Goal: Task Accomplishment & Management: Complete application form

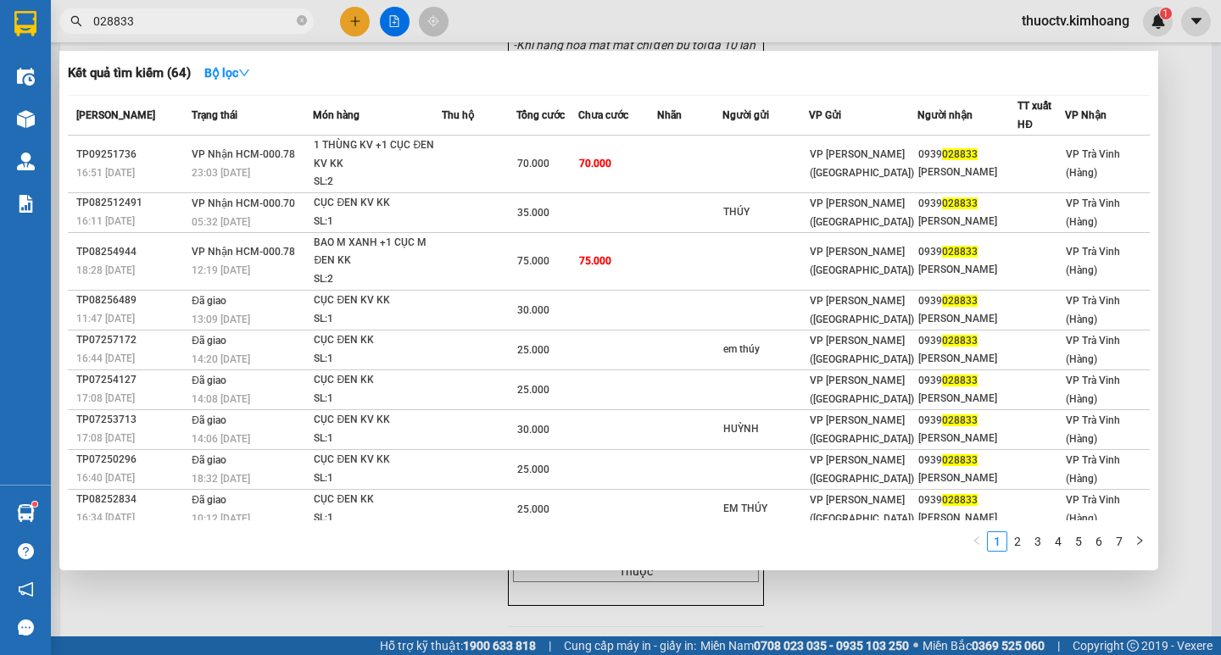
click at [143, 25] on input "028833" at bounding box center [193, 21] width 200 height 19
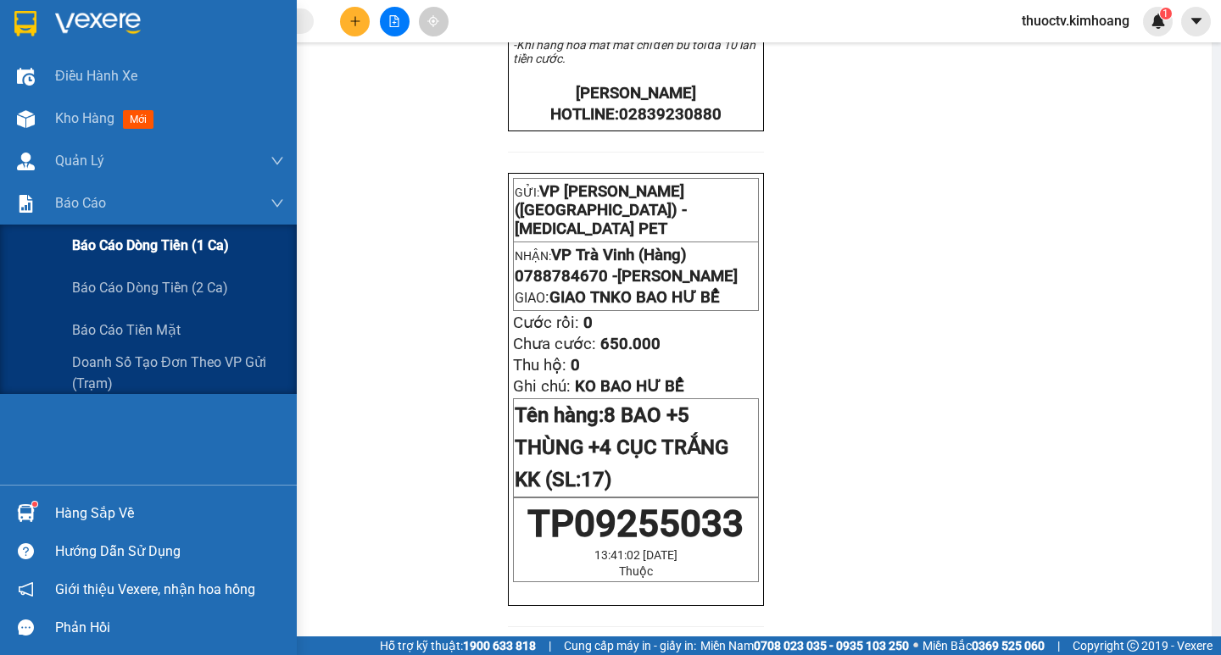
click at [160, 247] on span "Báo cáo dòng tiền (1 ca)" at bounding box center [150, 245] width 157 height 21
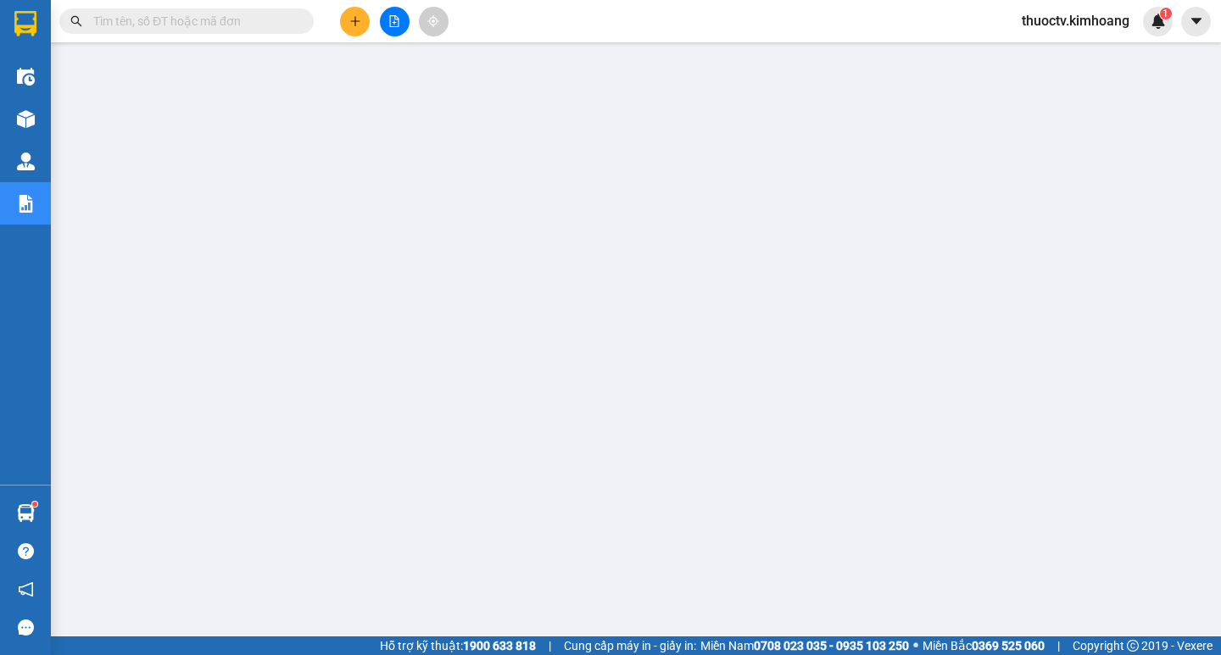
click at [141, 20] on input "text" at bounding box center [193, 21] width 200 height 19
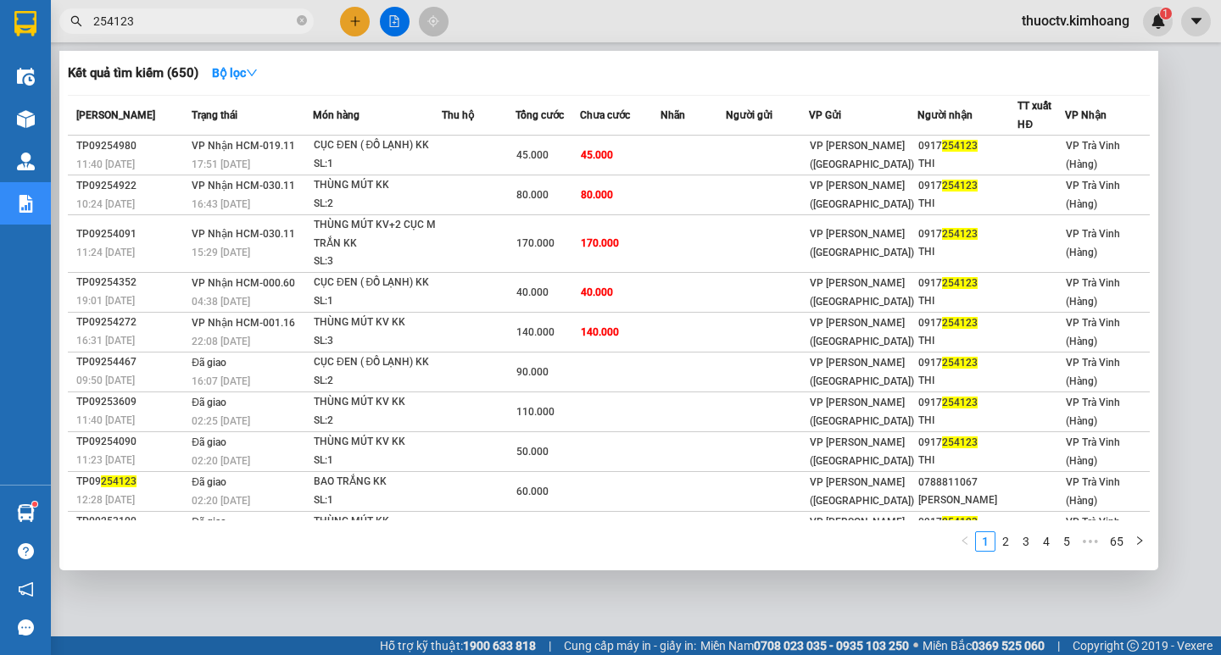
click at [125, 19] on input "254123" at bounding box center [193, 21] width 200 height 19
click at [142, 19] on input "254123" at bounding box center [193, 21] width 200 height 19
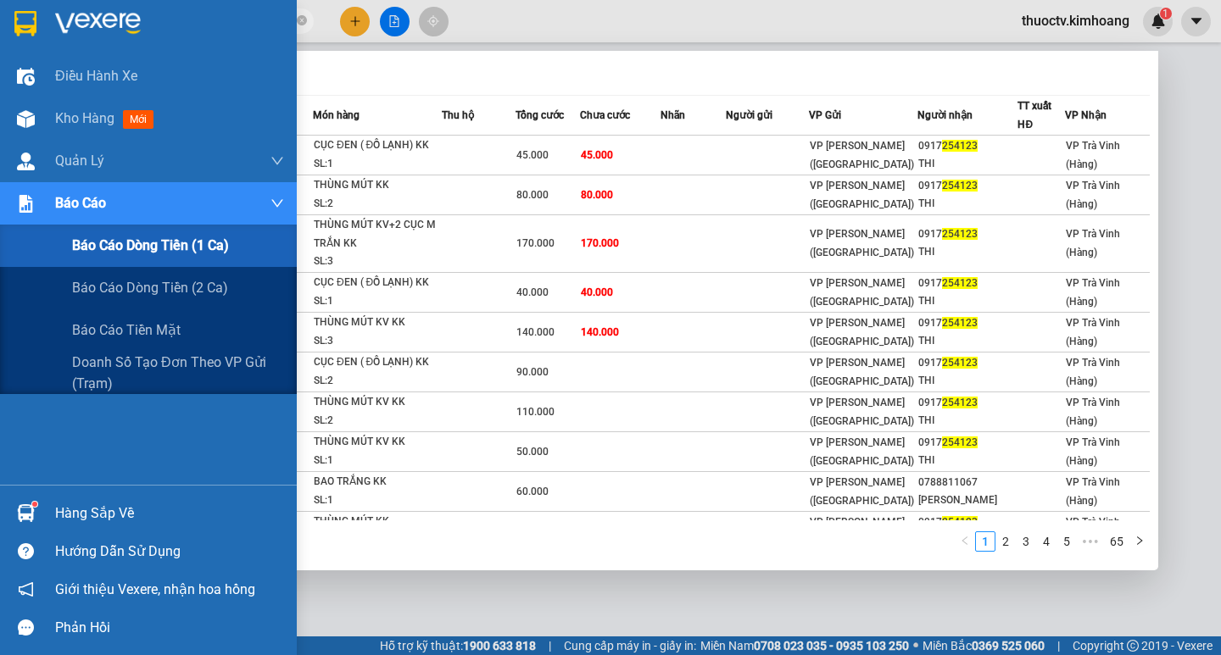
drag, startPoint x: 0, startPoint y: 350, endPoint x: 0, endPoint y: 428, distance: 78.0
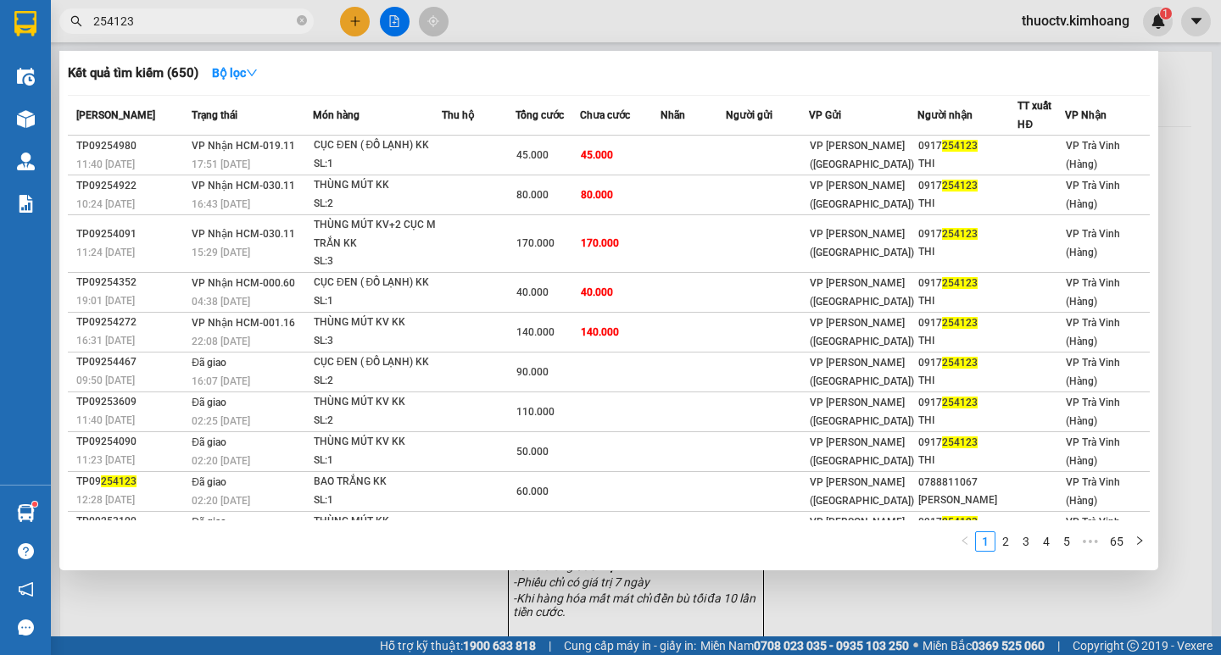
click at [337, 66] on div "Kết quả tìm kiếm ( 650 ) Bộ lọc" at bounding box center [609, 72] width 1082 height 27
click at [139, 22] on input "254123" at bounding box center [193, 21] width 200 height 19
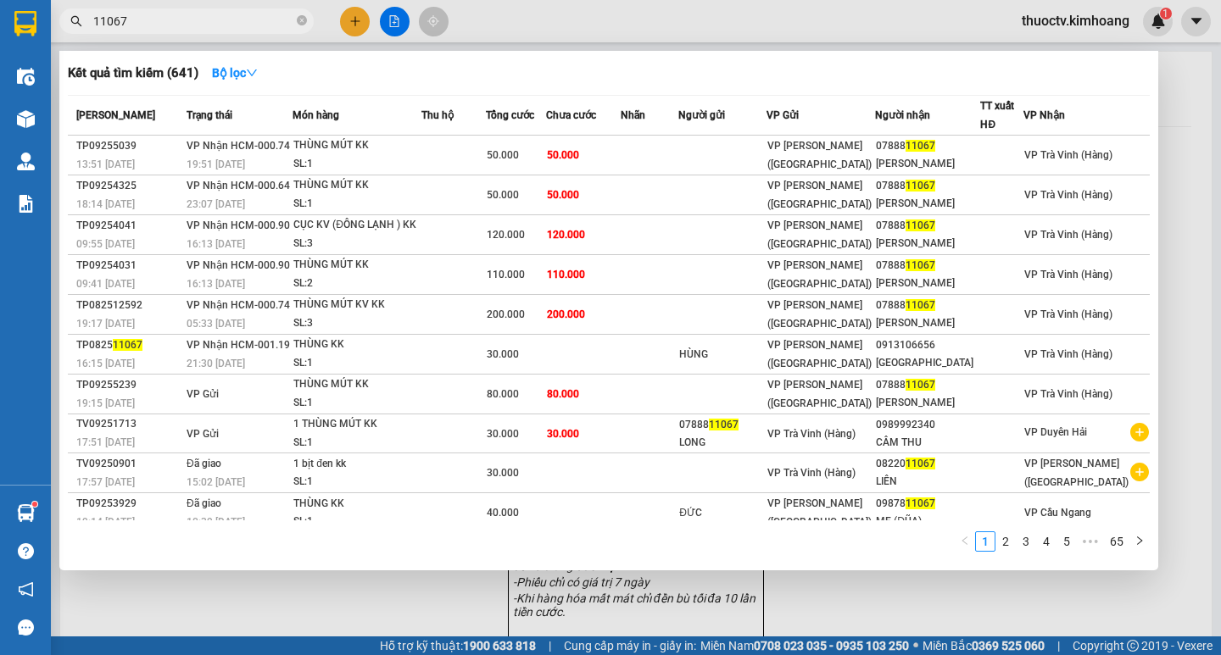
click at [171, 27] on input "11067" at bounding box center [193, 21] width 200 height 19
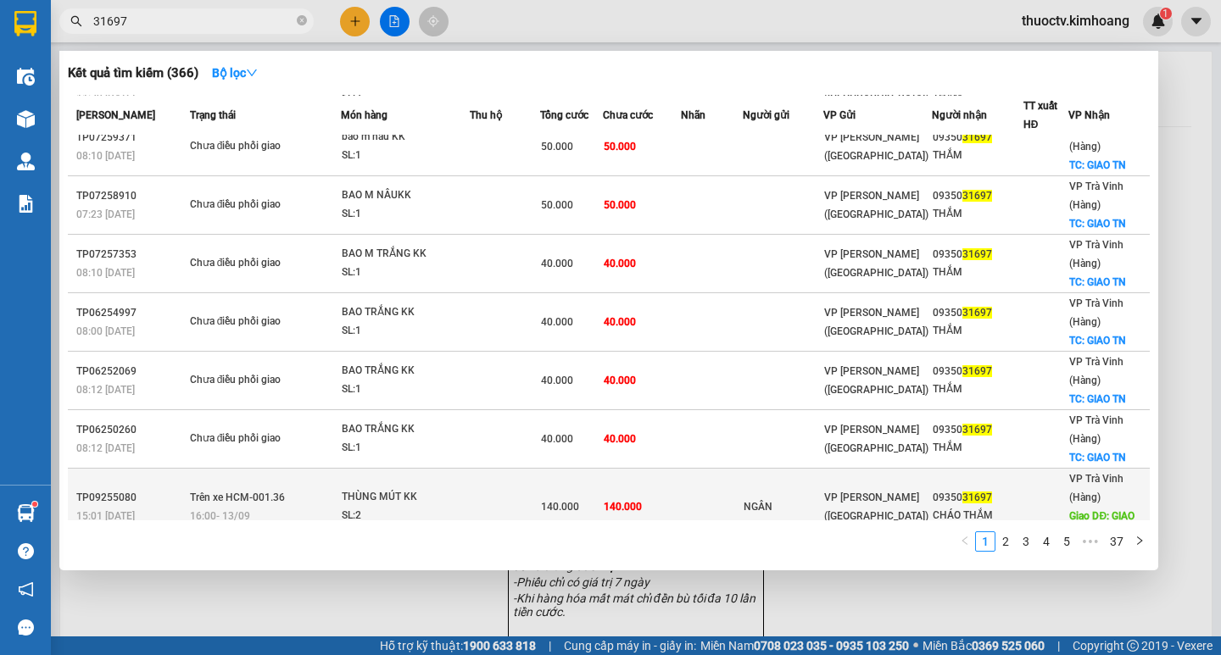
scroll to position [256, 0]
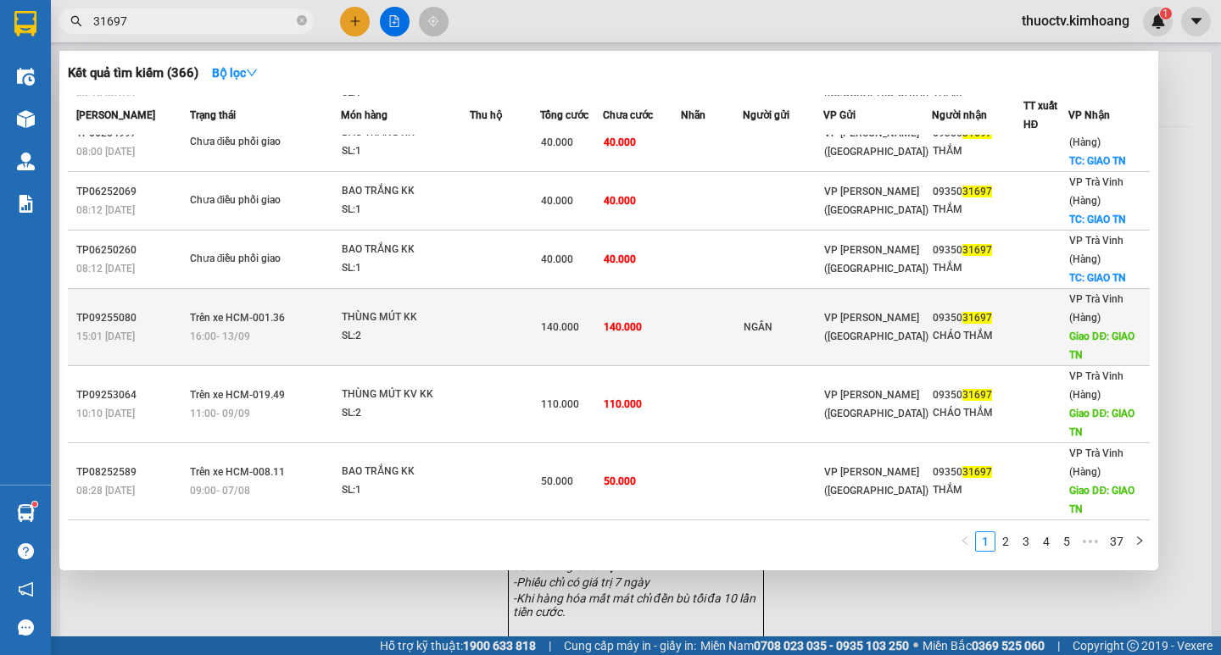
type input "31697"
click at [704, 333] on td at bounding box center [712, 327] width 62 height 77
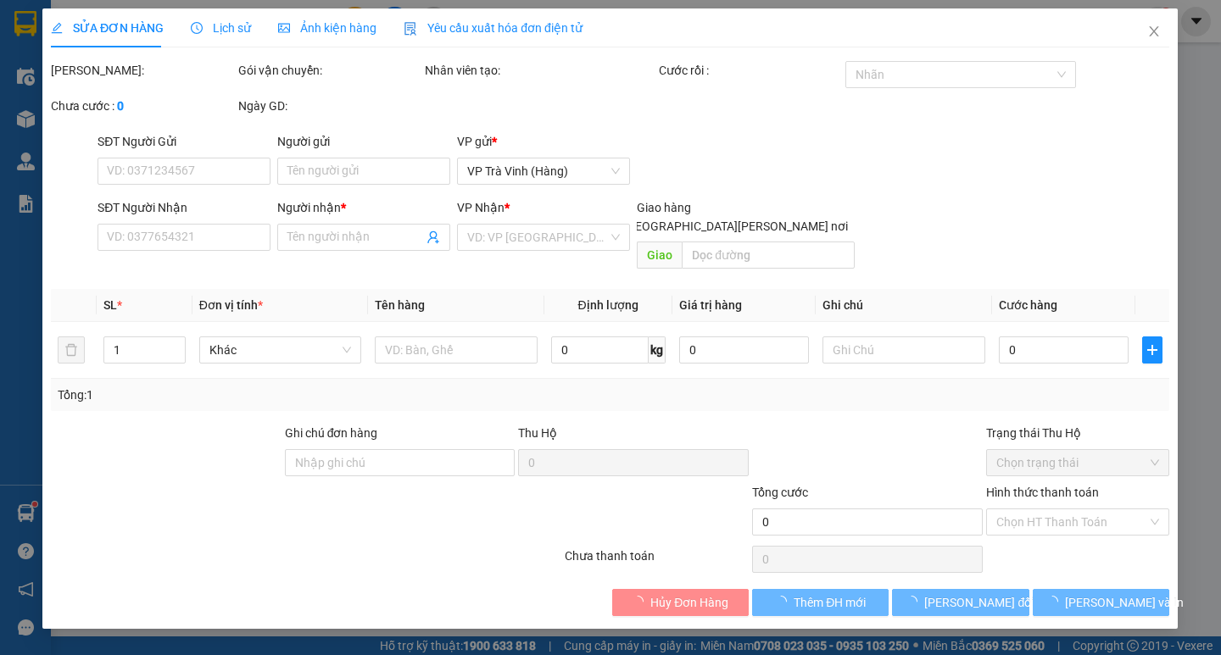
type input "NGÂN"
type input "0935031697"
type input "CHÁO THẮM"
type input "GIAO TN"
type input "140.000"
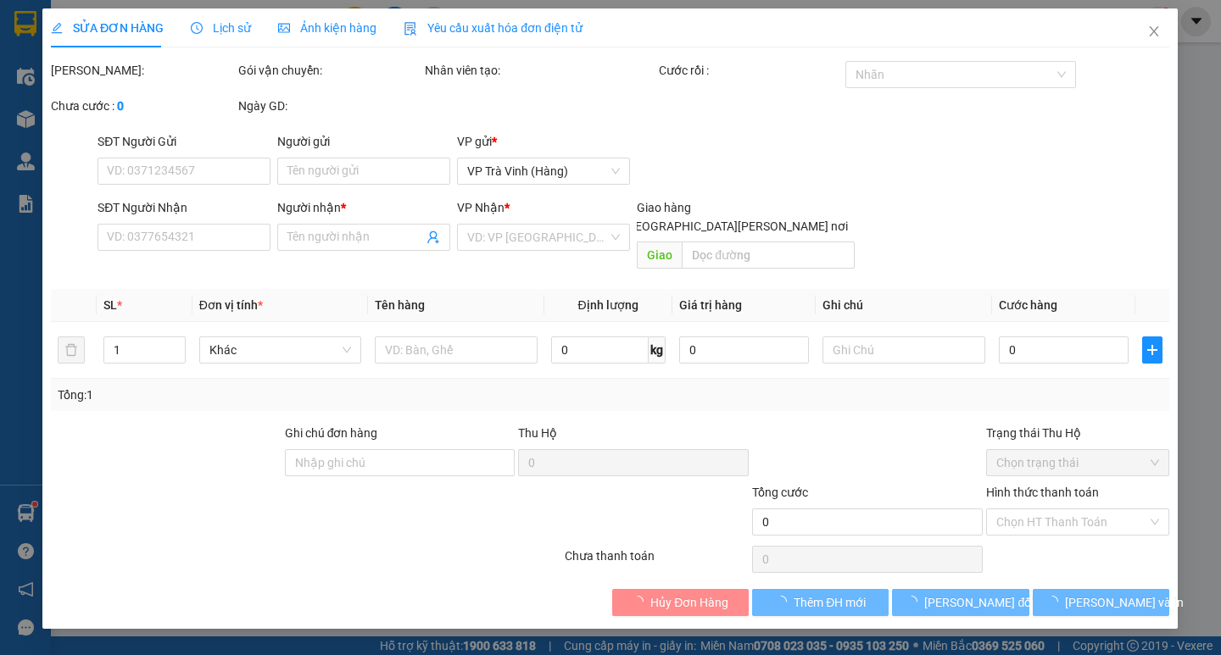
type input "140.000"
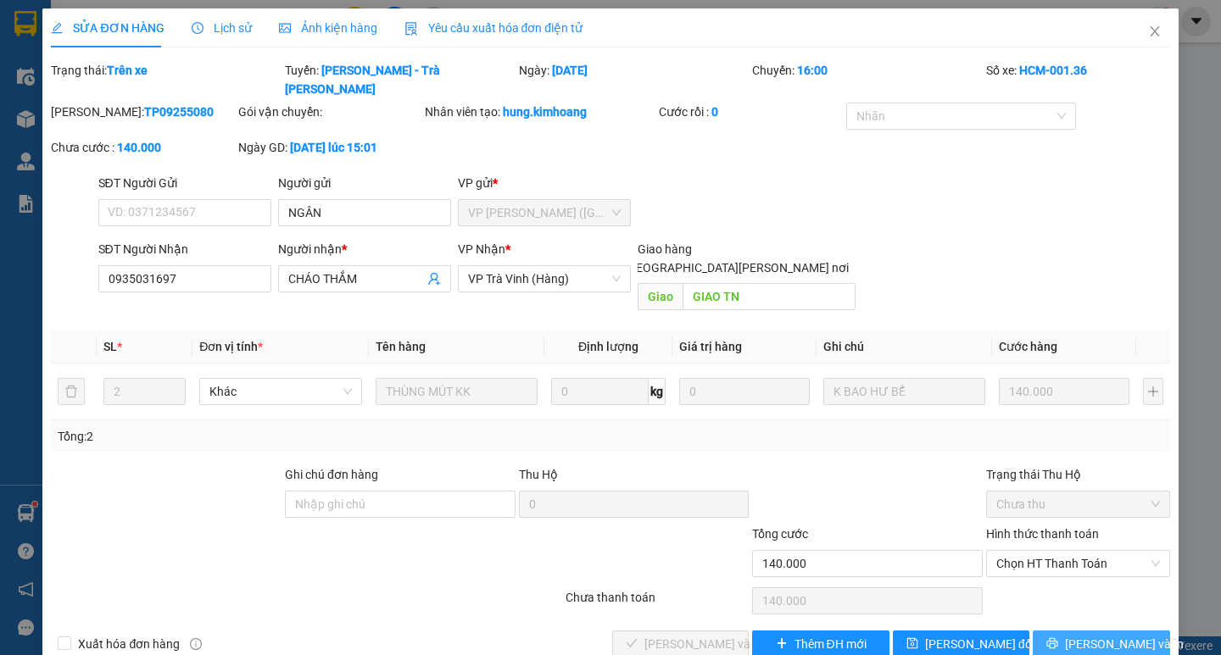
click at [1102, 635] on span "[PERSON_NAME] và In" at bounding box center [1124, 644] width 119 height 19
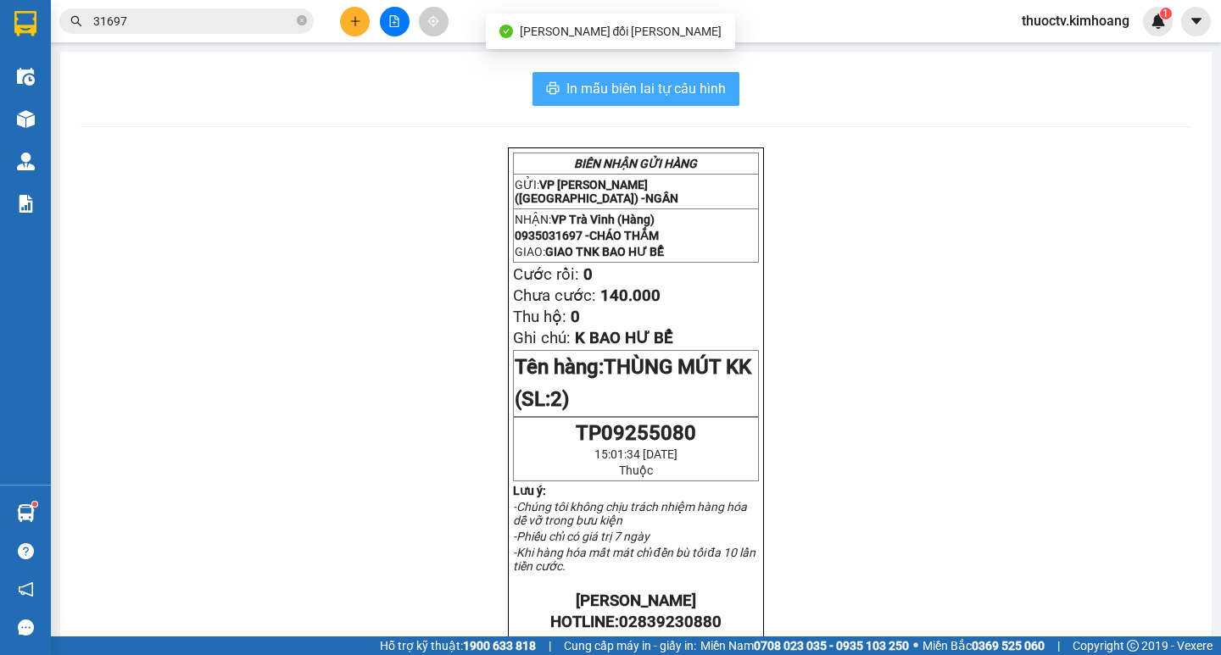
click at [569, 92] on span "In mẫu biên lai tự cấu hình" at bounding box center [645, 88] width 159 height 21
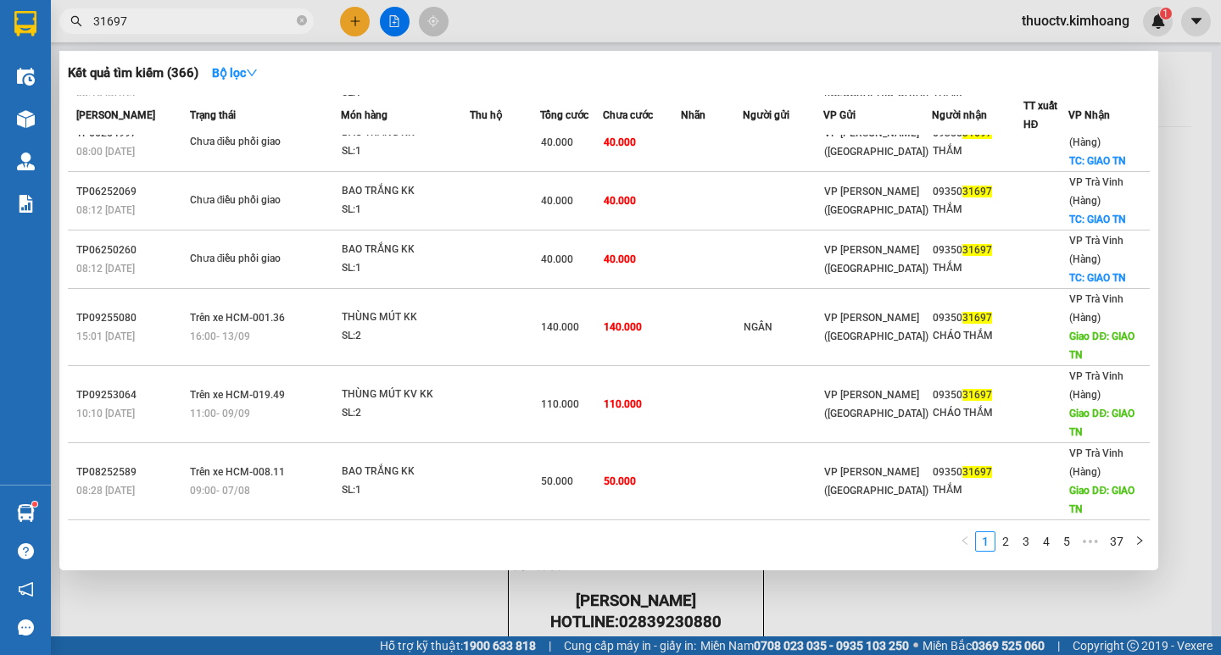
click at [144, 24] on input "31697" at bounding box center [193, 21] width 200 height 19
drag, startPoint x: 75, startPoint y: 542, endPoint x: 72, endPoint y: 533, distance: 9.1
click at [72, 537] on div "1 2 3 4 5 ••• 37" at bounding box center [609, 546] width 1082 height 31
drag, startPoint x: 72, startPoint y: 533, endPoint x: 64, endPoint y: 551, distance: 19.7
click at [64, 551] on div "Kết quả tìm kiếm ( 366 ) Bộ lọc Mã ĐH Trạng thái Món hàng Thu hộ Tổng cước Chưa…" at bounding box center [608, 311] width 1099 height 520
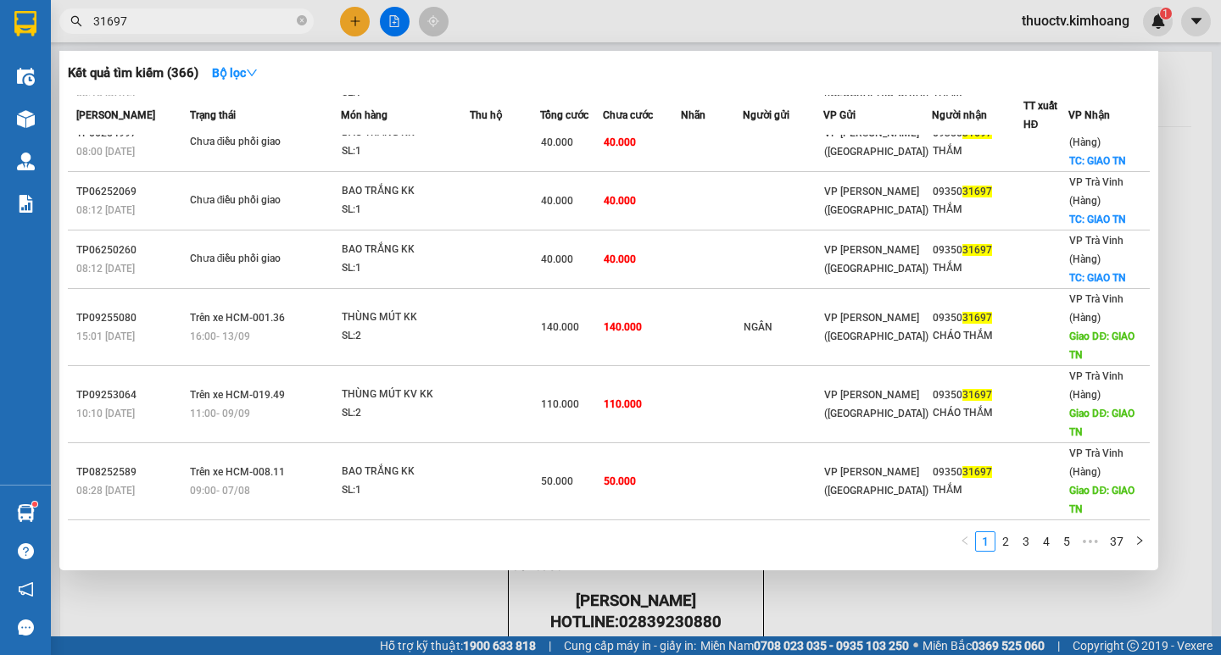
click at [146, 23] on input "31697" at bounding box center [193, 21] width 200 height 19
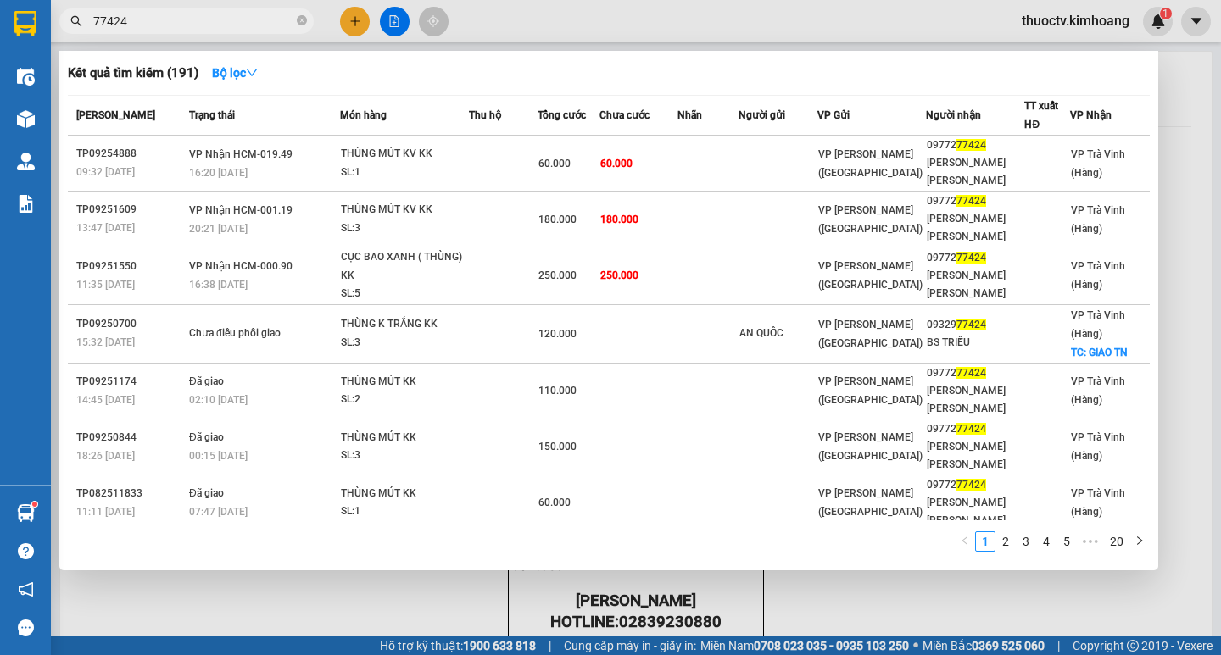
click at [141, 25] on input "77424" at bounding box center [193, 21] width 200 height 19
type input "77424"
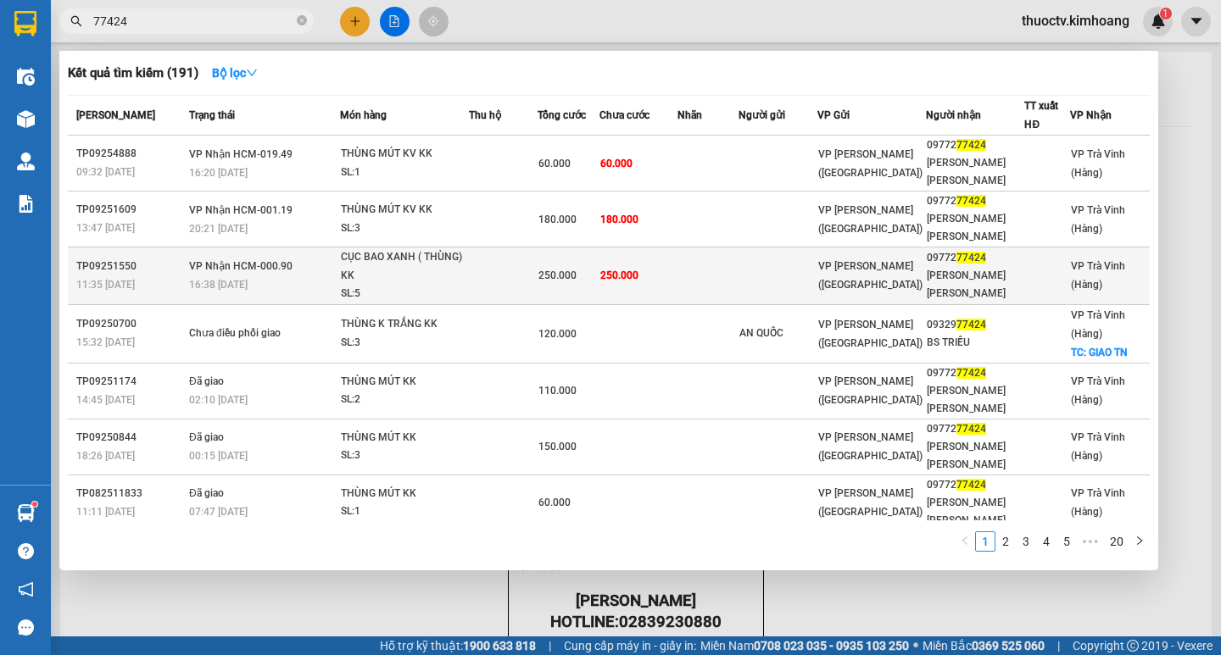
click at [466, 269] on div "CỤC BAO XANH ( THÙNG) KK" at bounding box center [404, 266] width 127 height 36
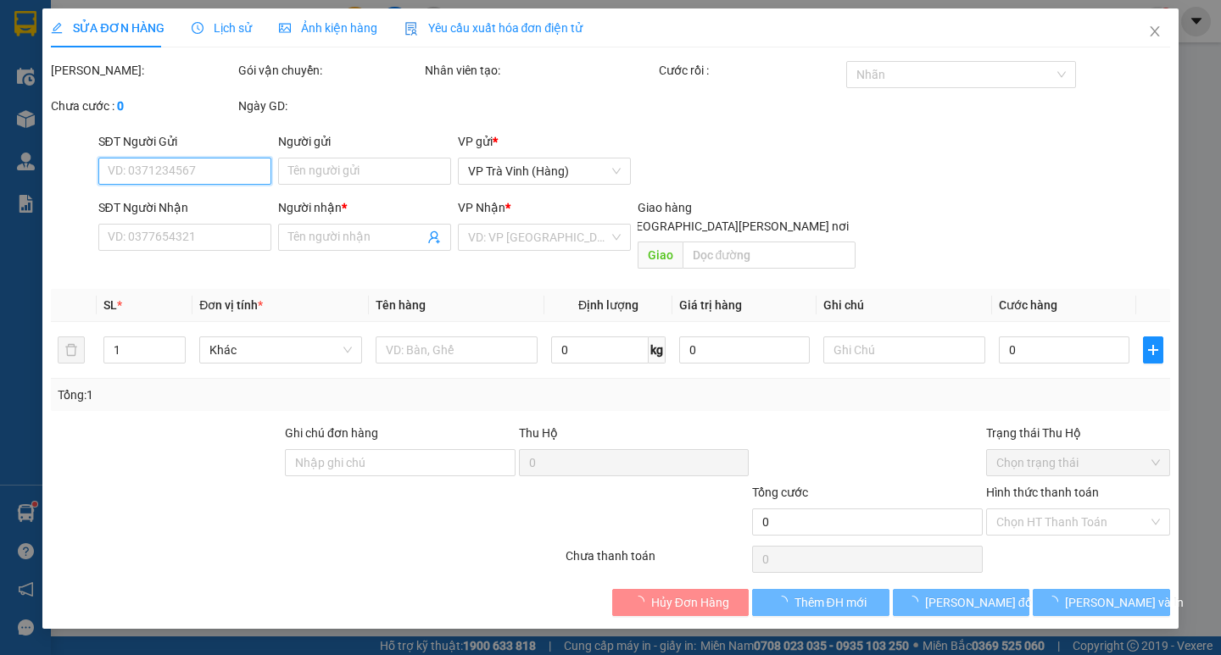
type input "0977277424"
type input "LÂM HOÀNG TUẤN"
type input "250.000"
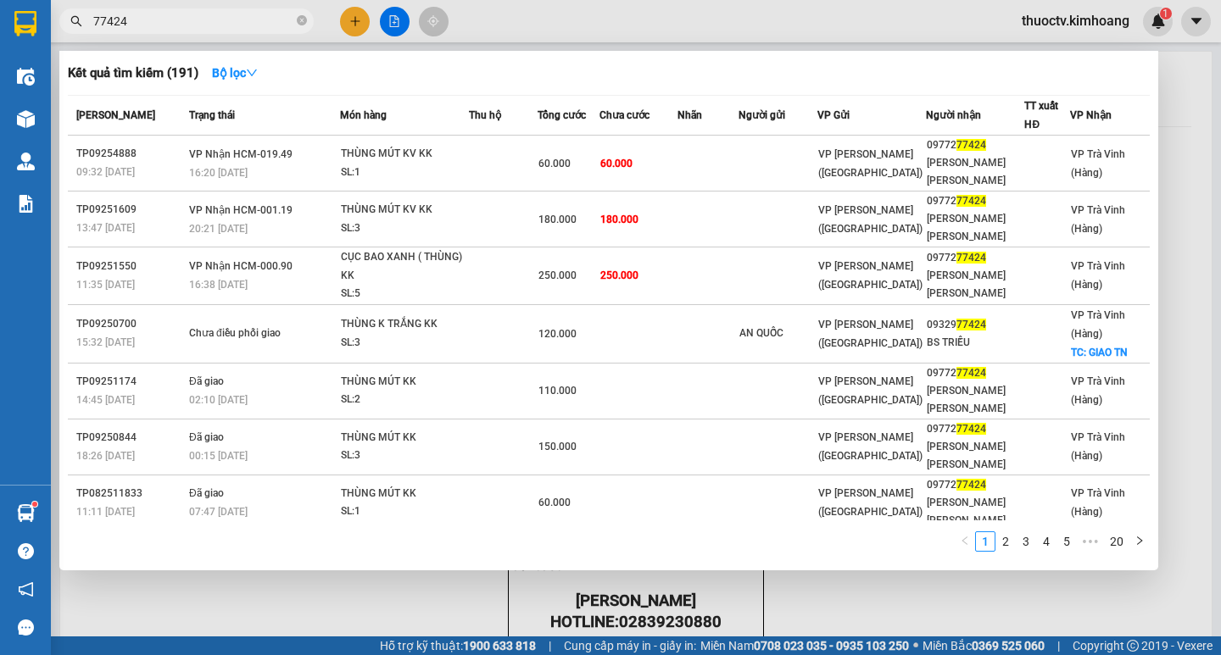
click at [155, 26] on input "77424" at bounding box center [193, 21] width 200 height 19
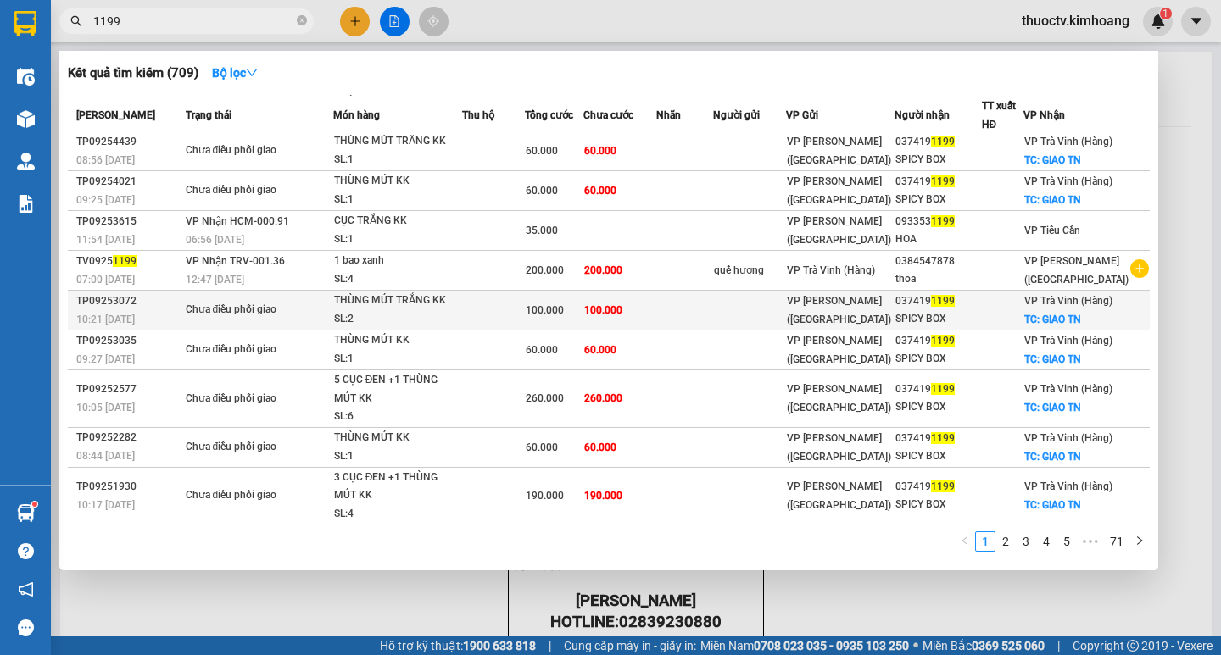
scroll to position [49, 0]
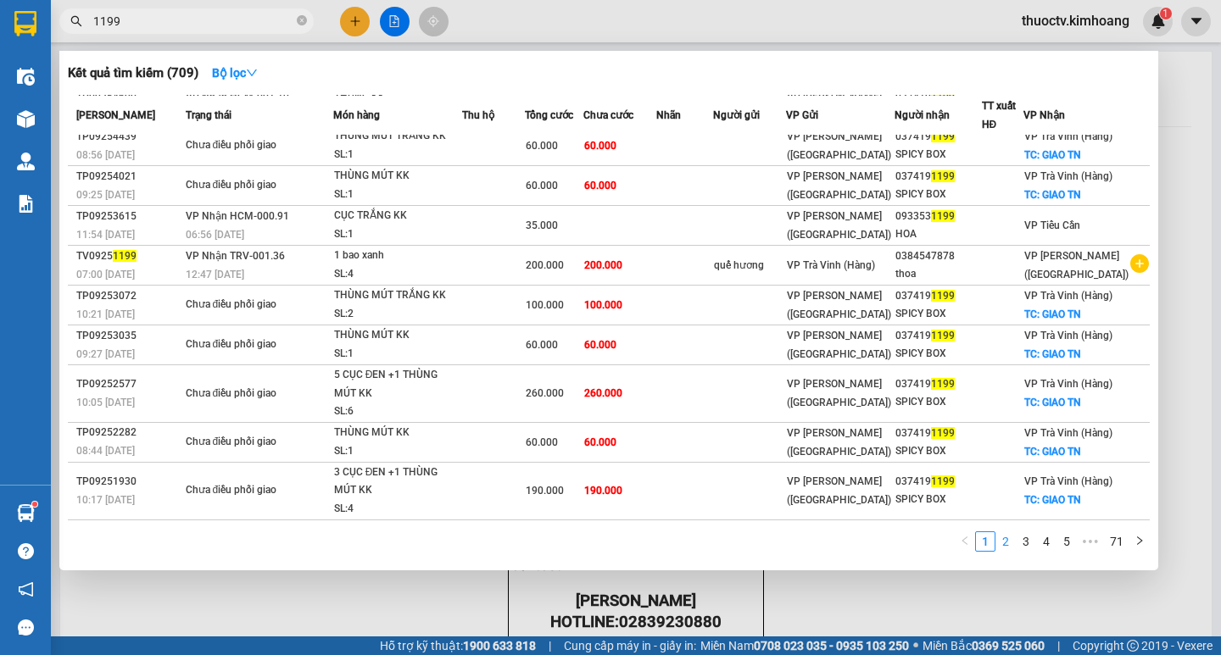
click at [1010, 545] on link "2" at bounding box center [1005, 541] width 19 height 19
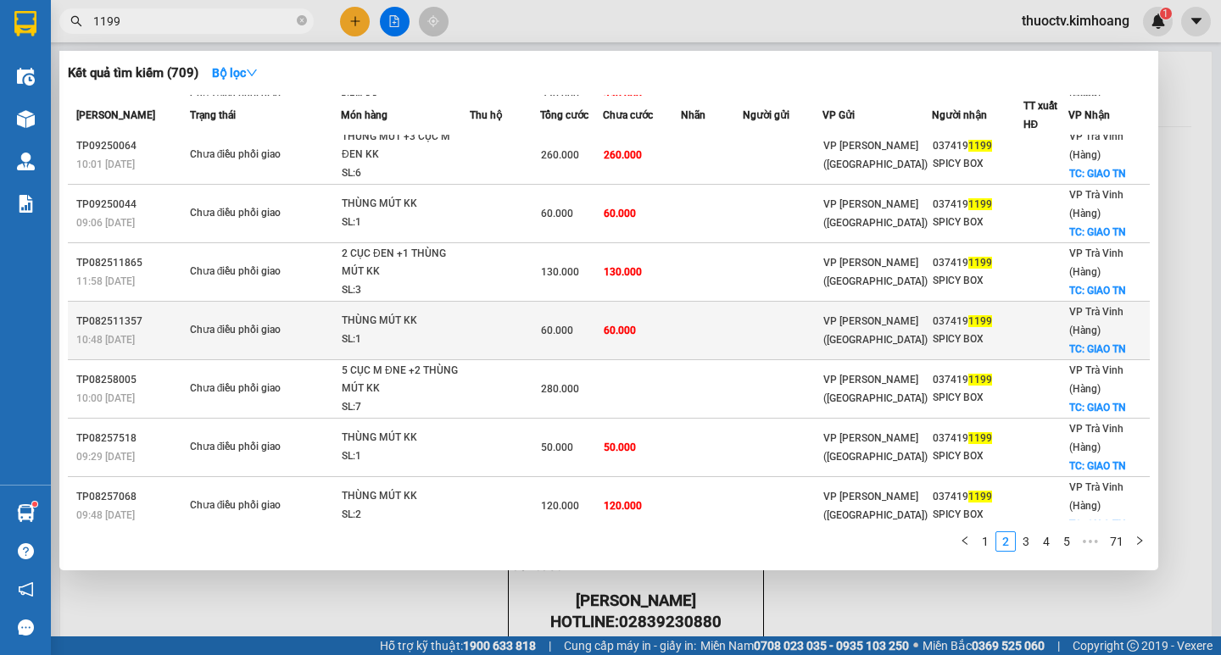
scroll to position [200, 0]
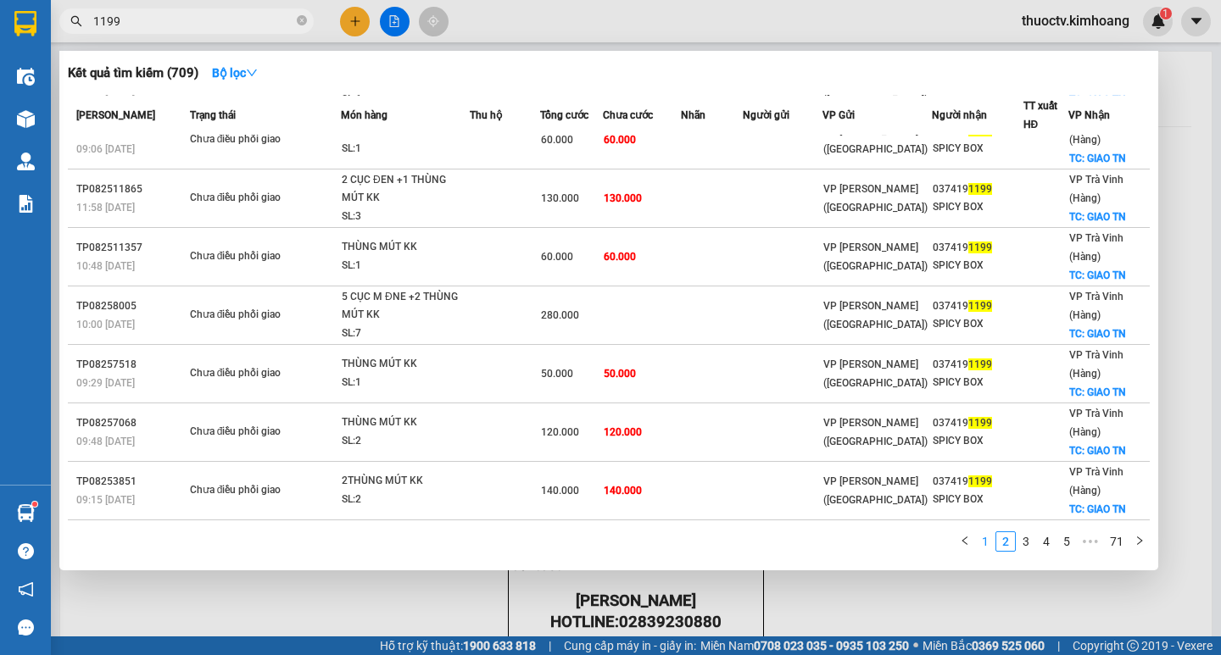
click at [987, 543] on link "1" at bounding box center [985, 541] width 19 height 19
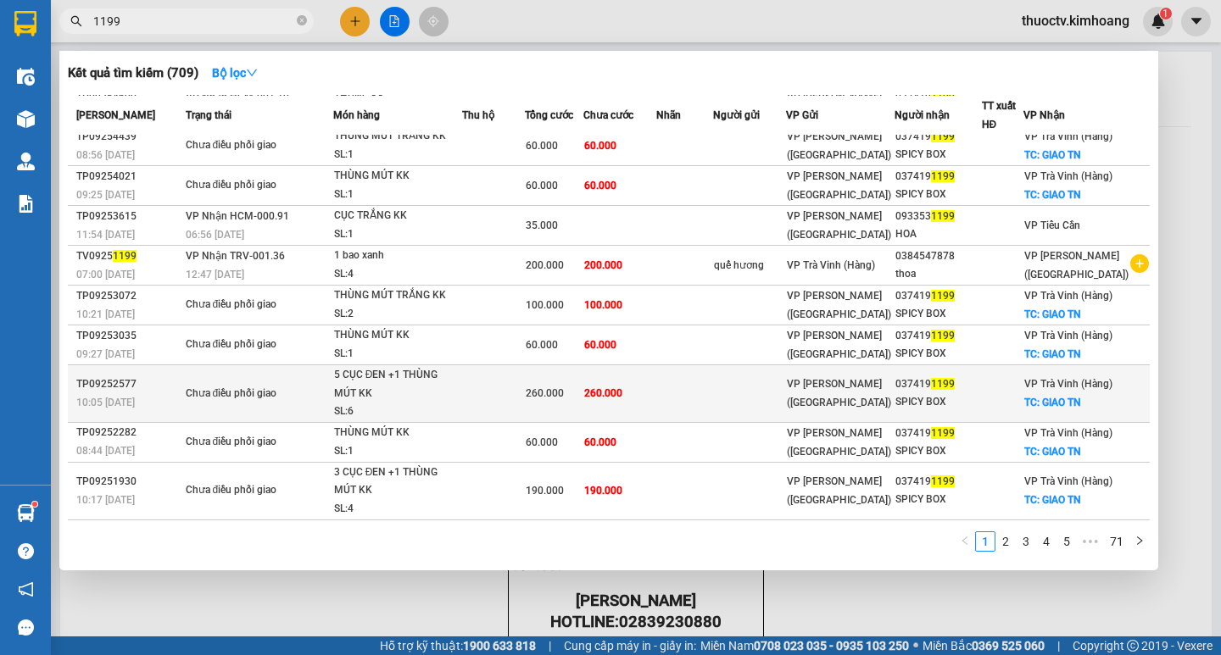
scroll to position [0, 0]
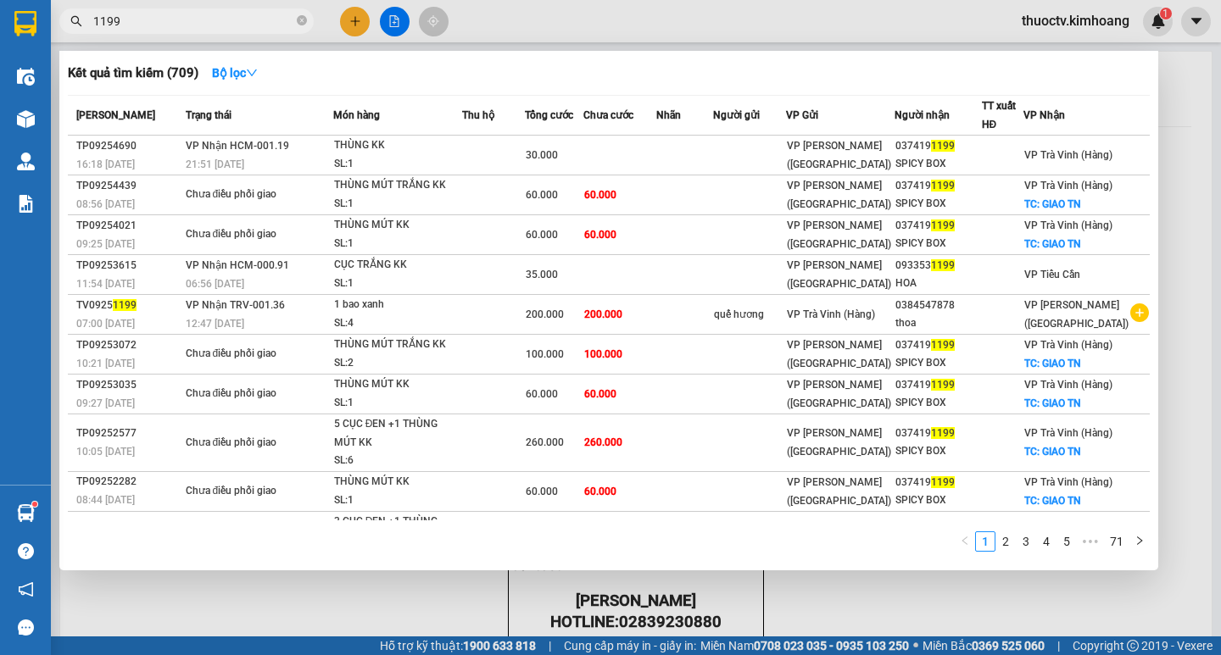
click at [128, 24] on input "1199" at bounding box center [193, 21] width 200 height 19
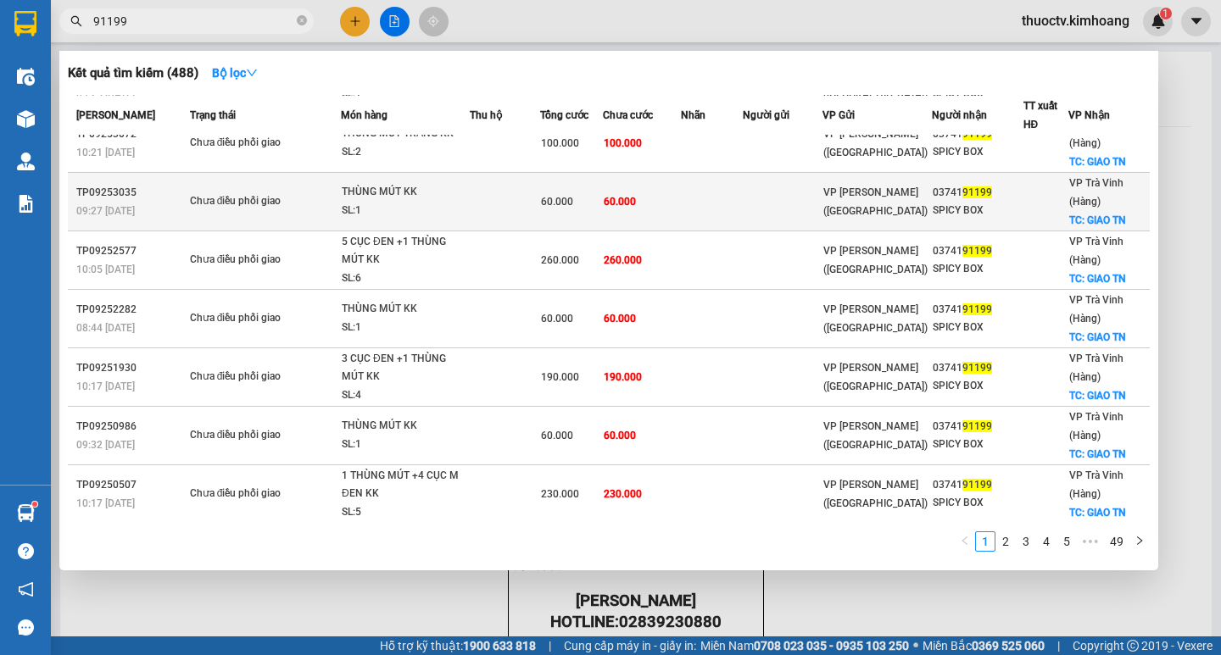
scroll to position [181, 0]
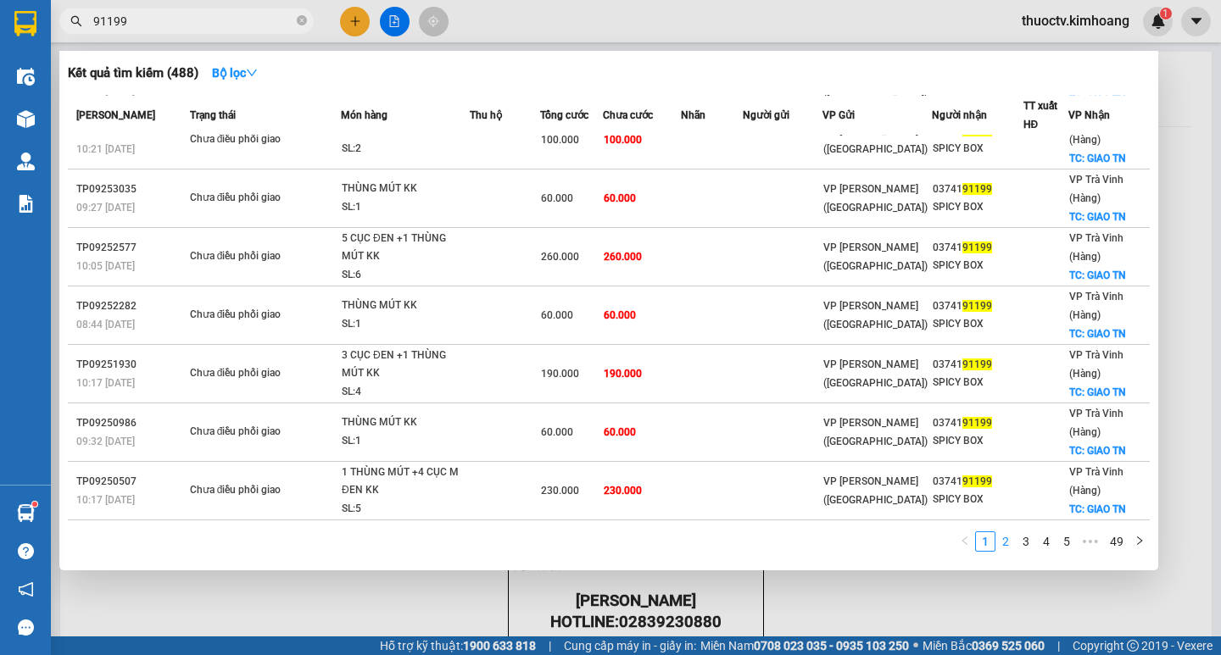
click at [1008, 544] on link "2" at bounding box center [1005, 541] width 19 height 19
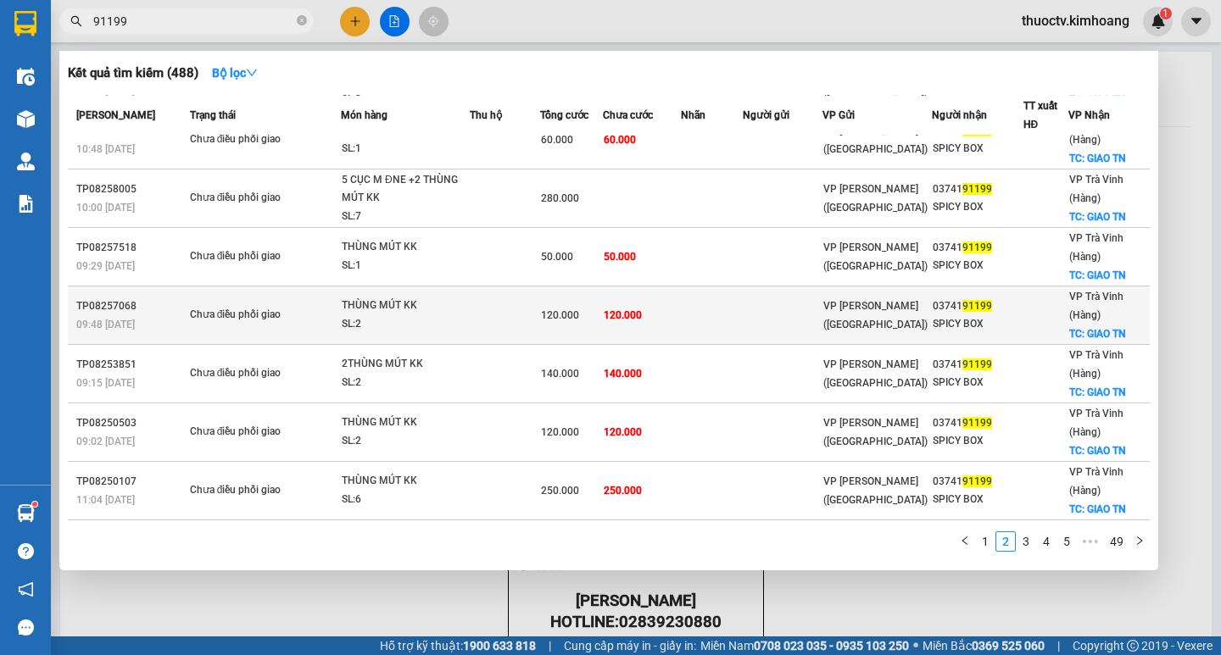
scroll to position [0, 0]
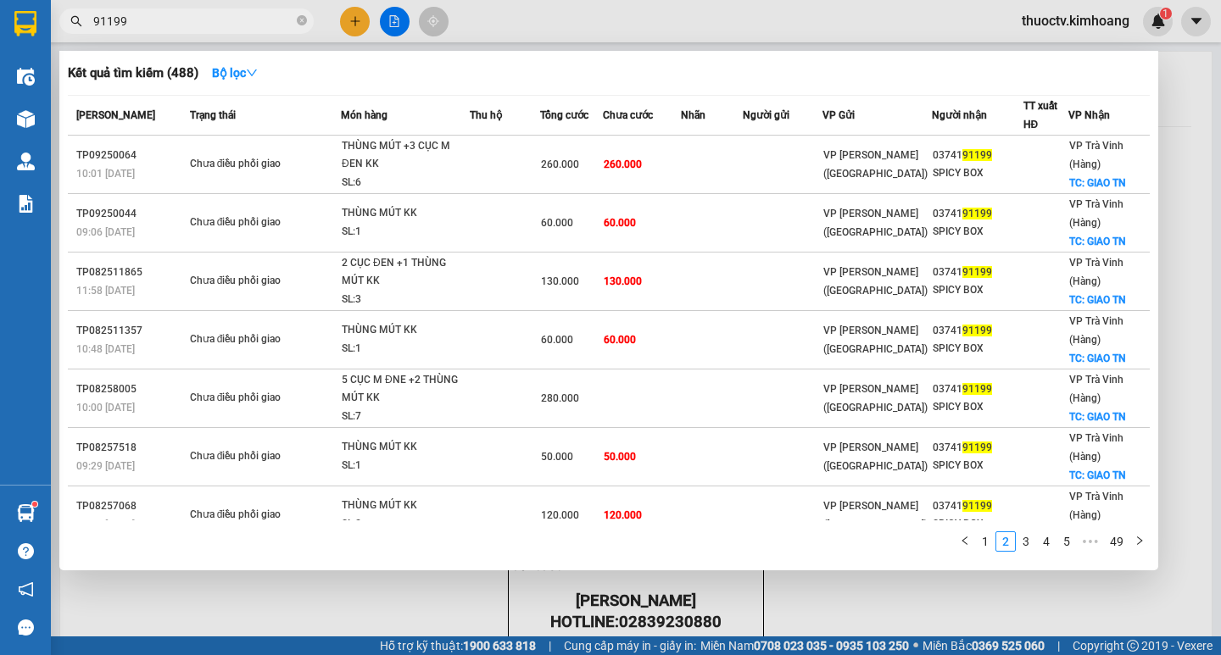
click at [164, 25] on input "91199" at bounding box center [193, 21] width 200 height 19
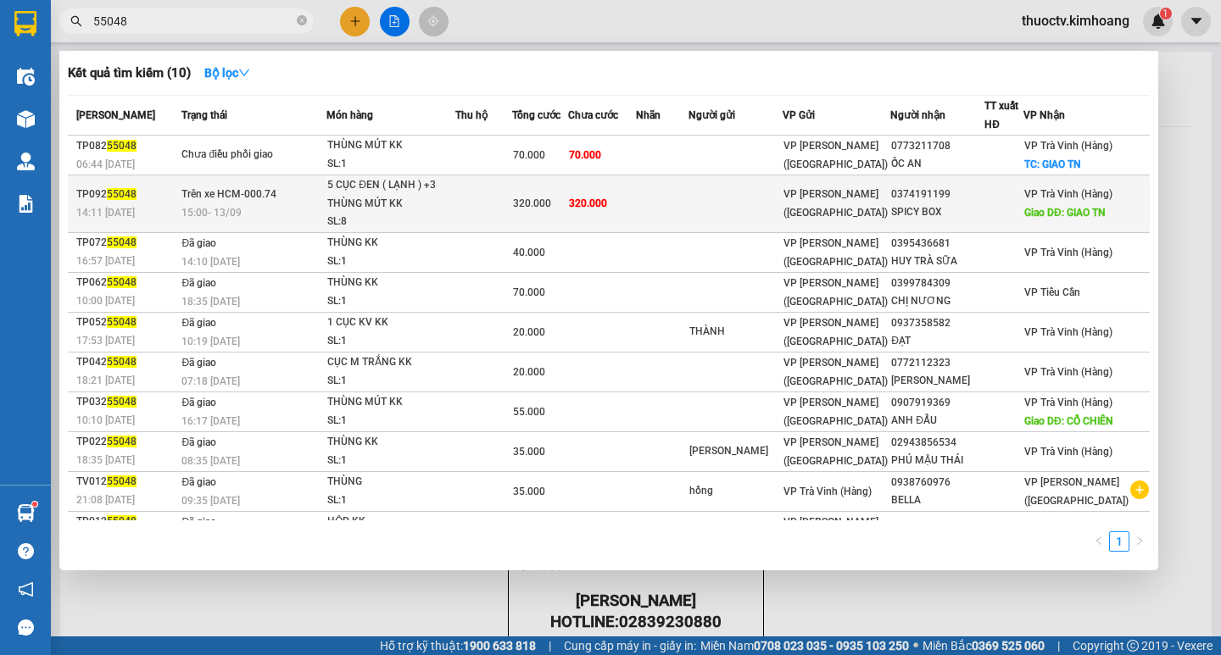
type input "55048"
click at [688, 203] on td at bounding box center [662, 204] width 53 height 58
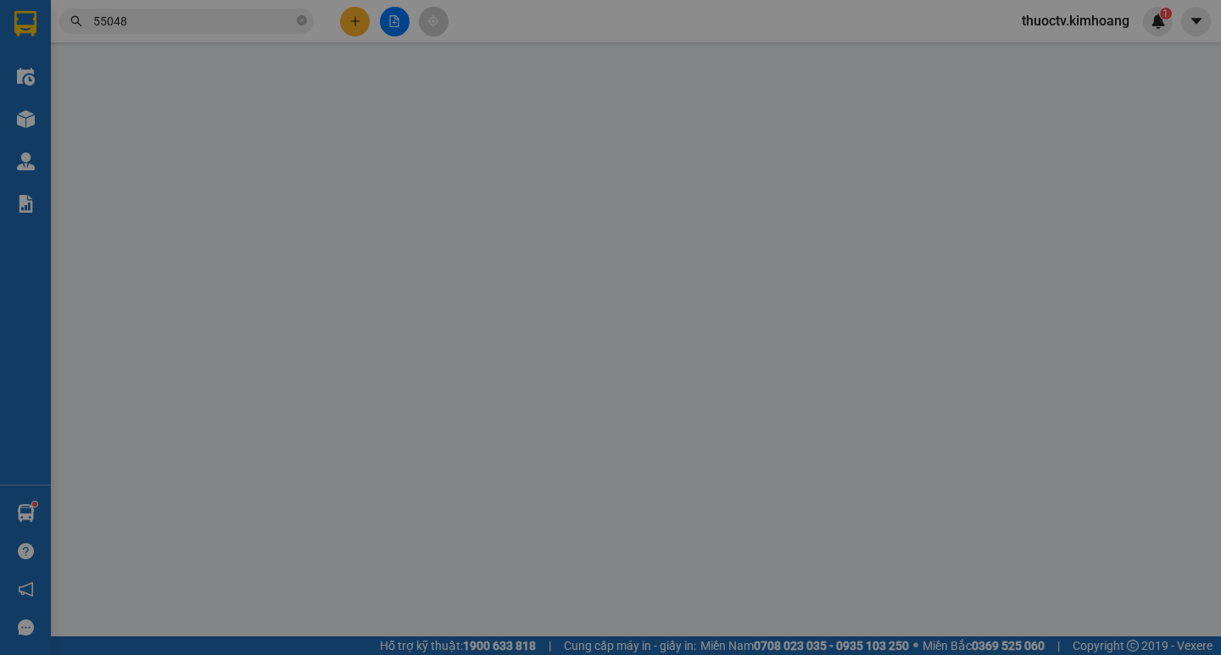
type input "0374191199"
type input "SPICY BOX"
type input "GIAO TN"
type input "320.000"
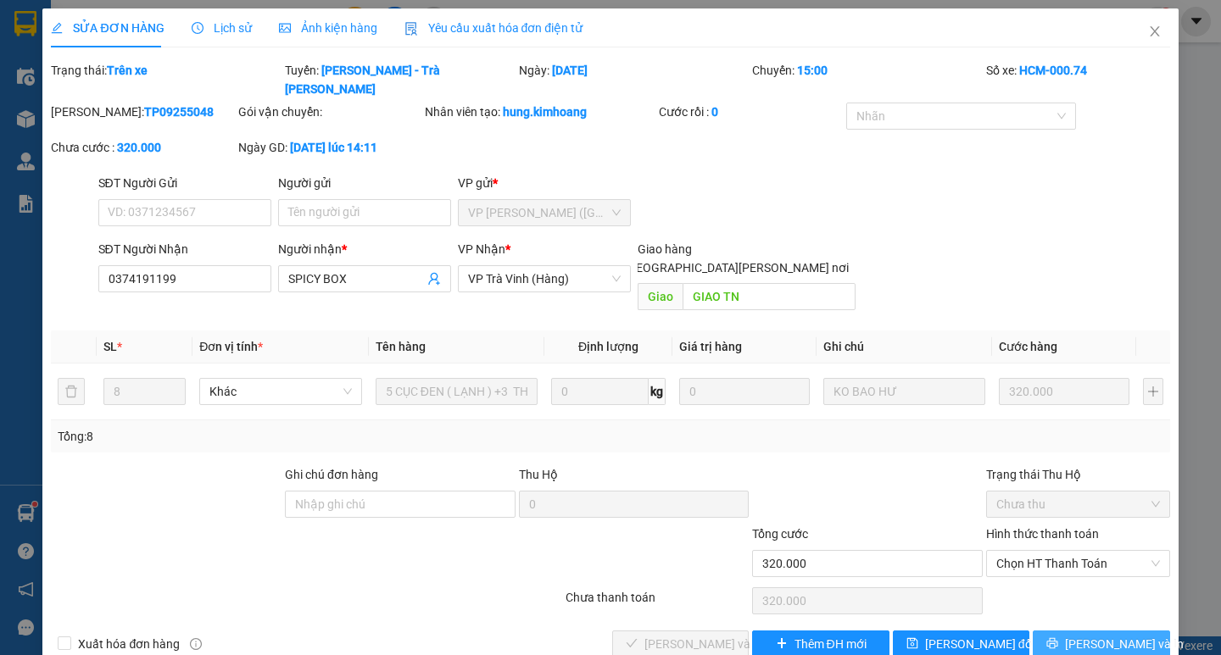
click at [1089, 635] on span "[PERSON_NAME] và In" at bounding box center [1124, 644] width 119 height 19
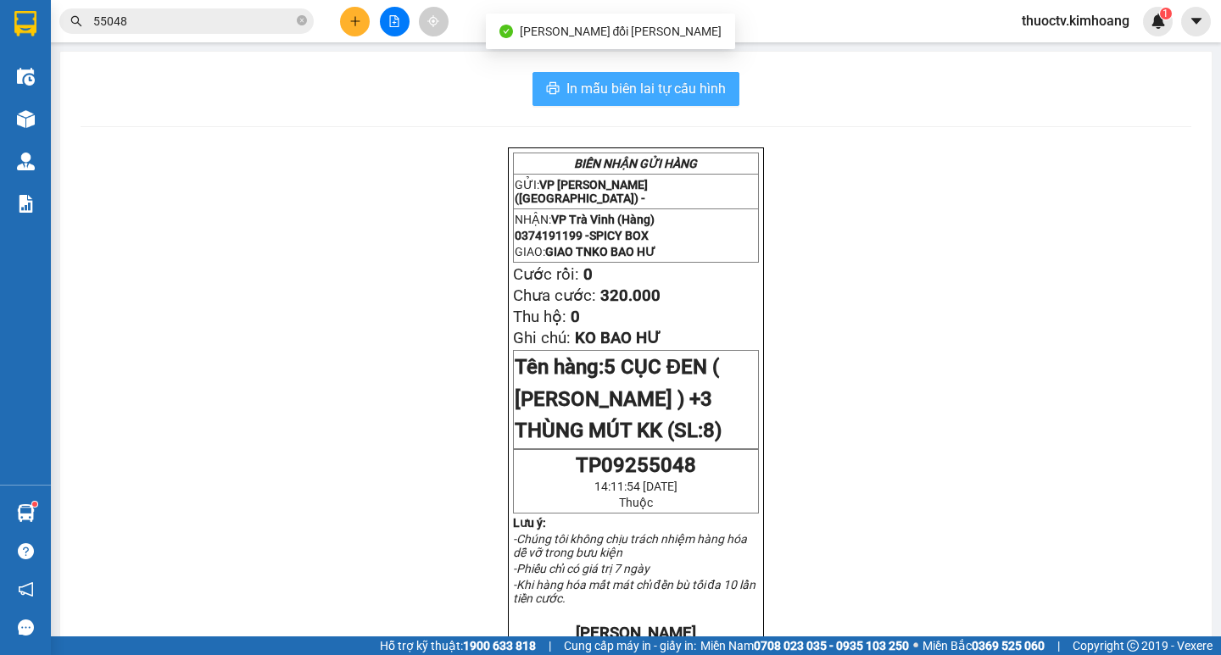
click at [570, 87] on span "In mẫu biên lai tự cấu hình" at bounding box center [645, 88] width 159 height 21
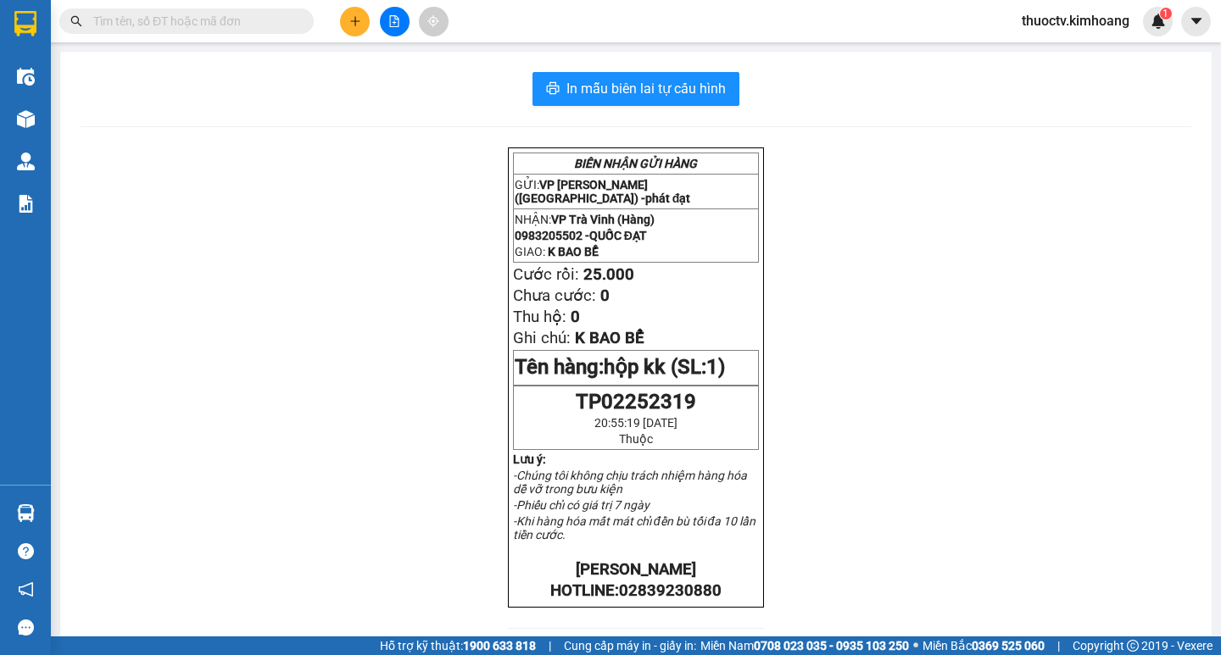
click at [1145, 134] on div "In mẫu biên lai tự [PERSON_NAME] [PERSON_NAME] GỬI HÀNG GỬI: VP [PERSON_NAME] (…" at bounding box center [635, 557] width 1151 height 1010
click at [1149, 131] on div "In mẫu biên lai tự [PERSON_NAME] [PERSON_NAME] GỬI HÀNG GỬI: VP [PERSON_NAME] (…" at bounding box center [635, 557] width 1151 height 1010
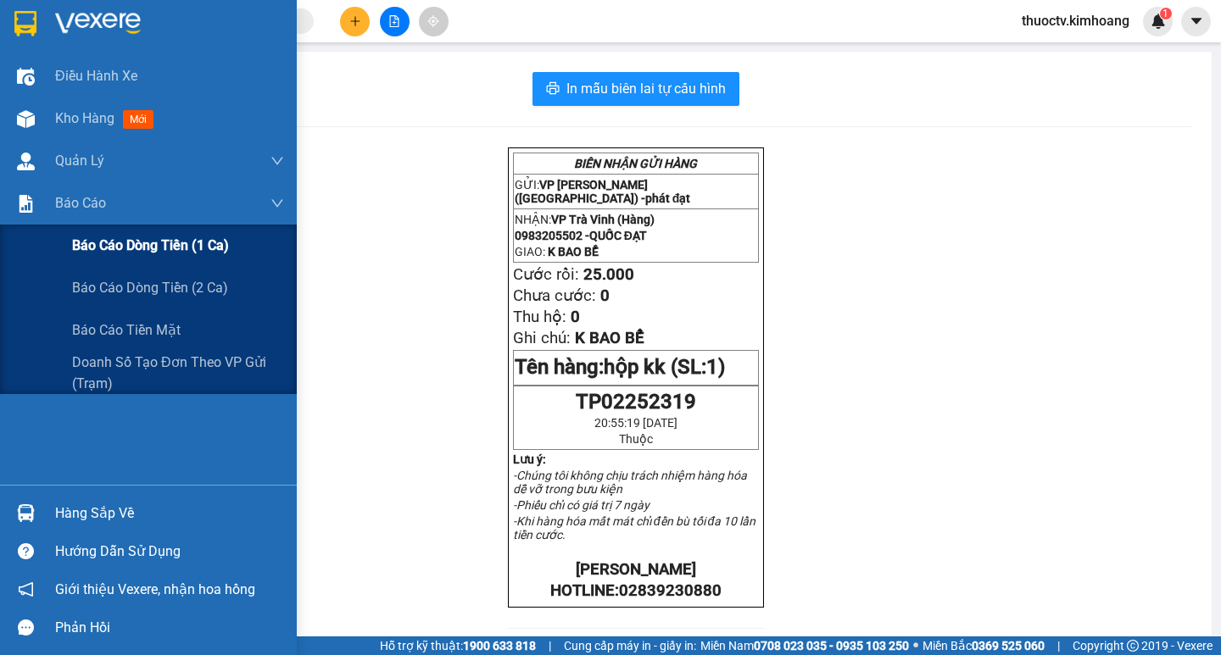
click at [125, 243] on span "Báo cáo dòng tiền (1 ca)" at bounding box center [150, 245] width 157 height 21
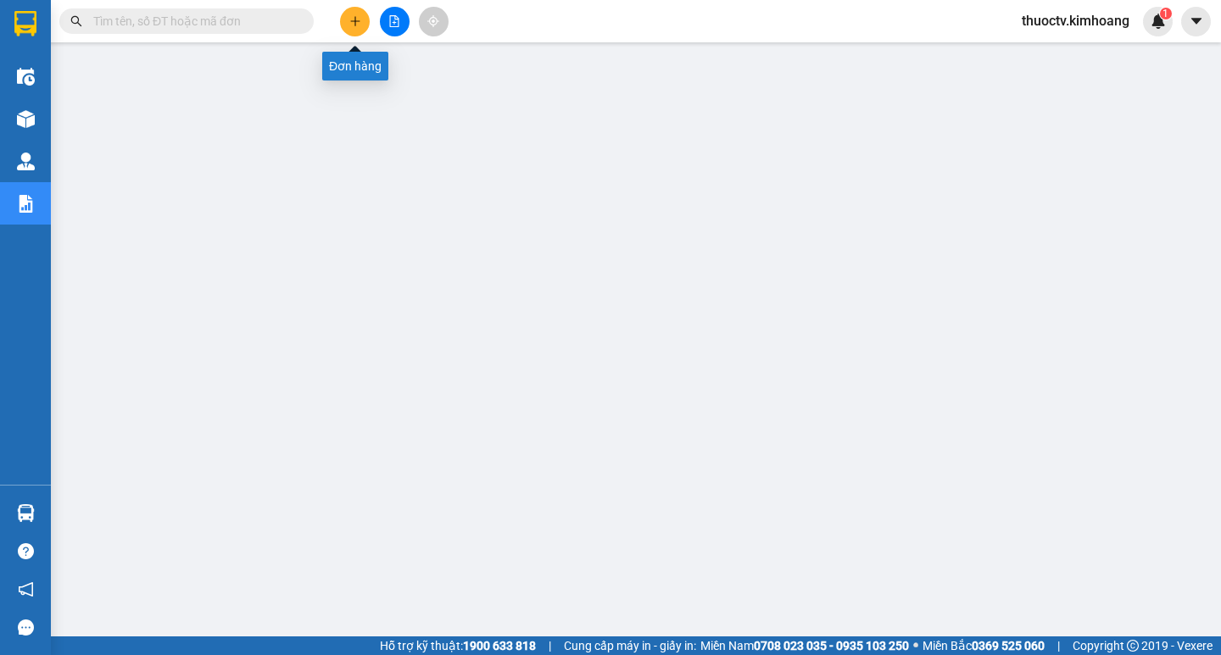
click at [358, 26] on icon "plus" at bounding box center [355, 21] width 12 height 12
click at [156, 23] on input "text" at bounding box center [193, 21] width 200 height 19
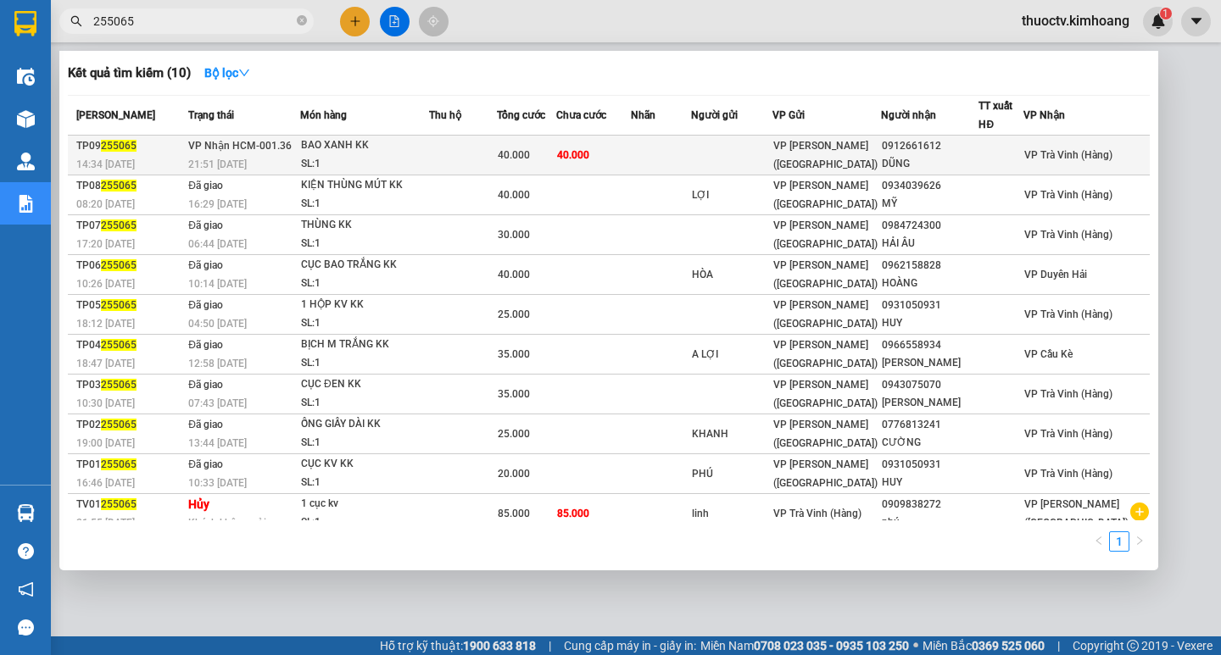
type input "255065"
click at [631, 159] on td "40.000" at bounding box center [593, 156] width 75 height 40
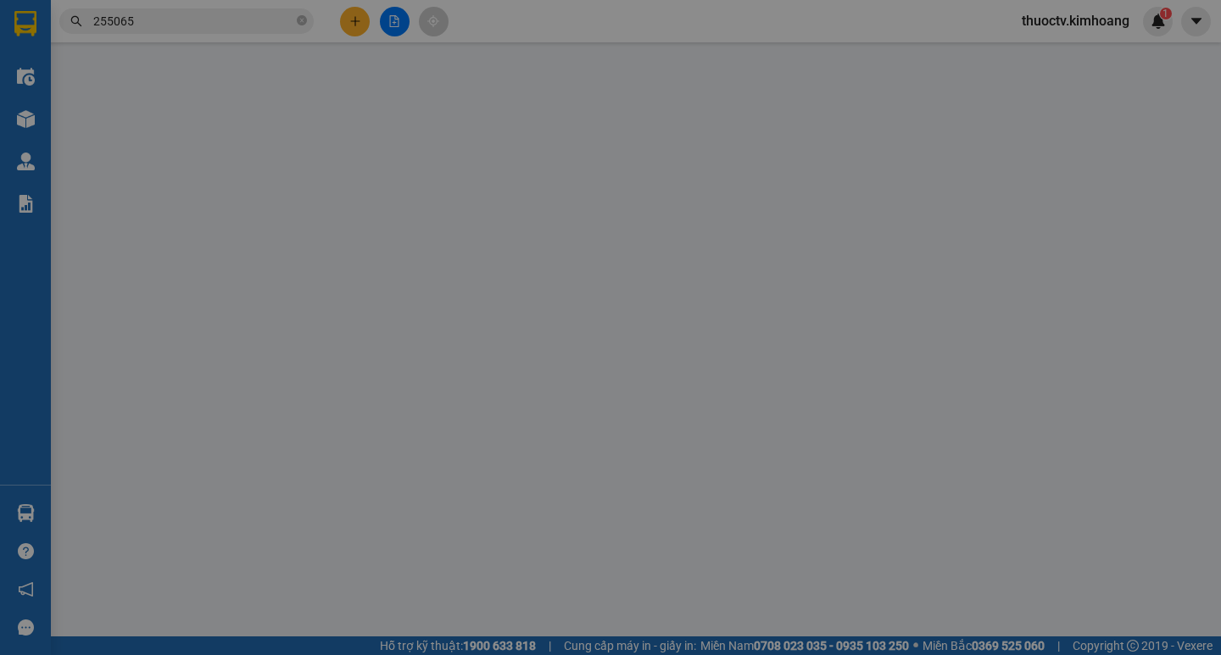
type input "0912661612"
type input "DŨNG"
type input "40.000"
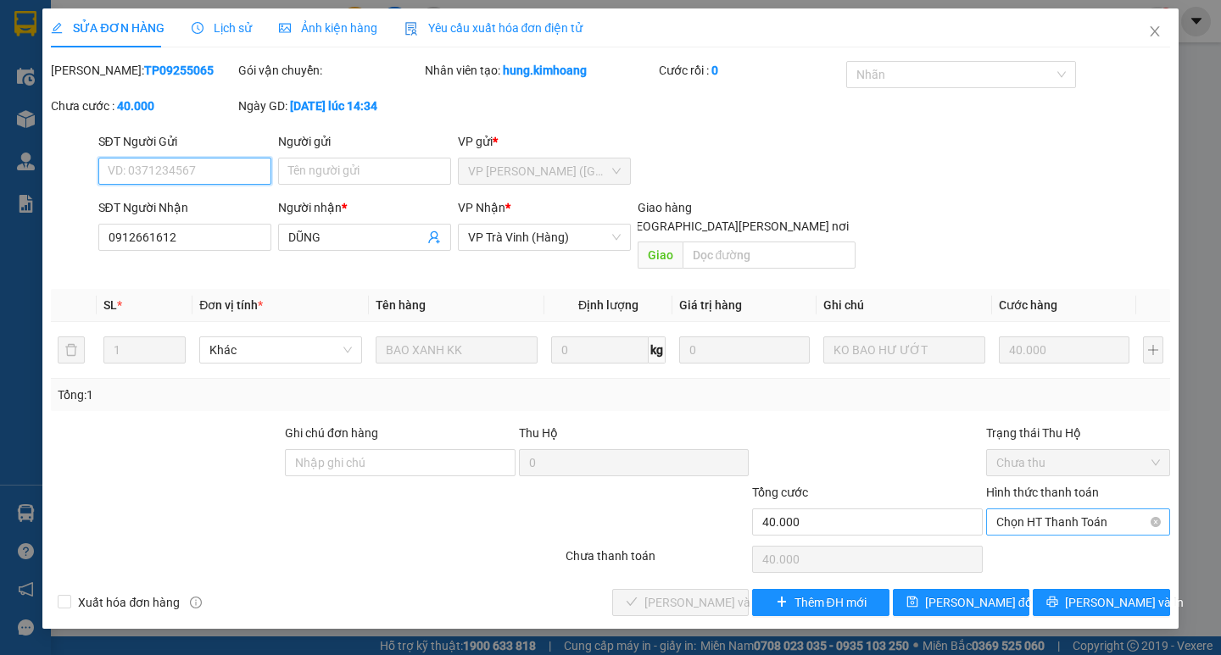
click at [1070, 510] on span "Chọn HT Thanh Toán" at bounding box center [1078, 522] width 164 height 25
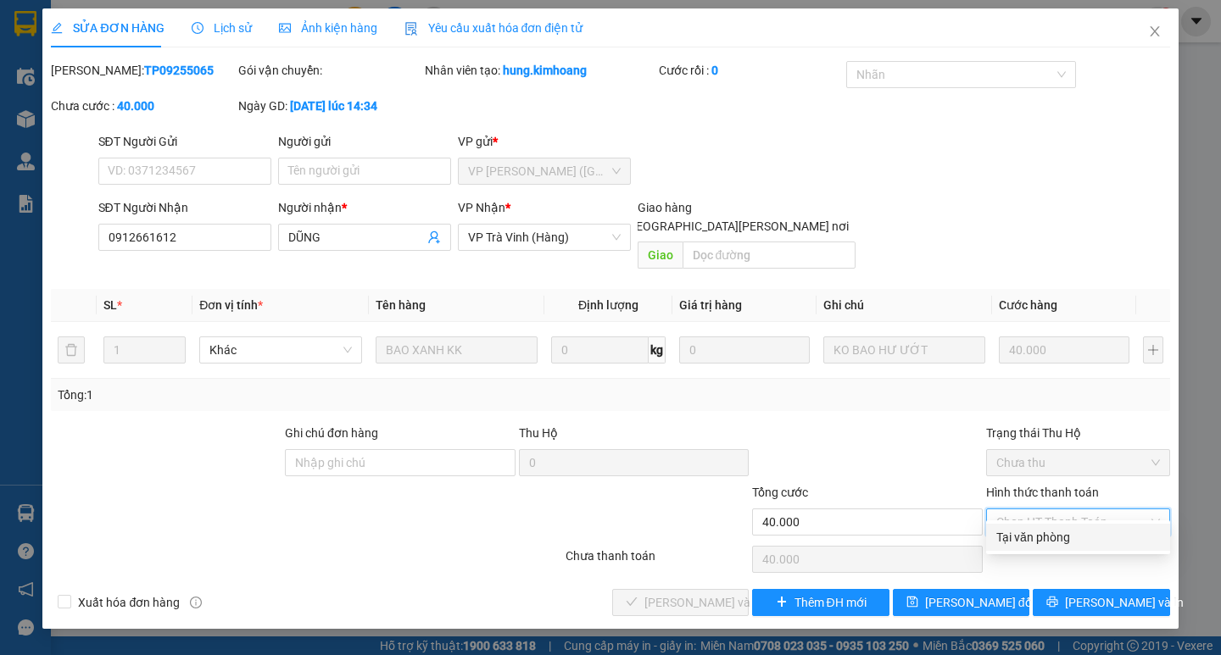
click at [1055, 532] on div "Tại văn phòng" at bounding box center [1078, 537] width 164 height 19
type input "0"
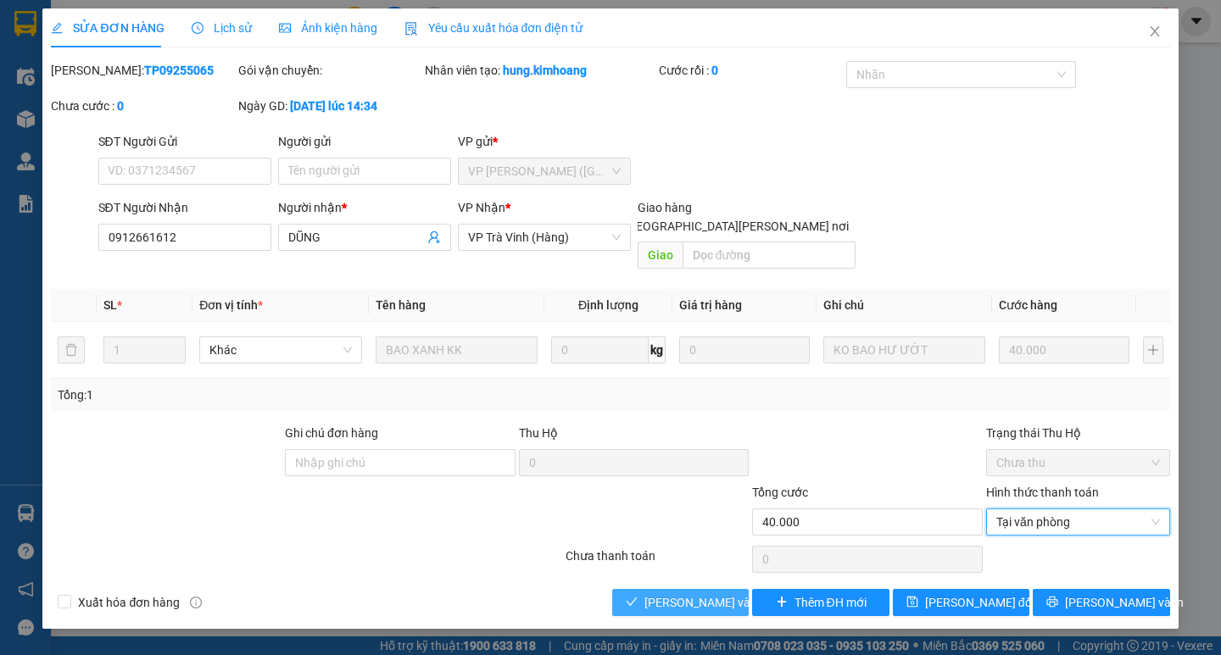
click at [714, 593] on span "[PERSON_NAME] và [PERSON_NAME] hàng" at bounding box center [758, 602] width 229 height 19
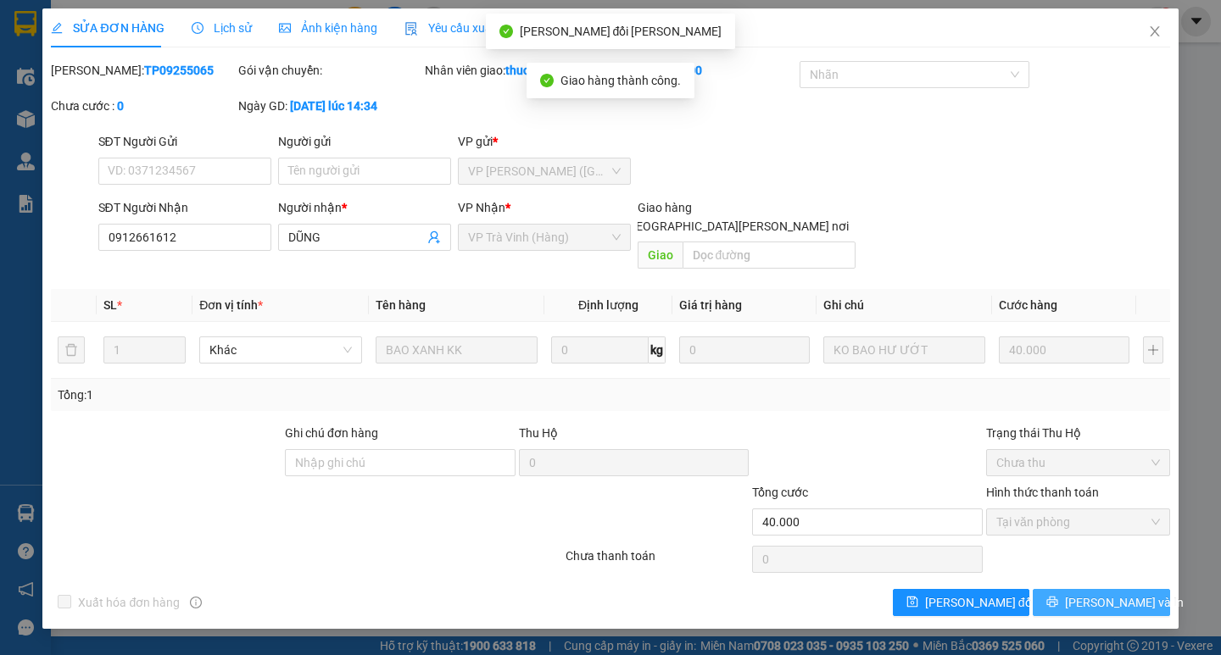
click at [1111, 593] on span "[PERSON_NAME] và In" at bounding box center [1124, 602] width 119 height 19
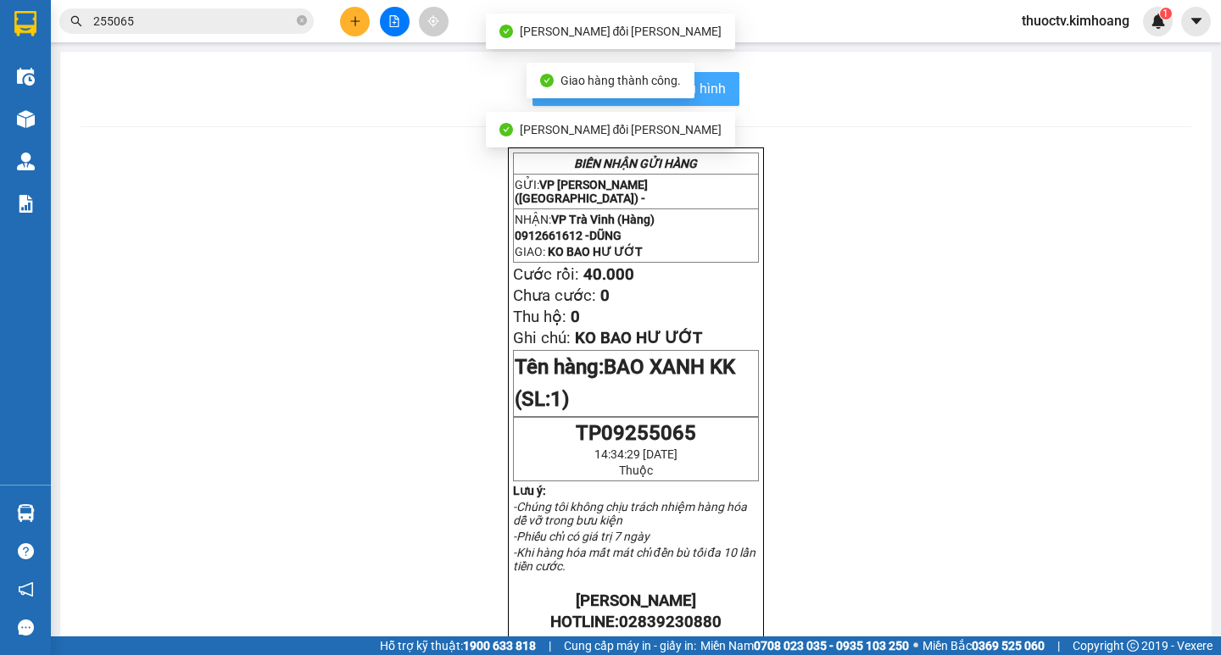
click at [716, 89] on span "In mẫu biên lai tự cấu hình" at bounding box center [645, 88] width 159 height 21
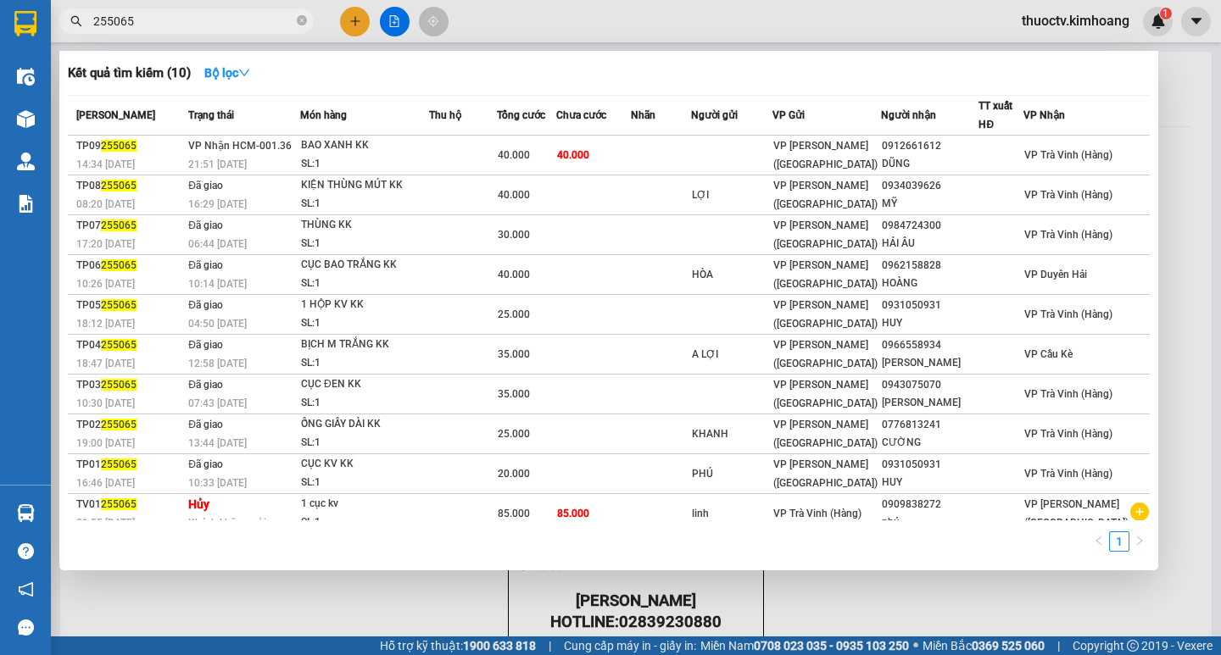
click at [155, 20] on input "255065" at bounding box center [193, 21] width 200 height 19
click at [156, 23] on input "255065" at bounding box center [193, 21] width 200 height 19
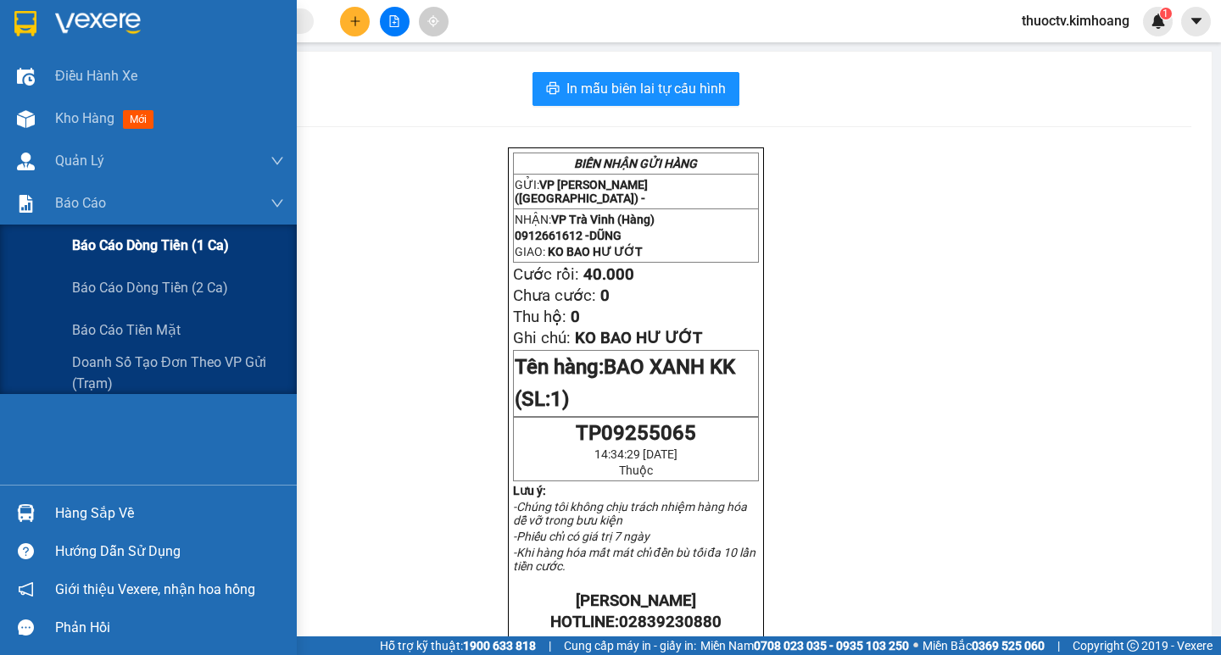
click at [113, 246] on span "Báo cáo dòng tiền (1 ca)" at bounding box center [150, 245] width 157 height 21
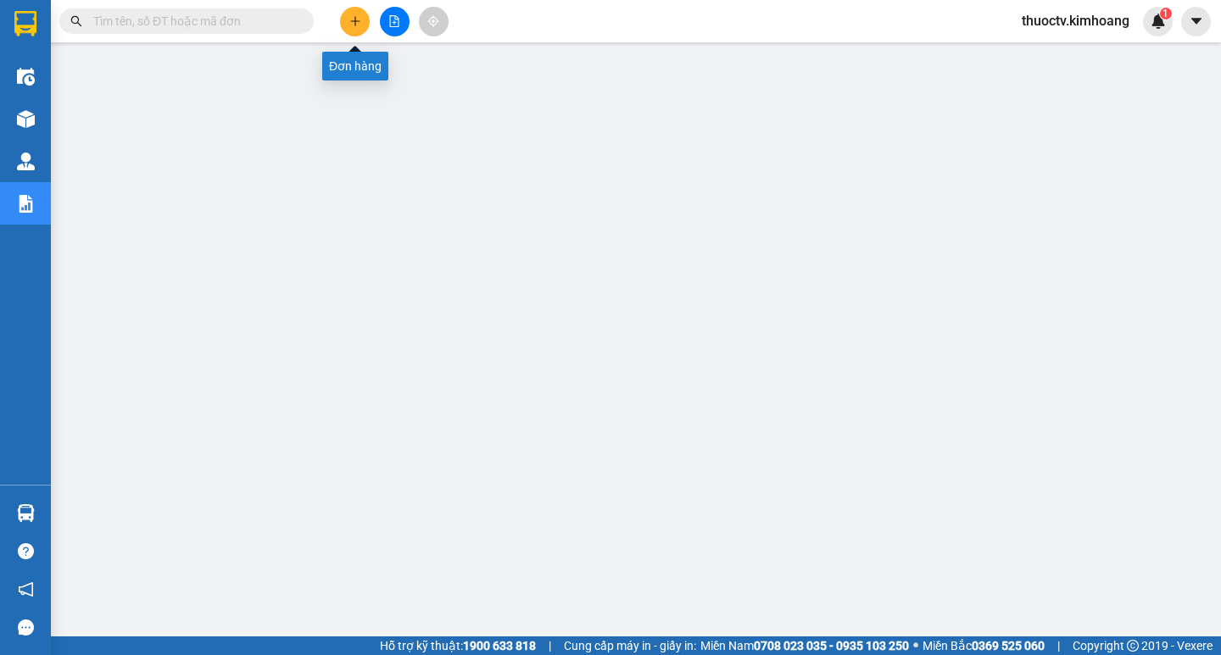
click at [354, 24] on icon "plus" at bounding box center [355, 21] width 12 height 12
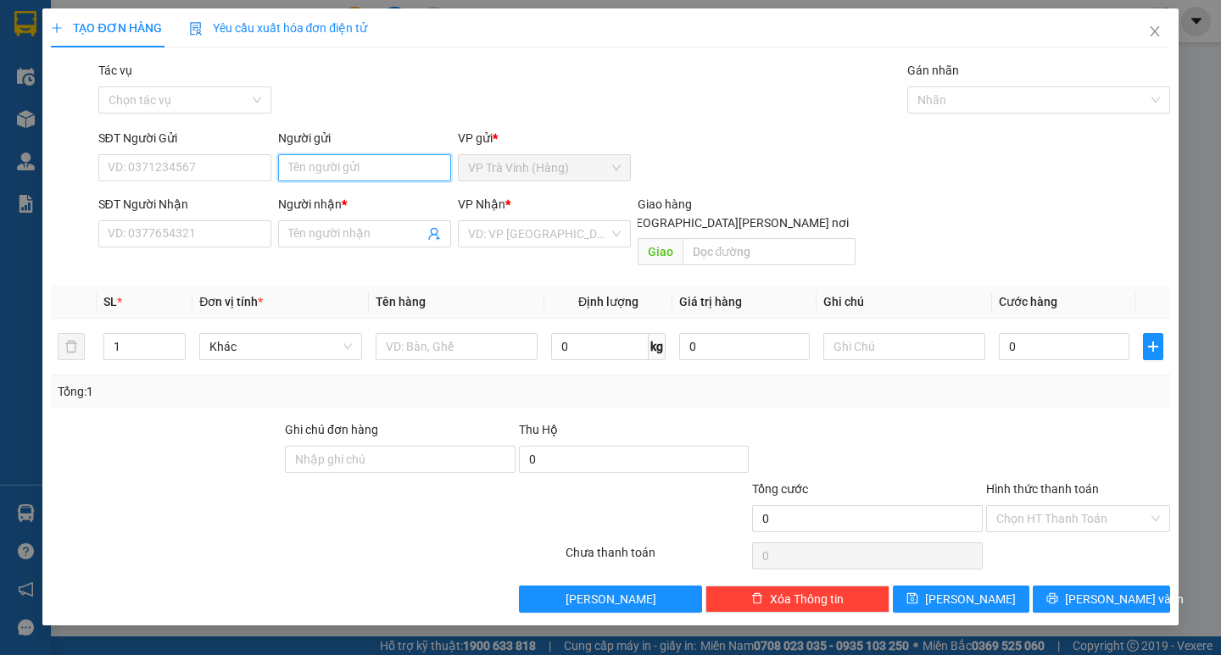
click at [325, 172] on input "Người gửi" at bounding box center [364, 167] width 173 height 27
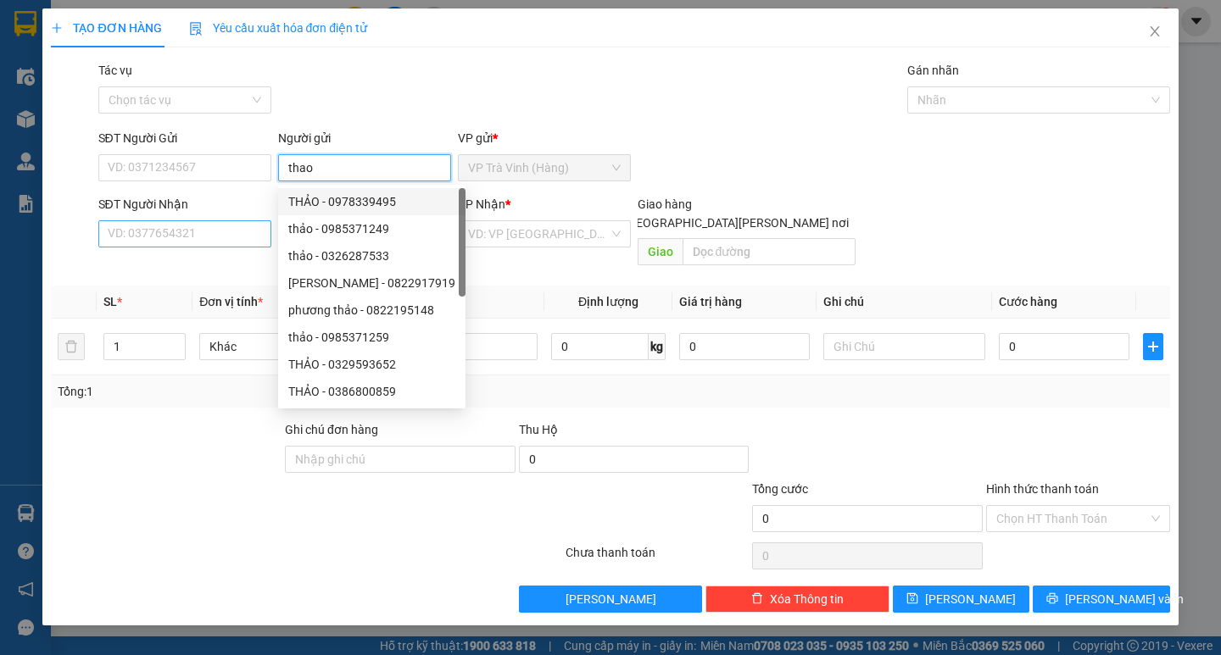
type input "thao"
click at [245, 232] on input "SĐT Người Nhận" at bounding box center [184, 233] width 173 height 27
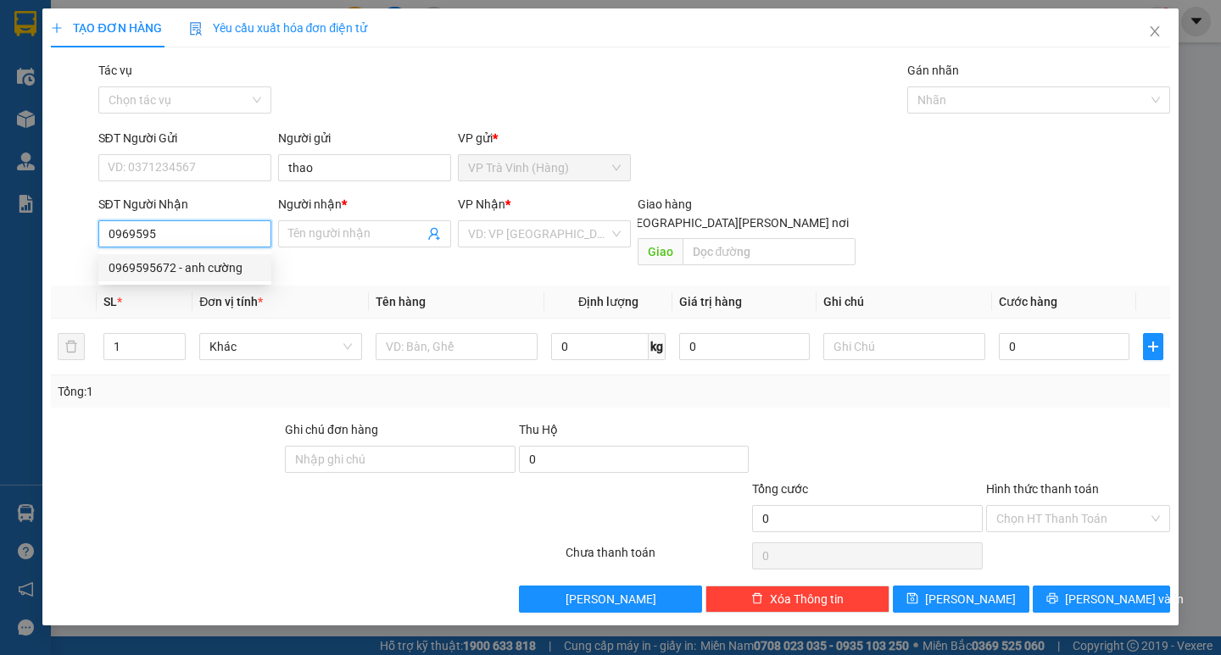
click at [203, 270] on div "0969595672 - anh cường" at bounding box center [185, 268] width 153 height 19
type input "0969595672"
type input "anh cường"
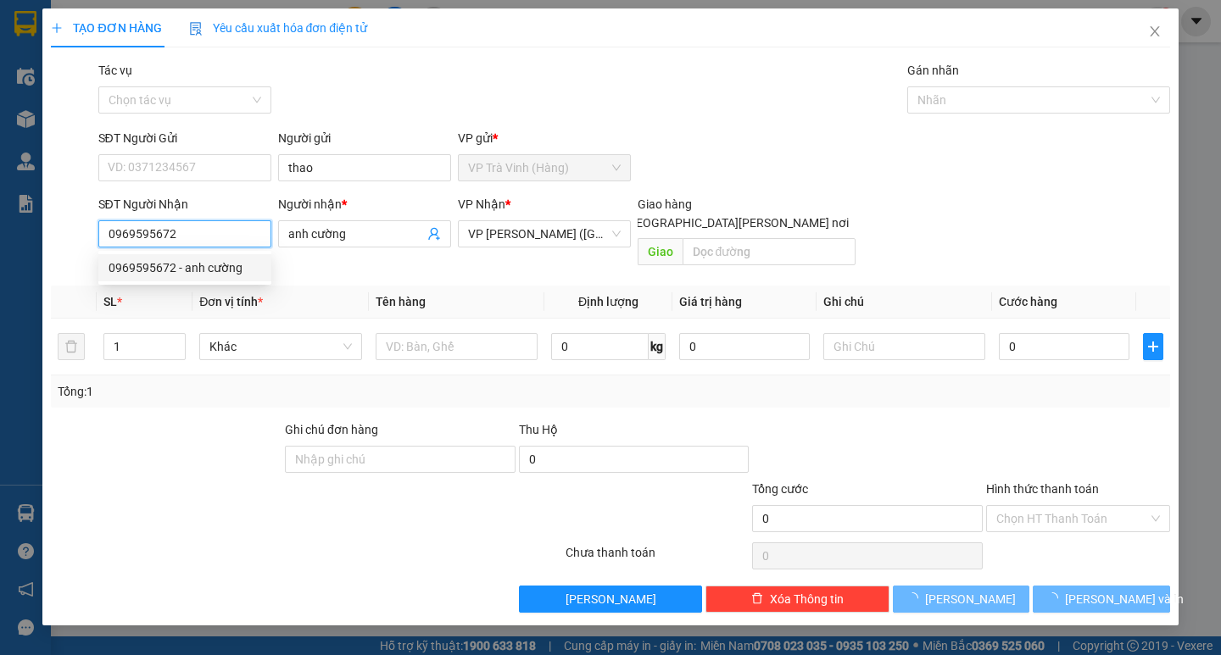
type input "70.000"
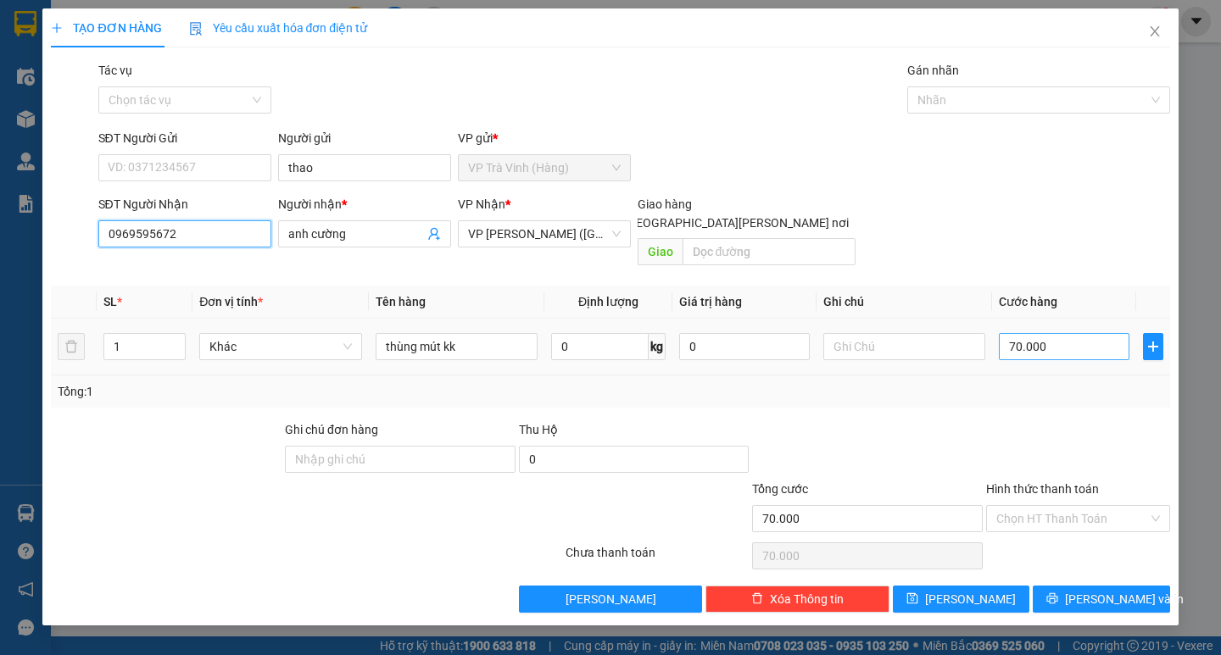
type input "0969595672"
click at [1055, 333] on input "70.000" at bounding box center [1064, 346] width 131 height 27
type input "7"
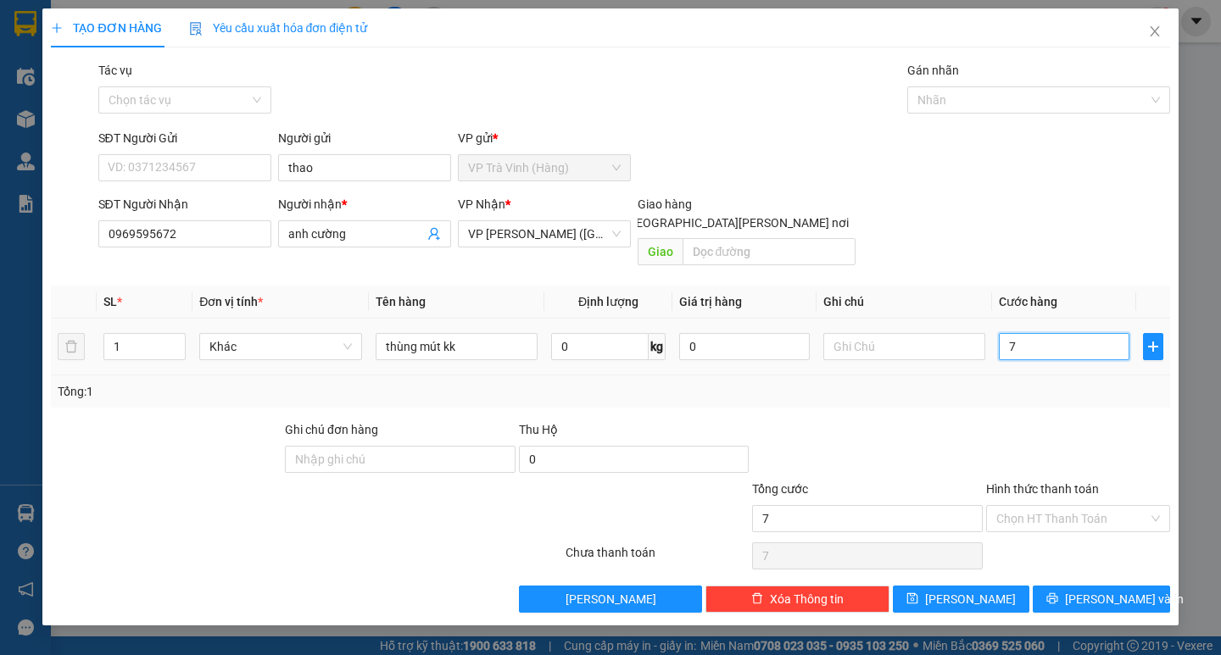
type input "70"
type input "70.000"
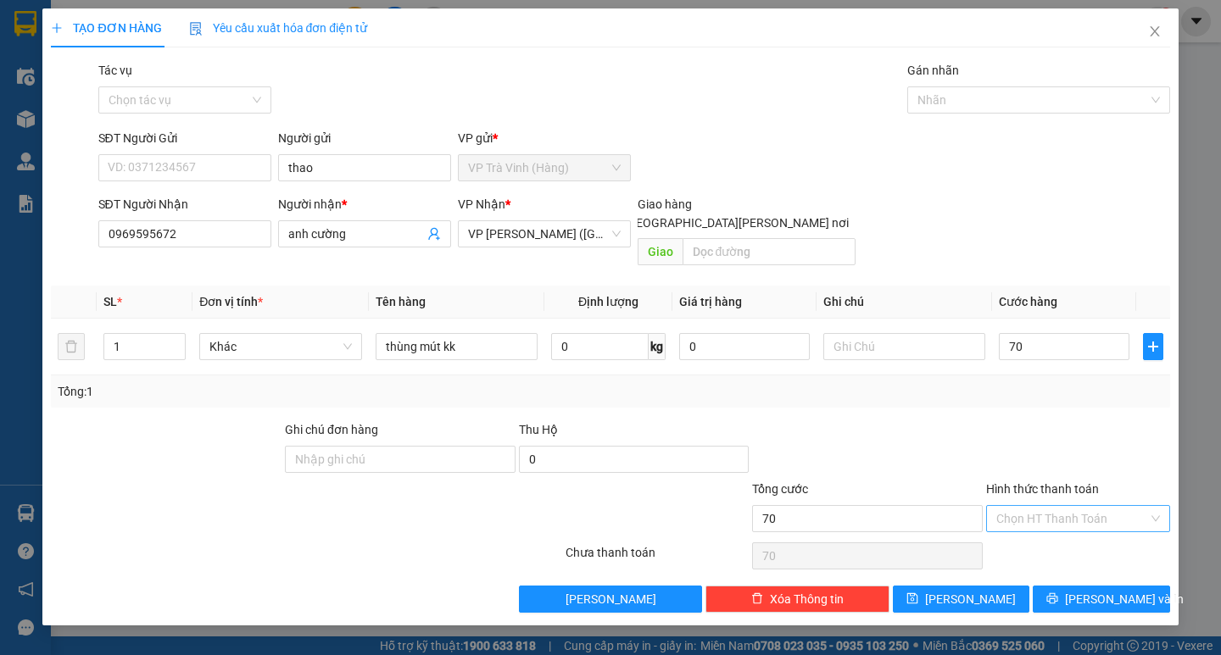
type input "70.000"
click at [1055, 506] on input "Hình thức thanh toán" at bounding box center [1072, 518] width 152 height 25
click at [1047, 532] on div "Tại văn phòng" at bounding box center [1078, 534] width 164 height 19
type input "0"
click at [1109, 590] on span "[PERSON_NAME] và In" at bounding box center [1124, 599] width 119 height 19
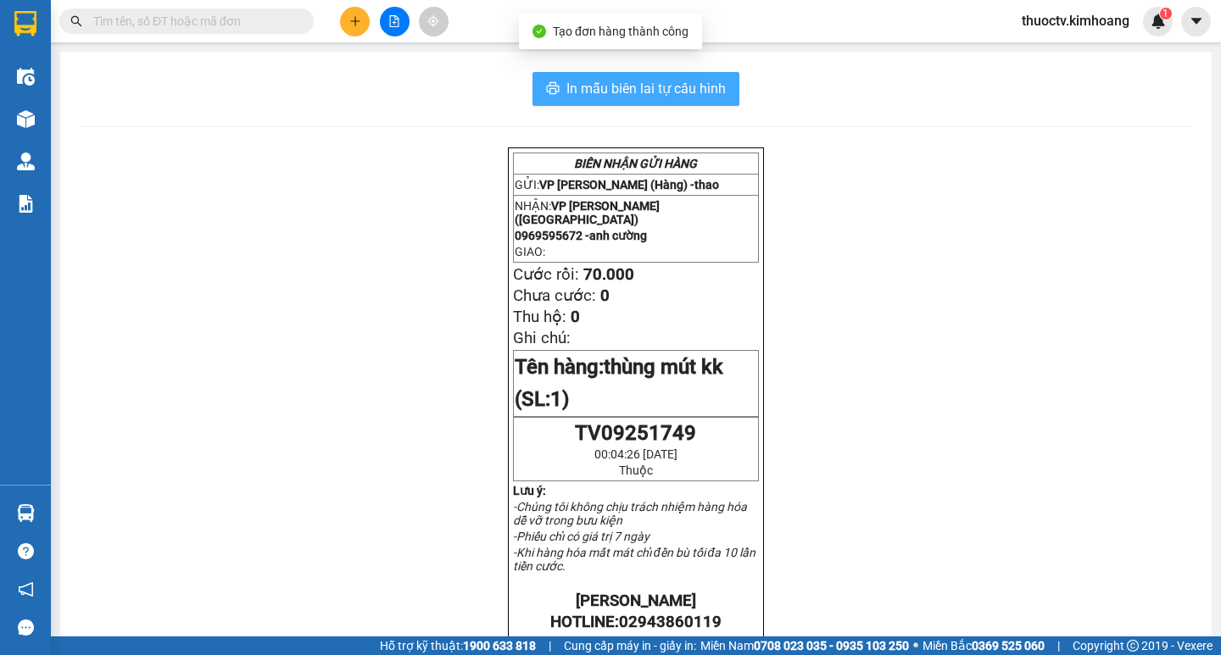
click at [566, 95] on span "In mẫu biên lai tự cấu hình" at bounding box center [645, 88] width 159 height 21
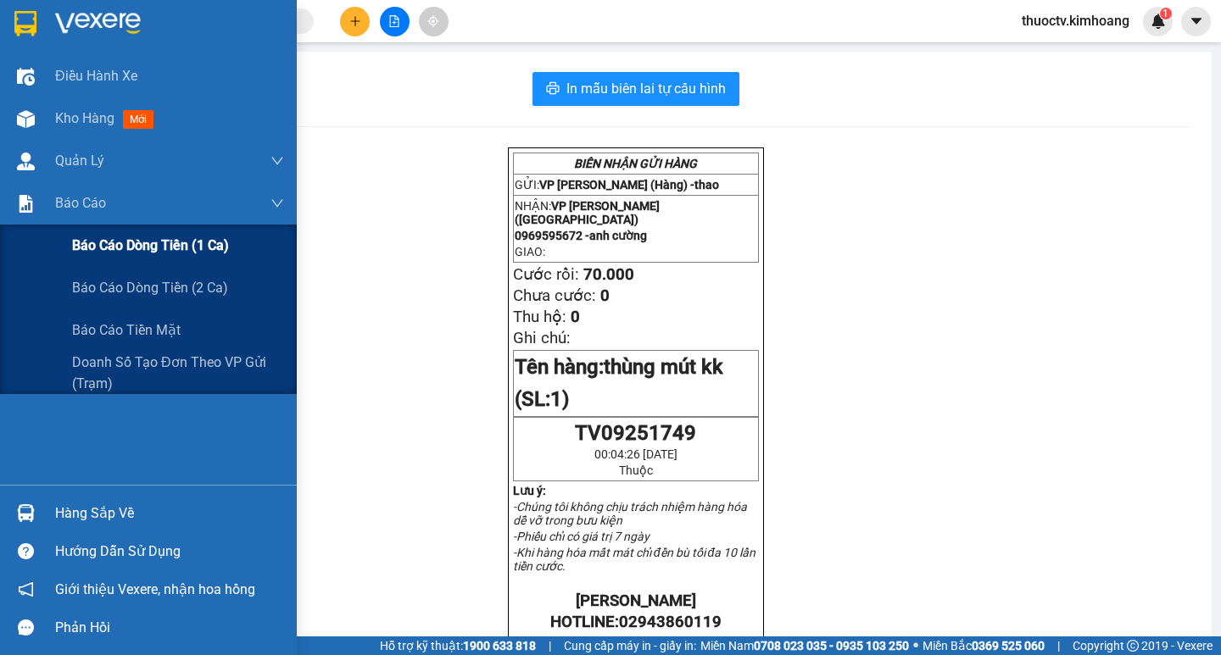
click at [125, 248] on span "Báo cáo dòng tiền (1 ca)" at bounding box center [150, 245] width 157 height 21
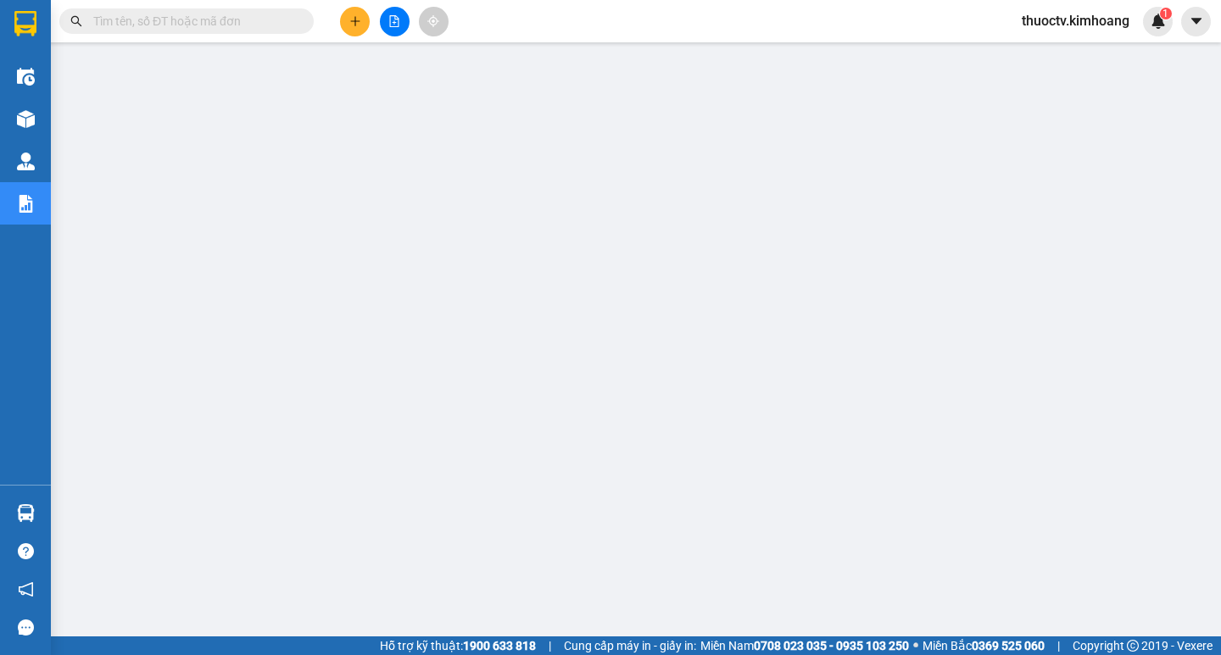
click at [137, 19] on input "text" at bounding box center [193, 21] width 200 height 19
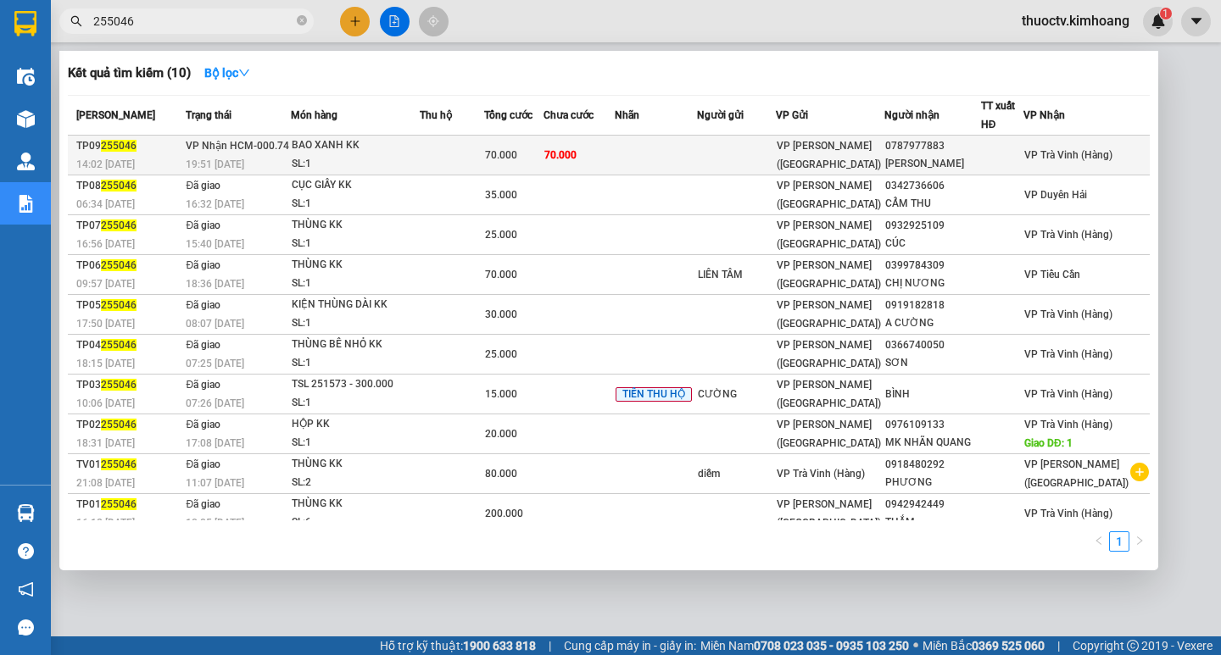
type input "255046"
click at [615, 161] on td "70.000" at bounding box center [578, 156] width 71 height 40
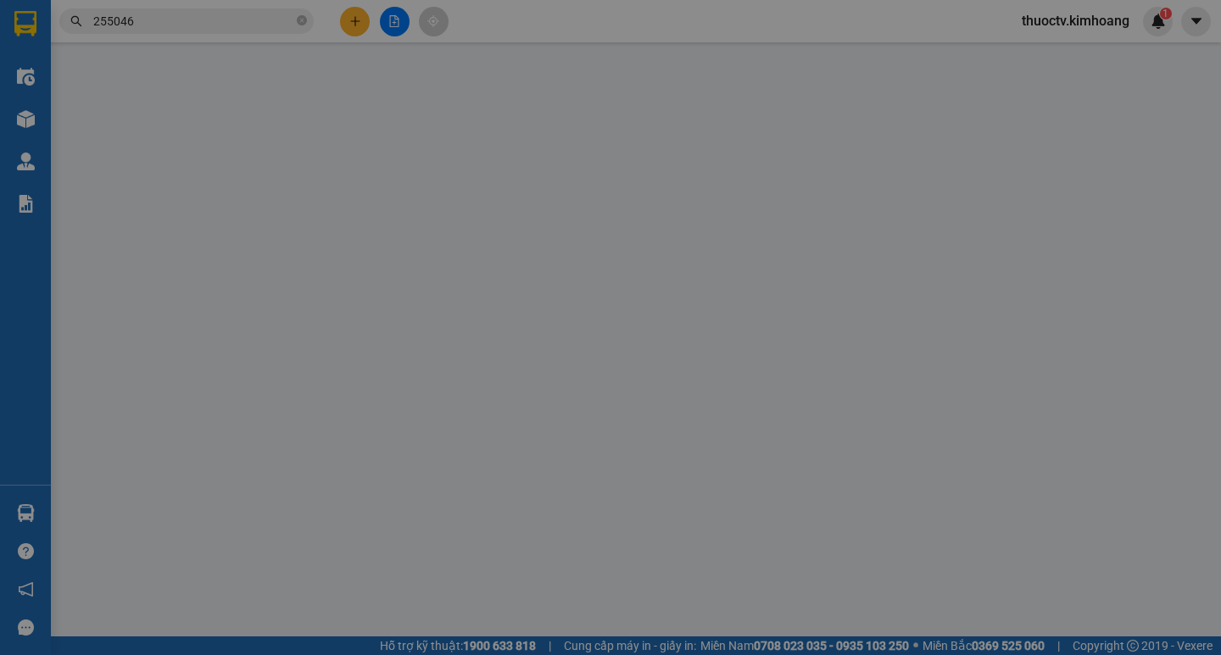
type input "0787977883"
type input "[PERSON_NAME]"
type input "70.000"
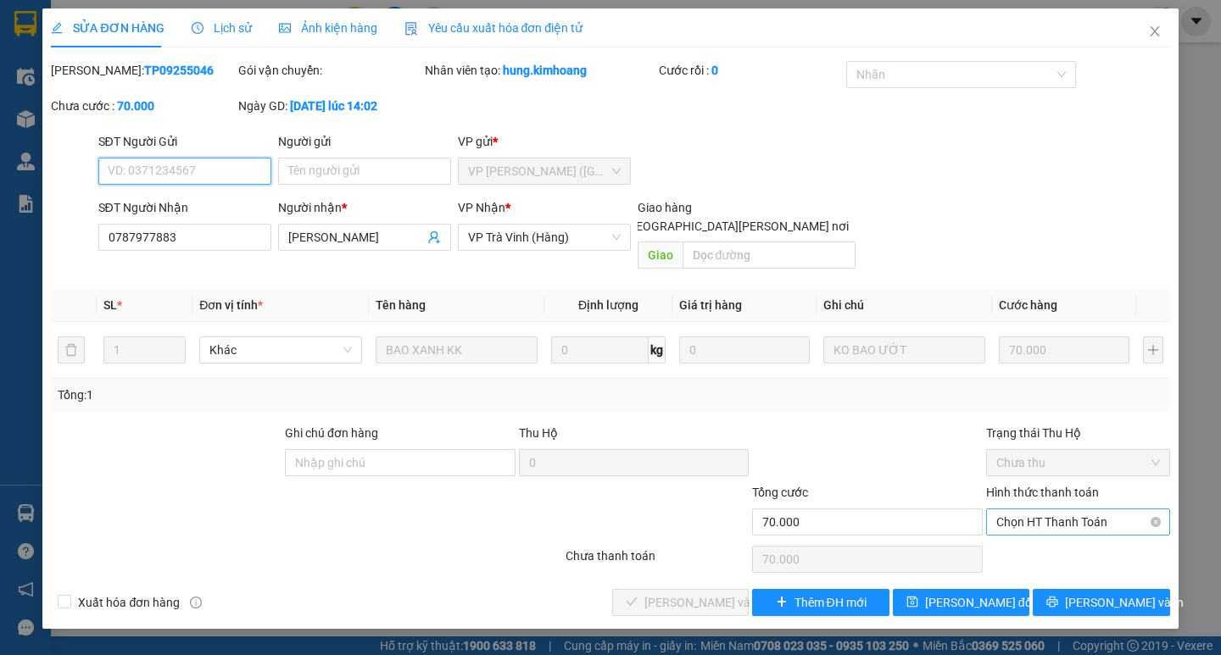
drag, startPoint x: 1083, startPoint y: 503, endPoint x: 1069, endPoint y: 515, distance: 19.2
click at [1082, 510] on span "Chọn HT Thanh Toán" at bounding box center [1078, 522] width 164 height 25
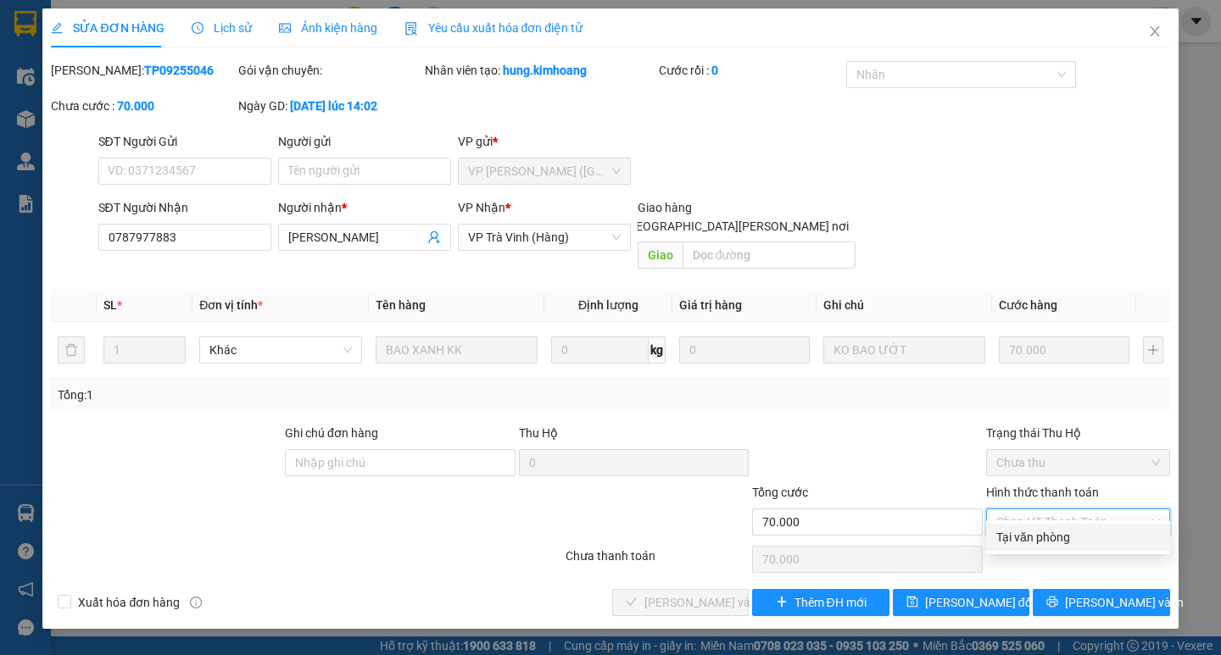
click at [1047, 540] on div "Tại văn phòng" at bounding box center [1078, 537] width 164 height 19
type input "0"
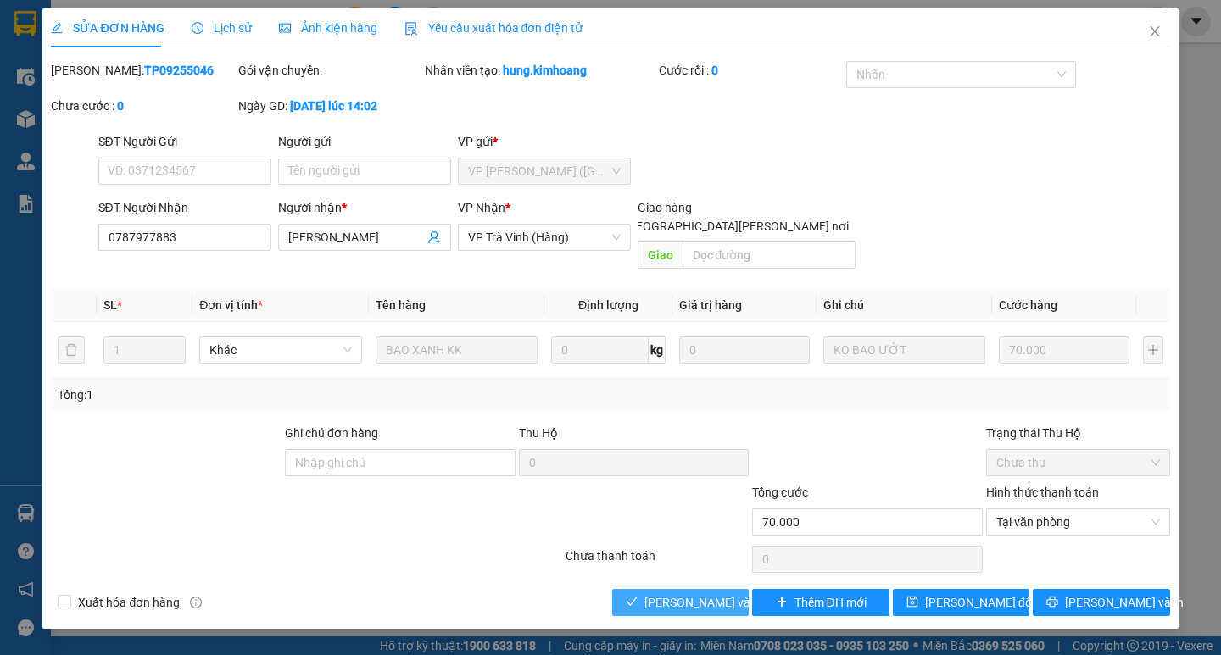
click at [727, 593] on span "[PERSON_NAME] và [PERSON_NAME] hàng" at bounding box center [758, 602] width 229 height 19
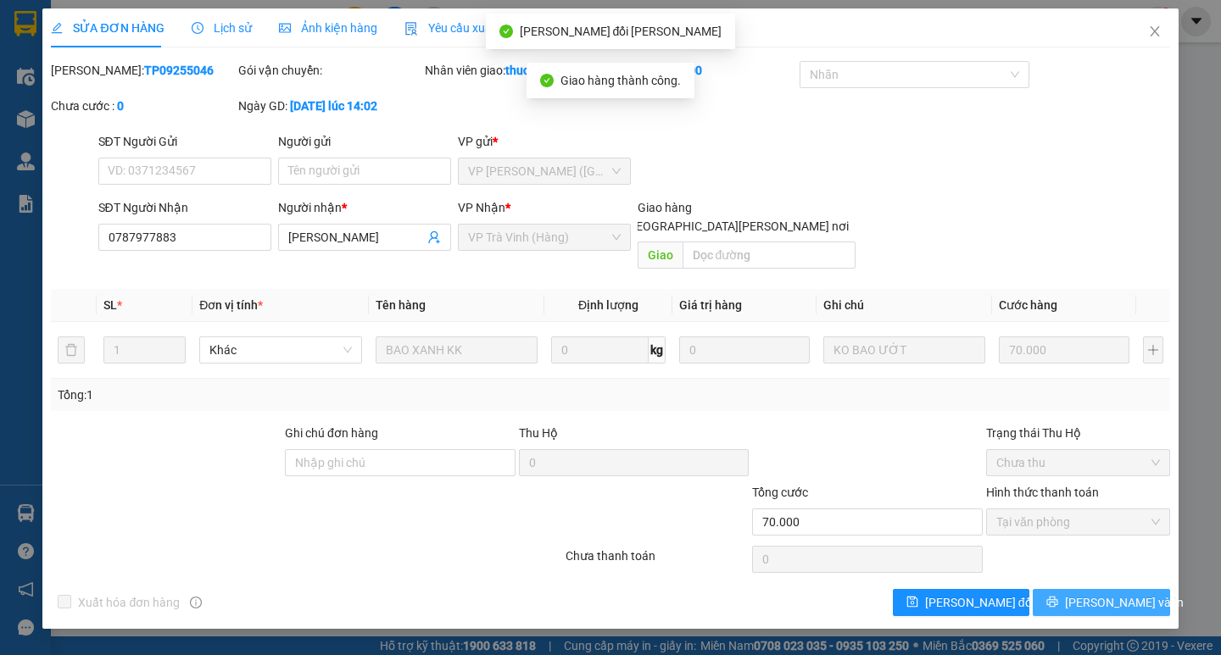
click at [1112, 593] on span "[PERSON_NAME] và In" at bounding box center [1124, 602] width 119 height 19
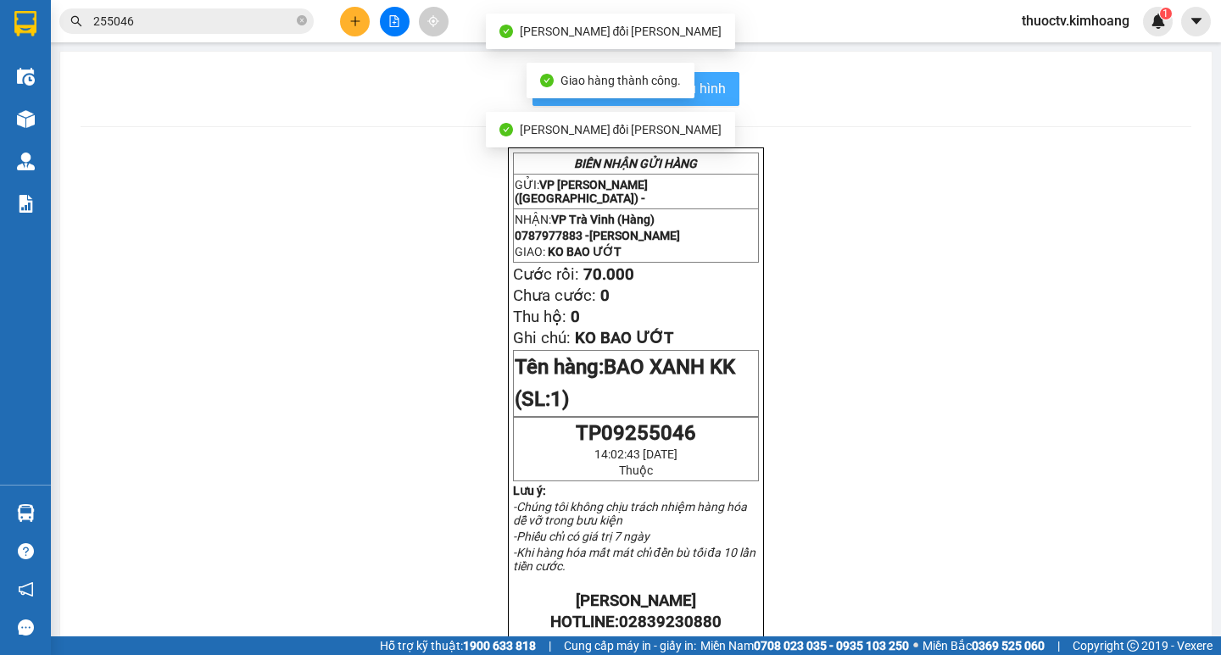
click at [714, 92] on span "In mẫu biên lai tự cấu hình" at bounding box center [645, 88] width 159 height 21
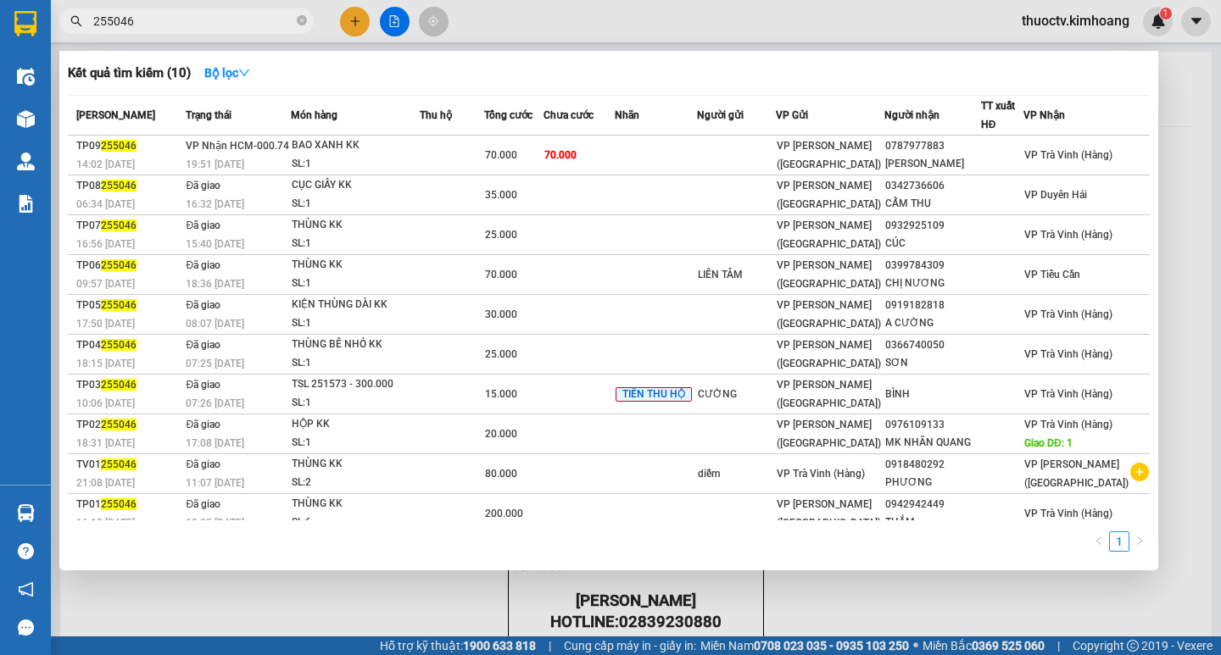
click at [149, 20] on input "255046" at bounding box center [193, 21] width 200 height 19
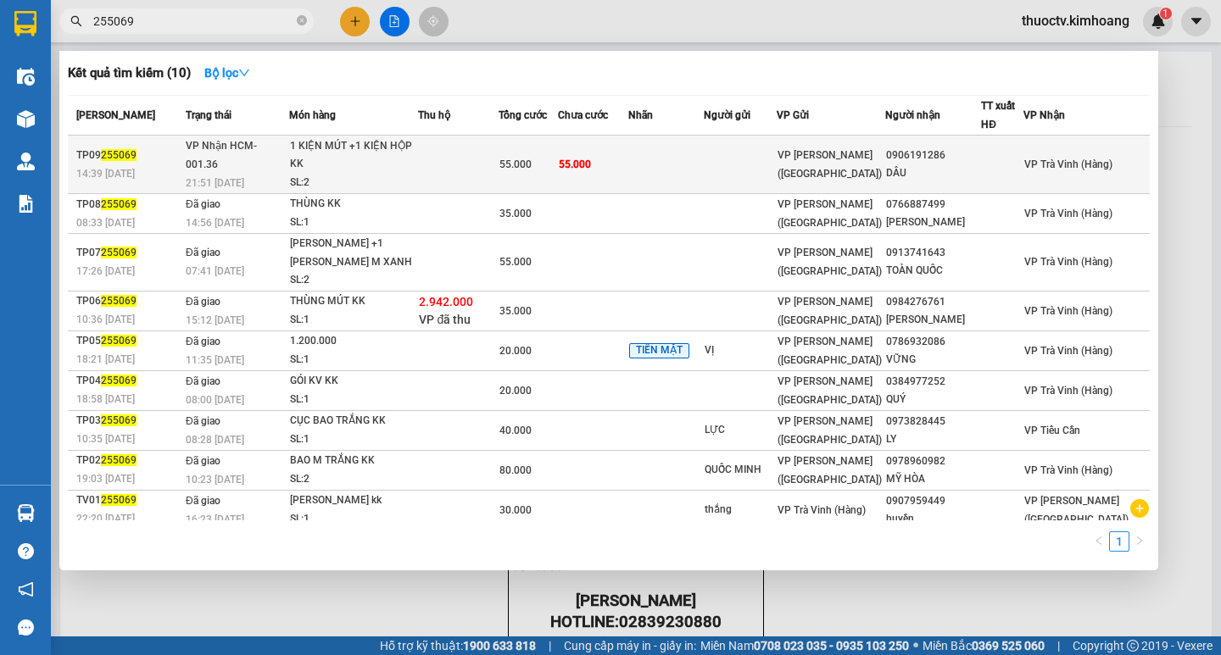
type input "255069"
click at [628, 167] on td "55.000" at bounding box center [593, 165] width 70 height 58
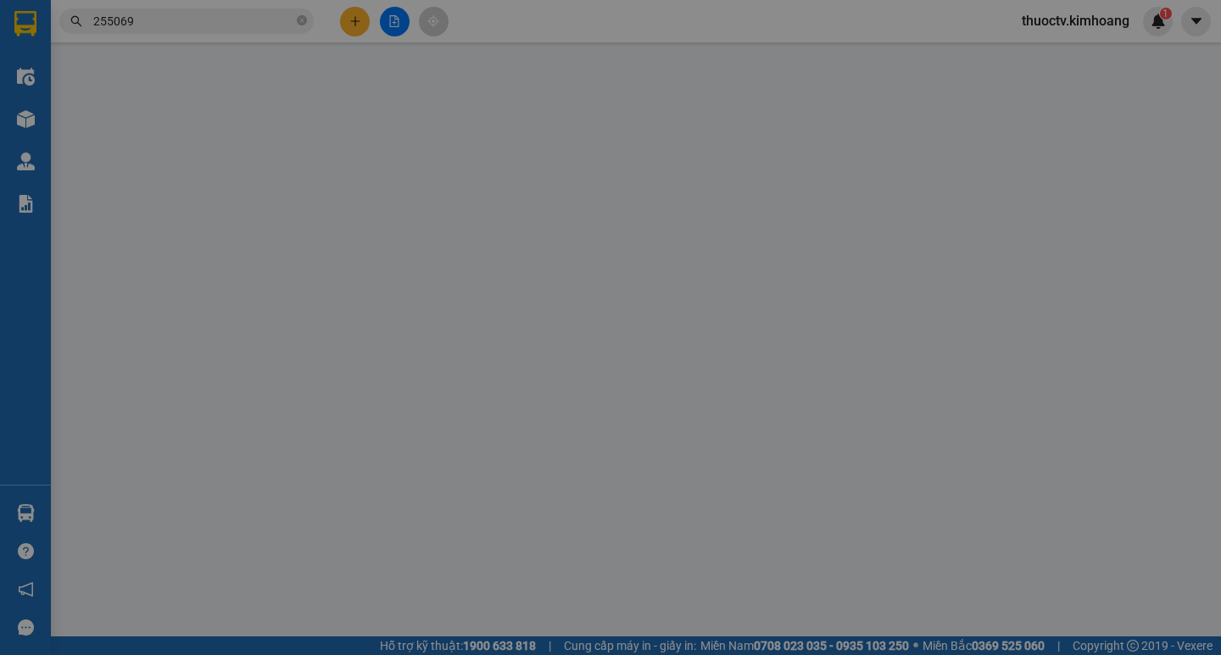
type input "0906191286"
type input "DÂU"
type input "55.000"
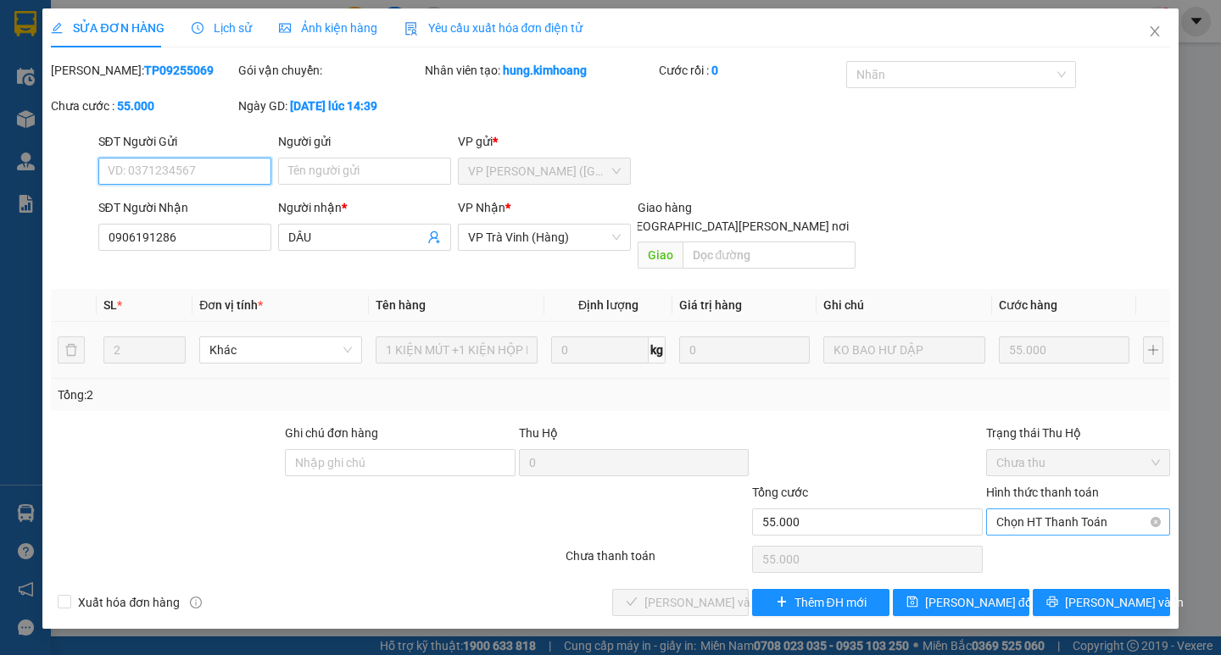
click at [1074, 510] on span "Chọn HT Thanh Toán" at bounding box center [1078, 522] width 164 height 25
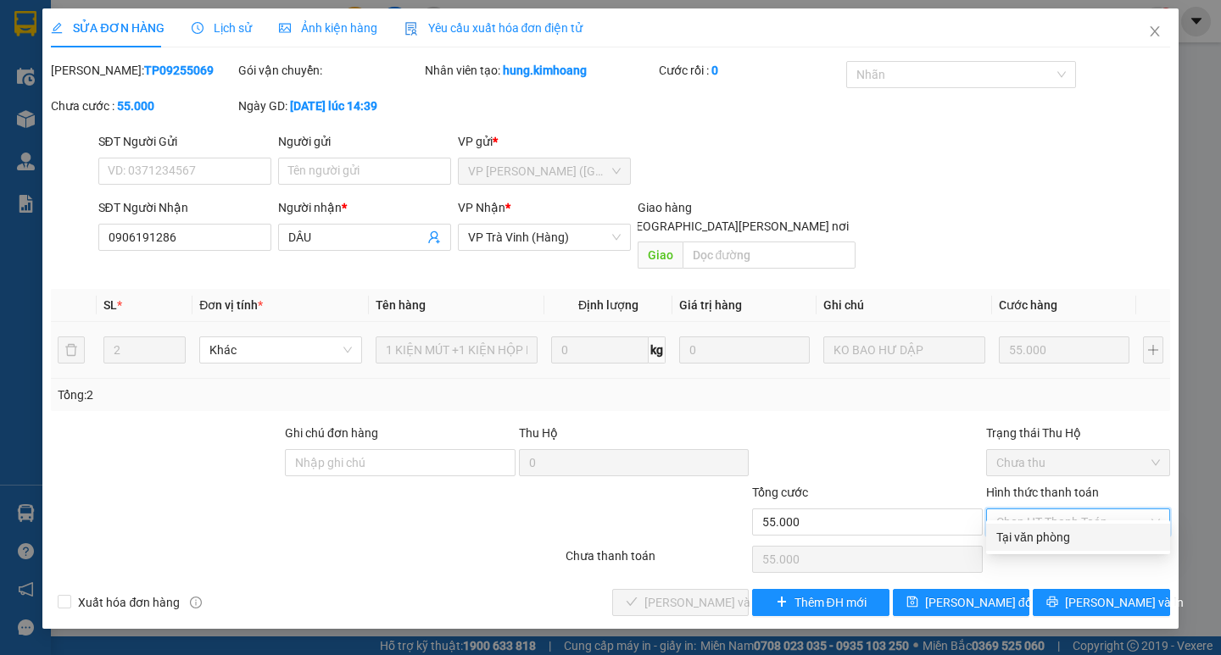
drag, startPoint x: 1062, startPoint y: 532, endPoint x: 993, endPoint y: 553, distance: 72.4
click at [1061, 532] on div "Tại văn phòng" at bounding box center [1078, 537] width 164 height 19
type input "0"
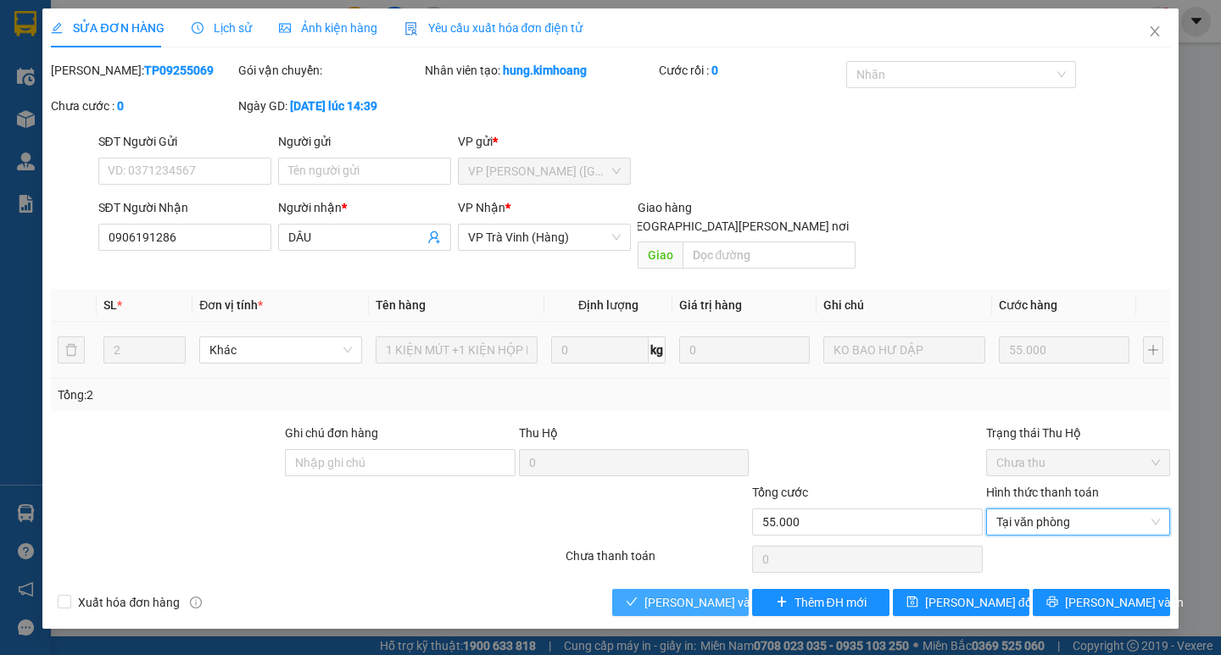
click at [726, 593] on span "[PERSON_NAME] và [PERSON_NAME] hàng" at bounding box center [758, 602] width 229 height 19
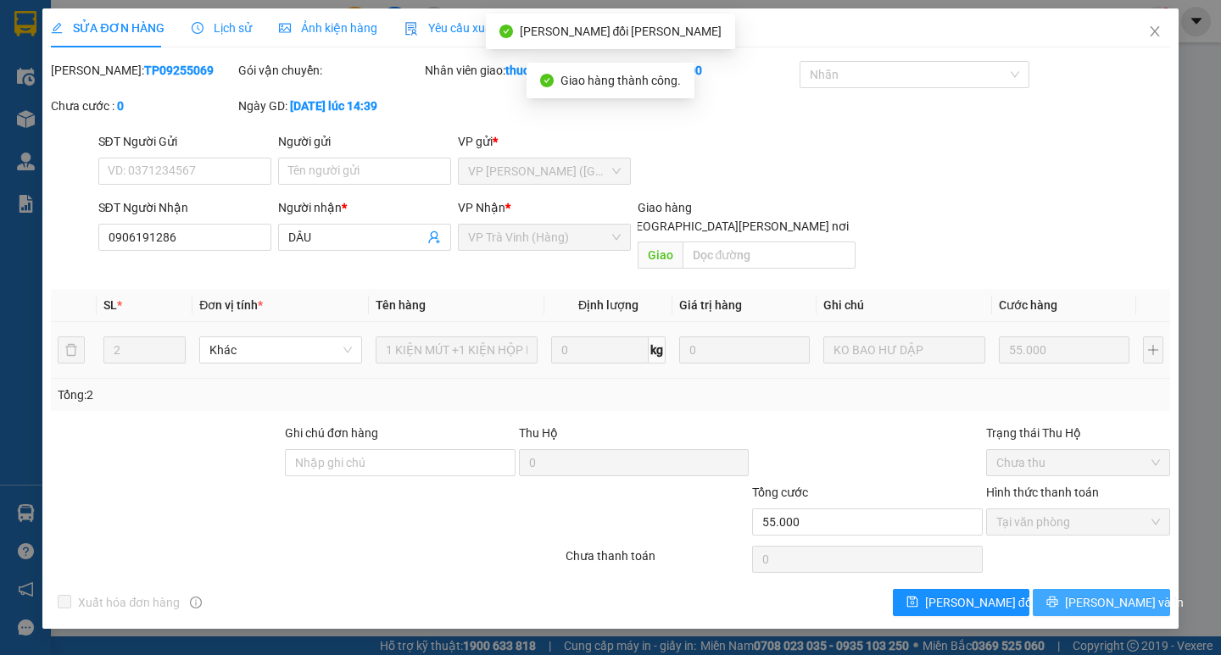
click at [1109, 593] on span "[PERSON_NAME] và In" at bounding box center [1124, 602] width 119 height 19
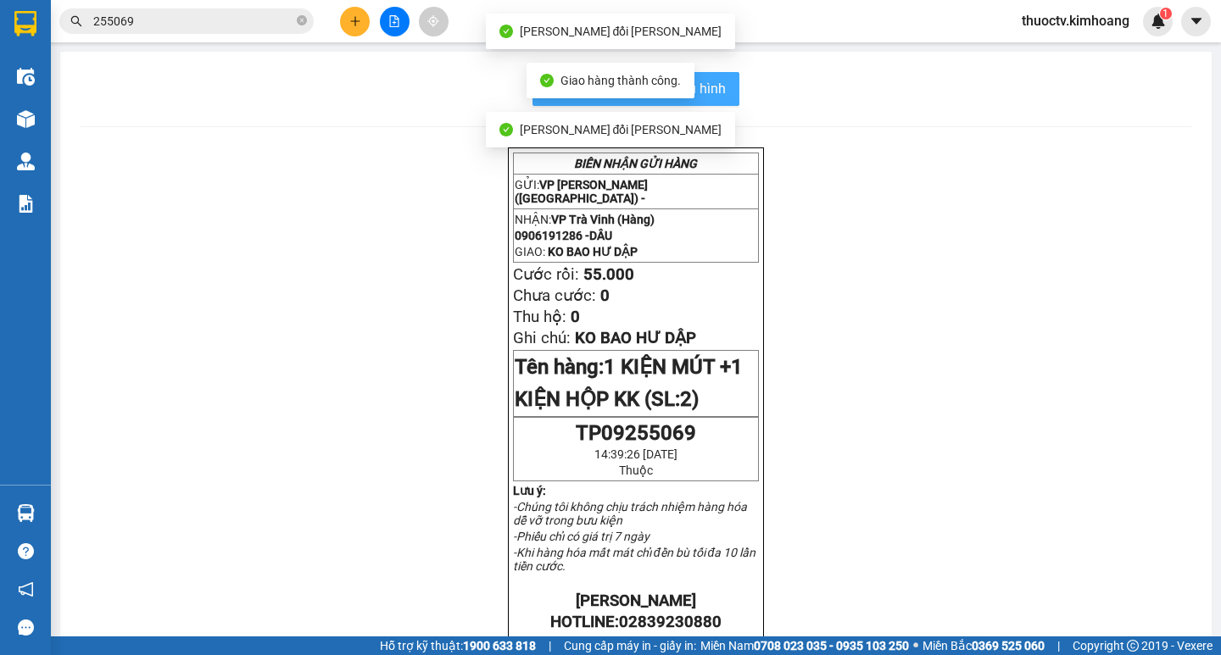
click at [715, 88] on span "In mẫu biên lai tự cấu hình" at bounding box center [645, 88] width 159 height 21
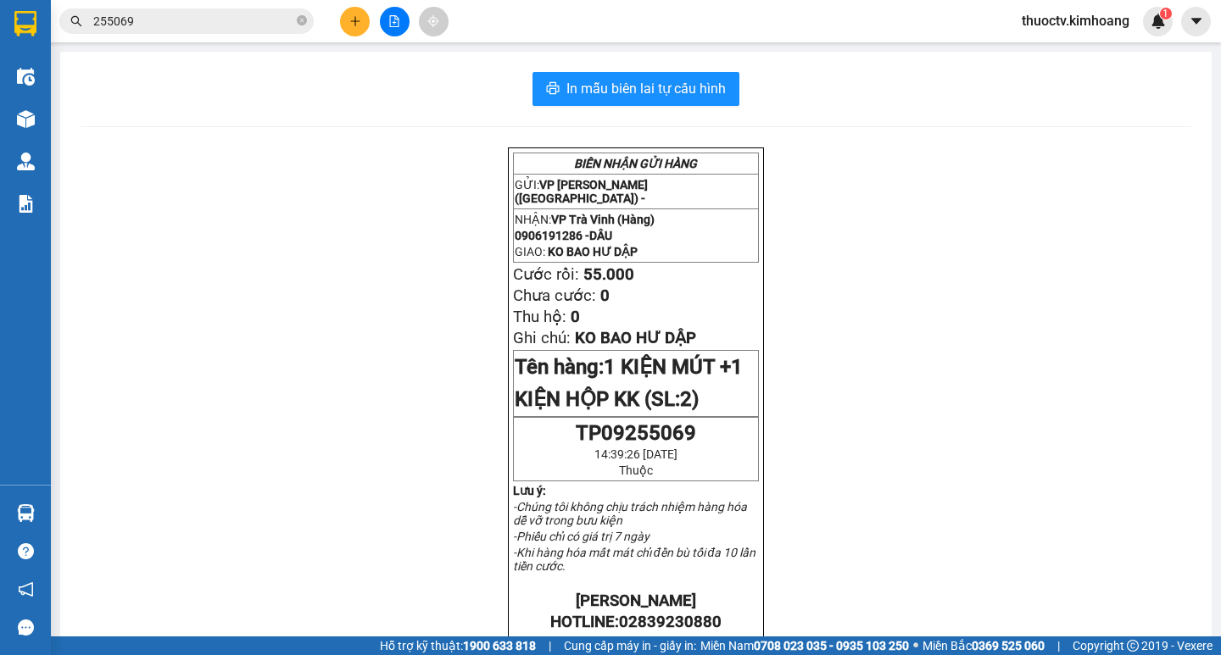
click at [161, 25] on input "255069" at bounding box center [193, 21] width 200 height 19
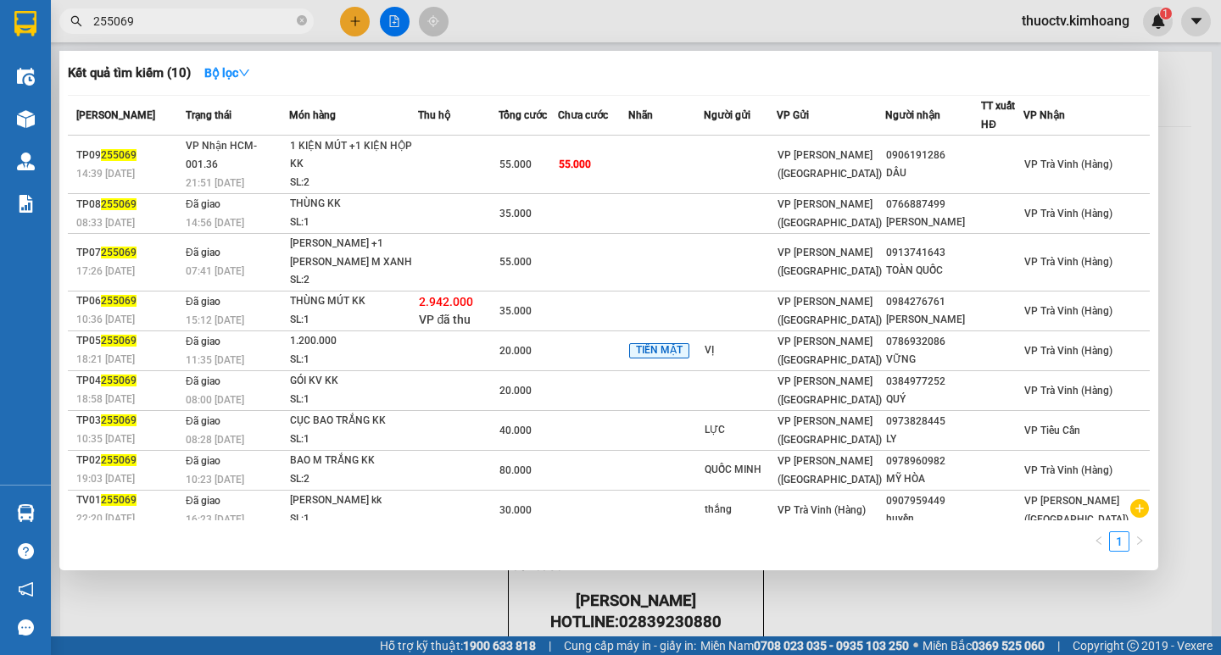
click at [161, 25] on input "255069" at bounding box center [193, 21] width 200 height 19
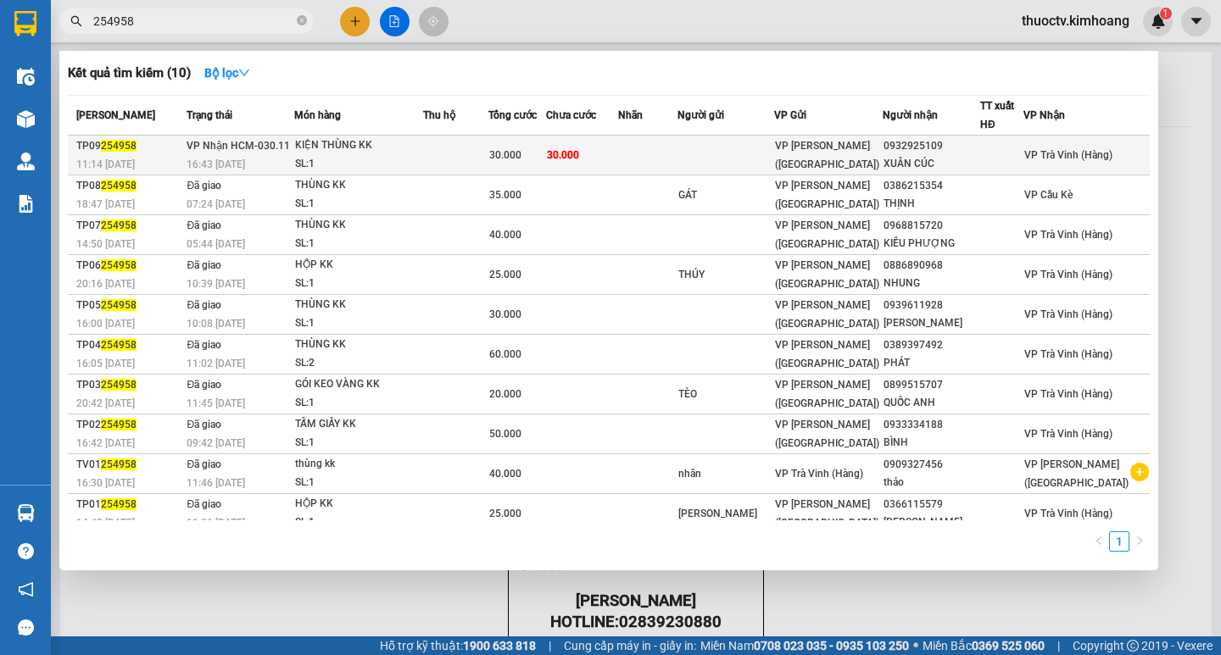
type input "254958"
click at [618, 152] on td "30.000" at bounding box center [582, 156] width 72 height 40
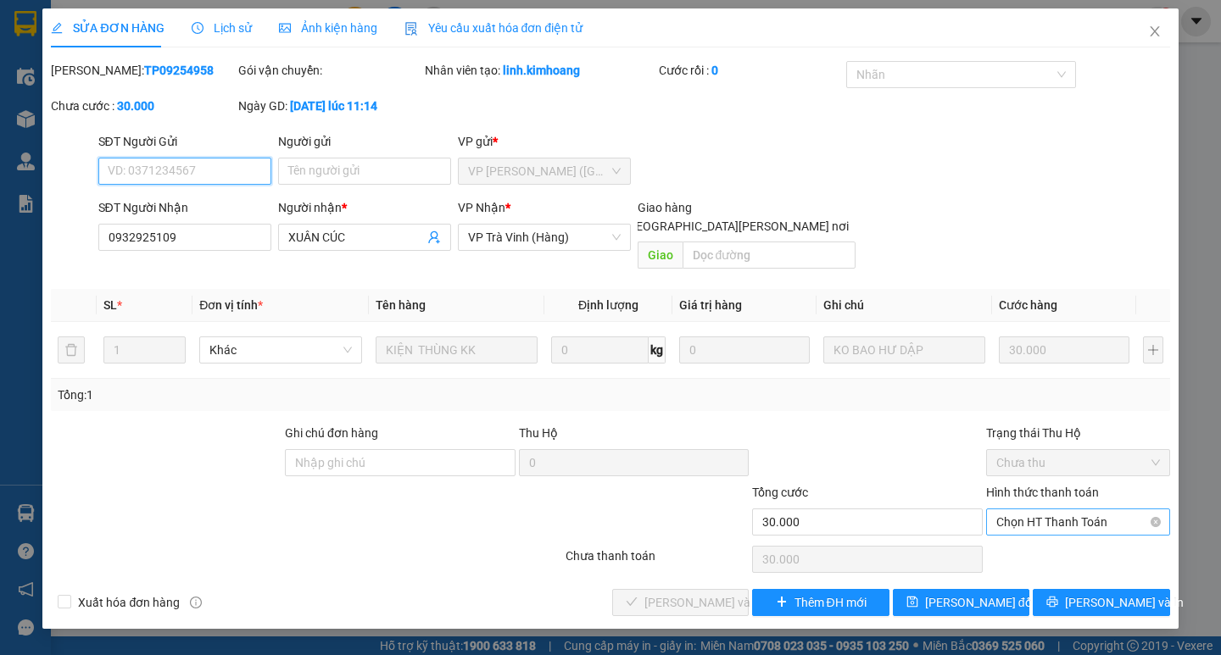
click at [1060, 510] on span "Chọn HT Thanh Toán" at bounding box center [1078, 522] width 164 height 25
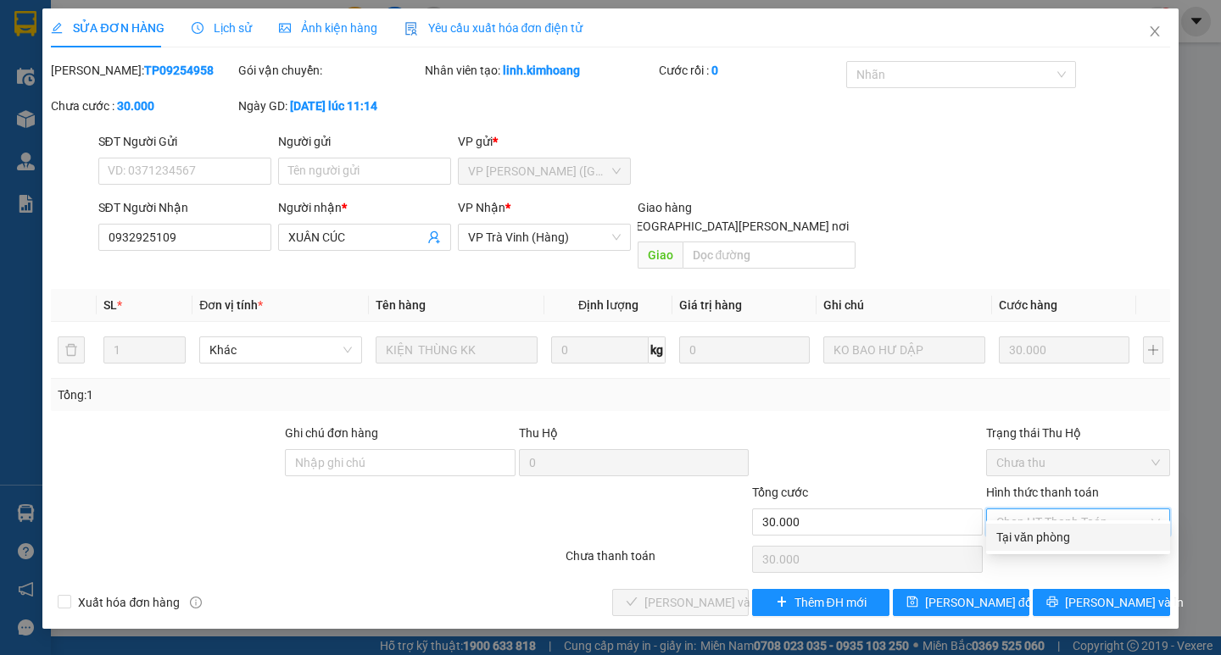
click at [1042, 538] on div "Tại văn phòng" at bounding box center [1078, 537] width 164 height 19
type input "0"
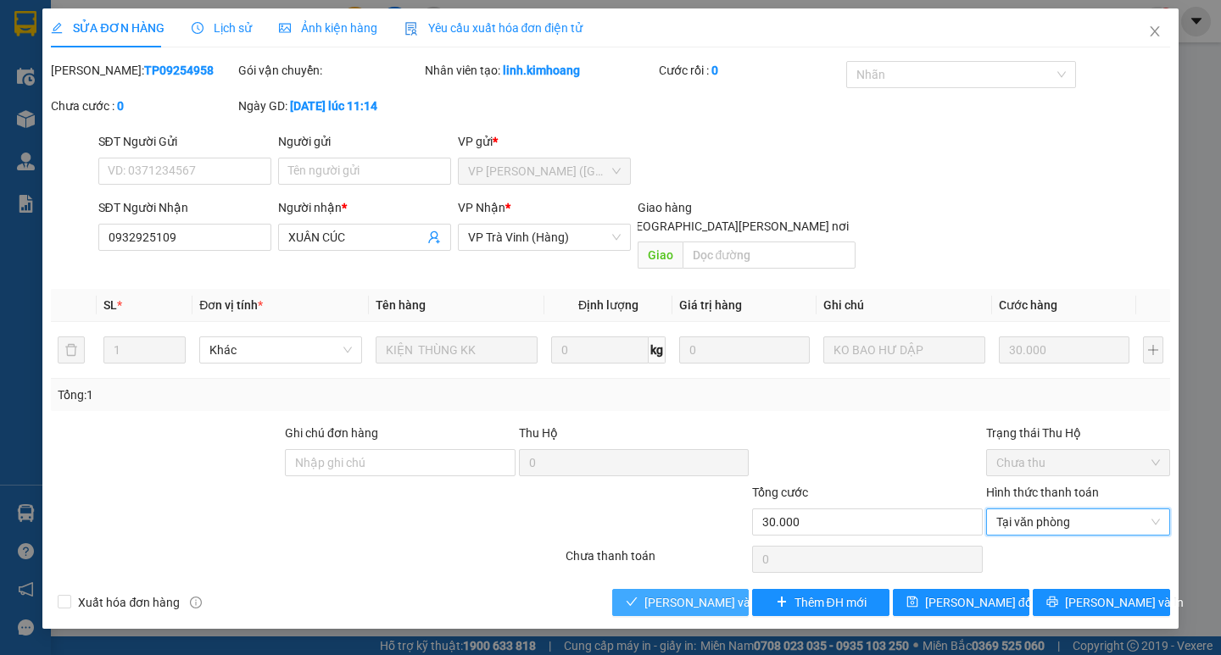
click at [713, 593] on span "[PERSON_NAME] và [PERSON_NAME] hàng" at bounding box center [758, 602] width 229 height 19
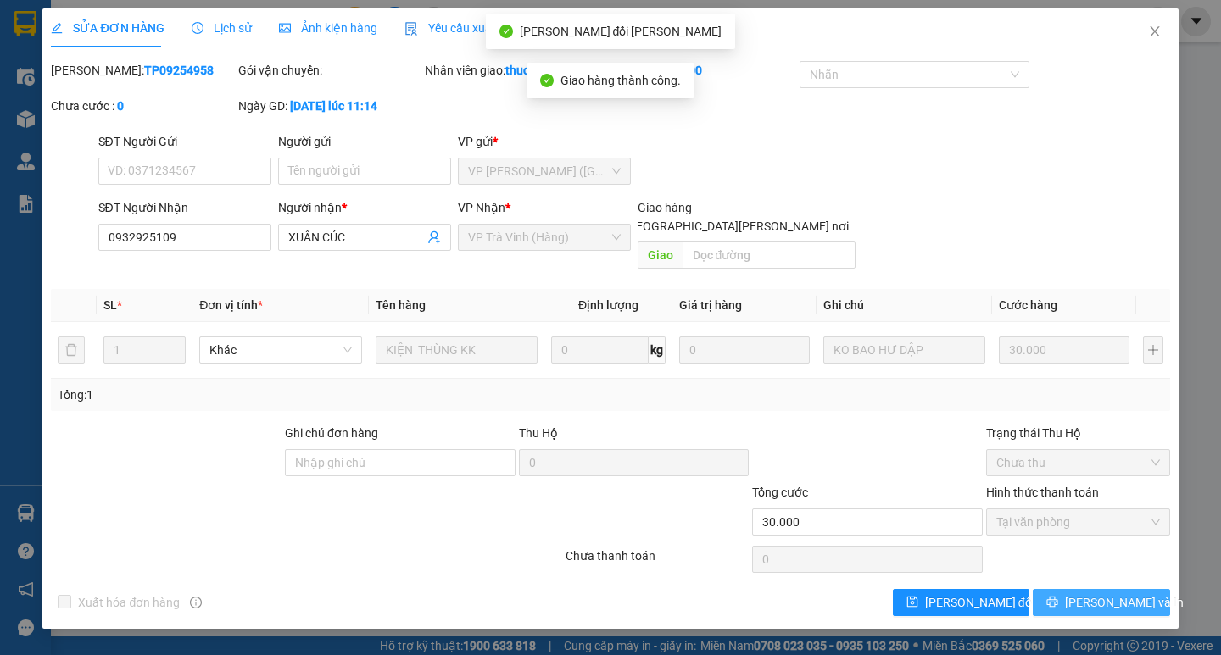
click at [1105, 593] on span "[PERSON_NAME] và In" at bounding box center [1124, 602] width 119 height 19
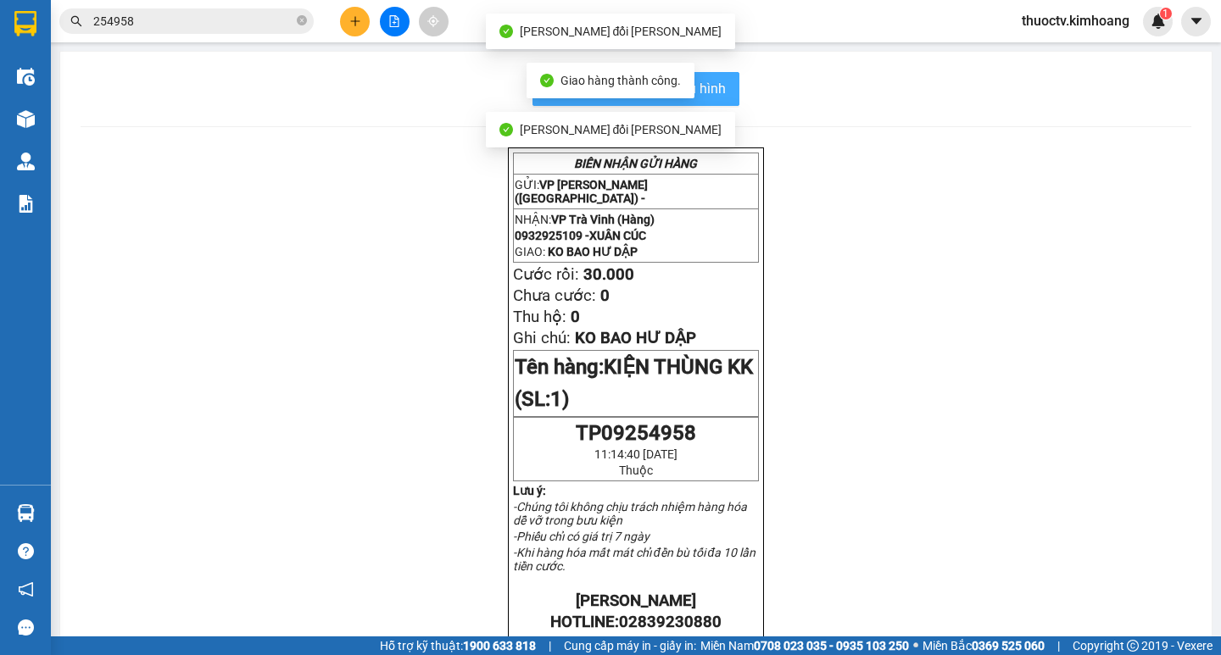
click at [710, 92] on span "In mẫu biên lai tự cấu hình" at bounding box center [645, 88] width 159 height 21
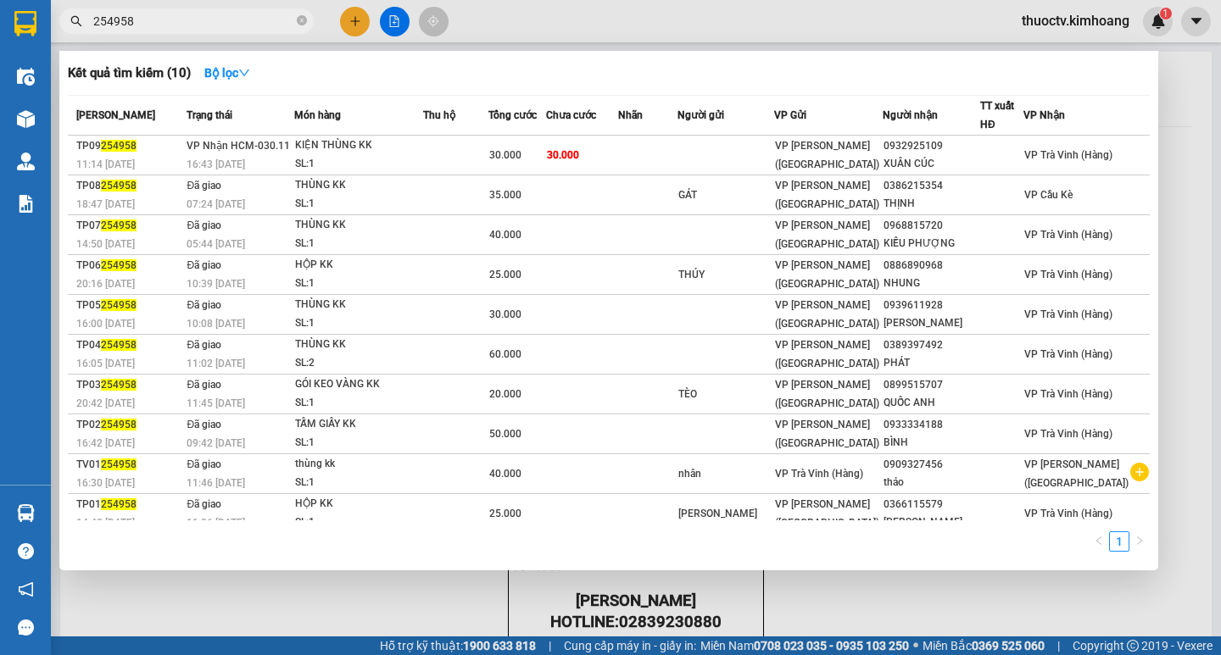
click at [145, 24] on input "254958" at bounding box center [193, 21] width 200 height 19
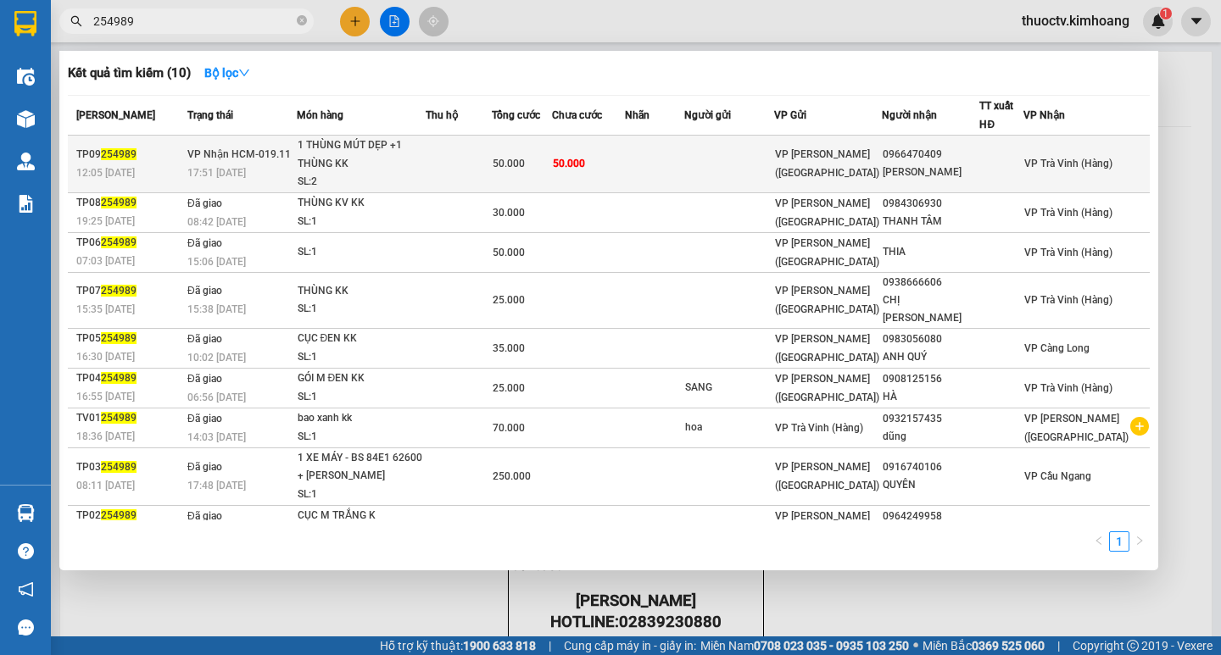
type input "254989"
click at [623, 164] on td "50.000" at bounding box center [588, 165] width 73 height 58
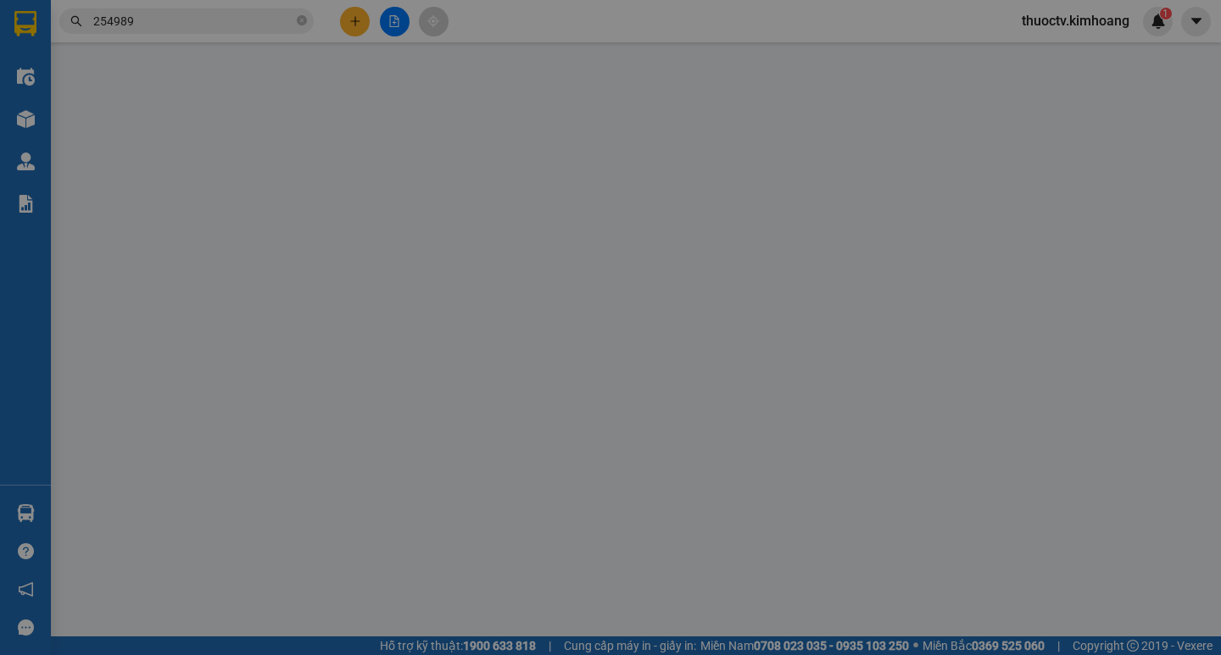
type input "0966470409"
type input "[PERSON_NAME]"
type input "50.000"
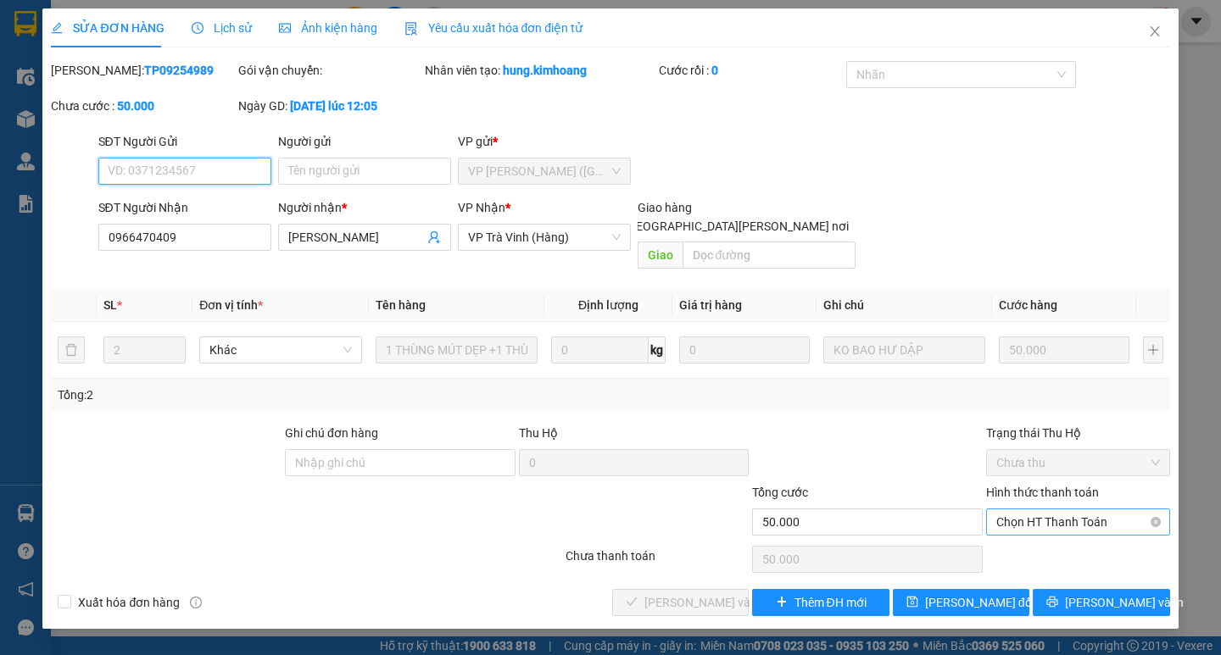
click at [1059, 510] on span "Chọn HT Thanh Toán" at bounding box center [1078, 522] width 164 height 25
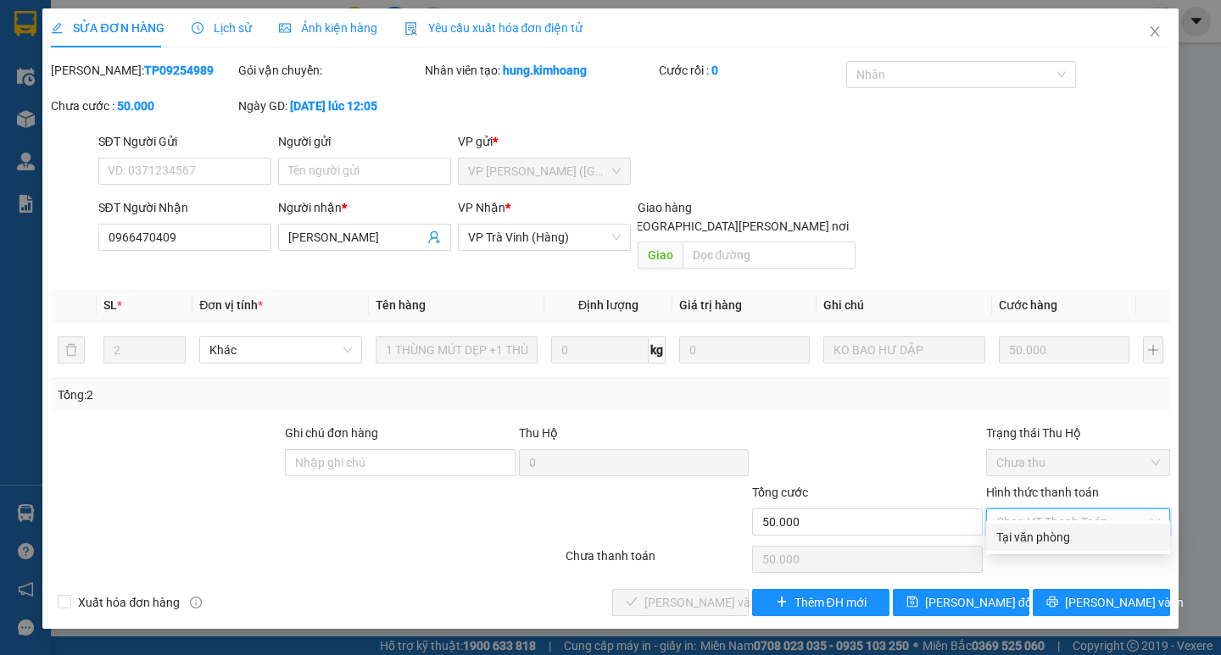
click at [1059, 531] on div "Tại văn phòng" at bounding box center [1078, 537] width 164 height 19
type input "0"
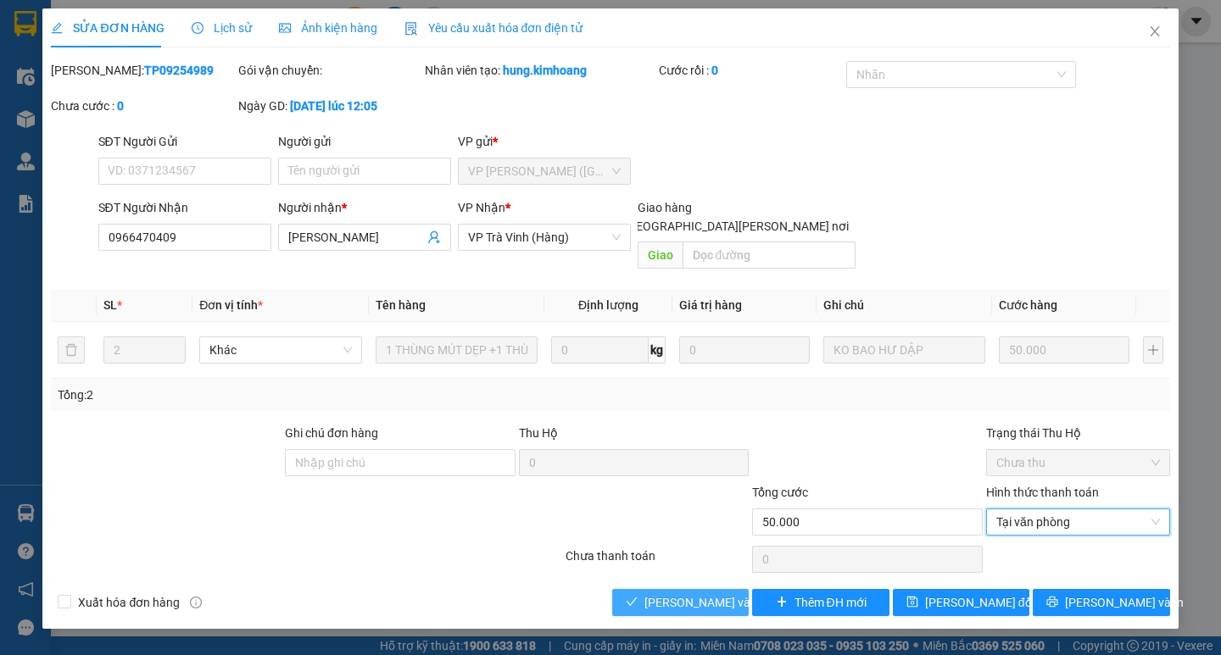
click at [724, 593] on span "[PERSON_NAME] và [PERSON_NAME] hàng" at bounding box center [758, 602] width 229 height 19
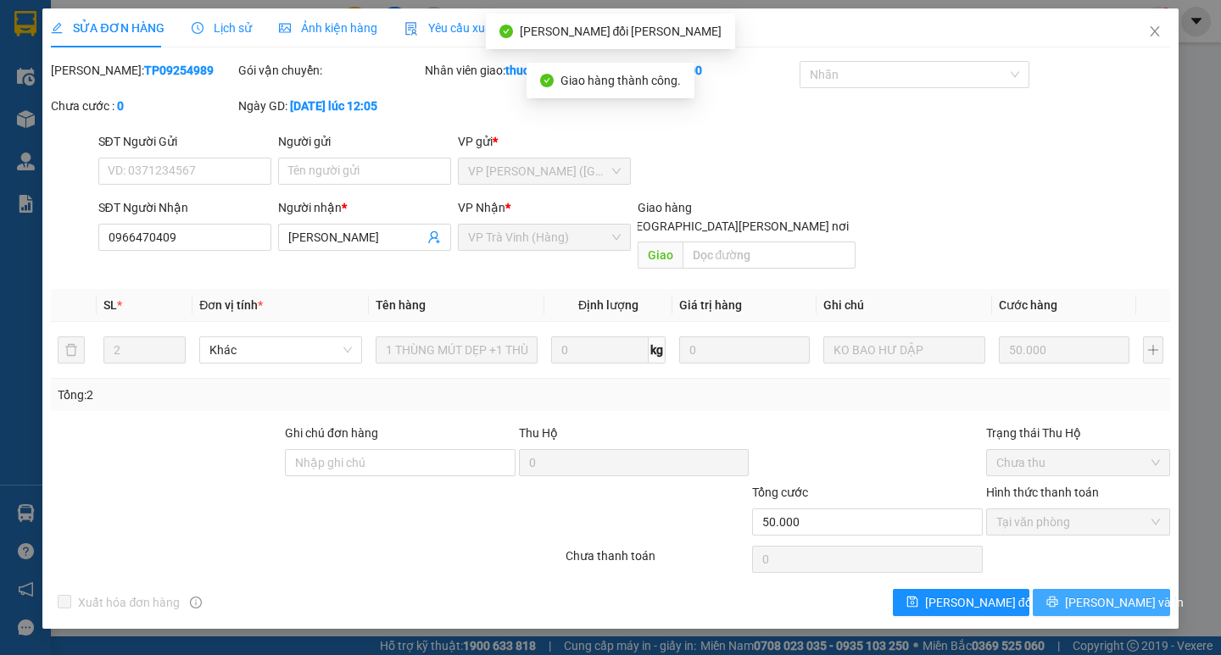
click at [1120, 593] on span "[PERSON_NAME] và In" at bounding box center [1124, 602] width 119 height 19
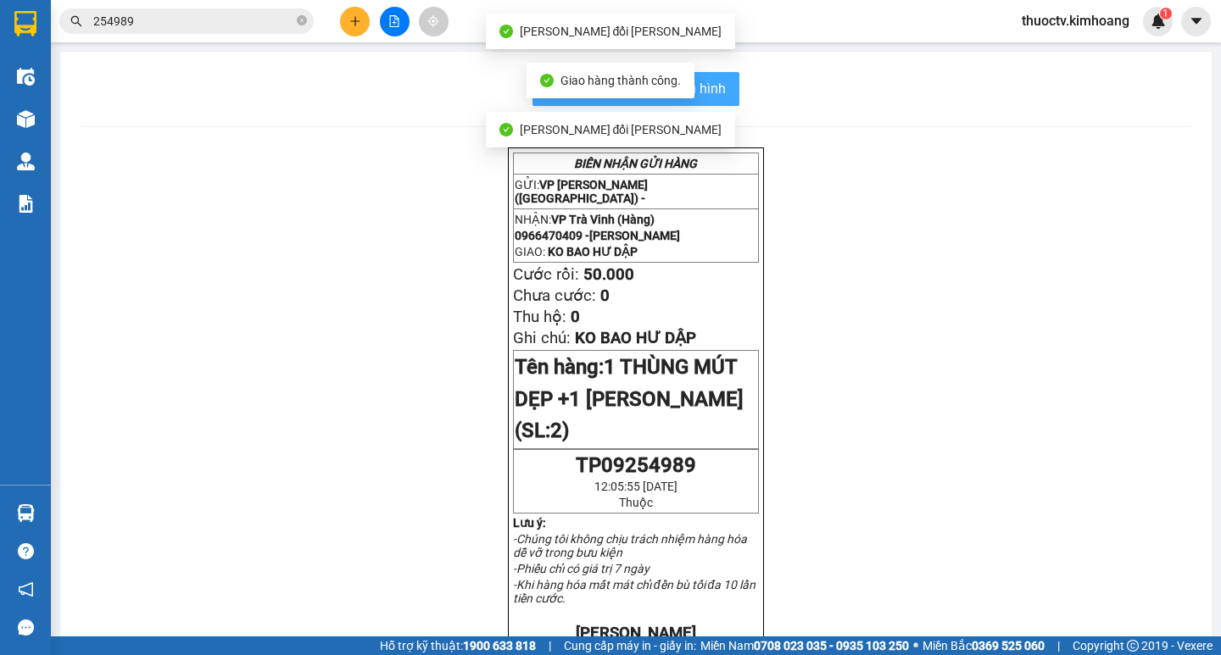
click at [706, 85] on span "In mẫu biên lai tự cấu hình" at bounding box center [645, 88] width 159 height 21
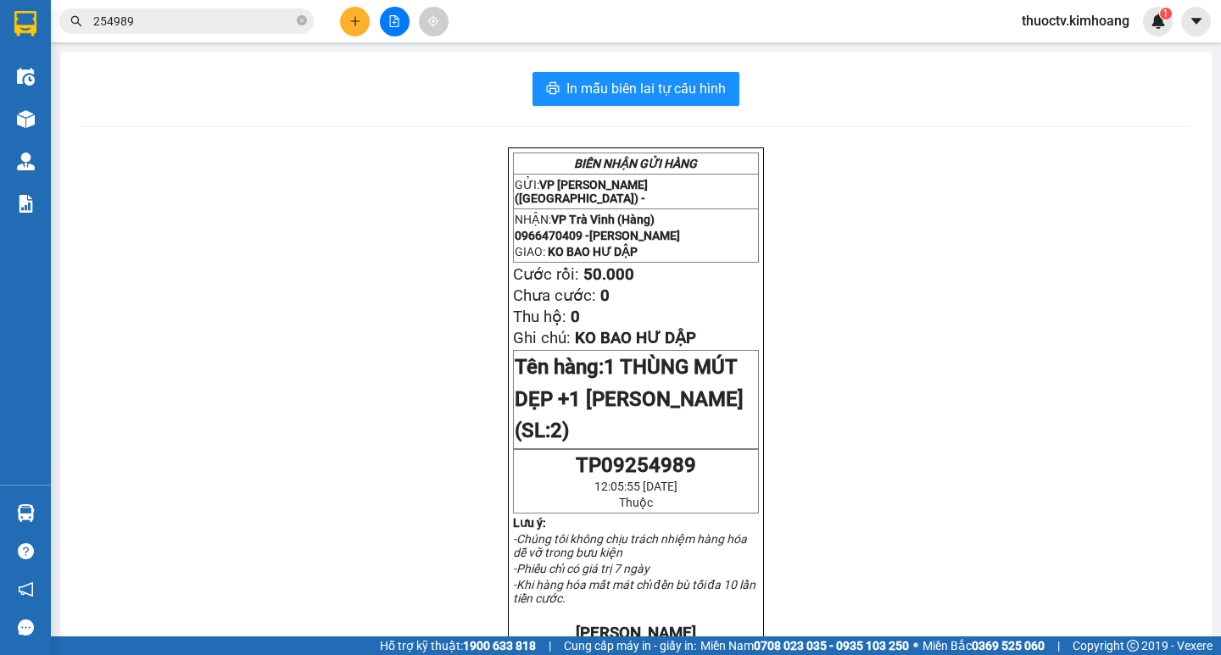
click at [142, 22] on input "254989" at bounding box center [193, 21] width 200 height 19
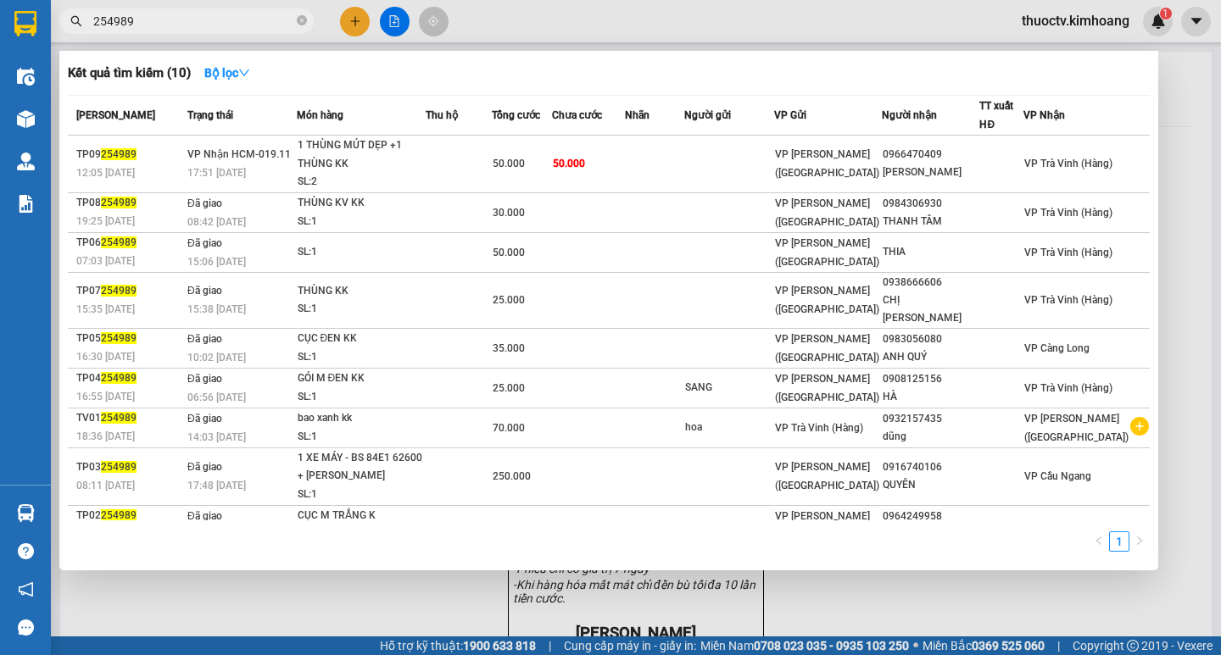
click at [142, 22] on input "254989" at bounding box center [193, 21] width 200 height 19
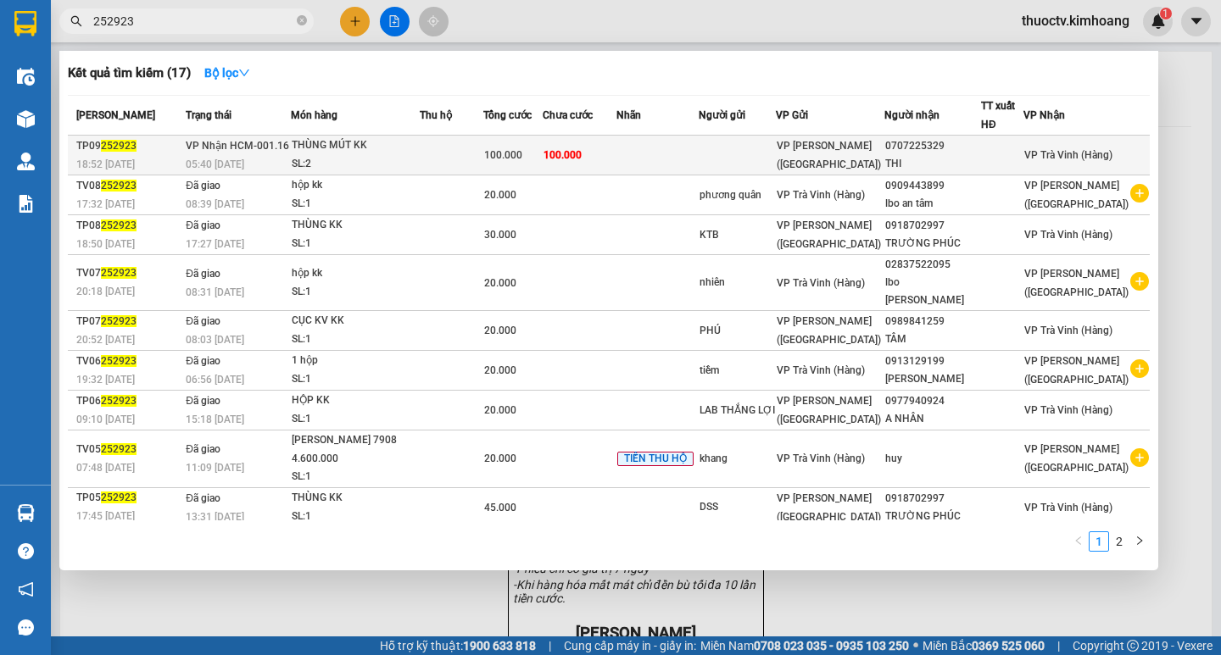
type input "252923"
click at [652, 154] on td at bounding box center [657, 156] width 83 height 40
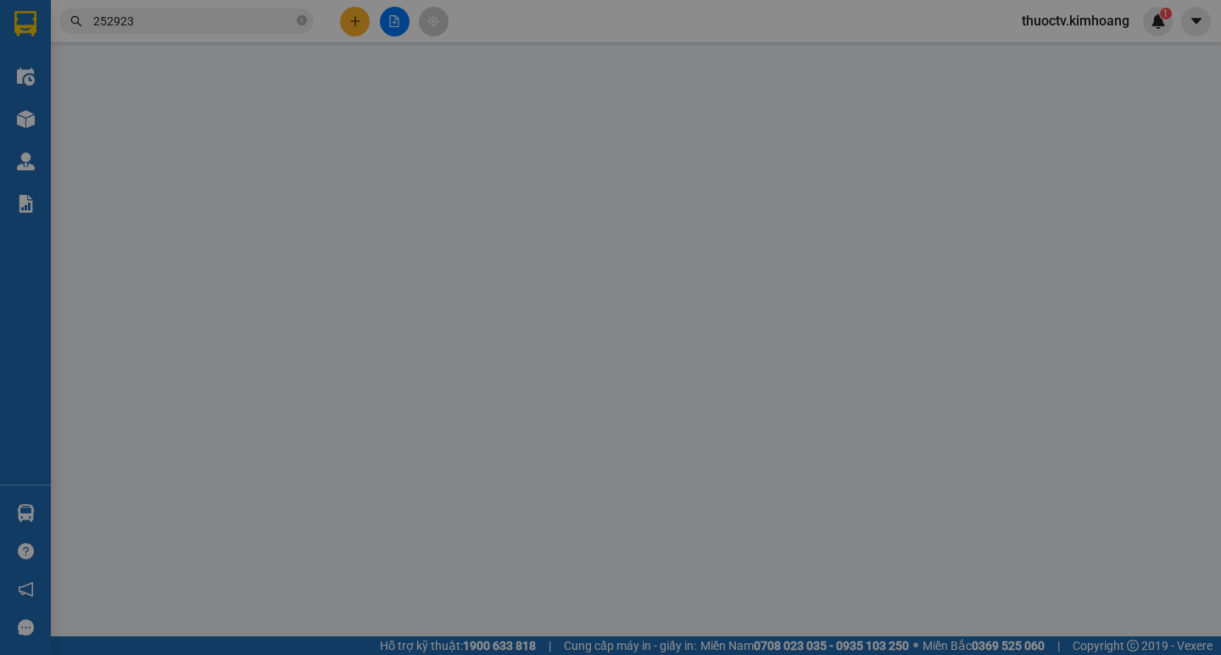
type input "0707225329"
type input "THI"
type input "100.000"
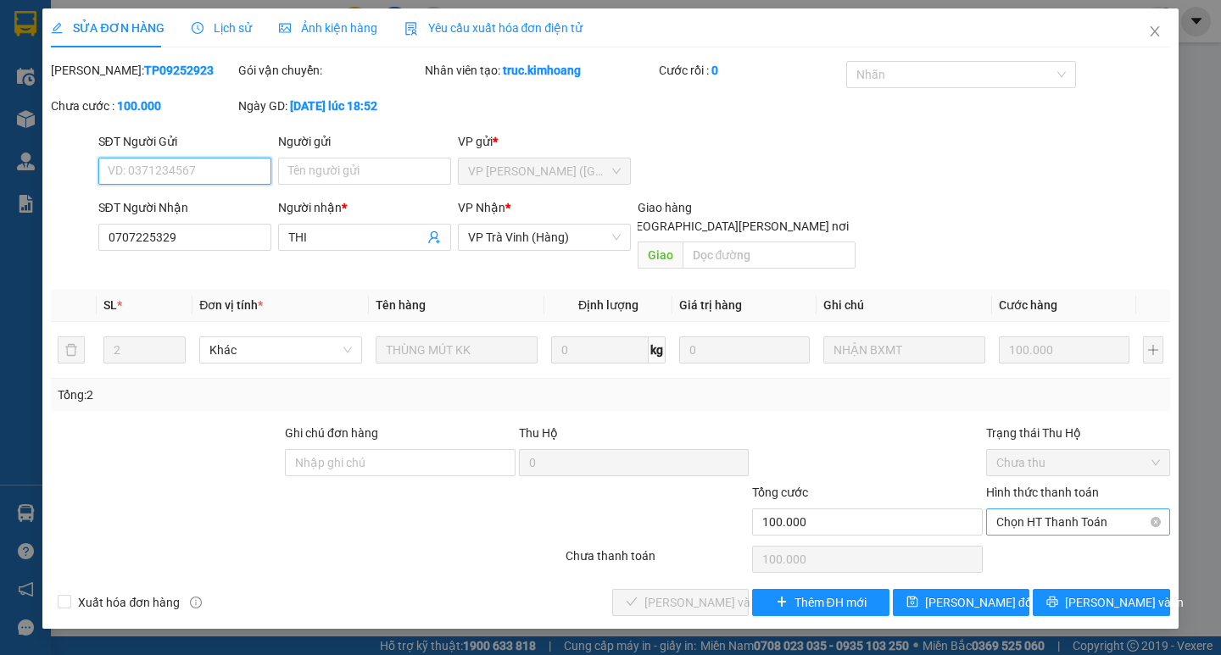
click at [1087, 510] on span "Chọn HT Thanh Toán" at bounding box center [1078, 522] width 164 height 25
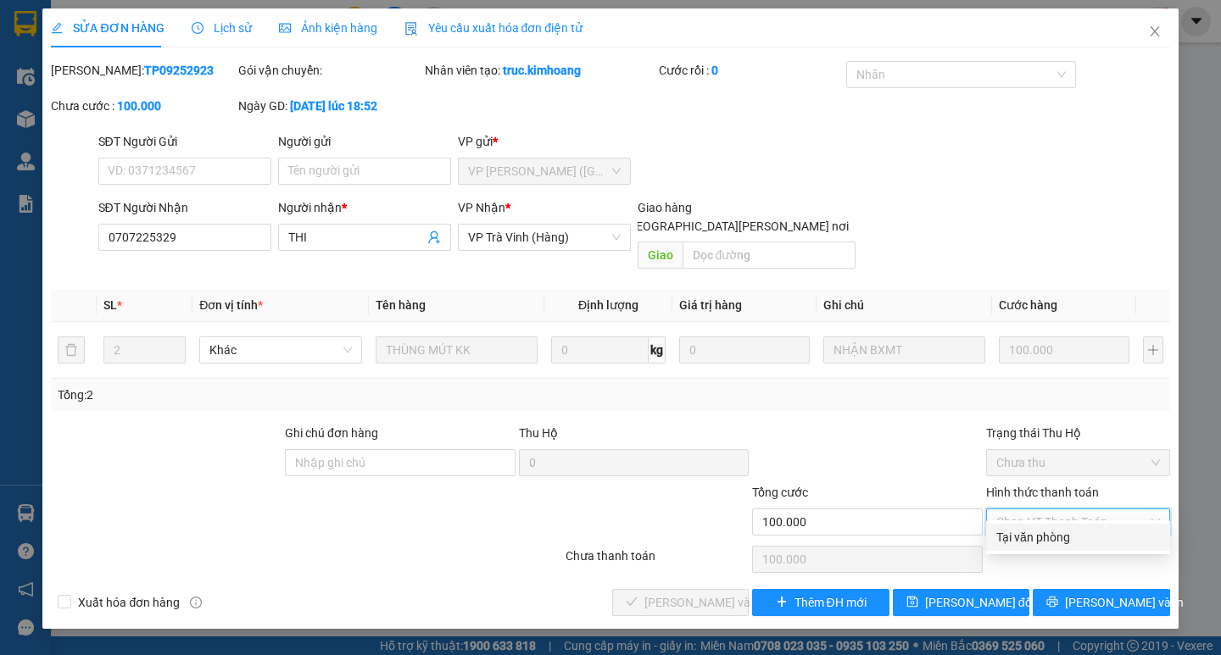
click at [1066, 533] on div "Tại văn phòng" at bounding box center [1078, 537] width 164 height 19
type input "0"
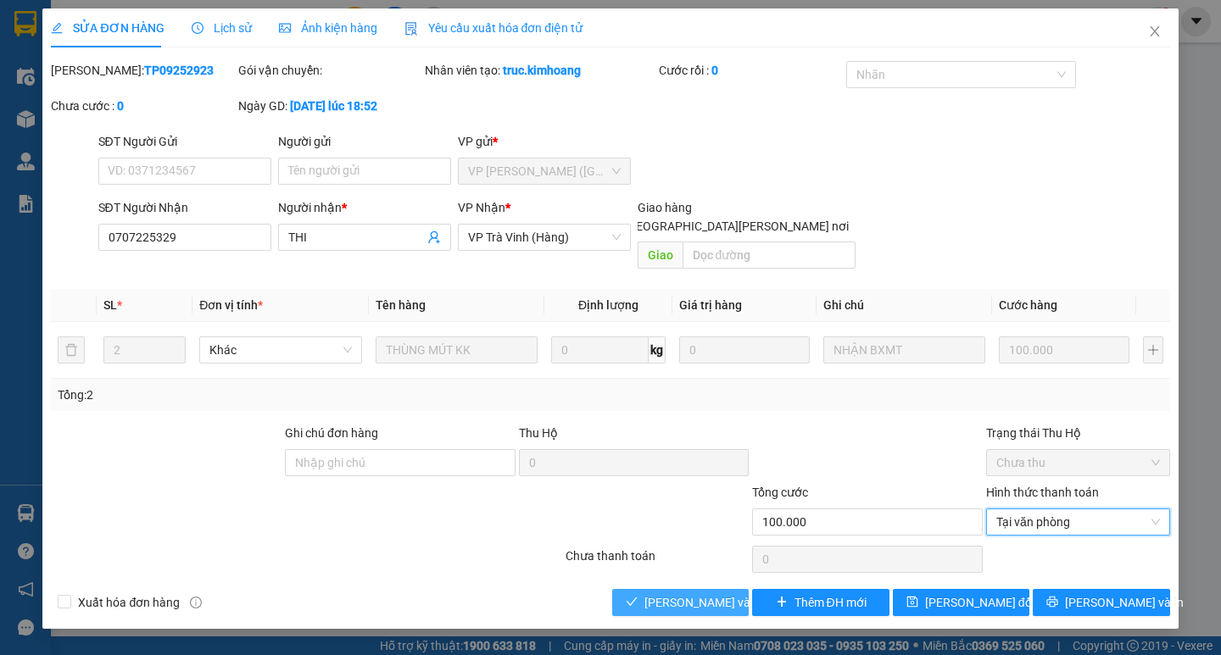
click at [728, 593] on span "[PERSON_NAME] và [PERSON_NAME] hàng" at bounding box center [758, 602] width 229 height 19
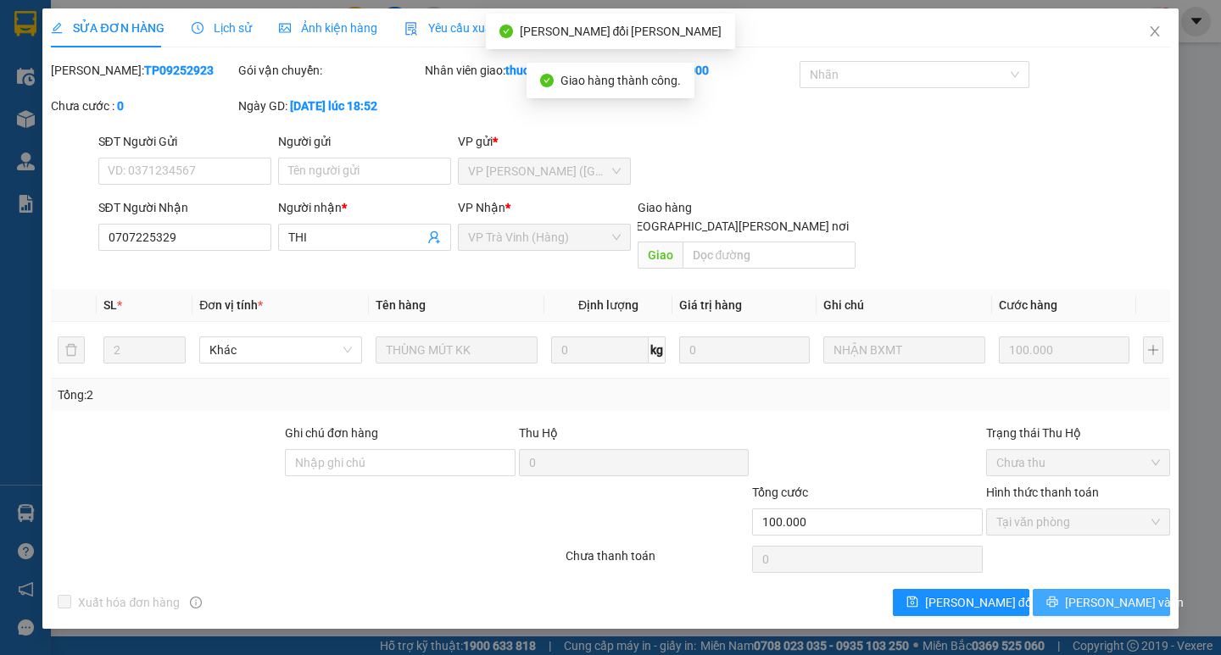
click at [1104, 593] on span "[PERSON_NAME] và In" at bounding box center [1124, 602] width 119 height 19
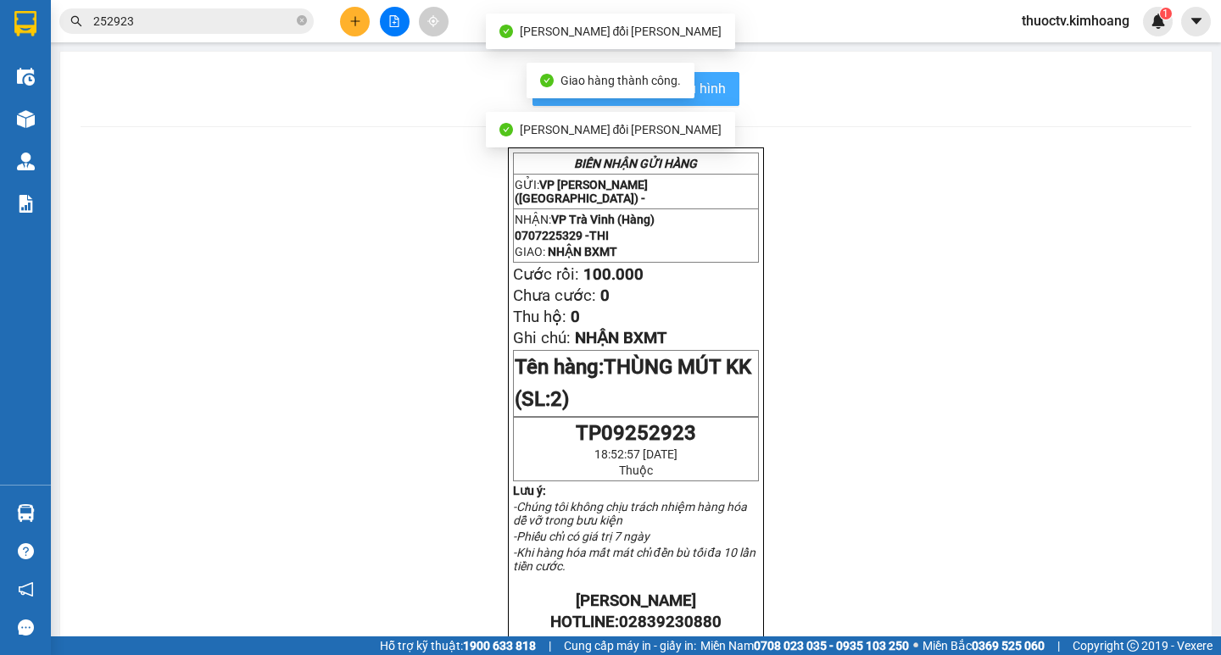
click at [704, 84] on span "In mẫu biên lai tự cấu hình" at bounding box center [645, 88] width 159 height 21
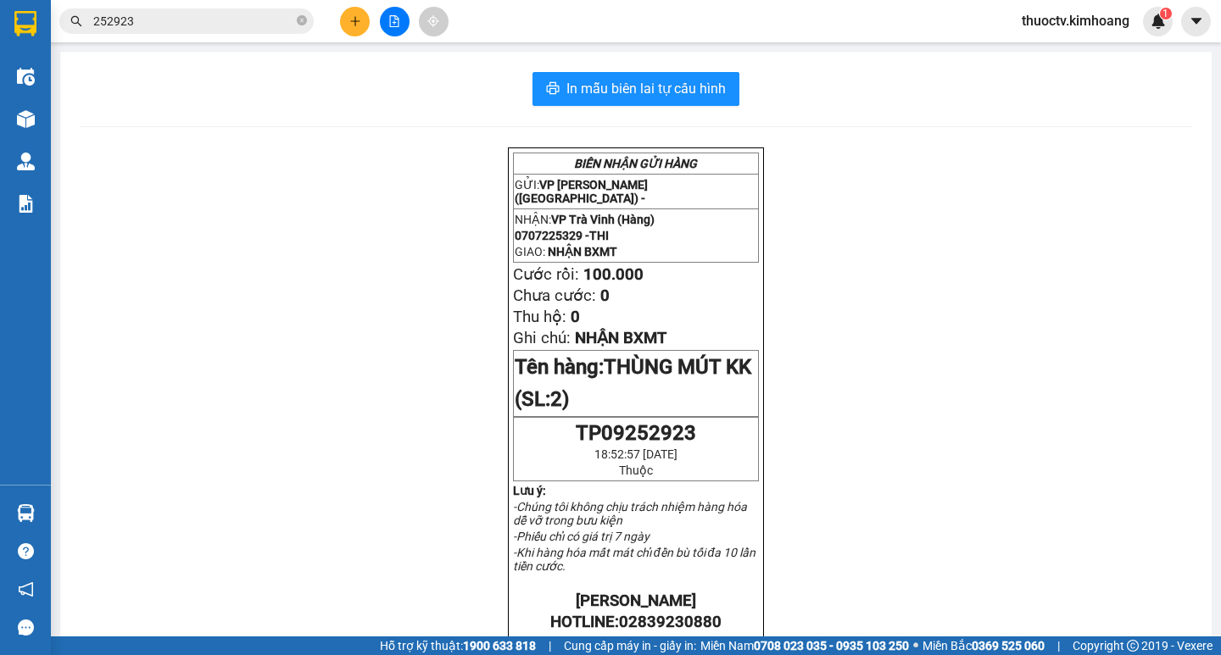
click at [150, 26] on input "252923" at bounding box center [193, 21] width 200 height 19
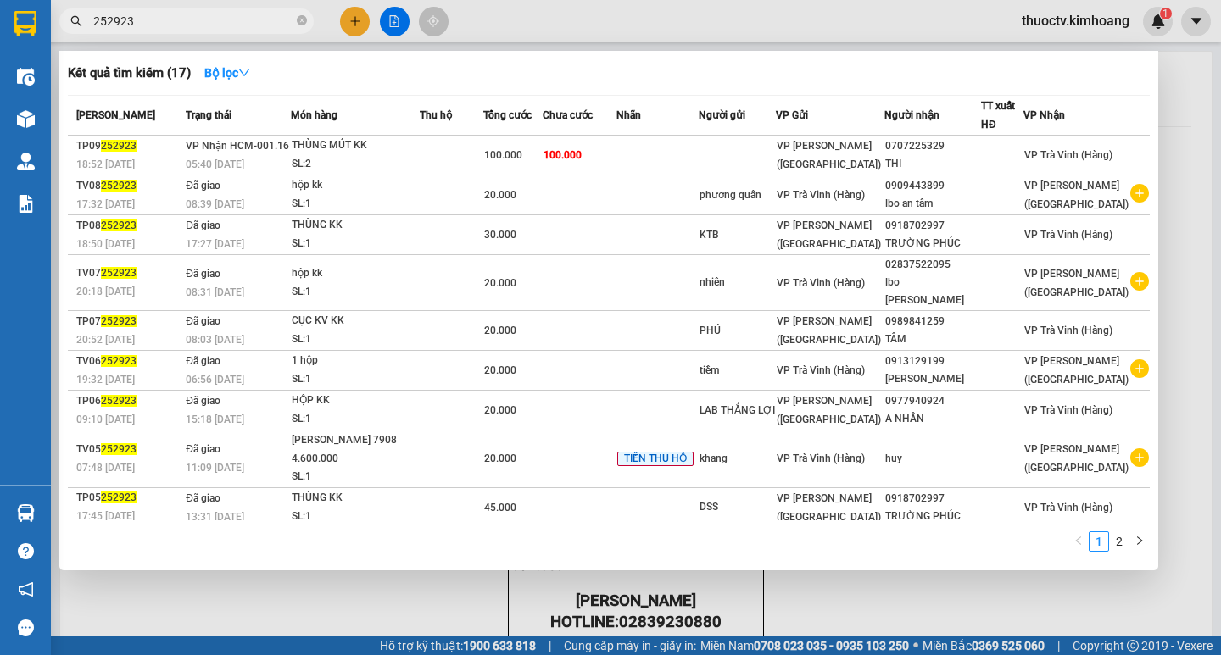
click at [150, 26] on input "252923" at bounding box center [193, 21] width 200 height 19
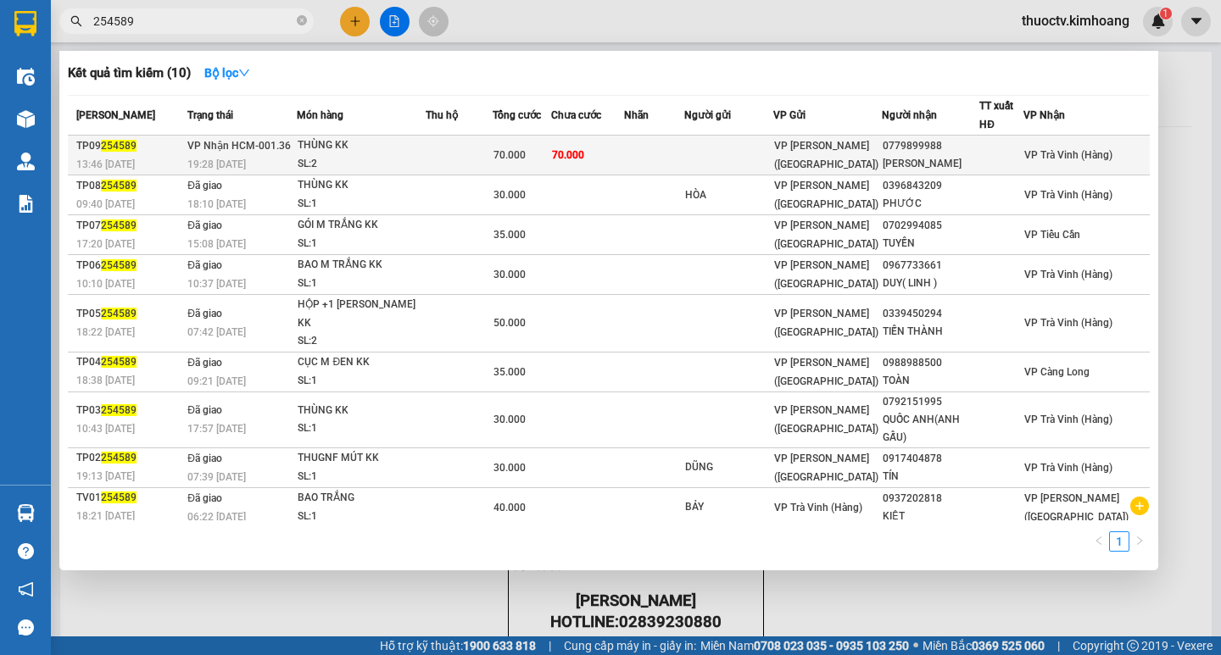
type input "254589"
click at [624, 151] on td "70.000" at bounding box center [587, 156] width 73 height 40
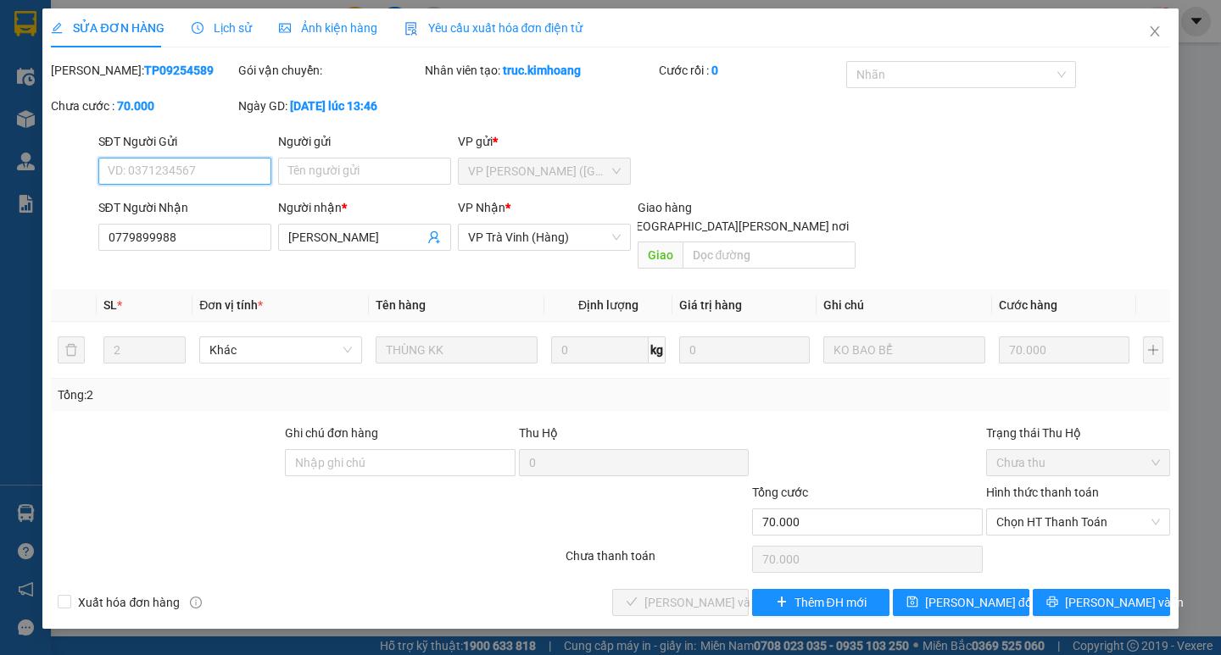
drag, startPoint x: 1067, startPoint y: 500, endPoint x: 1069, endPoint y: 518, distance: 17.9
click at [1068, 510] on span "Chọn HT Thanh Toán" at bounding box center [1078, 522] width 164 height 25
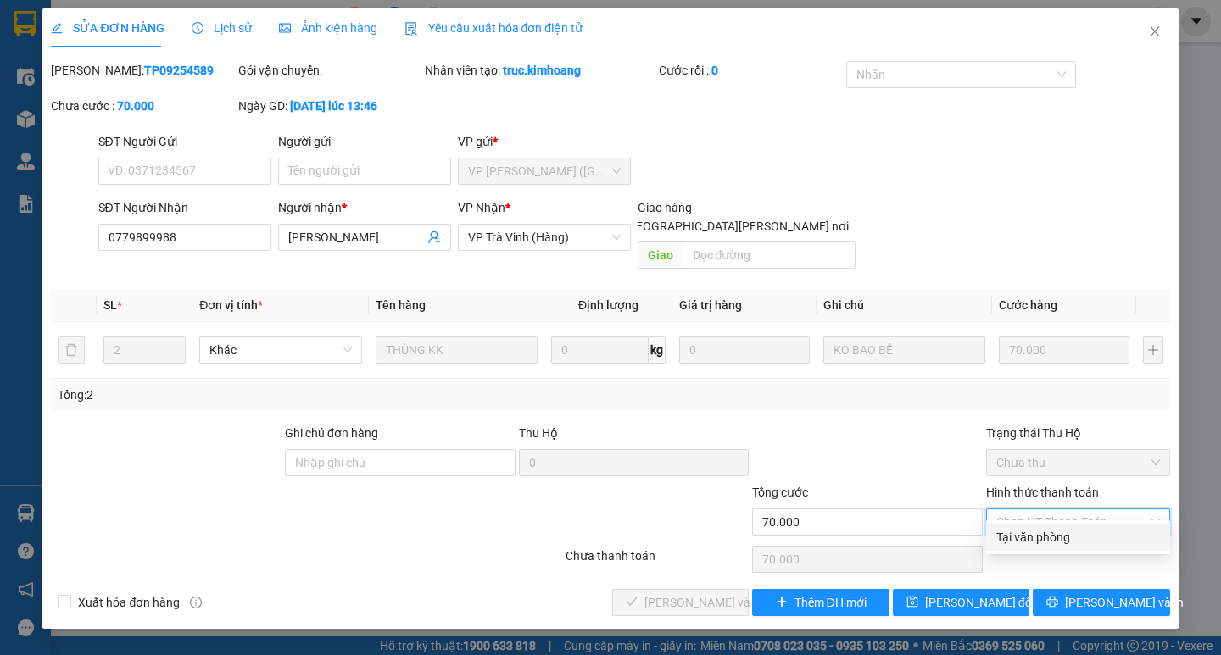
click at [1066, 532] on div "Tại văn phòng" at bounding box center [1078, 537] width 164 height 19
type input "0"
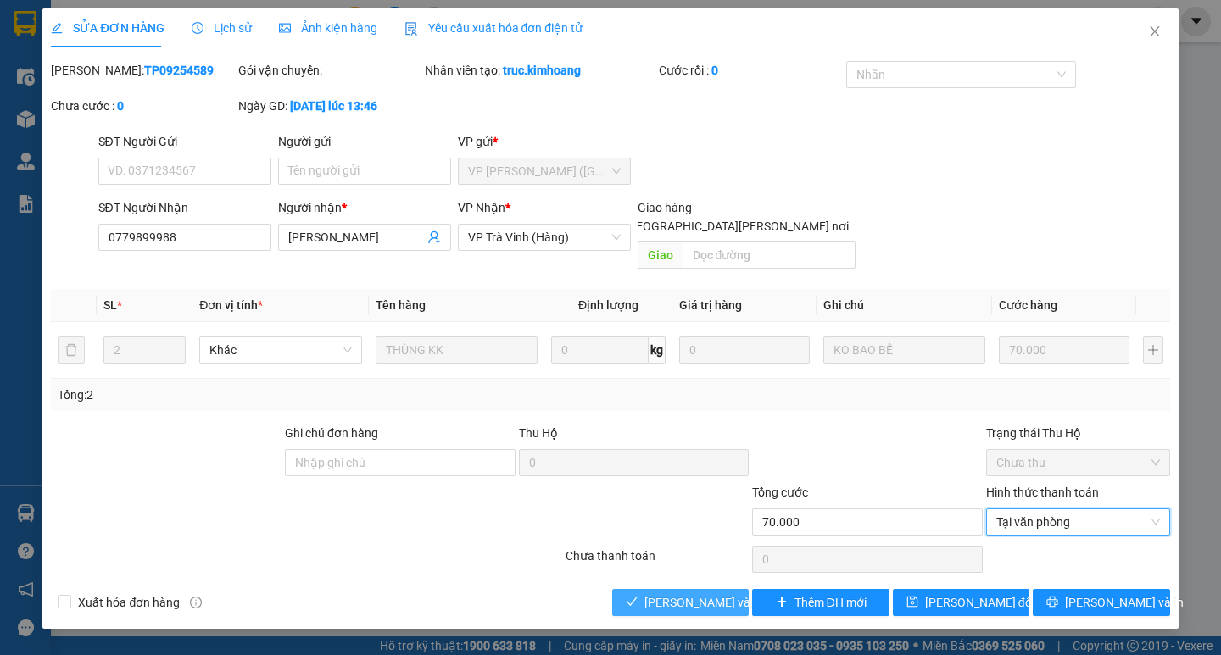
click at [687, 593] on span "[PERSON_NAME] và [PERSON_NAME] hàng" at bounding box center [758, 602] width 229 height 19
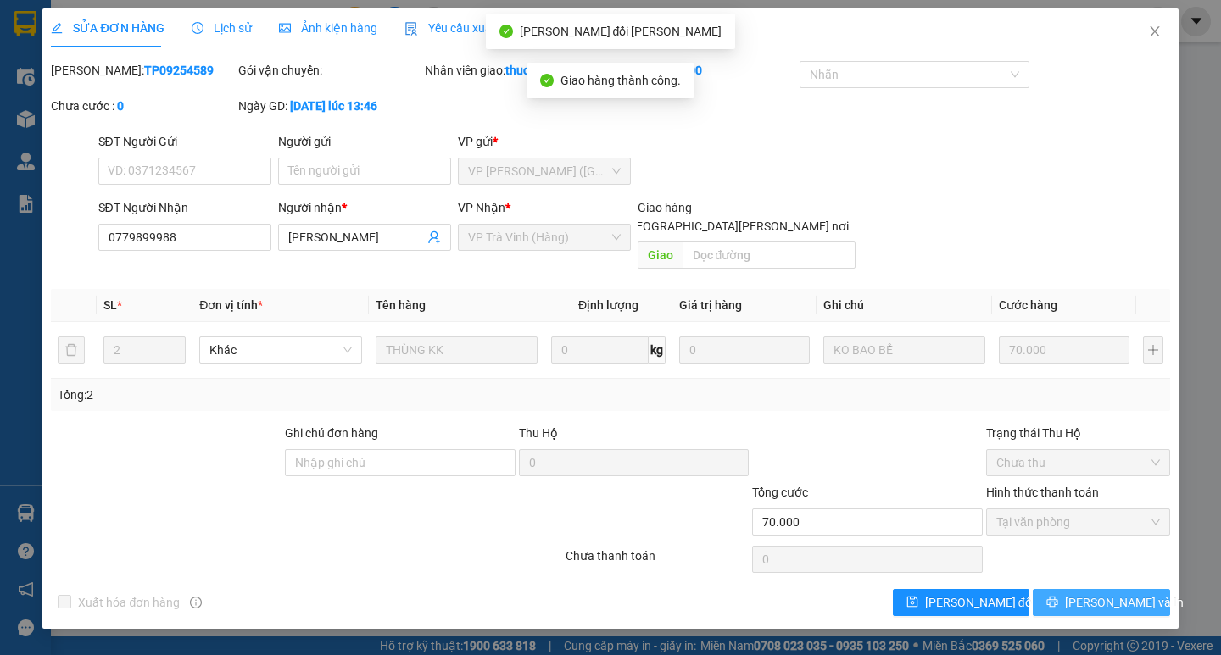
click at [1105, 593] on span "[PERSON_NAME] và In" at bounding box center [1124, 602] width 119 height 19
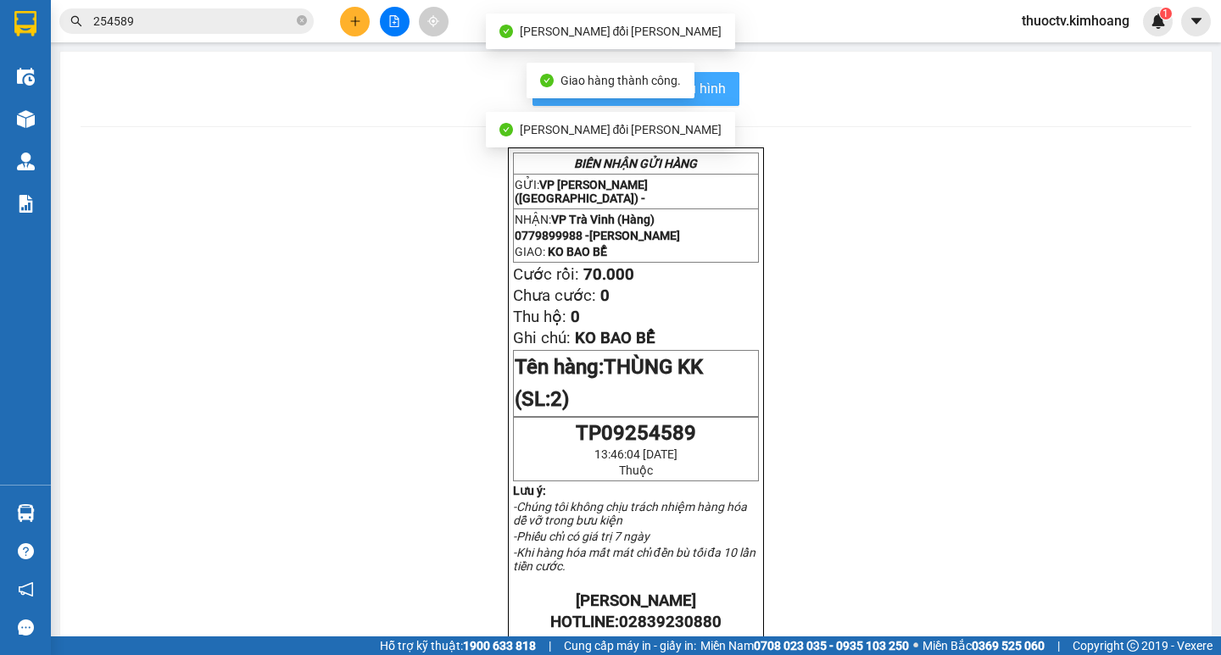
click at [720, 94] on button "In mẫu biên lai tự cấu hình" at bounding box center [635, 89] width 207 height 34
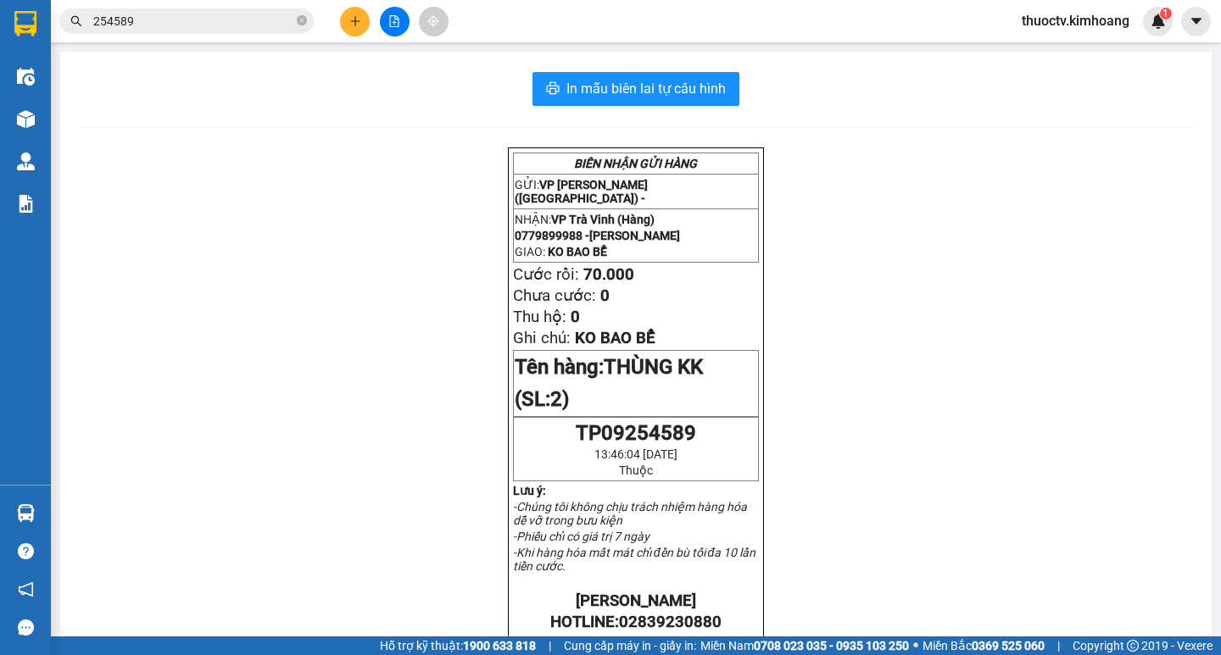
click at [147, 25] on input "254589" at bounding box center [193, 21] width 200 height 19
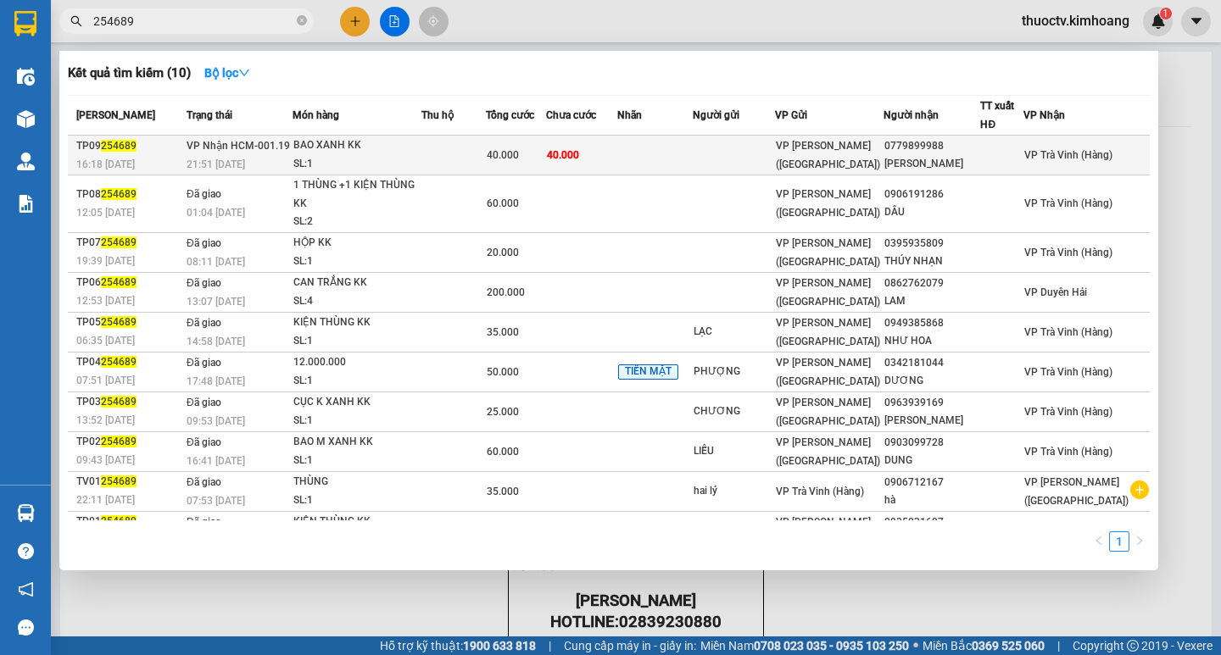
type input "254689"
click at [617, 155] on td "40.000" at bounding box center [581, 156] width 71 height 40
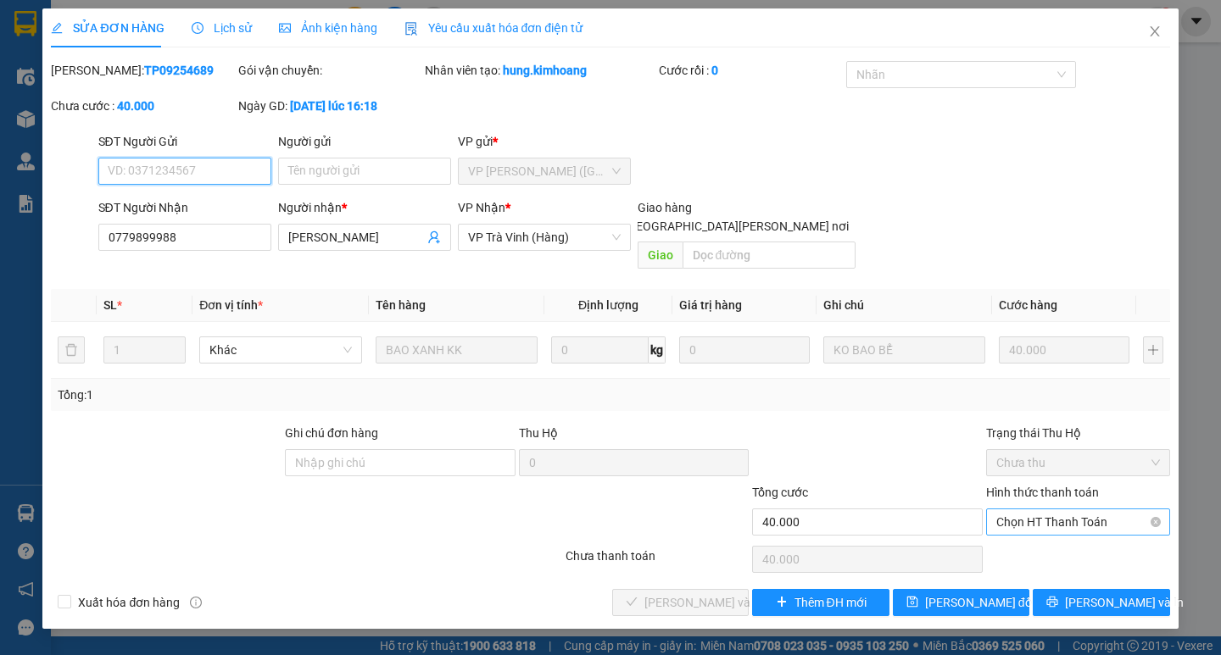
click at [1073, 510] on span "Chọn HT Thanh Toán" at bounding box center [1078, 522] width 164 height 25
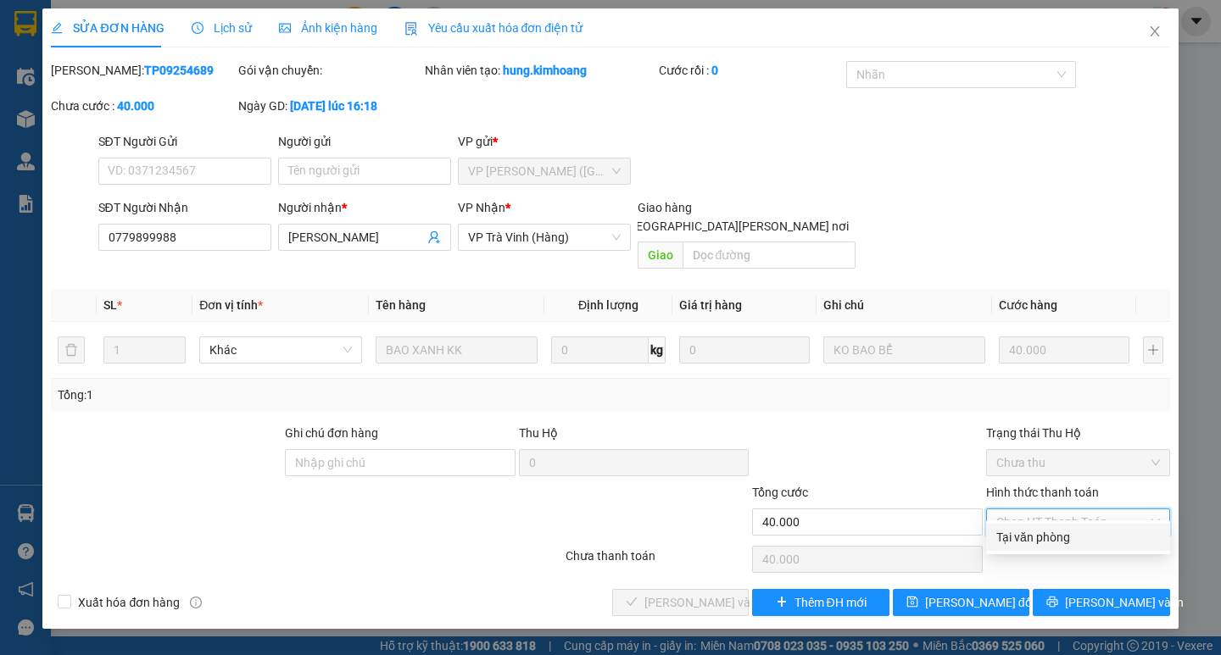
click at [1059, 537] on div "Tại văn phòng" at bounding box center [1078, 537] width 164 height 19
type input "0"
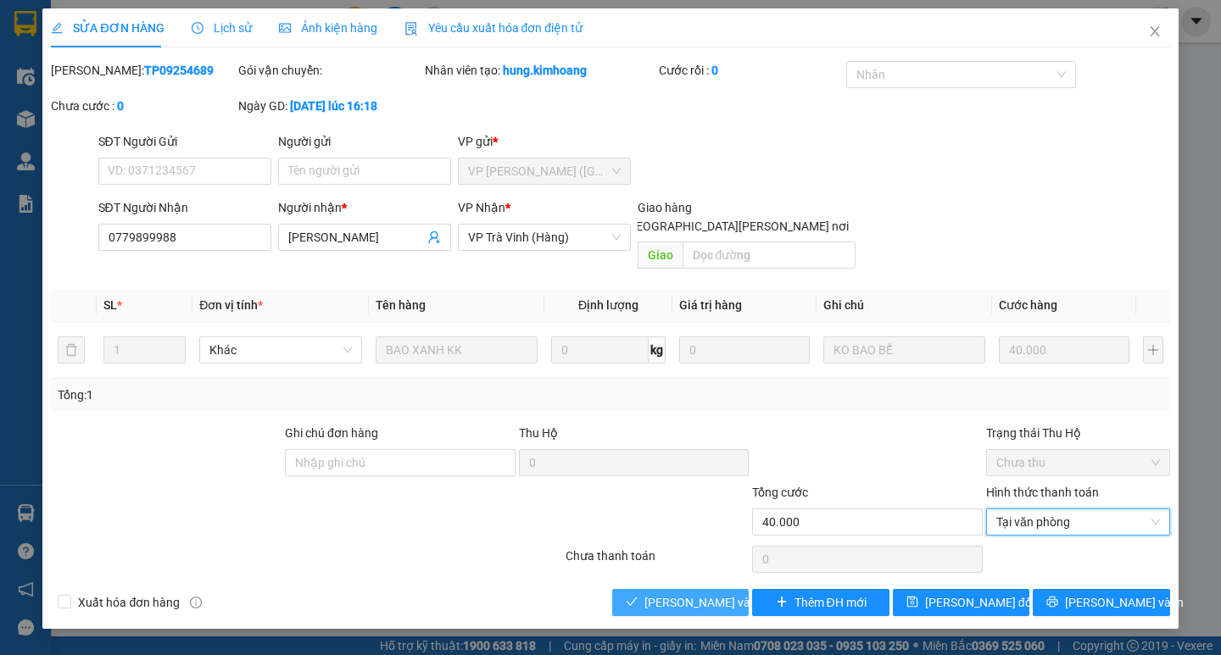
click at [728, 593] on span "[PERSON_NAME] và [PERSON_NAME] hàng" at bounding box center [758, 602] width 229 height 19
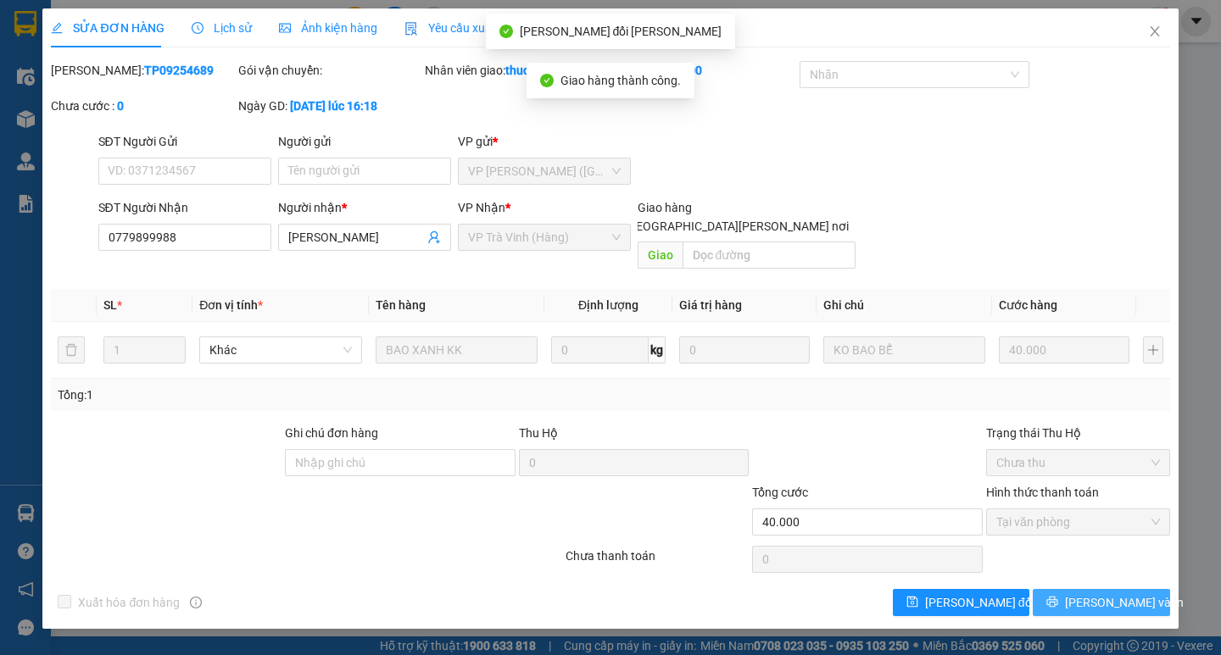
click at [1123, 593] on span "[PERSON_NAME] và In" at bounding box center [1124, 602] width 119 height 19
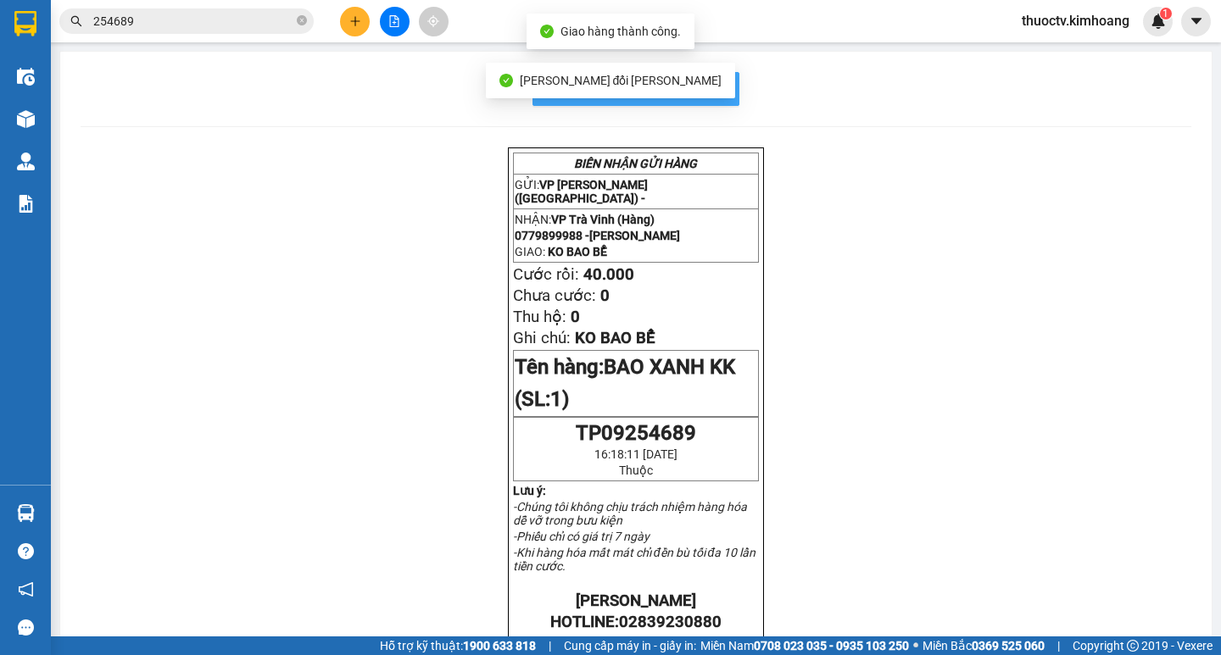
click at [710, 94] on span "In mẫu biên lai tự cấu hình" at bounding box center [645, 88] width 159 height 21
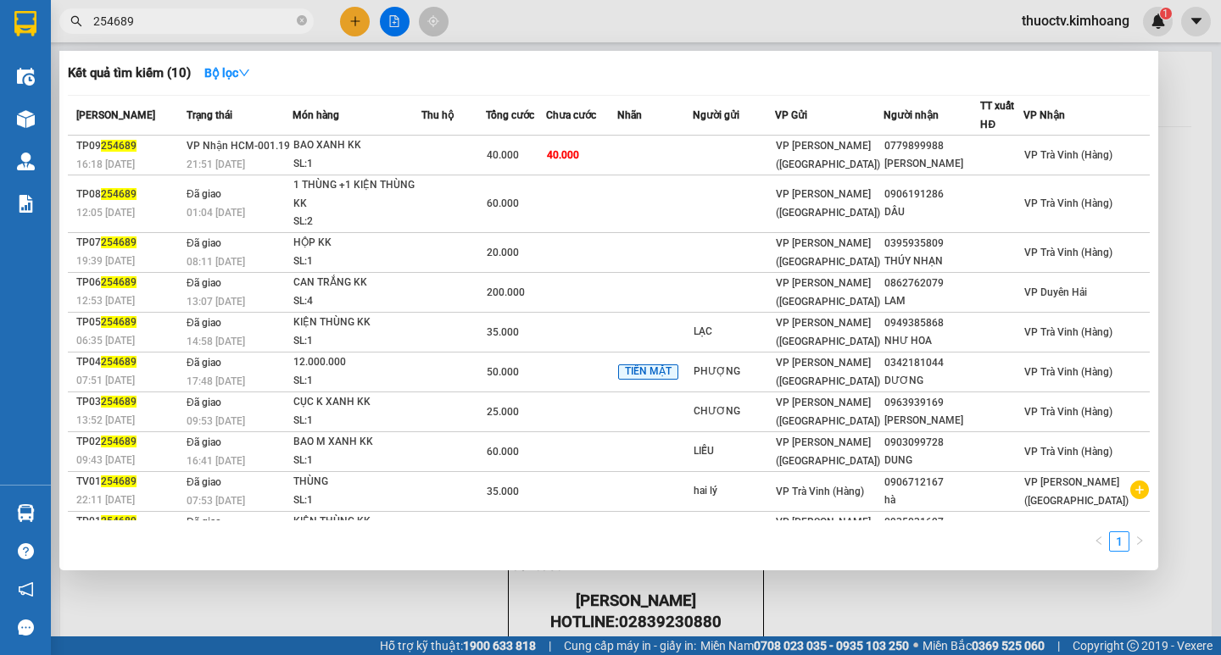
click at [168, 27] on input "254689" at bounding box center [193, 21] width 200 height 19
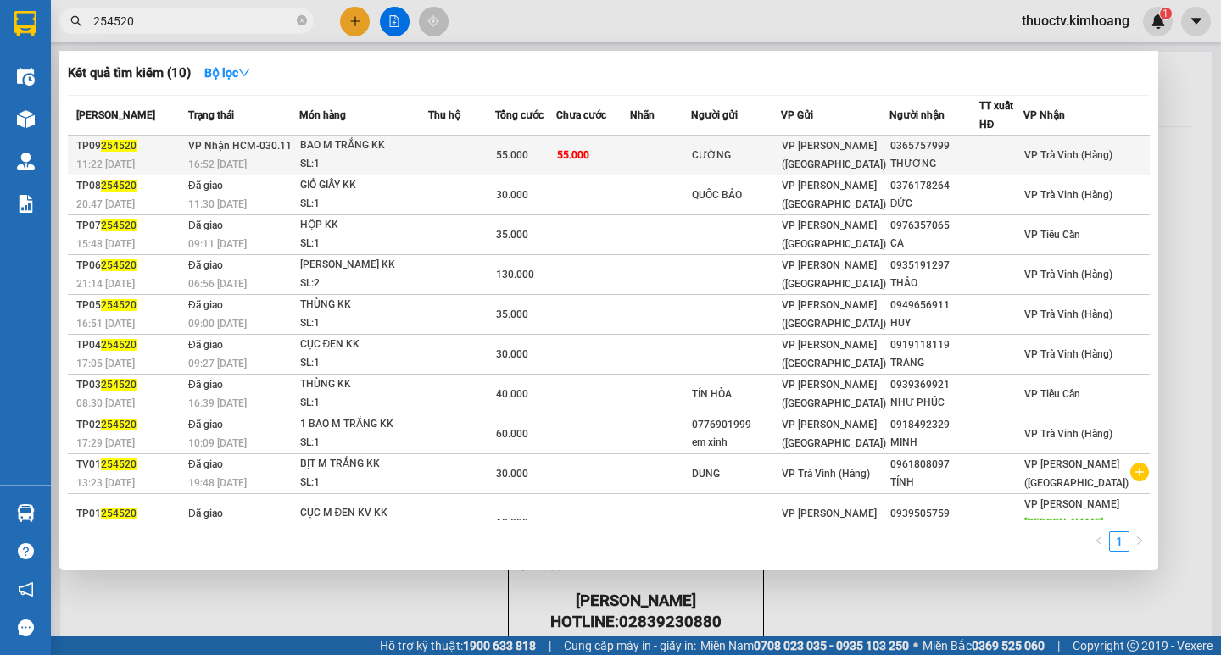
type input "254520"
click at [630, 154] on td "55.000" at bounding box center [593, 156] width 74 height 40
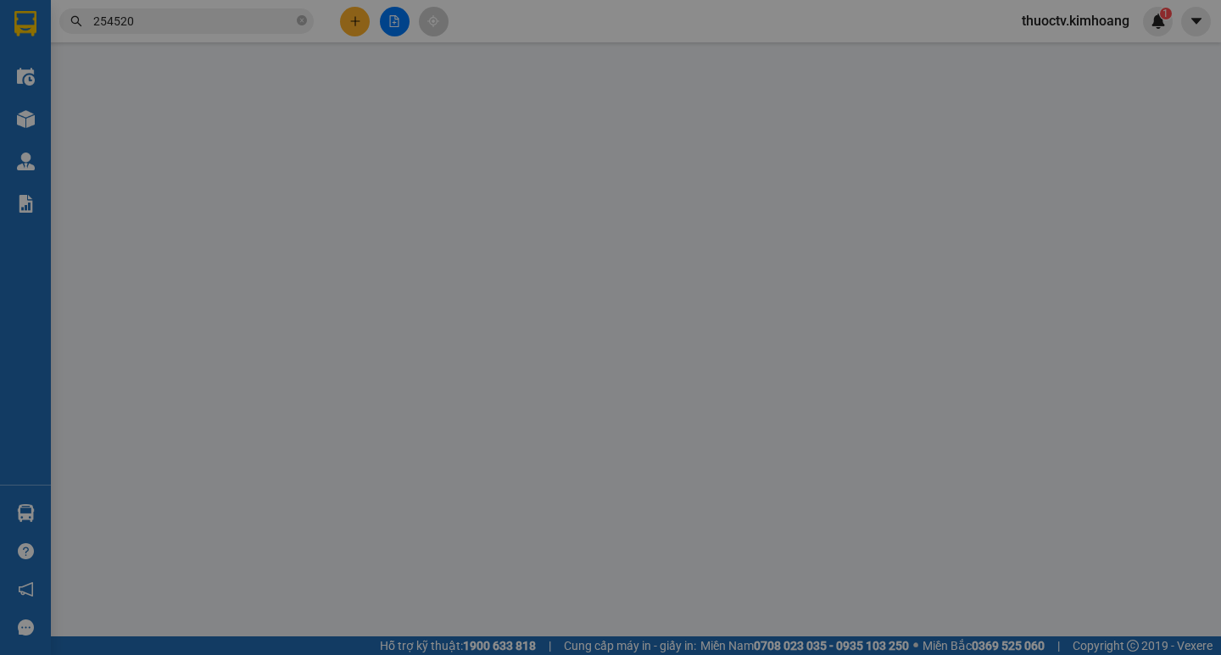
type input "CƯỜNG"
type input "0365757999"
type input "THƯƠNG"
type input "55.000"
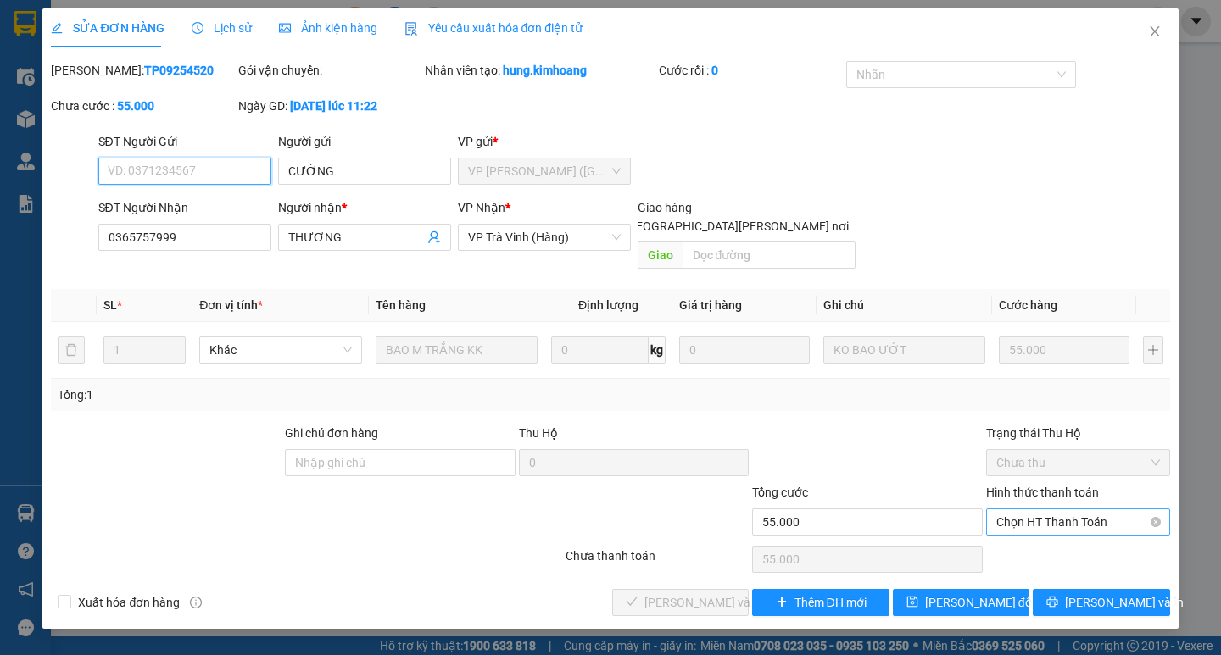
click at [1089, 510] on span "Chọn HT Thanh Toán" at bounding box center [1078, 522] width 164 height 25
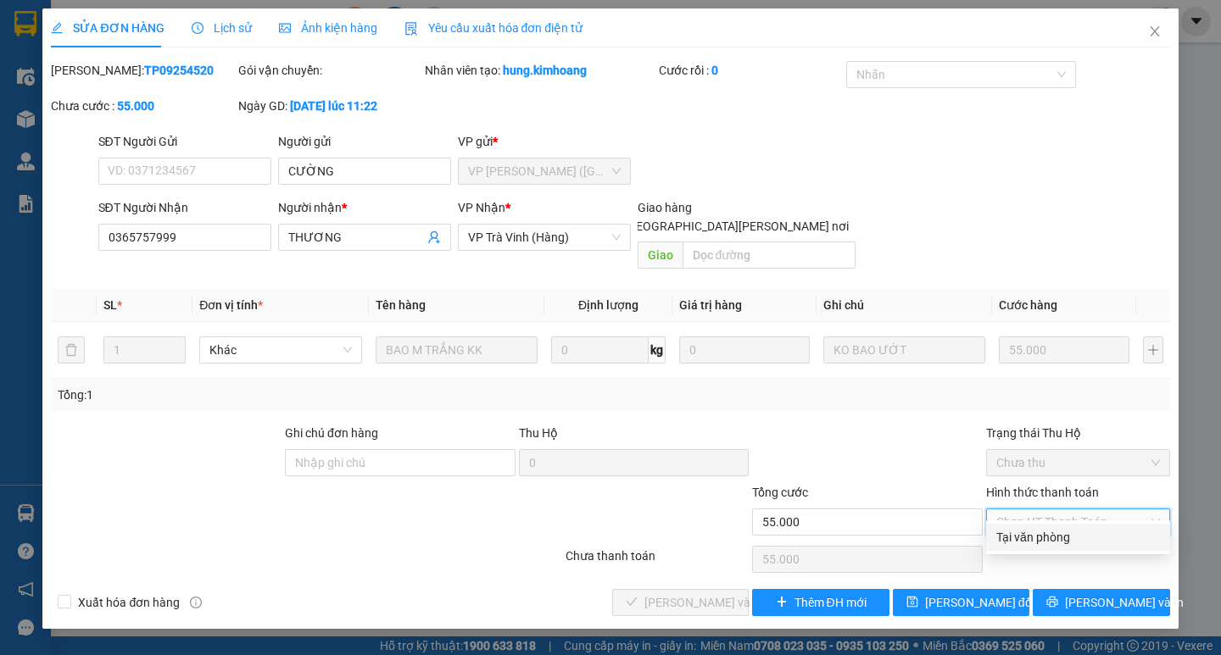
click at [1057, 536] on div "Tại văn phòng" at bounding box center [1078, 537] width 164 height 19
type input "0"
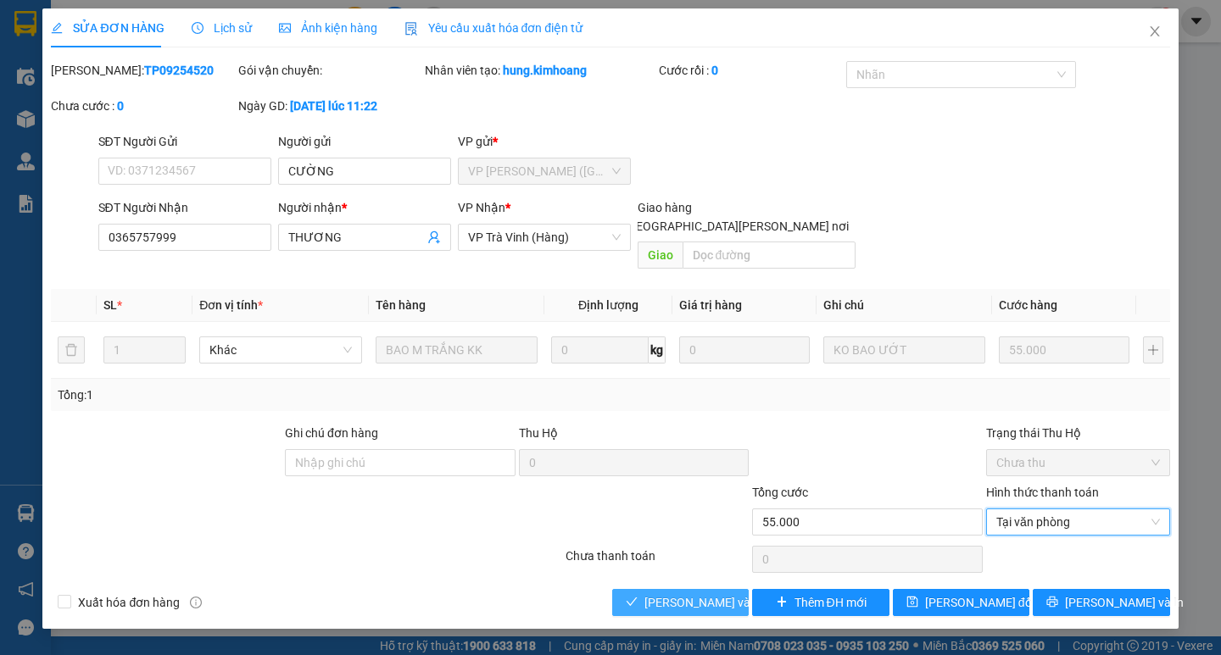
click at [717, 593] on span "[PERSON_NAME] và [PERSON_NAME] hàng" at bounding box center [758, 602] width 229 height 19
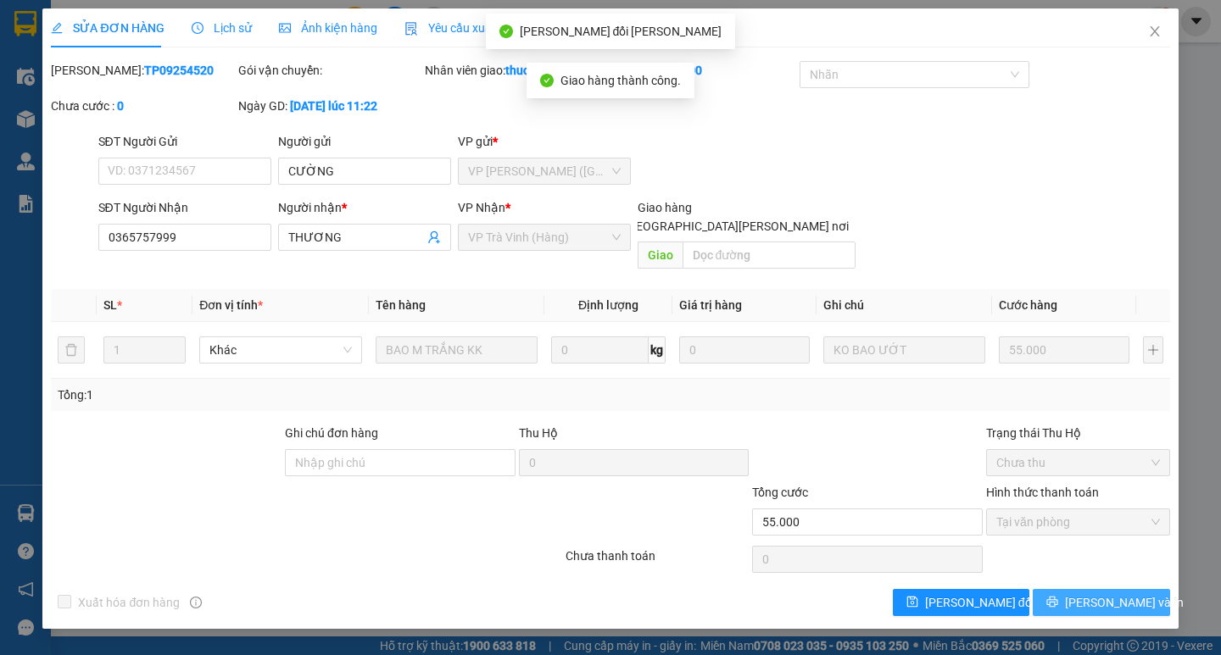
click at [1106, 593] on span "[PERSON_NAME] và In" at bounding box center [1124, 602] width 119 height 19
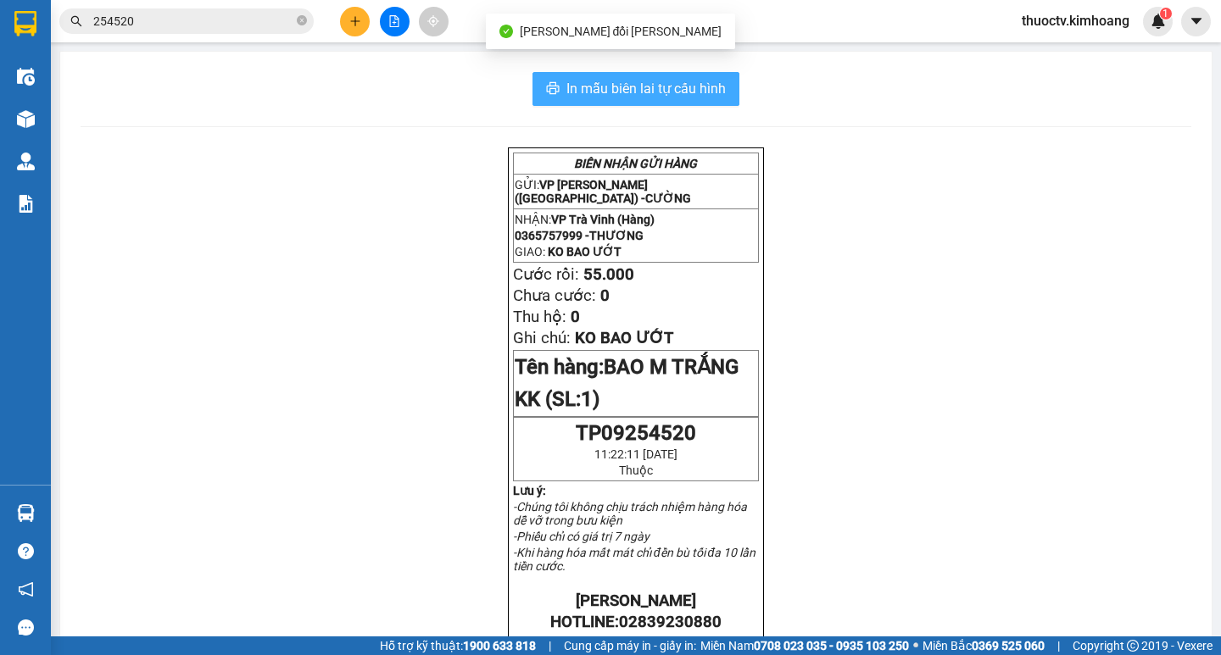
click at [715, 88] on span "In mẫu biên lai tự cấu hình" at bounding box center [645, 88] width 159 height 21
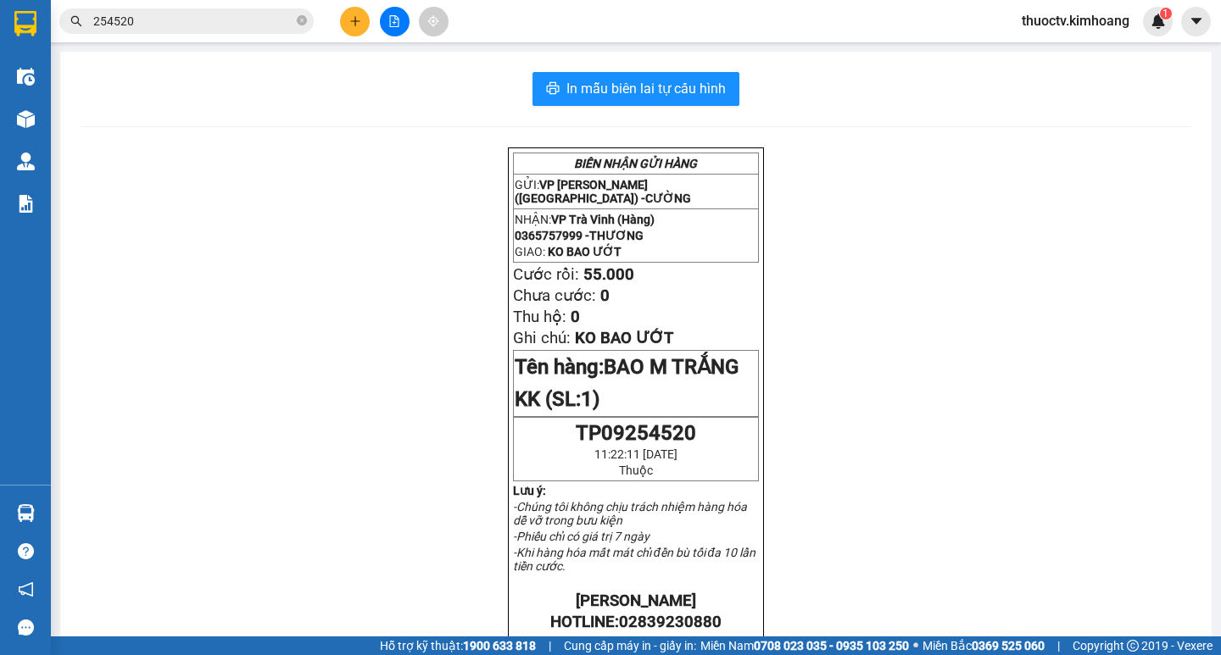
click at [166, 19] on input "254520" at bounding box center [193, 21] width 200 height 19
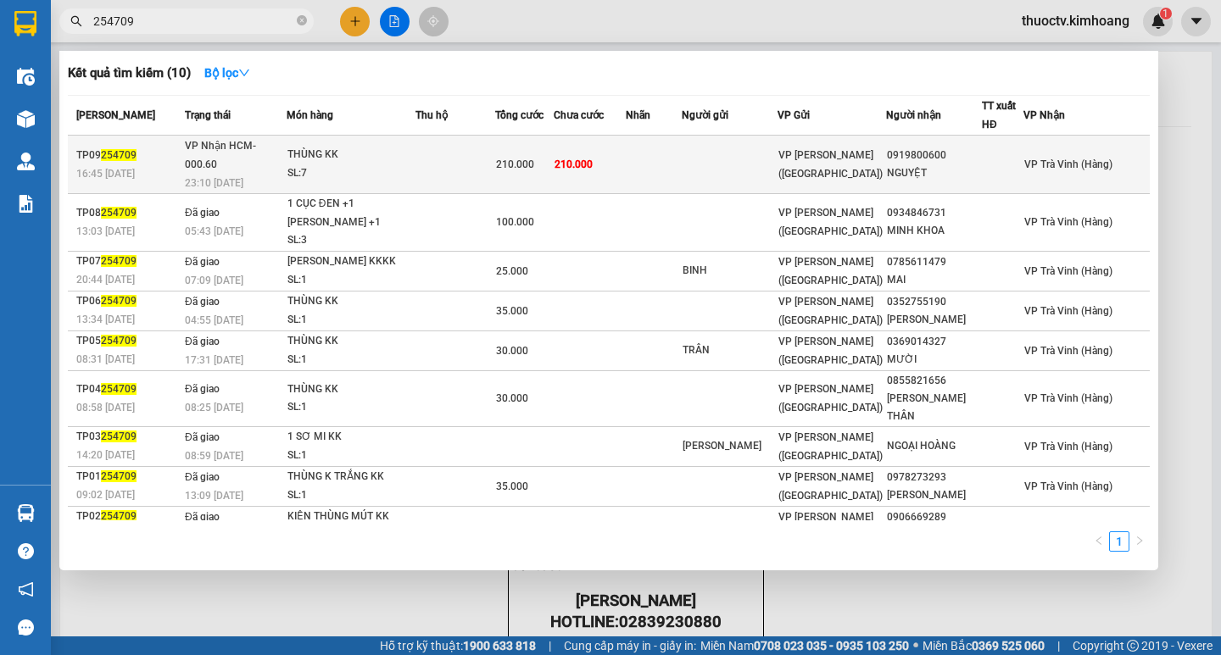
type input "254709"
click at [682, 158] on td at bounding box center [654, 165] width 56 height 58
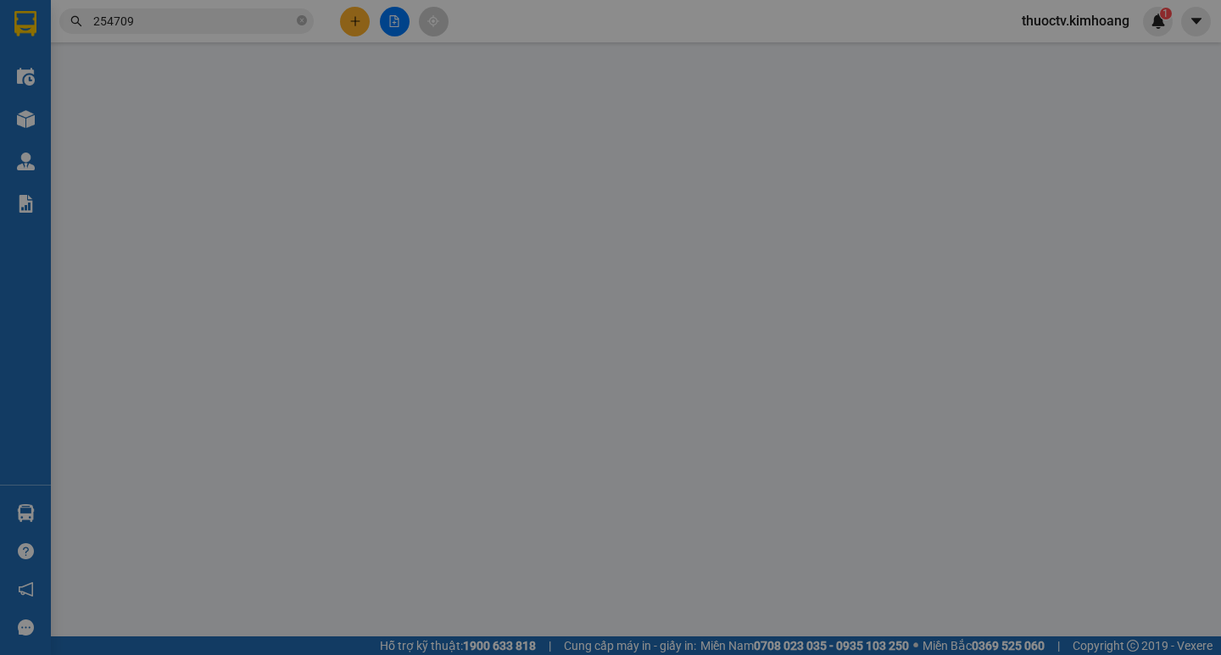
type input "0919800600"
type input "NGUYỆT"
type input "210.000"
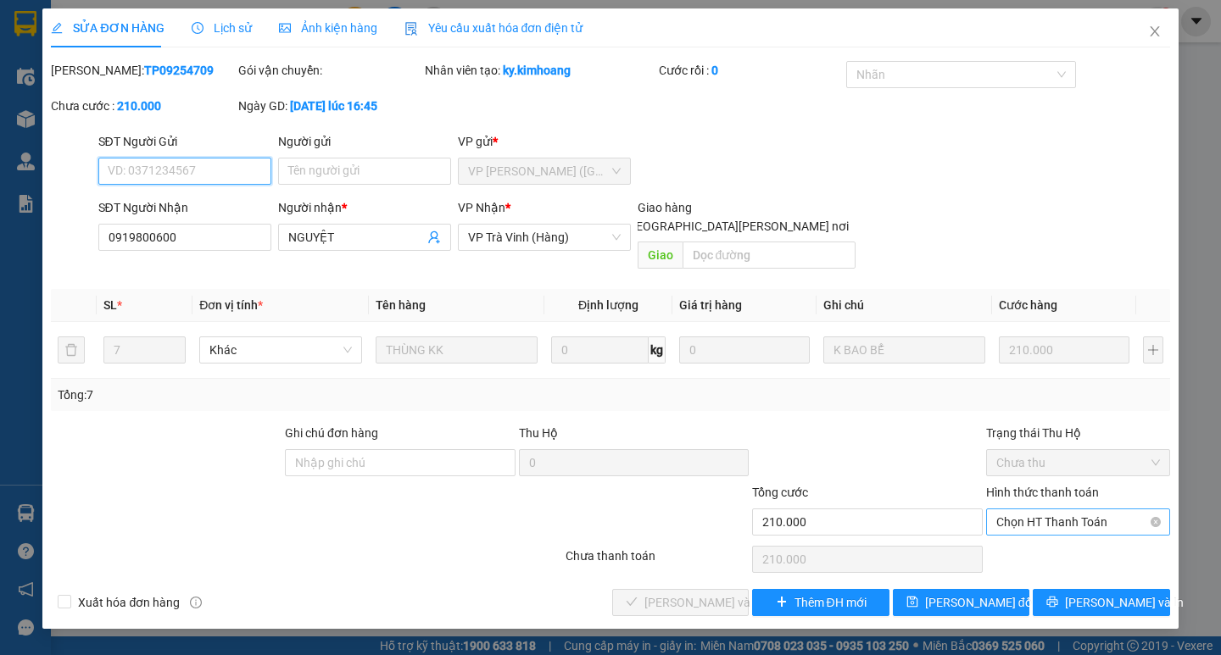
click at [1096, 510] on span "Chọn HT Thanh Toán" at bounding box center [1078, 522] width 164 height 25
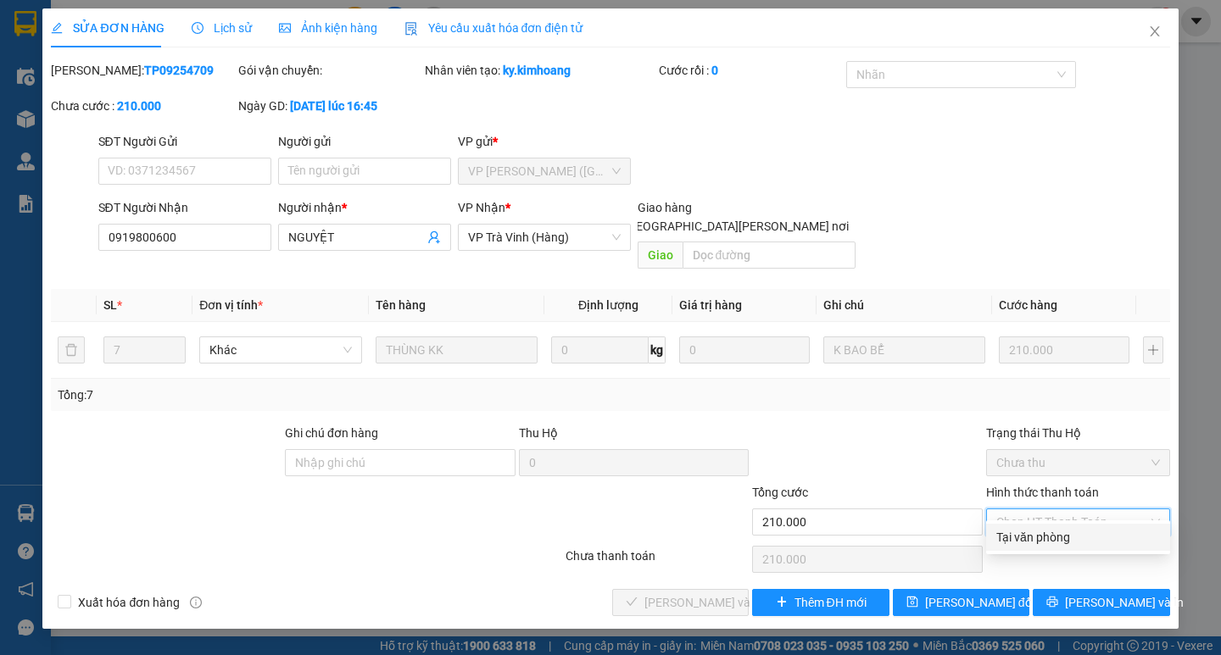
click at [1055, 537] on div "Tại văn phòng" at bounding box center [1078, 537] width 164 height 19
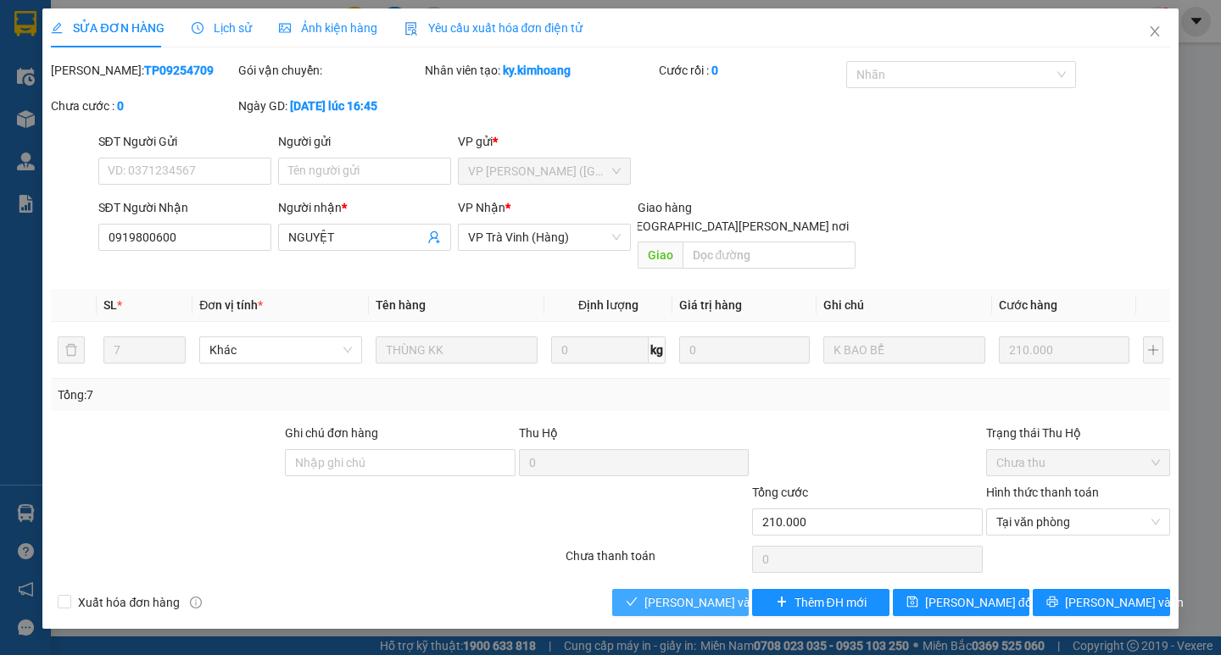
click at [726, 593] on span "[PERSON_NAME] và [PERSON_NAME] hàng" at bounding box center [758, 602] width 229 height 19
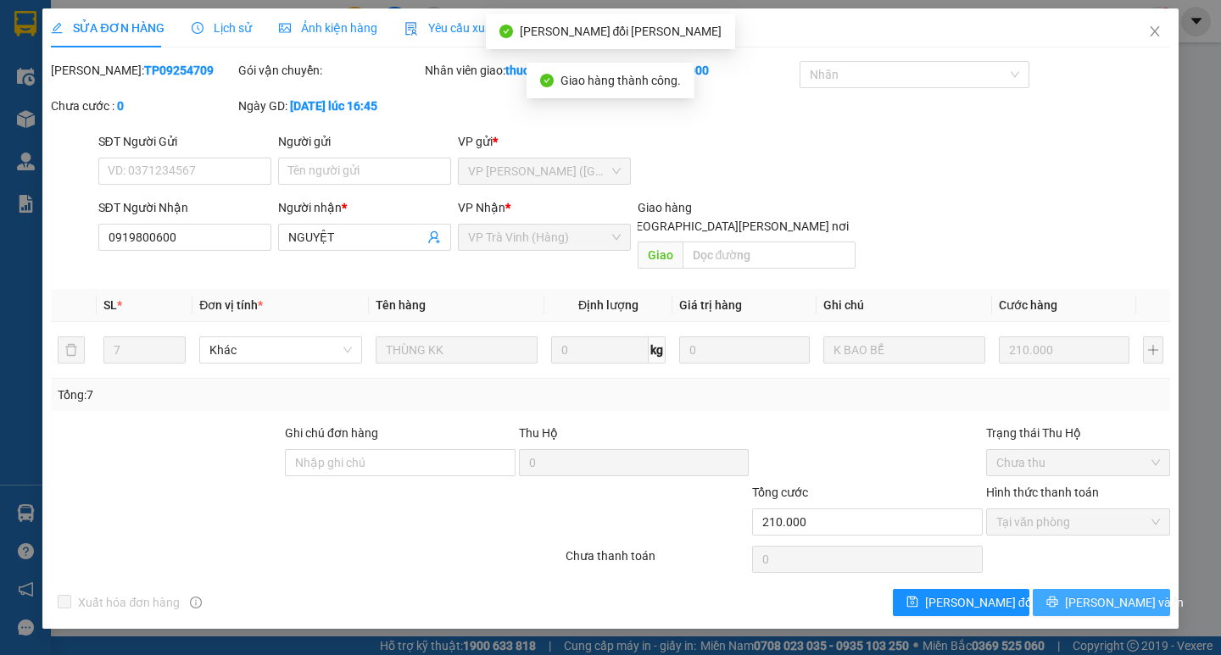
click at [1117, 593] on span "[PERSON_NAME] và In" at bounding box center [1124, 602] width 119 height 19
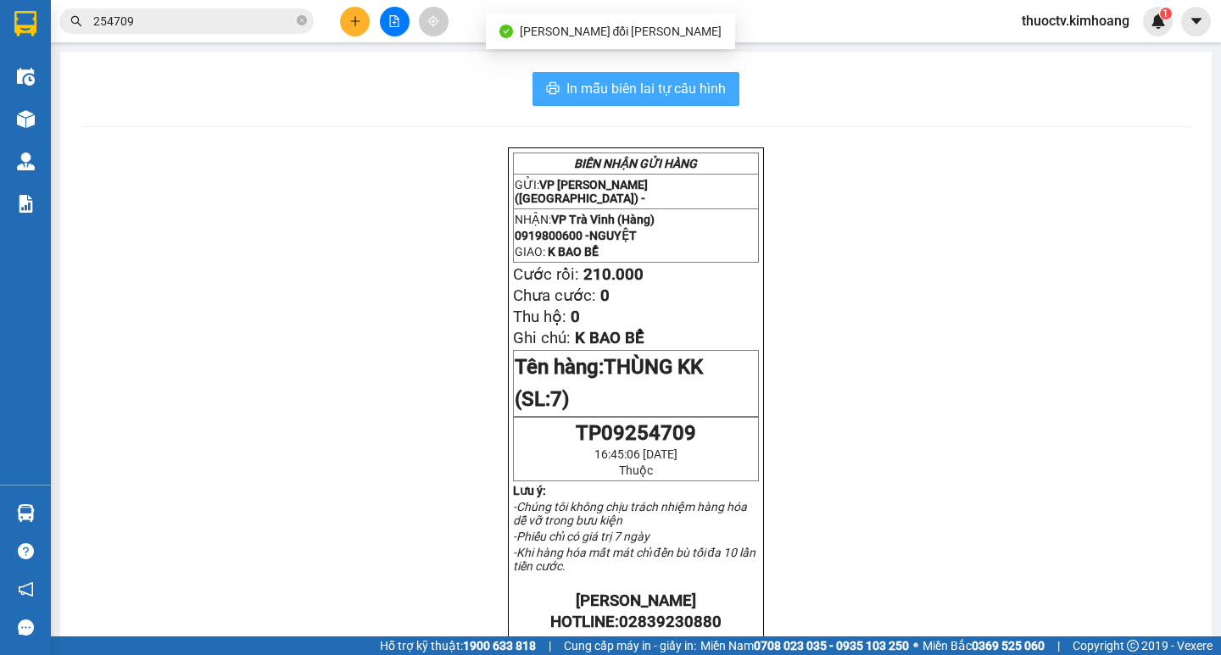
click at [711, 85] on span "In mẫu biên lai tự cấu hình" at bounding box center [645, 88] width 159 height 21
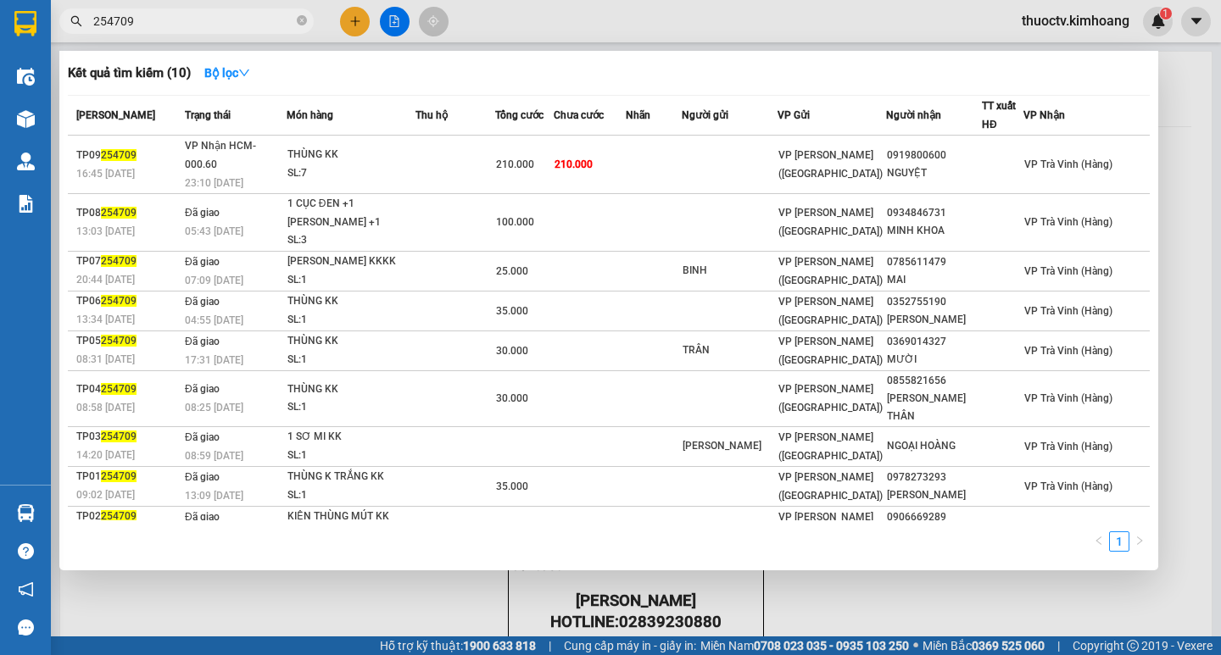
click at [152, 20] on input "254709" at bounding box center [193, 21] width 200 height 19
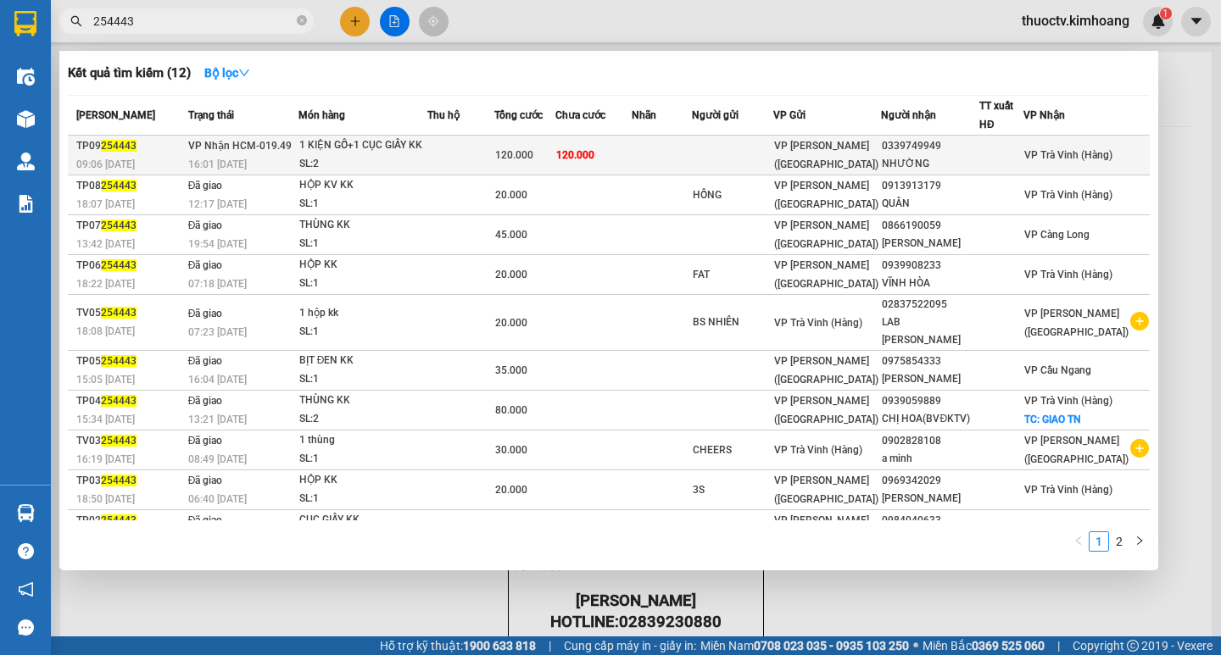
type input "254443"
click at [632, 153] on td "120.000" at bounding box center [593, 156] width 76 height 40
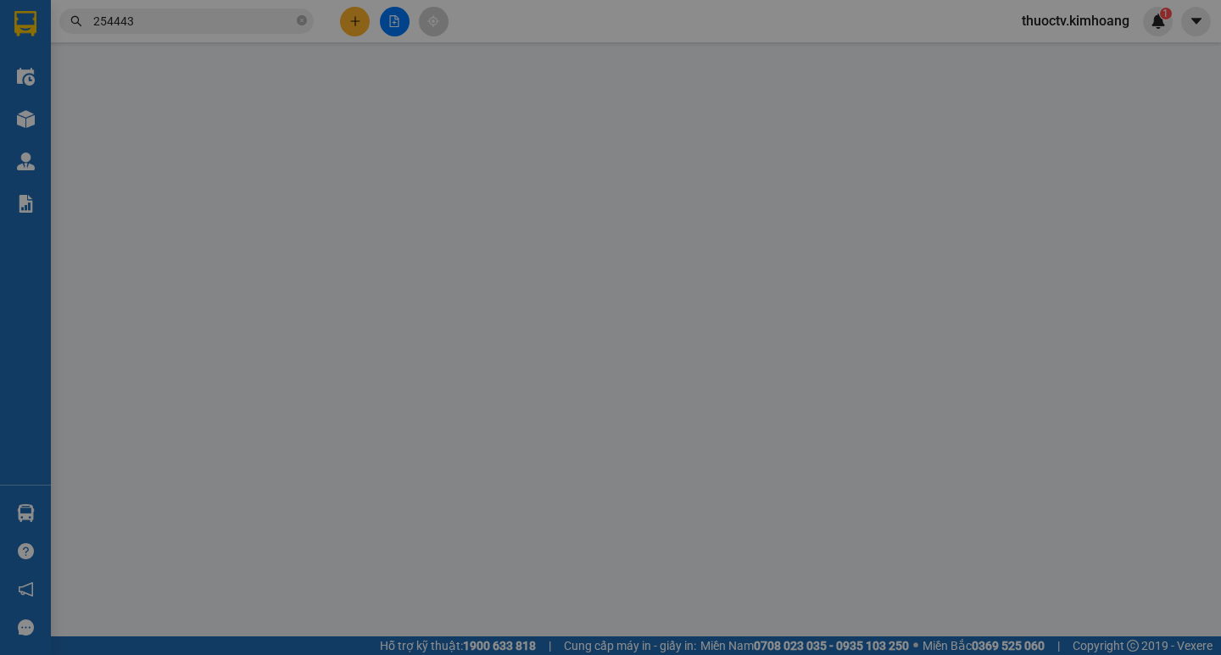
type input "0339749949"
type input "NHƯỜNG"
type input "120.000"
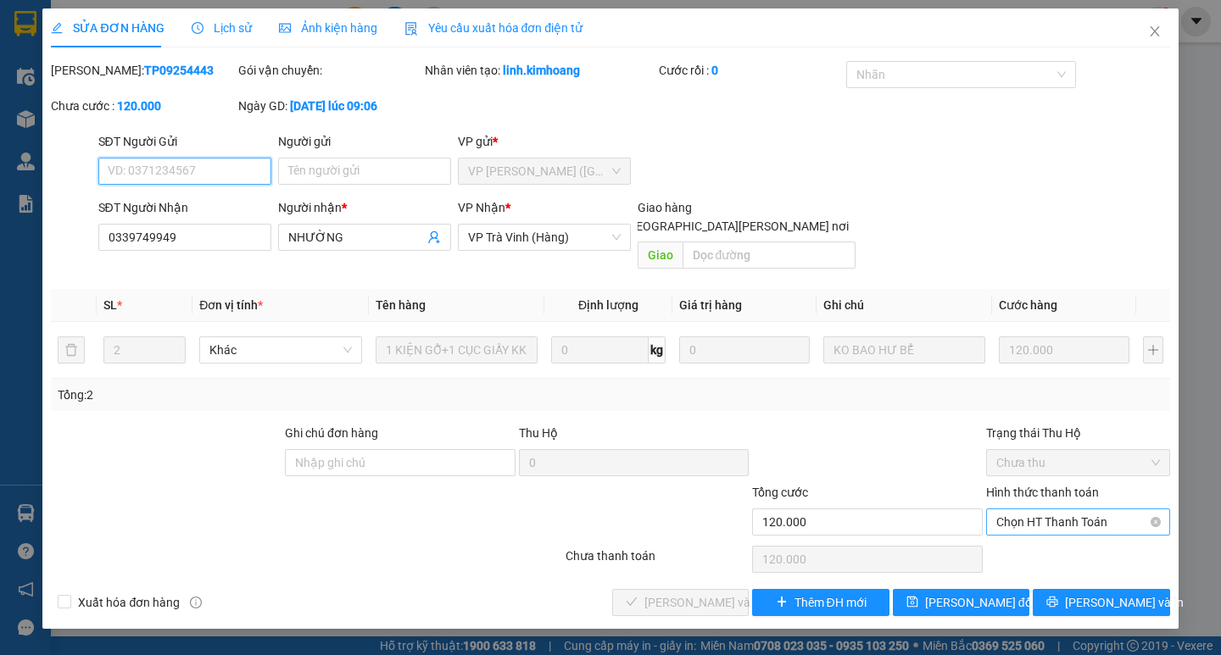
click at [1078, 510] on span "Chọn HT Thanh Toán" at bounding box center [1078, 522] width 164 height 25
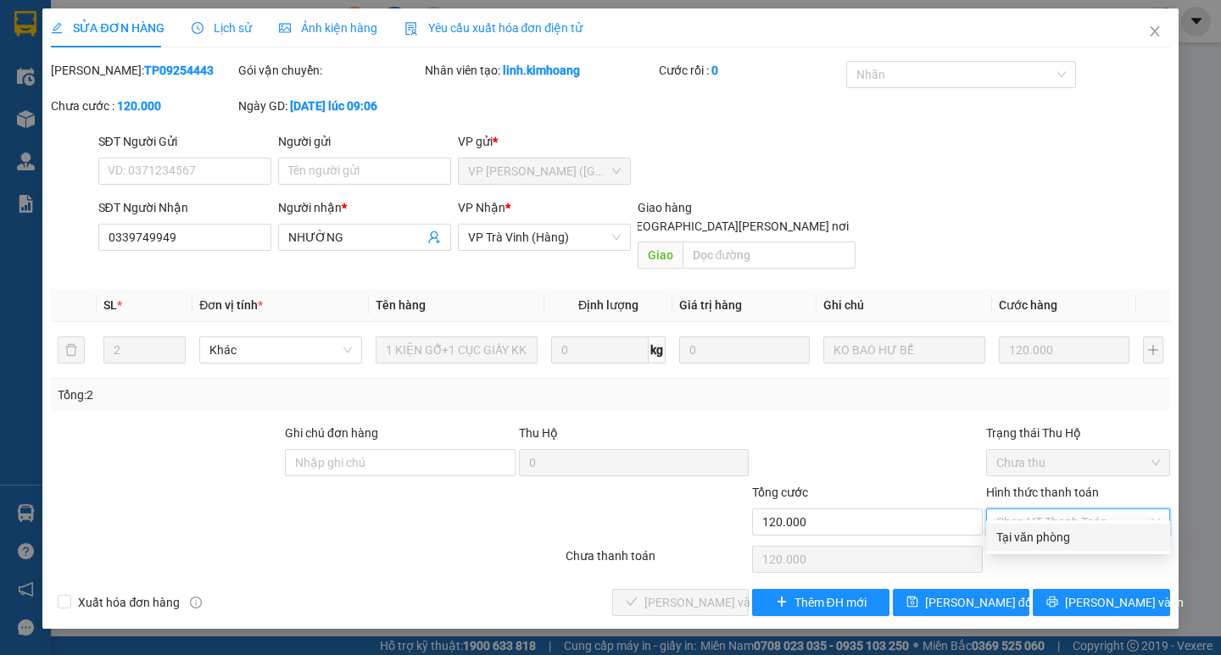
click at [1051, 537] on div "Tại văn phòng" at bounding box center [1078, 537] width 164 height 19
type input "0"
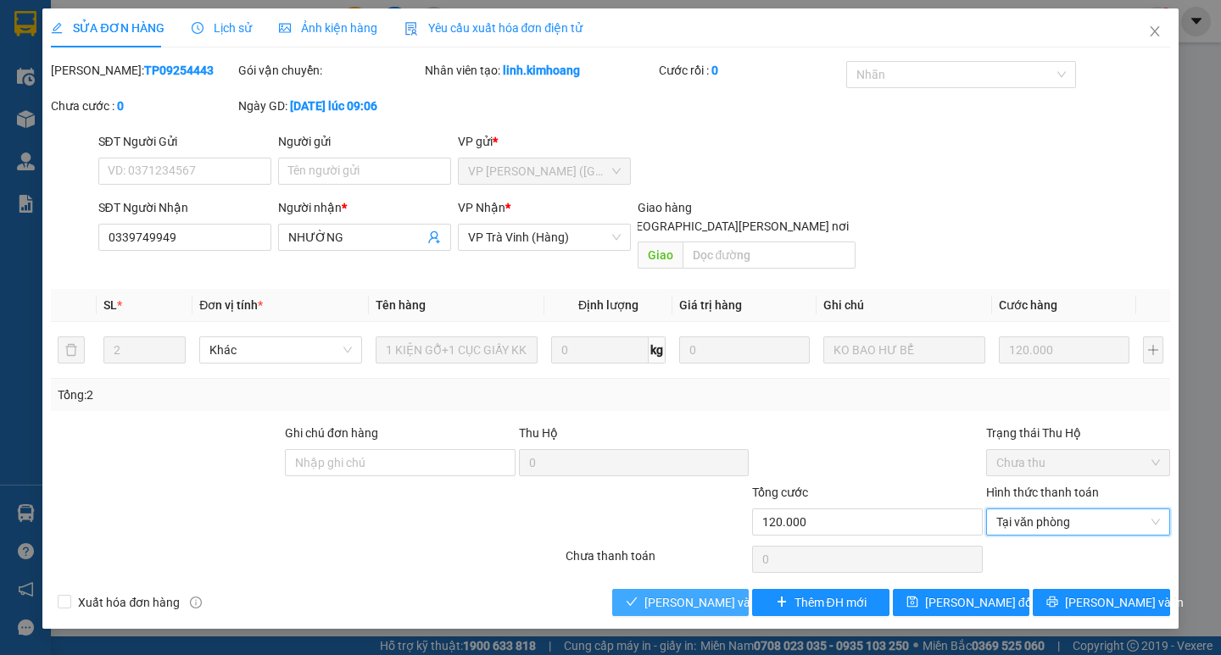
click at [702, 593] on span "[PERSON_NAME] và [PERSON_NAME] hàng" at bounding box center [758, 602] width 229 height 19
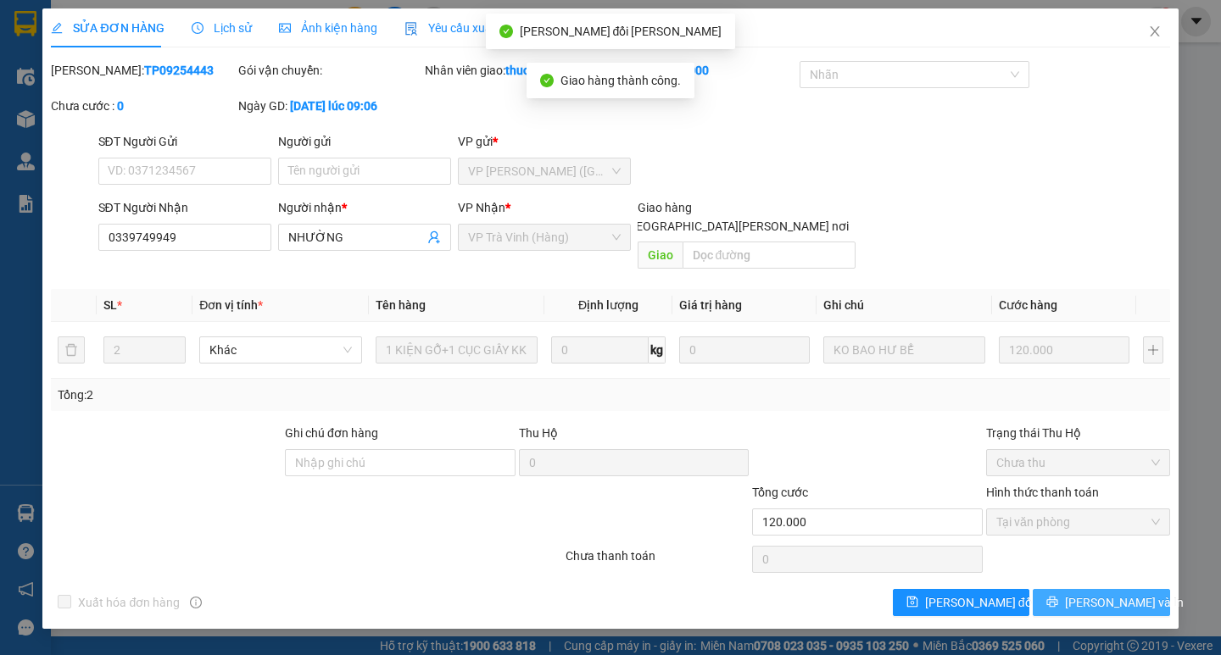
drag, startPoint x: 1124, startPoint y: 588, endPoint x: 1116, endPoint y: 581, distance: 11.4
click at [1116, 593] on span "[PERSON_NAME] và In" at bounding box center [1124, 602] width 119 height 19
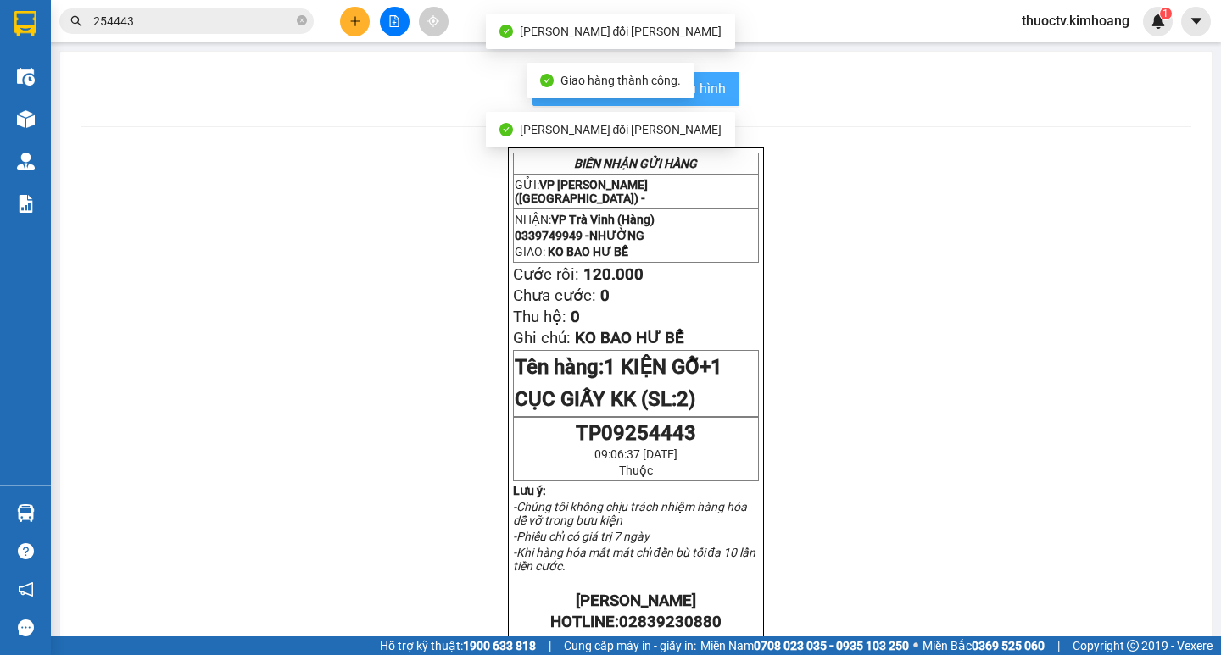
click at [715, 89] on span "In mẫu biên lai tự cấu hình" at bounding box center [645, 88] width 159 height 21
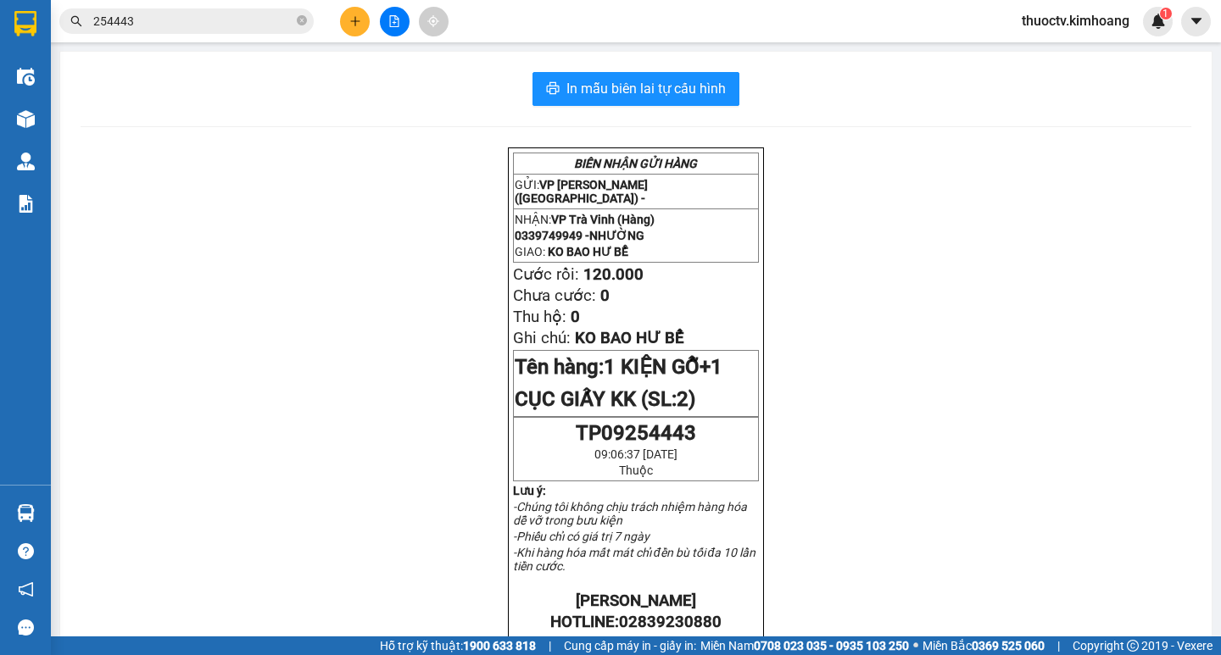
click at [170, 23] on input "254443" at bounding box center [193, 21] width 200 height 19
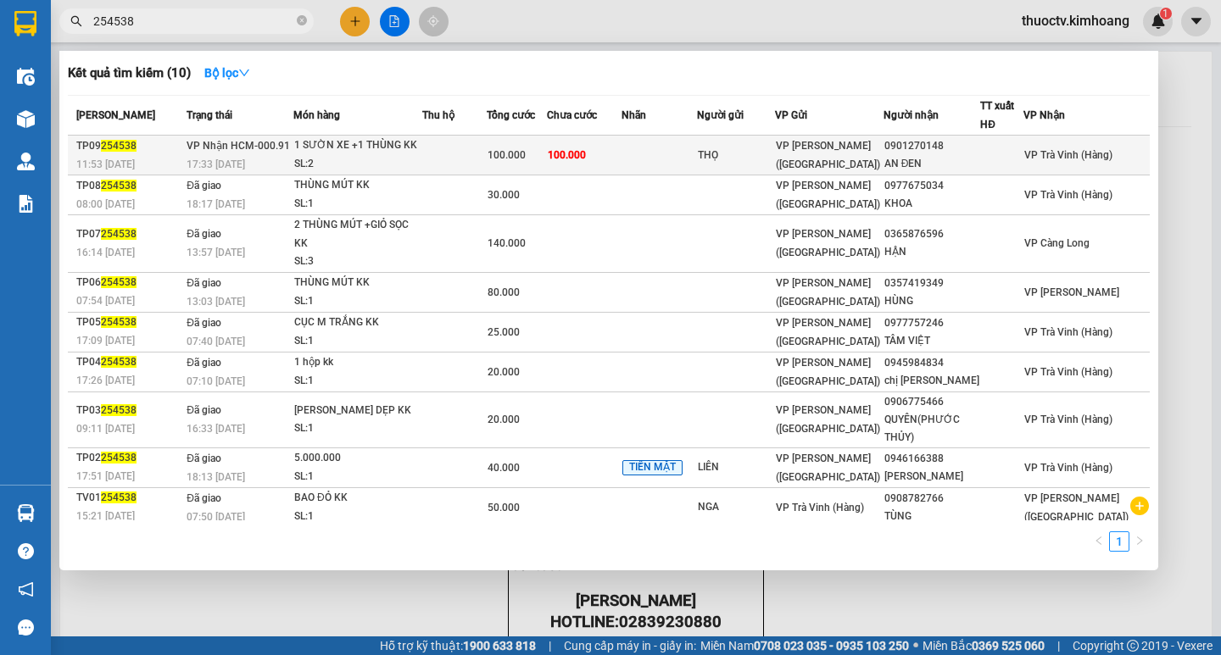
type input "254538"
click at [621, 158] on td "100.000" at bounding box center [584, 156] width 75 height 40
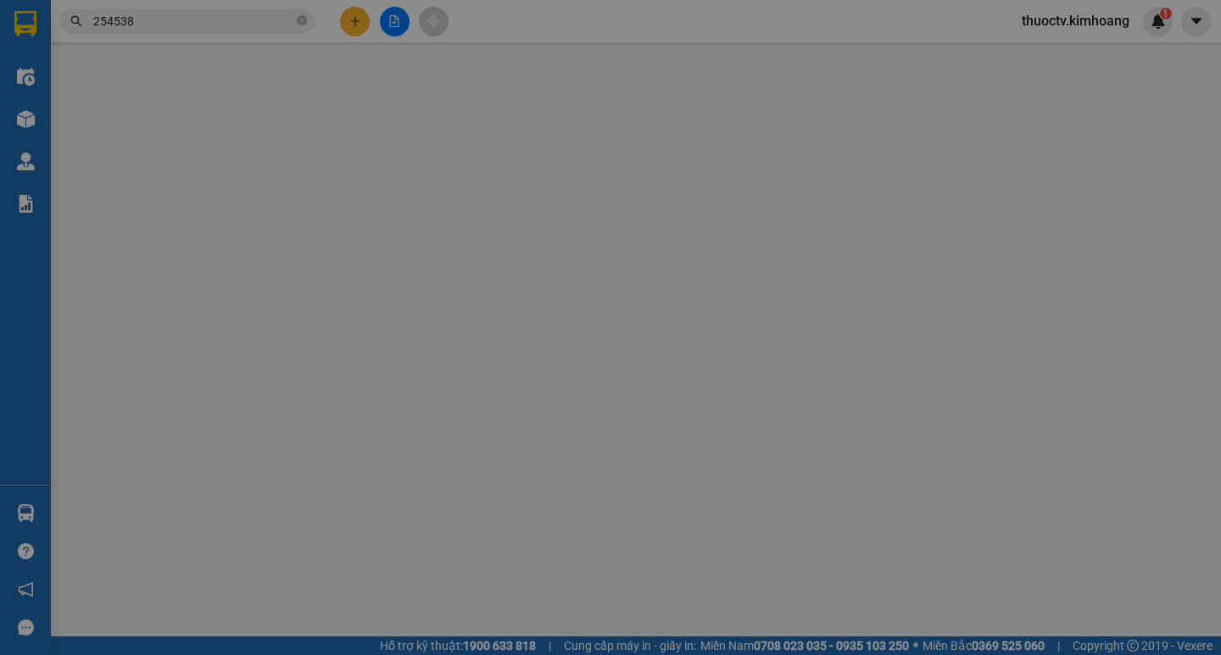
type input "THỌ"
type input "0901270148"
type input "AN ĐEN"
type input "100.000"
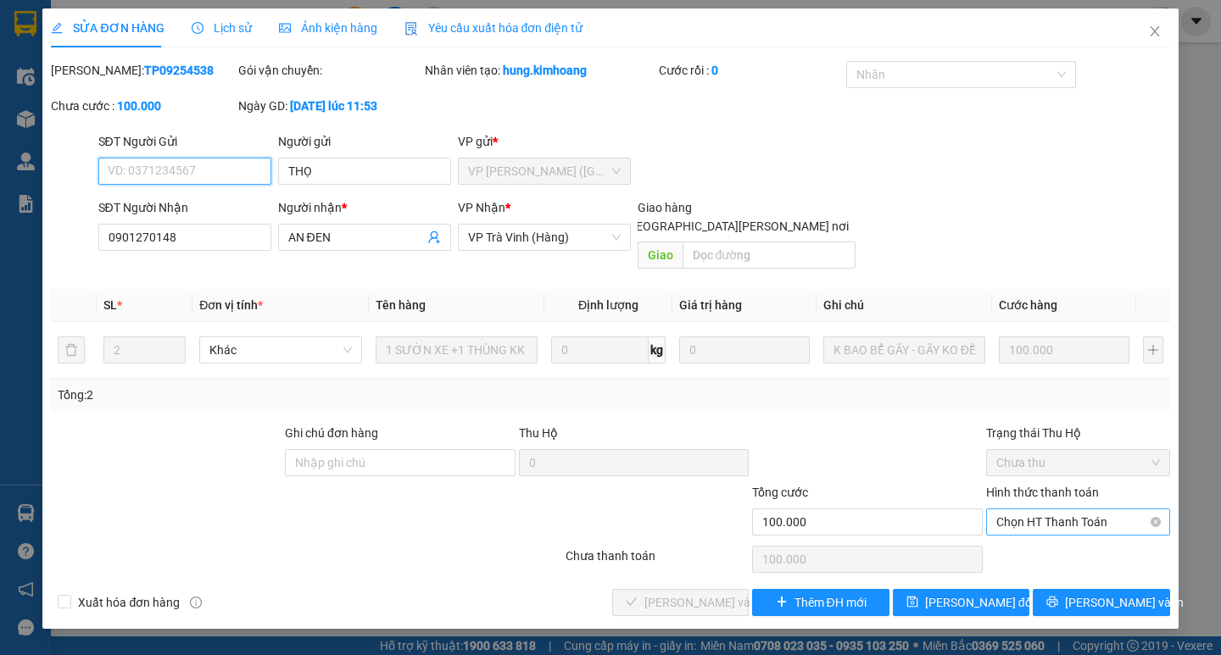
click at [1059, 510] on span "Chọn HT Thanh Toán" at bounding box center [1078, 522] width 164 height 25
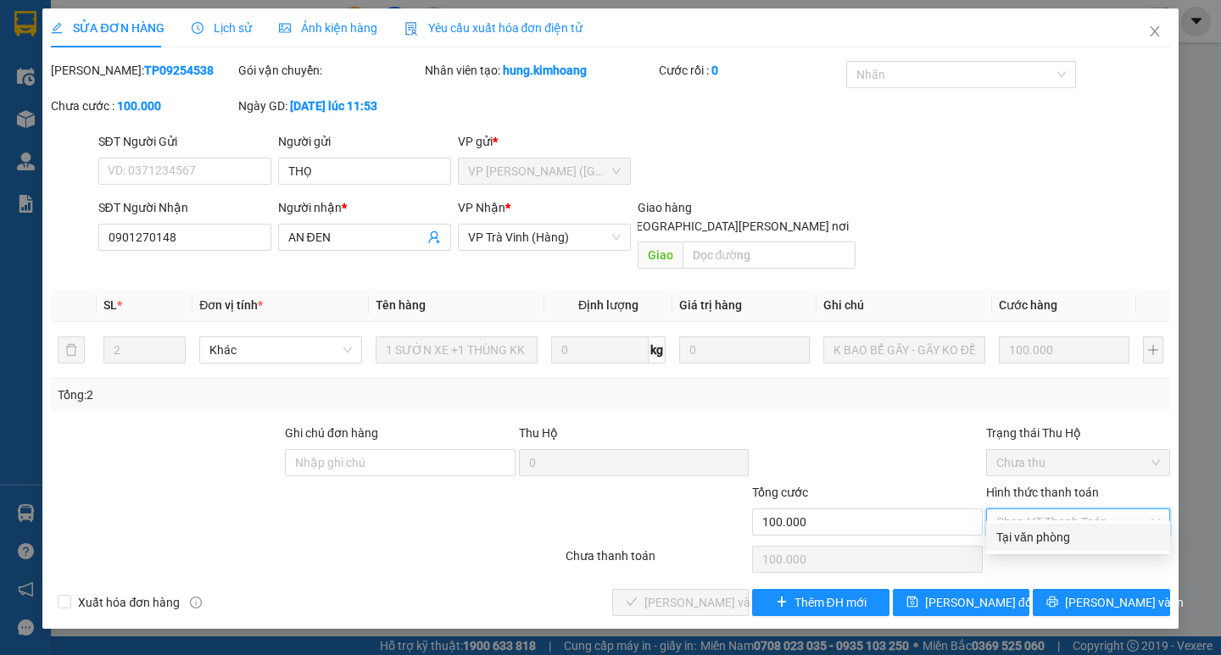
click at [1050, 531] on div "Tại văn phòng" at bounding box center [1078, 537] width 164 height 19
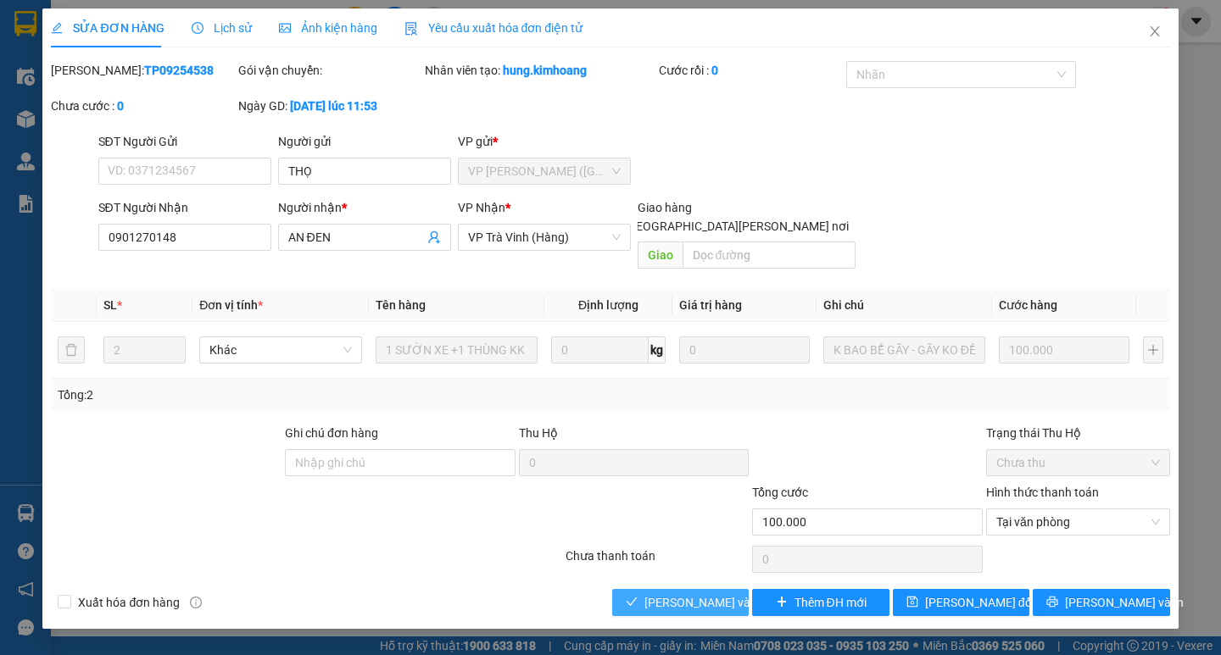
click at [704, 593] on span "[PERSON_NAME] và [PERSON_NAME] hàng" at bounding box center [758, 602] width 229 height 19
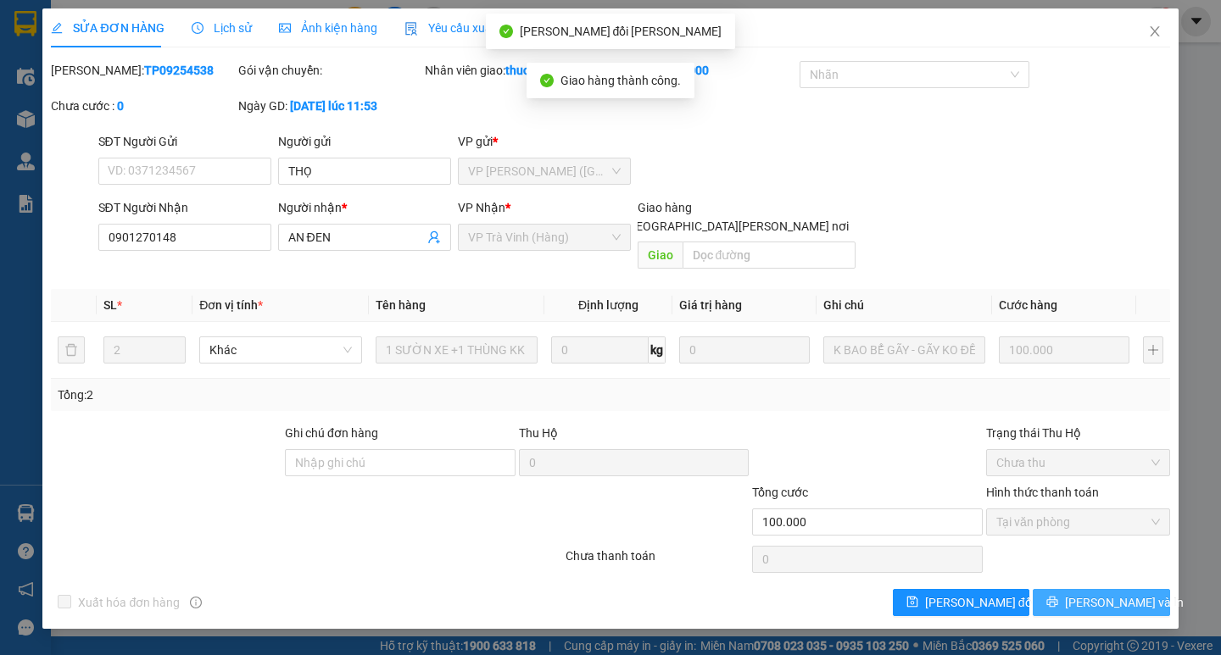
drag, startPoint x: 1038, startPoint y: 579, endPoint x: 1103, endPoint y: 583, distance: 65.4
click at [1102, 593] on span "[PERSON_NAME] và In" at bounding box center [1124, 602] width 119 height 19
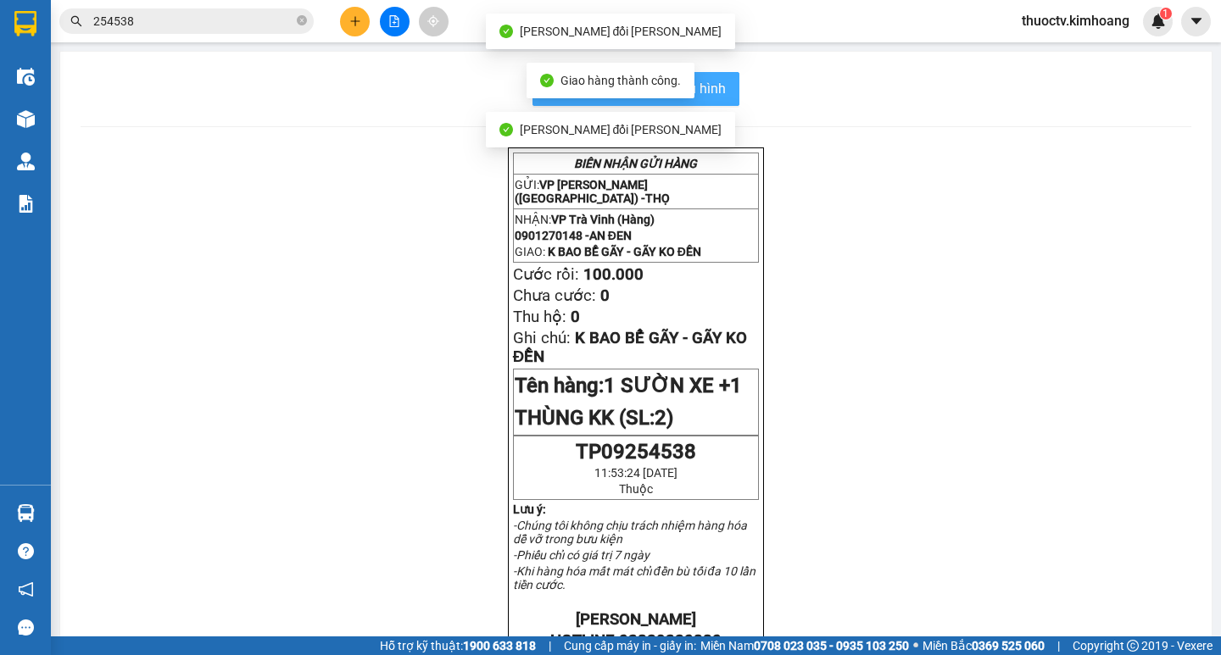
click at [712, 94] on span "In mẫu biên lai tự cấu hình" at bounding box center [645, 88] width 159 height 21
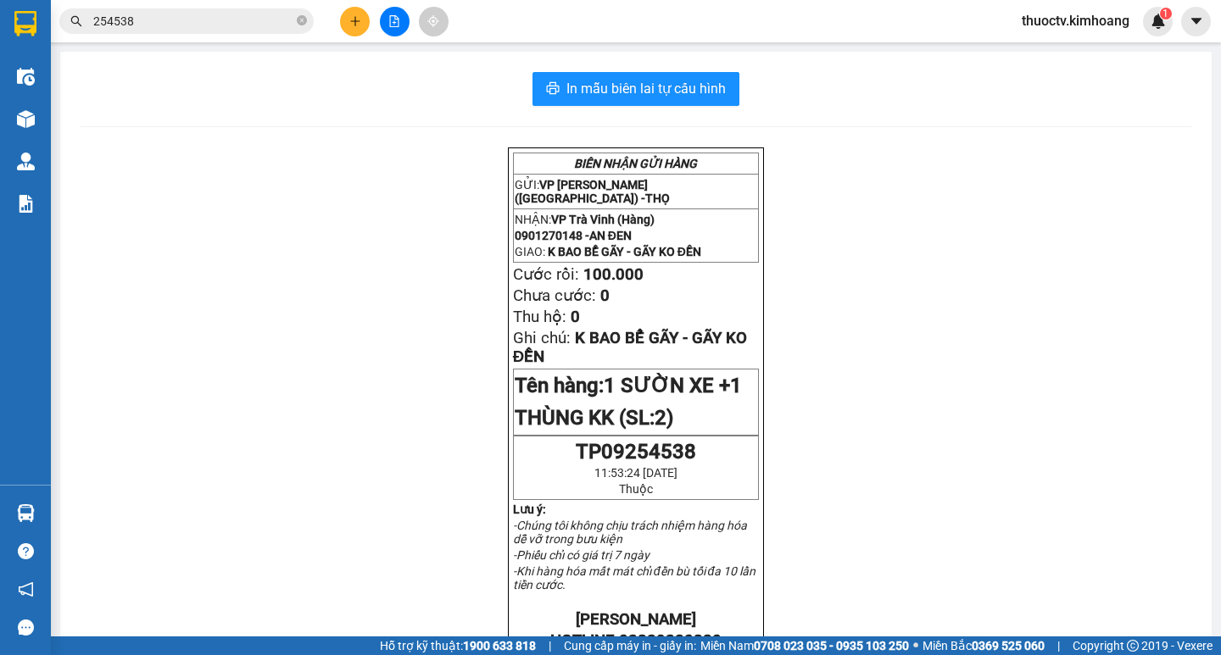
click at [174, 16] on input "254538" at bounding box center [193, 21] width 200 height 19
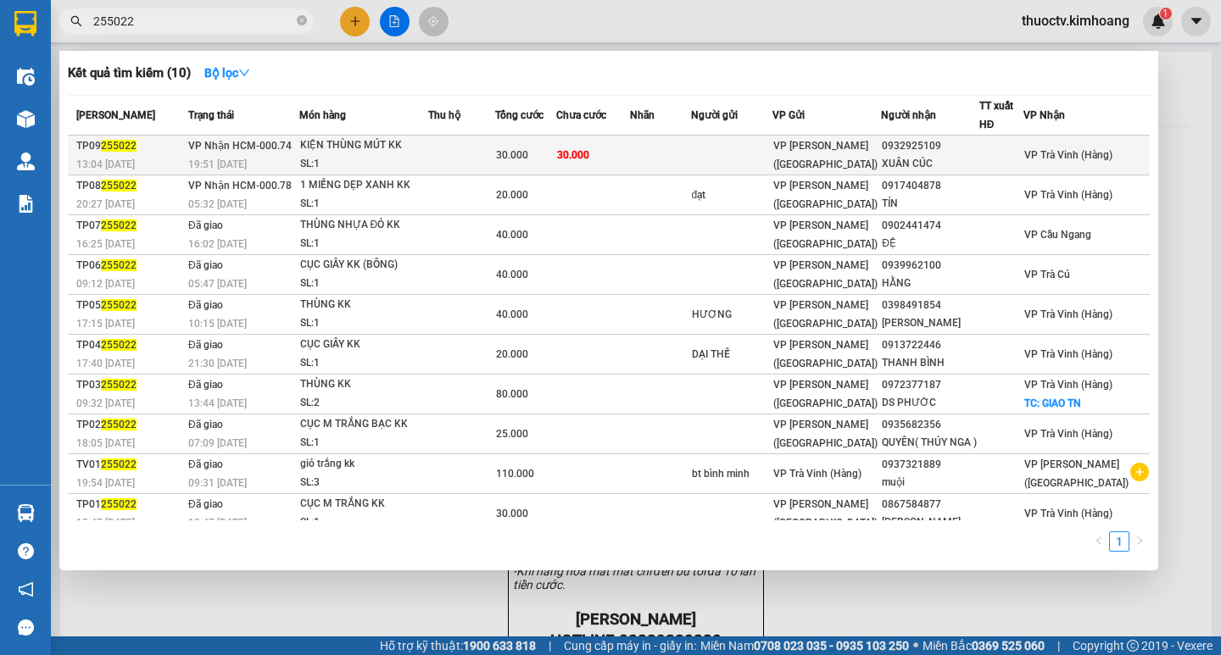
type input "255022"
click at [677, 164] on td at bounding box center [660, 156] width 60 height 40
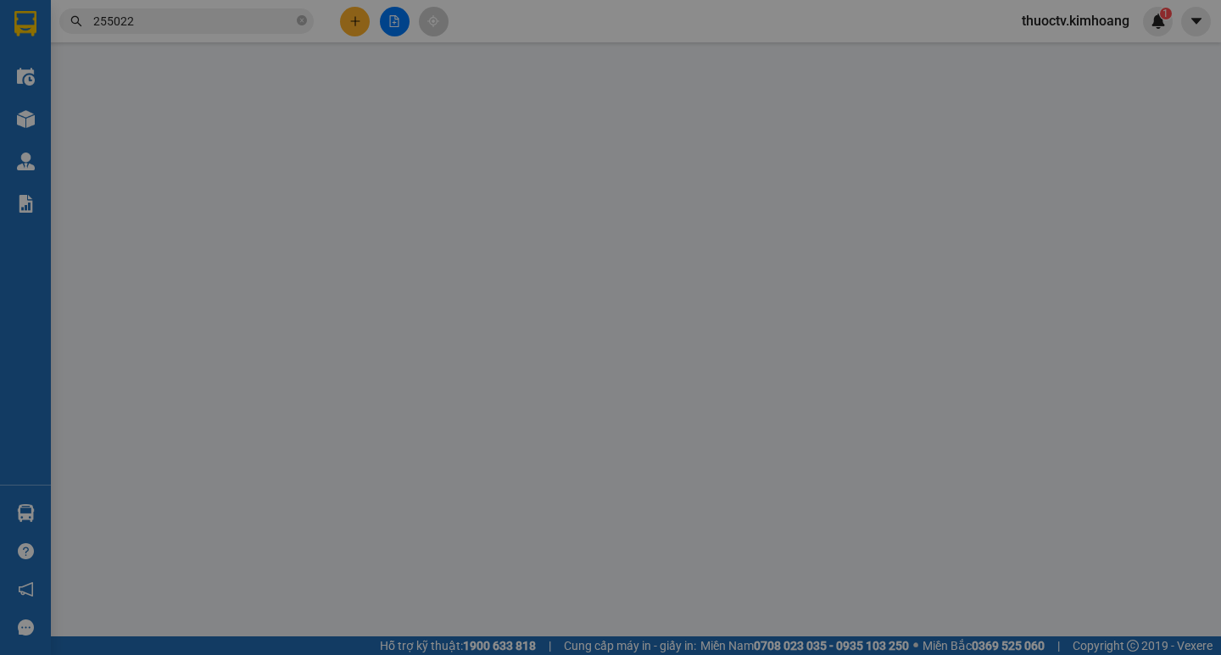
type input "0932925109"
type input "XUÂN CÚC"
type input "30.000"
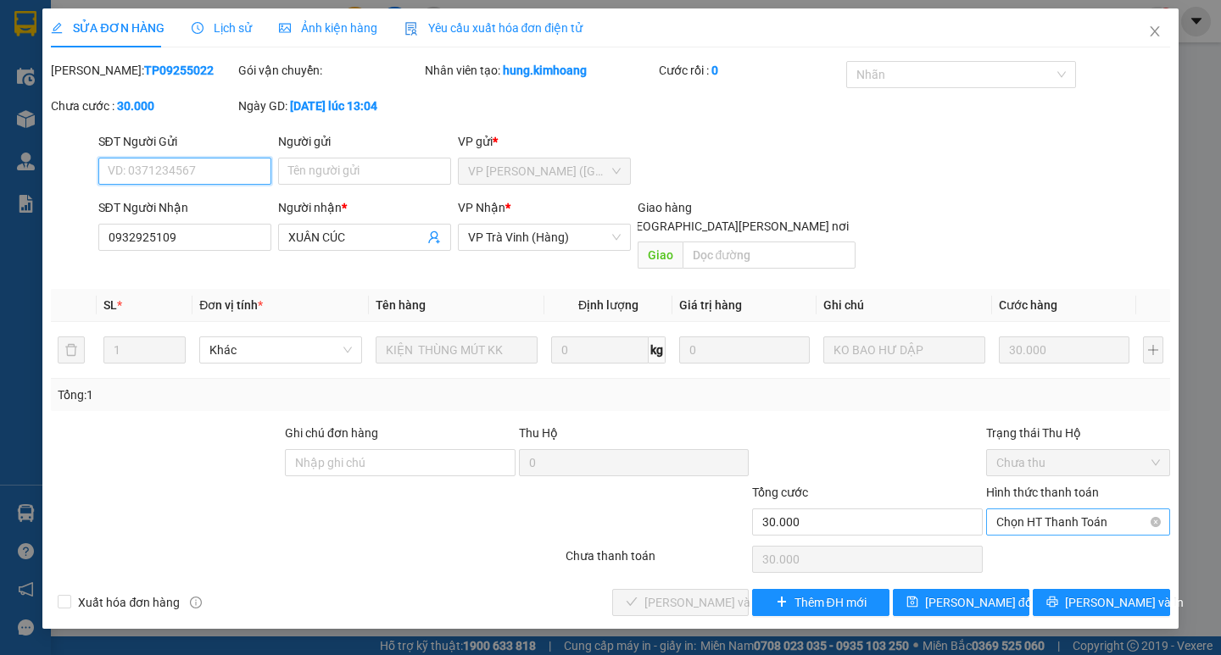
click at [1083, 510] on span "Chọn HT Thanh Toán" at bounding box center [1078, 522] width 164 height 25
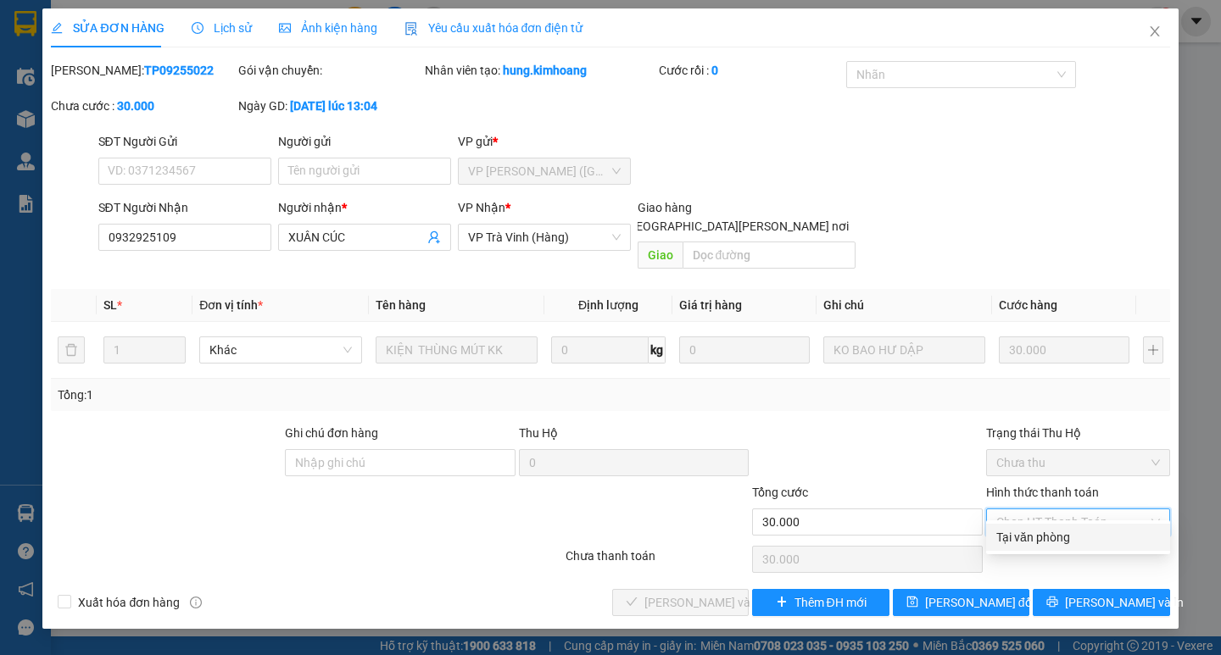
click at [1065, 532] on div "Tại văn phòng" at bounding box center [1078, 537] width 164 height 19
type input "0"
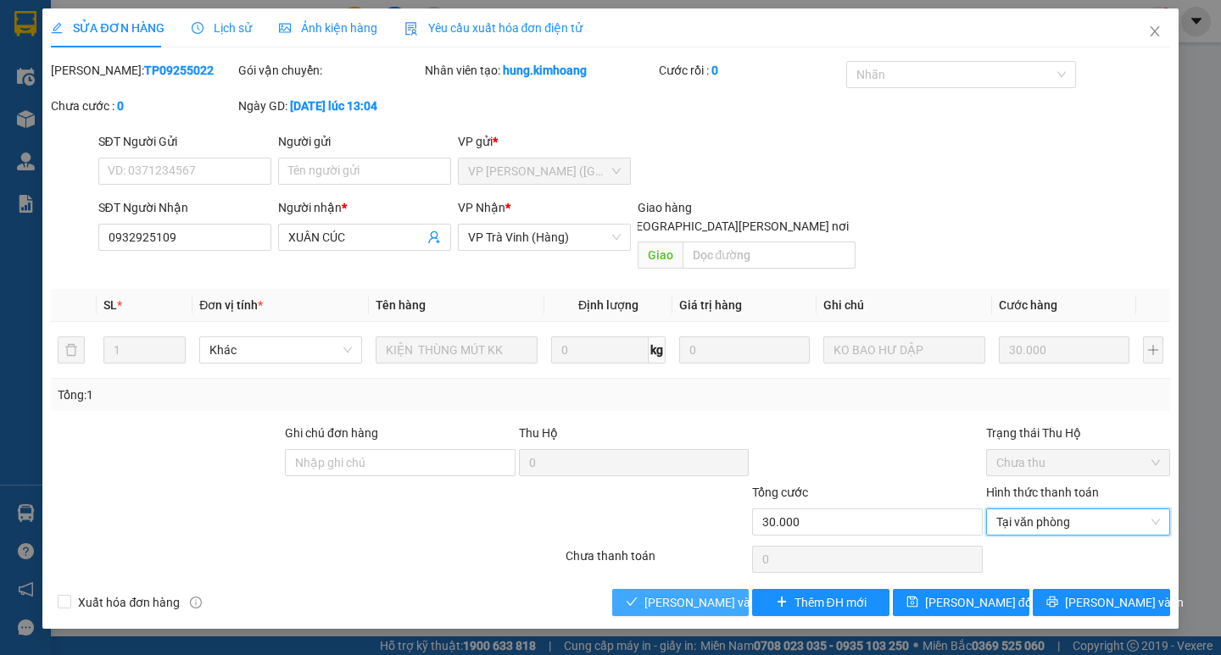
click at [707, 593] on span "[PERSON_NAME] và [PERSON_NAME] hàng" at bounding box center [758, 602] width 229 height 19
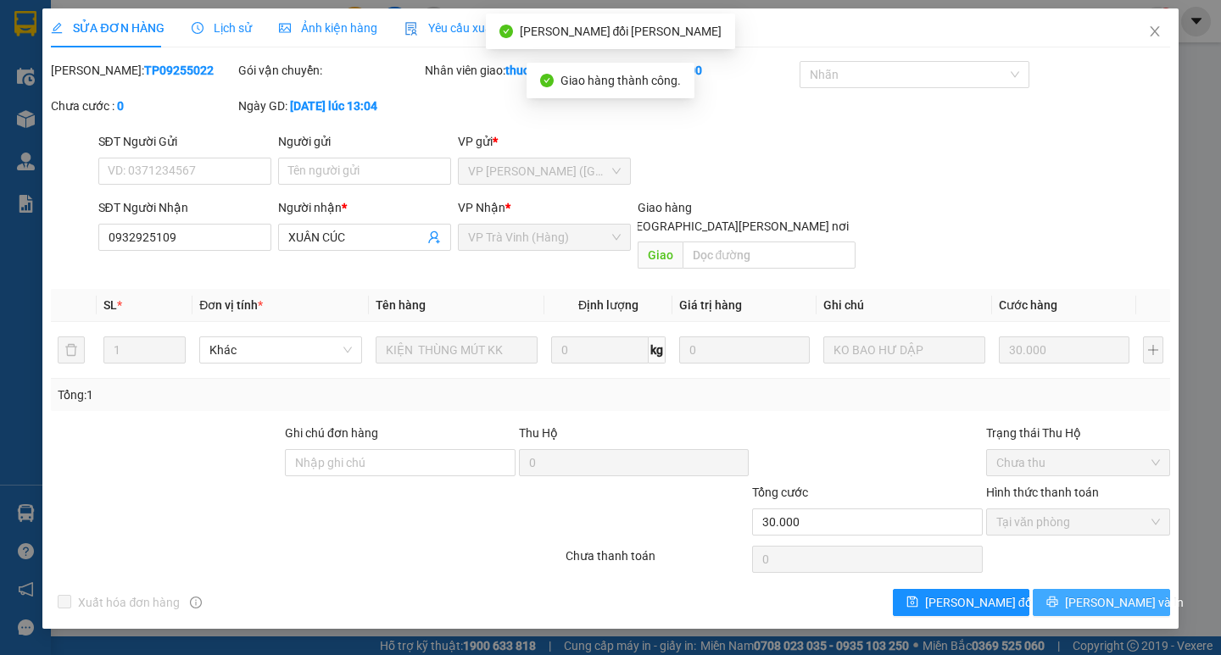
click at [1102, 593] on span "[PERSON_NAME] và In" at bounding box center [1124, 602] width 119 height 19
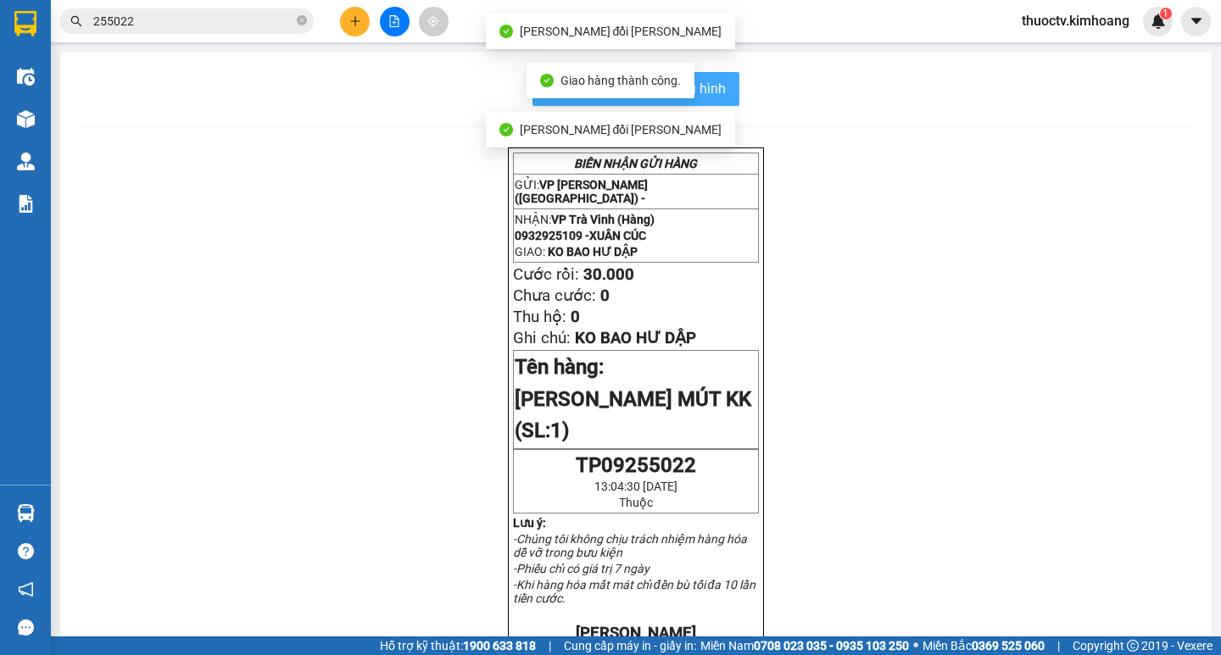
click at [716, 92] on span "In mẫu biên lai tự cấu hình" at bounding box center [645, 88] width 159 height 21
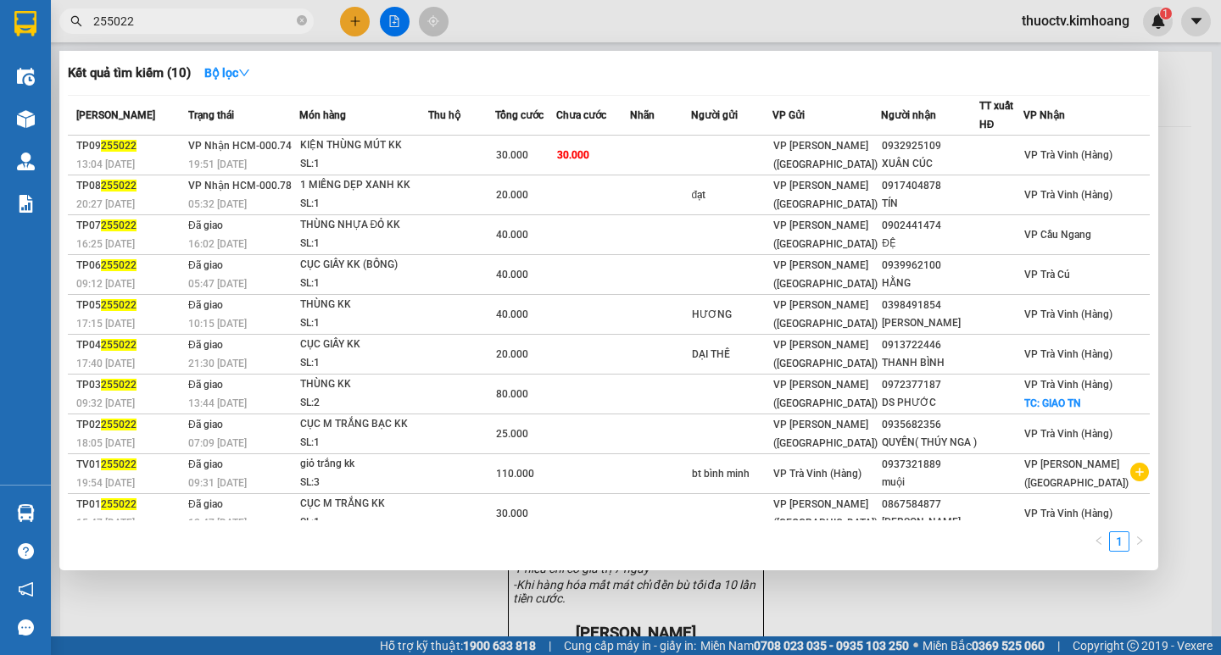
click at [156, 23] on input "255022" at bounding box center [193, 21] width 200 height 19
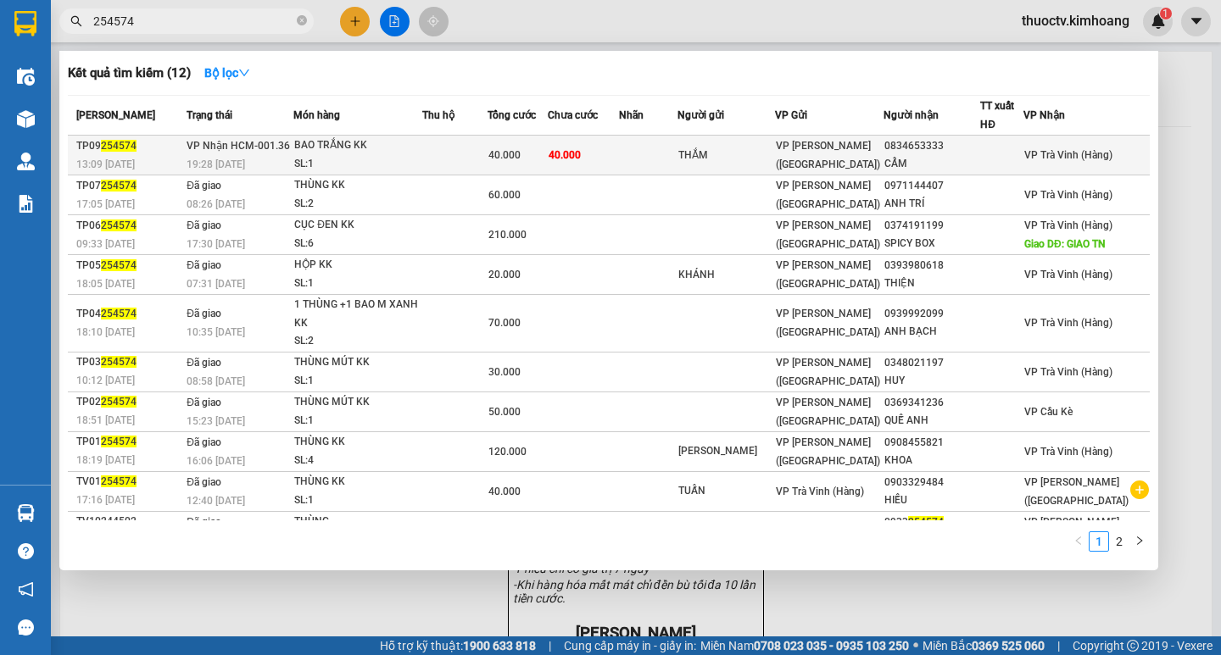
type input "254574"
click at [618, 149] on td "40.000" at bounding box center [584, 156] width 72 height 40
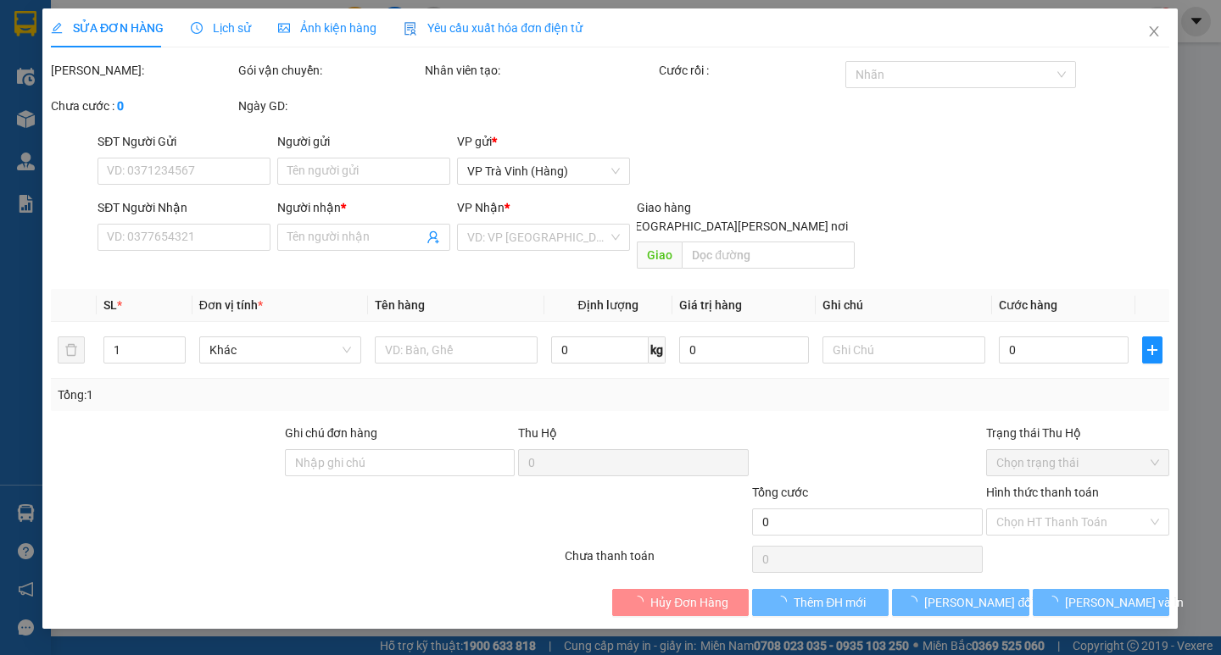
type input "THẮM"
type input "0834653333"
type input "CẨM"
type input "40.000"
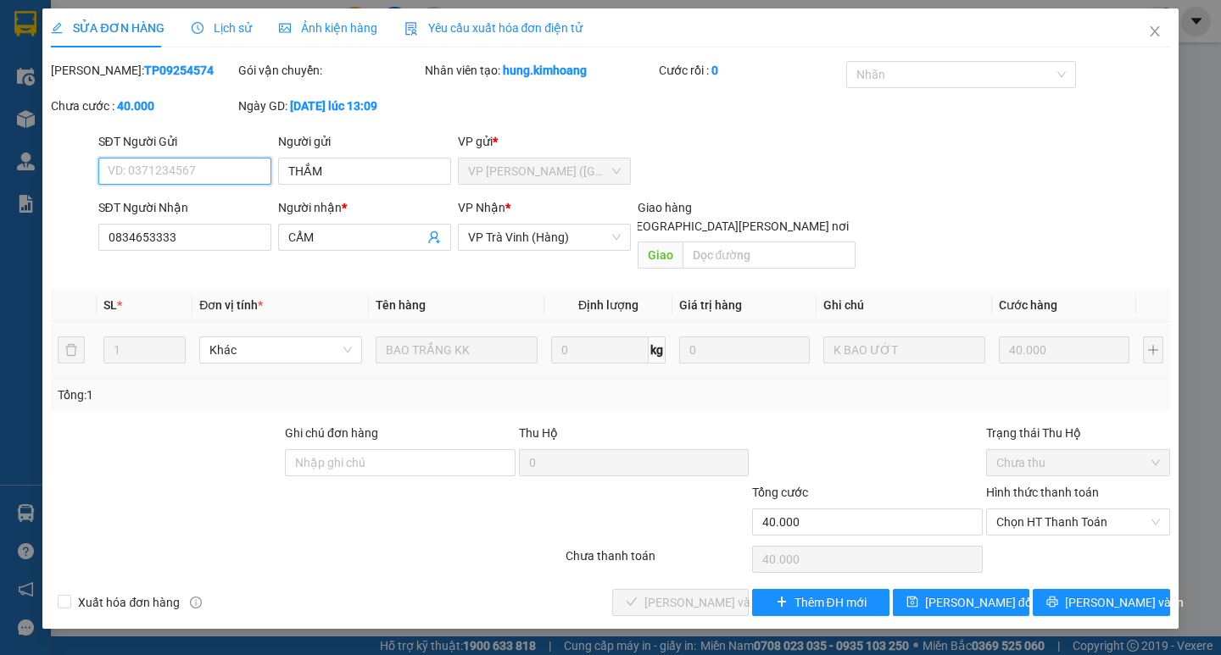
drag, startPoint x: 1065, startPoint y: 497, endPoint x: 1066, endPoint y: 518, distance: 21.2
click at [1065, 510] on span "Chọn HT Thanh Toán" at bounding box center [1078, 522] width 164 height 25
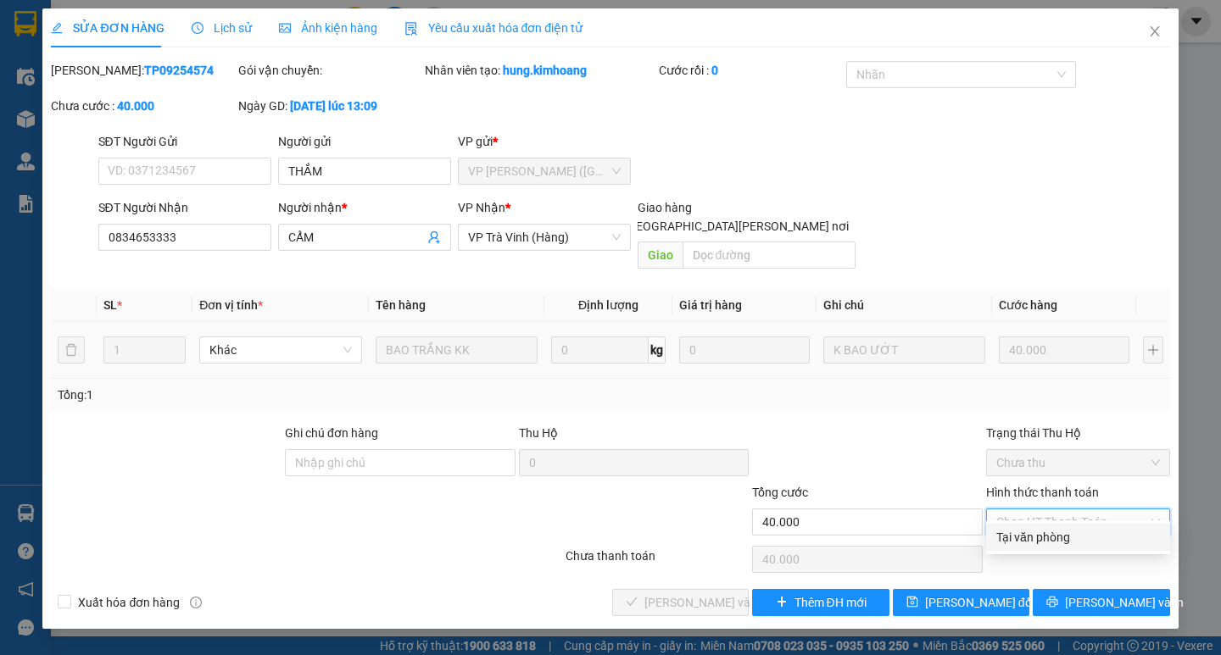
click at [1059, 536] on div "Tại văn phòng" at bounding box center [1078, 537] width 164 height 19
type input "0"
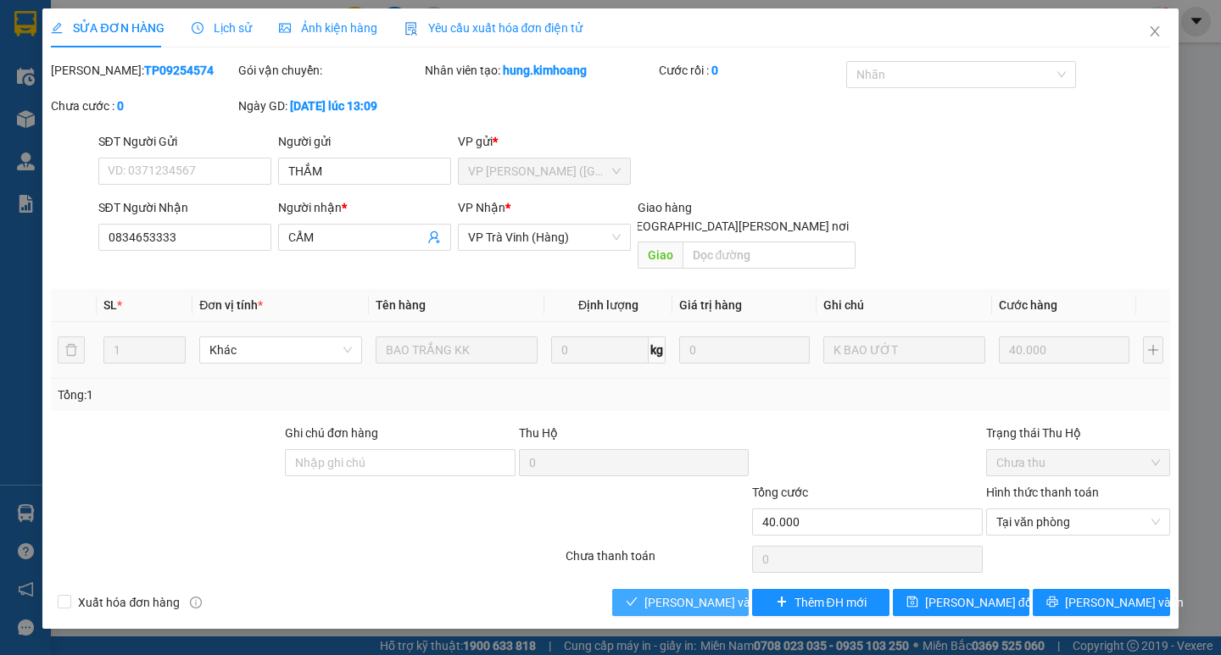
click at [709, 593] on span "[PERSON_NAME] và [PERSON_NAME] hàng" at bounding box center [758, 602] width 229 height 19
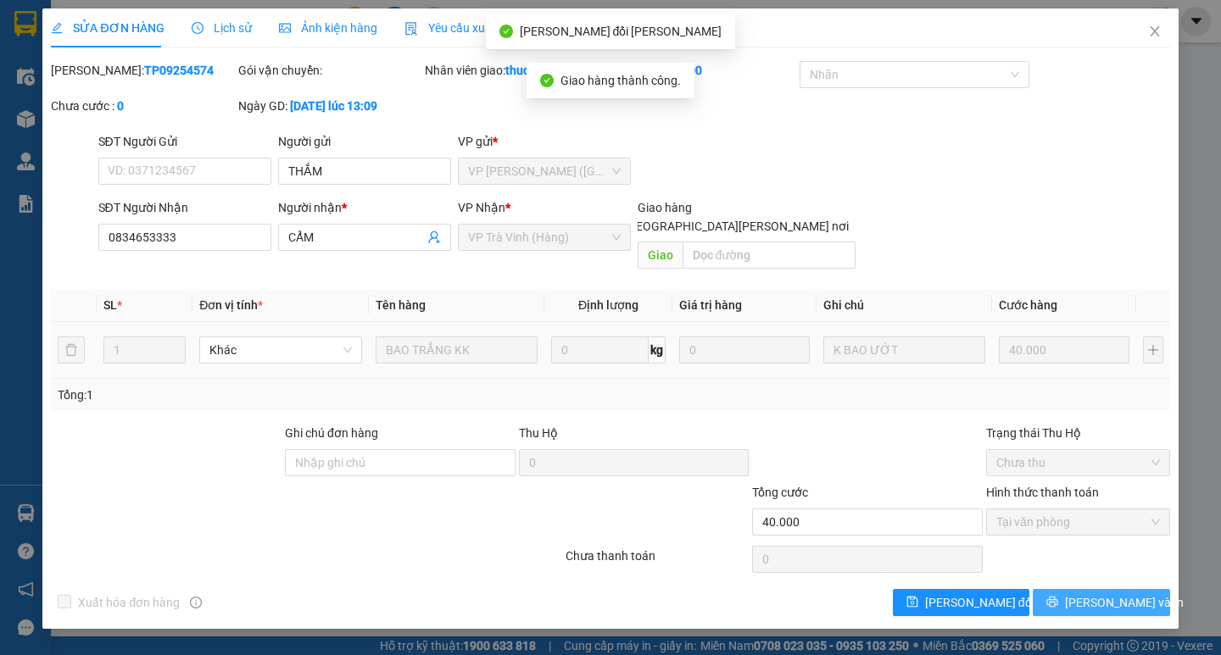
drag, startPoint x: 1063, startPoint y: 577, endPoint x: 1114, endPoint y: 583, distance: 51.2
click at [1114, 593] on span "[PERSON_NAME] và In" at bounding box center [1124, 602] width 119 height 19
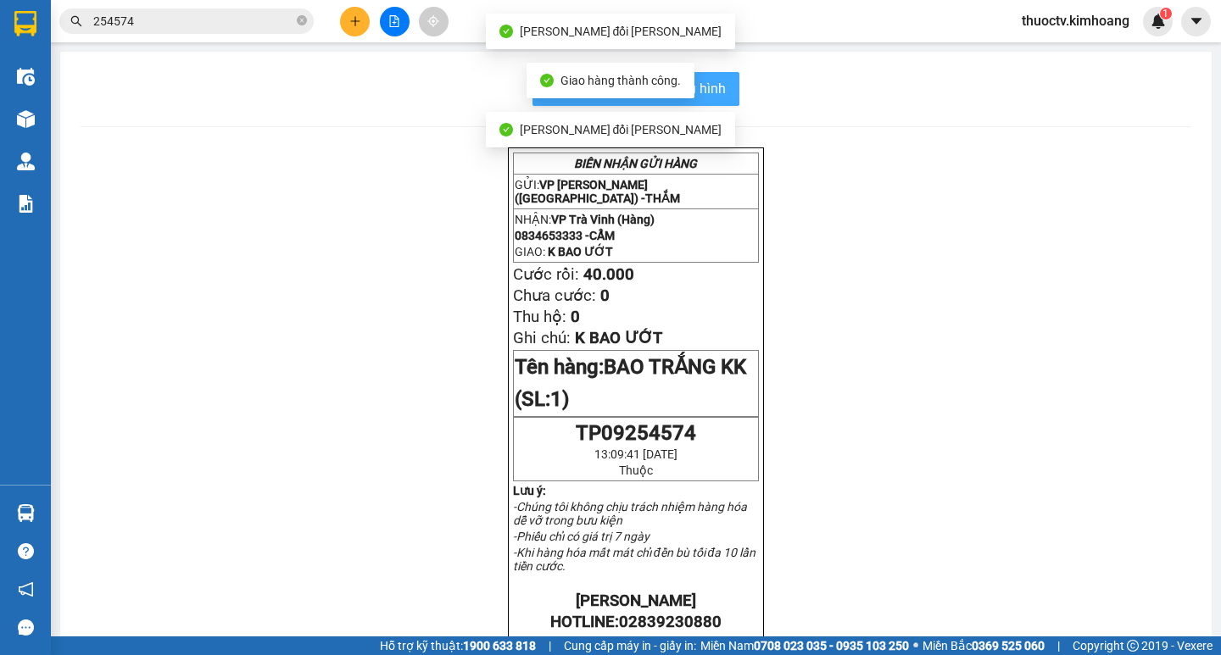
click at [712, 75] on button "In mẫu biên lai tự cấu hình" at bounding box center [635, 89] width 207 height 34
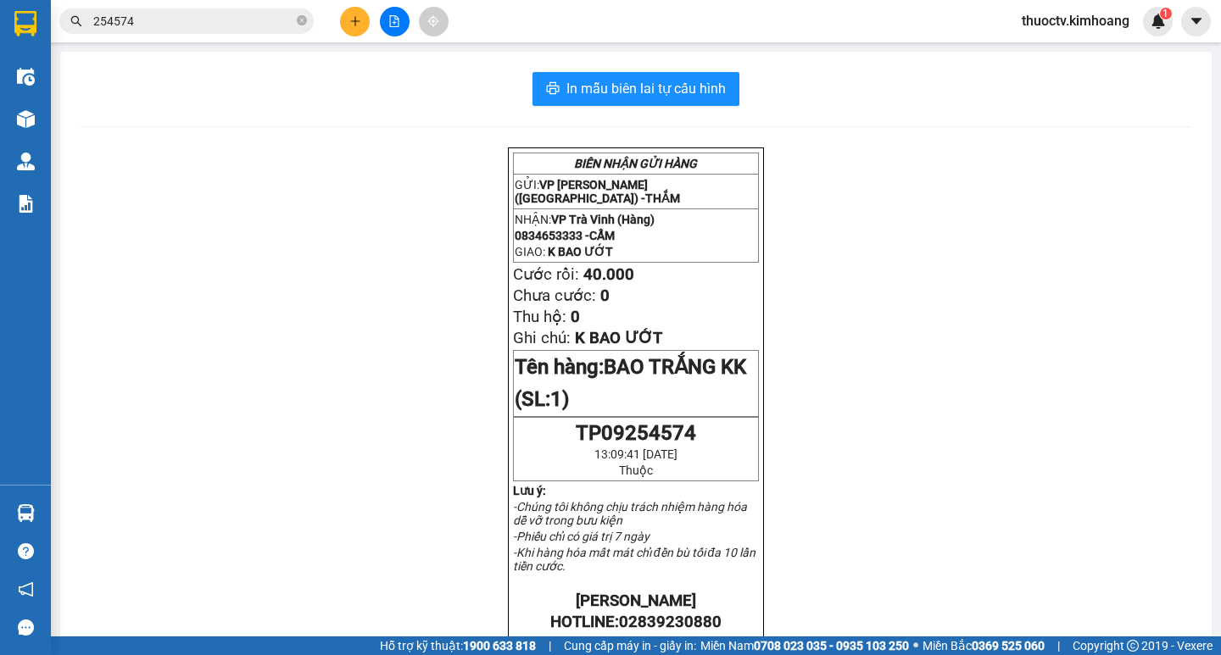
click at [153, 25] on input "254574" at bounding box center [193, 21] width 200 height 19
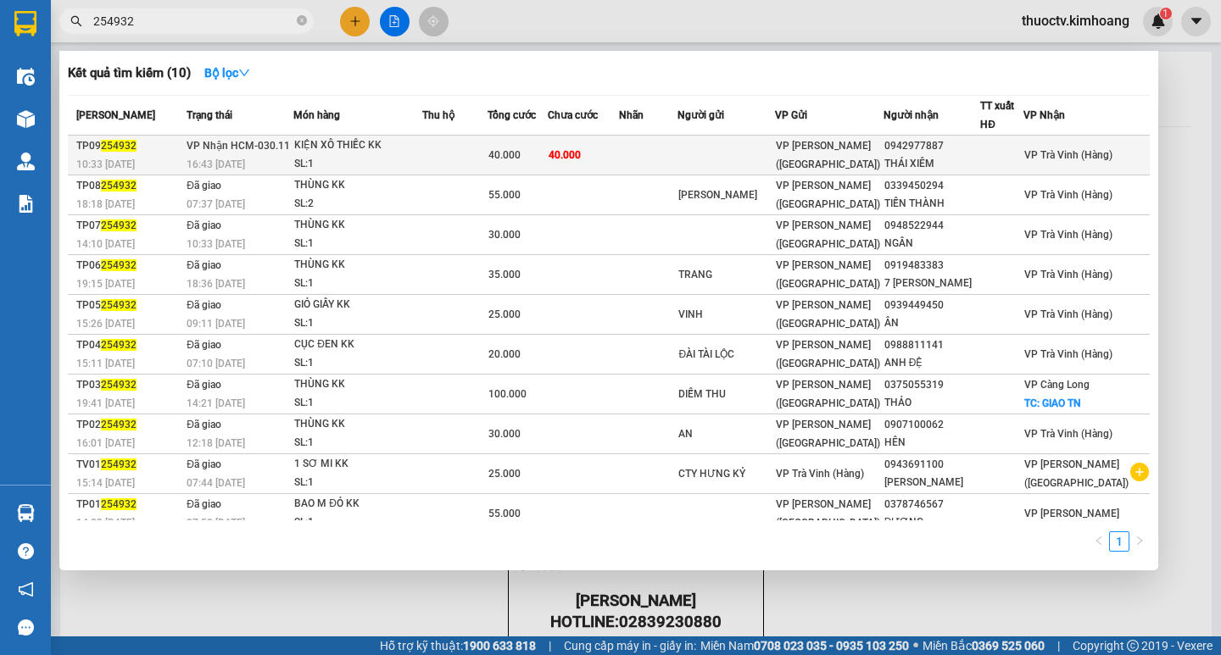
click at [620, 154] on td "40.000" at bounding box center [584, 156] width 72 height 40
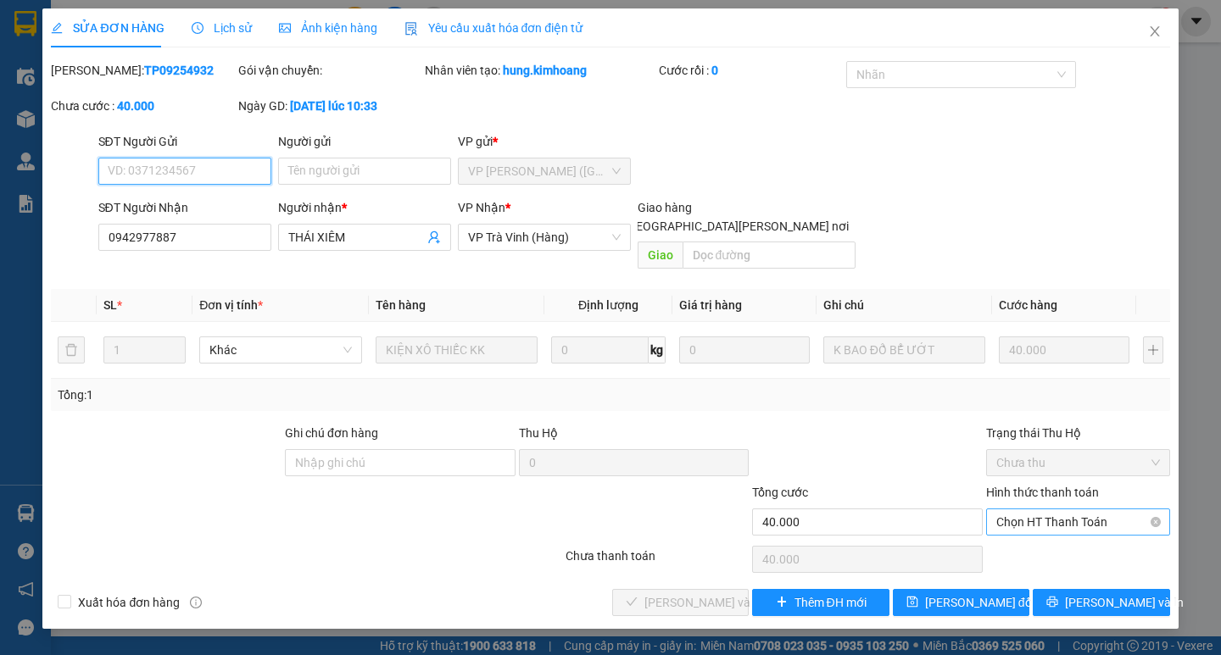
click at [1072, 510] on span "Chọn HT Thanh Toán" at bounding box center [1078, 522] width 164 height 25
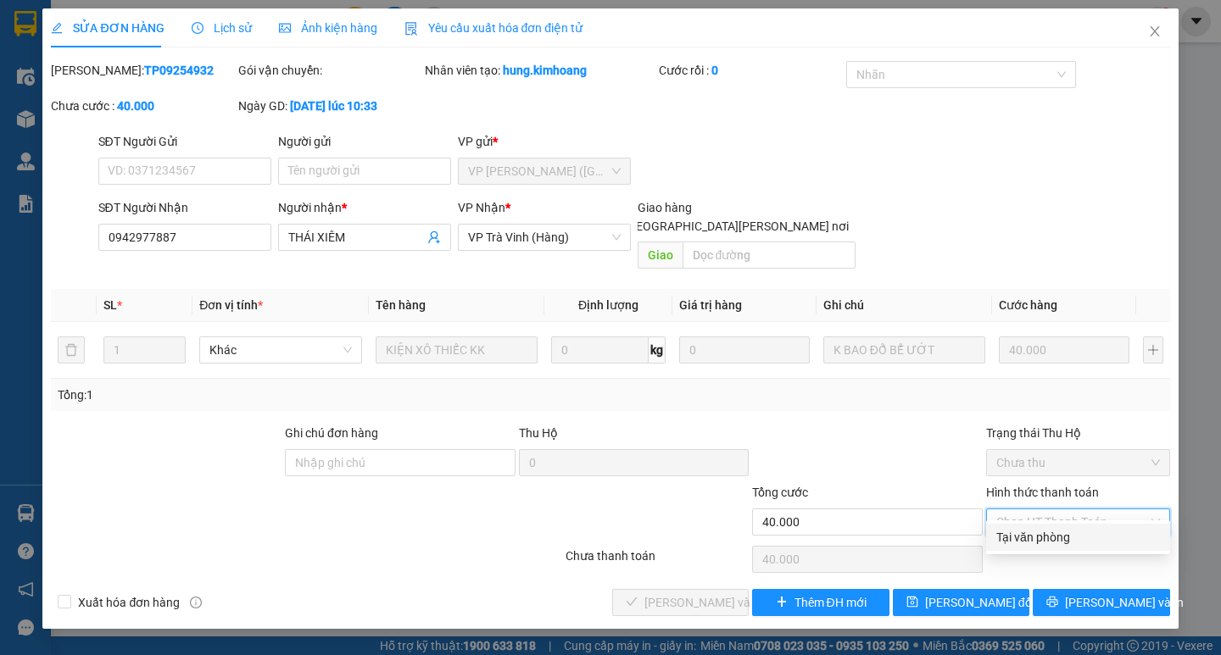
click at [1050, 537] on div "Tại văn phòng" at bounding box center [1078, 537] width 164 height 19
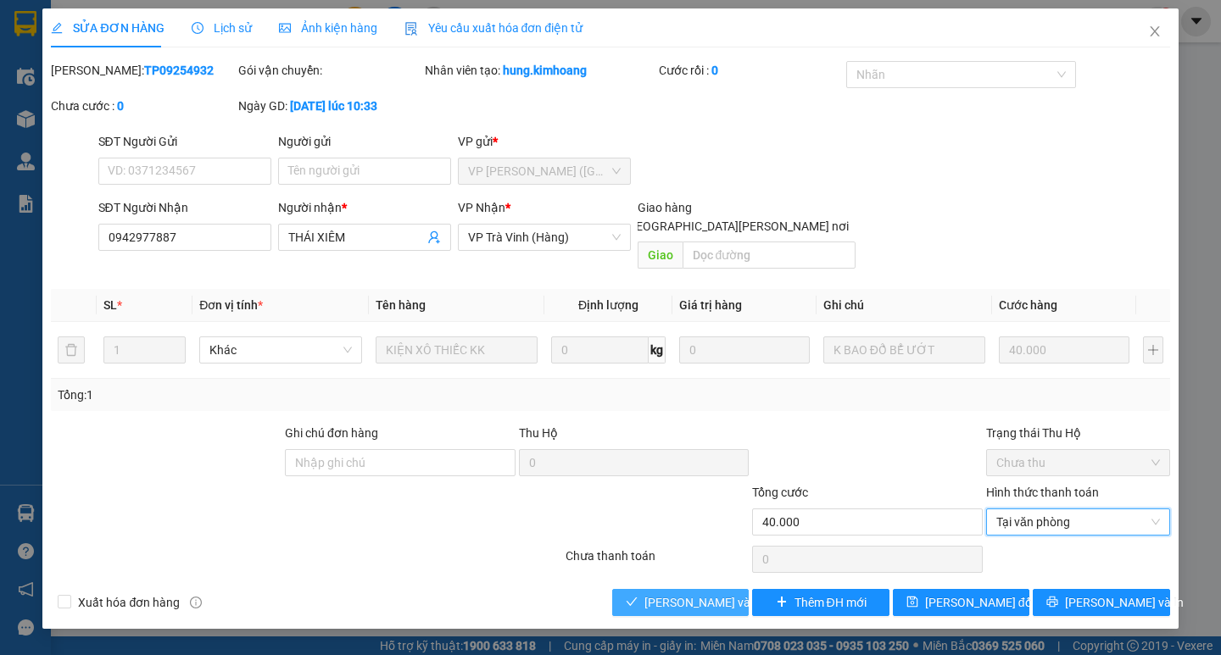
click at [717, 593] on span "[PERSON_NAME] và [PERSON_NAME] hàng" at bounding box center [758, 602] width 229 height 19
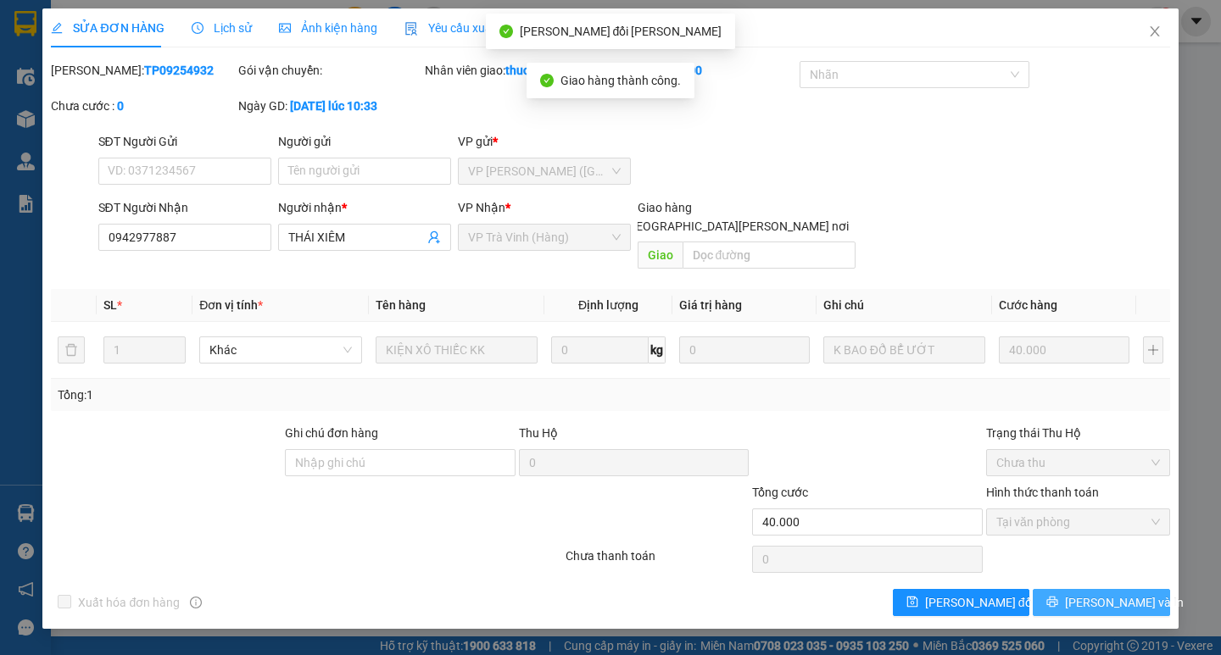
click at [1101, 593] on span "[PERSON_NAME] và In" at bounding box center [1124, 602] width 119 height 19
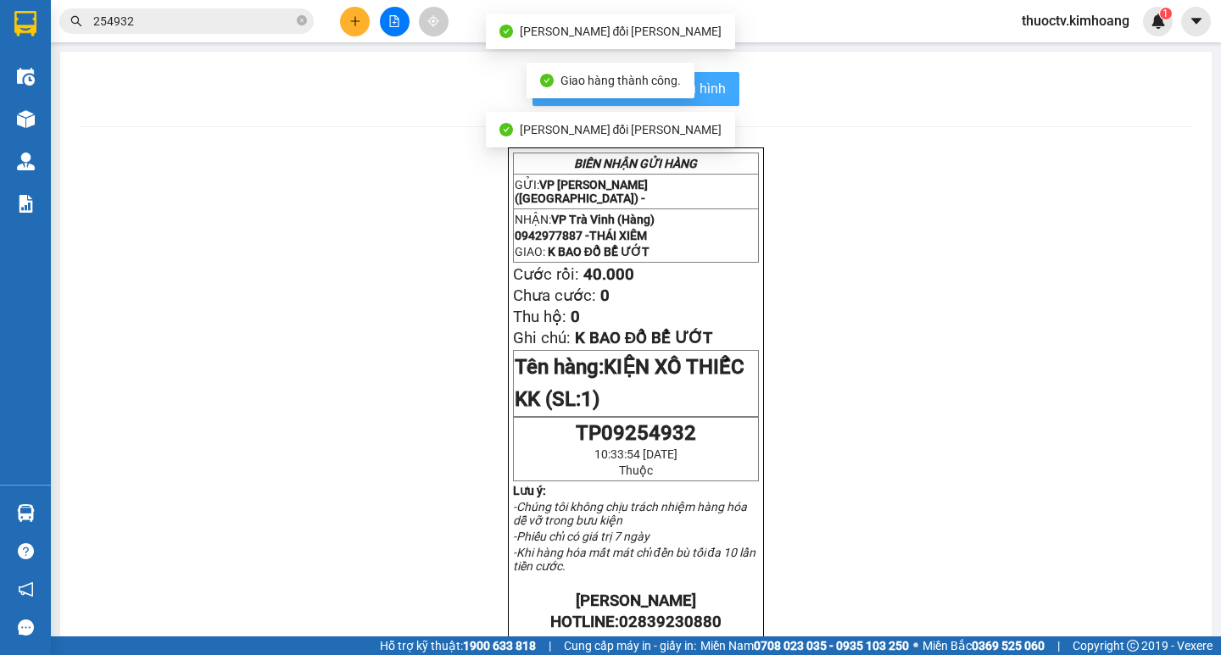
click at [713, 86] on span "In mẫu biên lai tự cấu hình" at bounding box center [645, 88] width 159 height 21
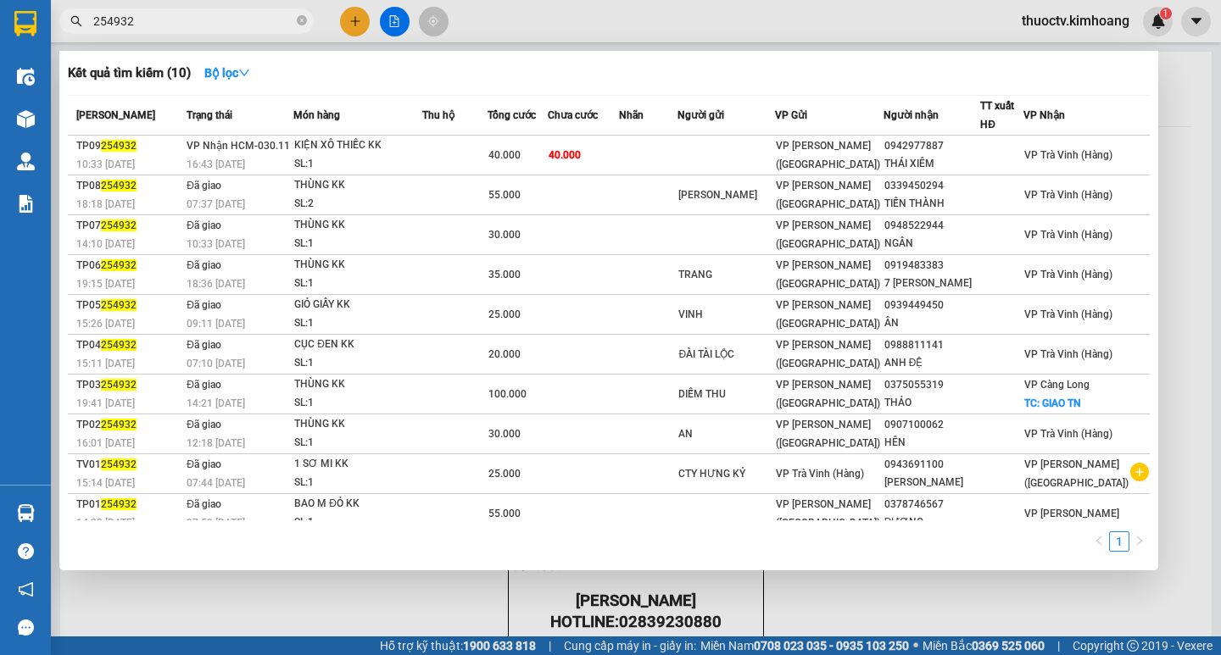
click at [153, 19] on input "254932" at bounding box center [193, 21] width 200 height 19
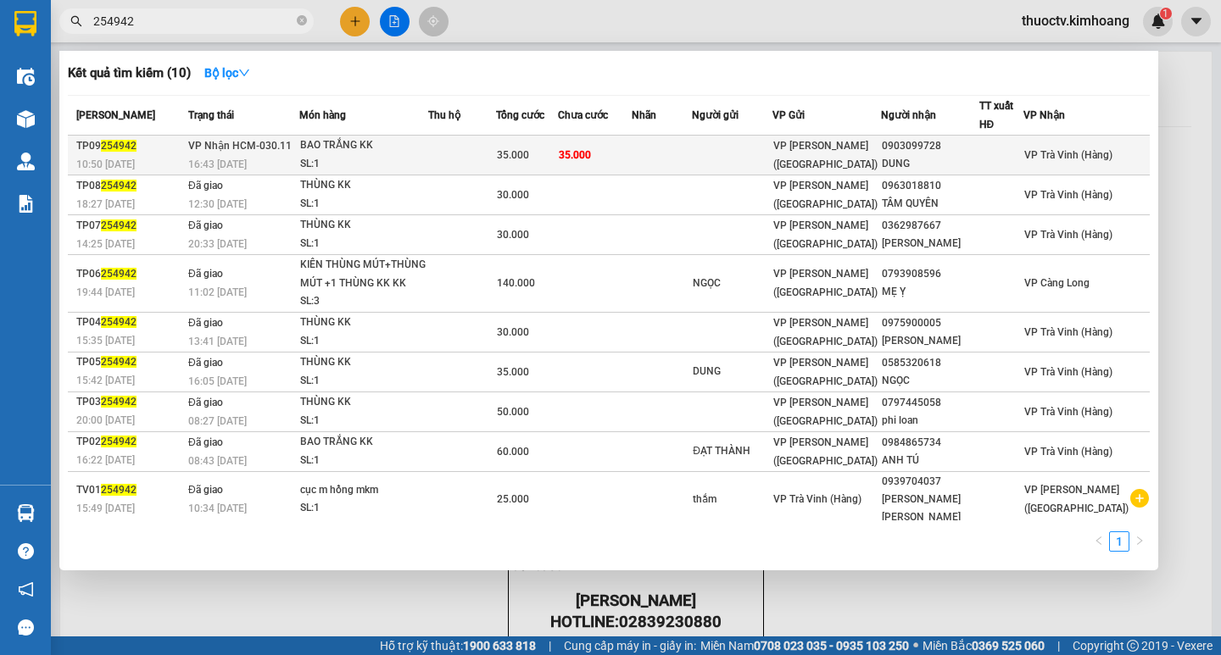
type input "254942"
click at [671, 153] on td at bounding box center [662, 156] width 60 height 40
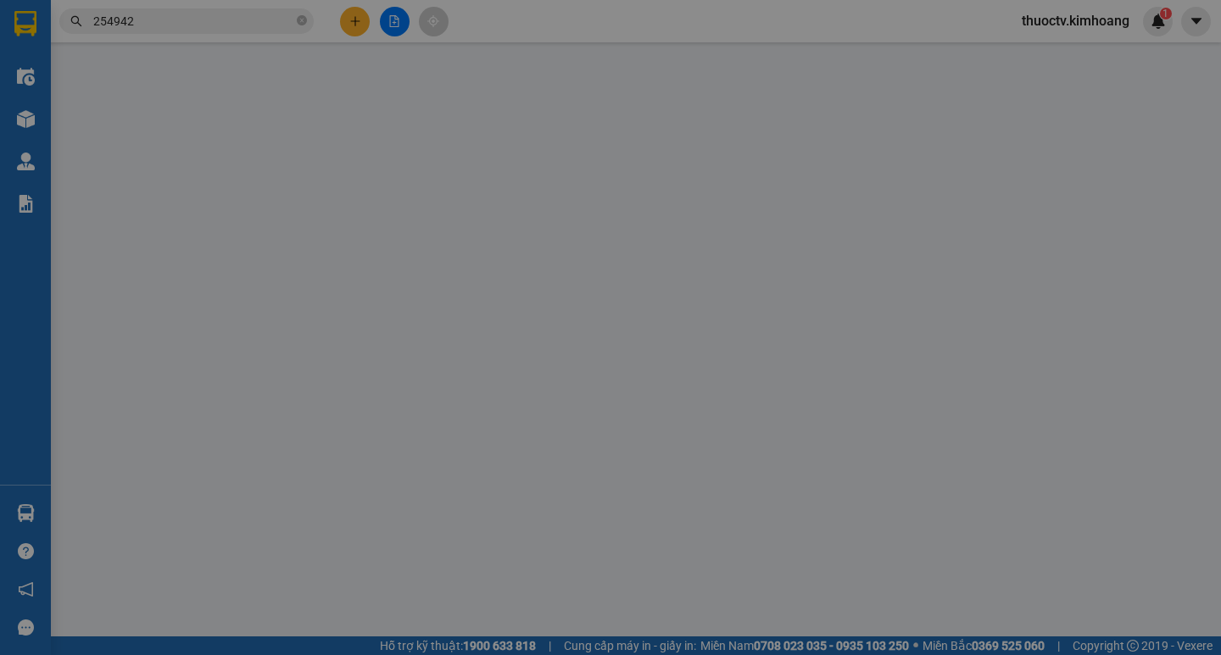
type input "0903099728"
type input "DUNG"
type input "35.000"
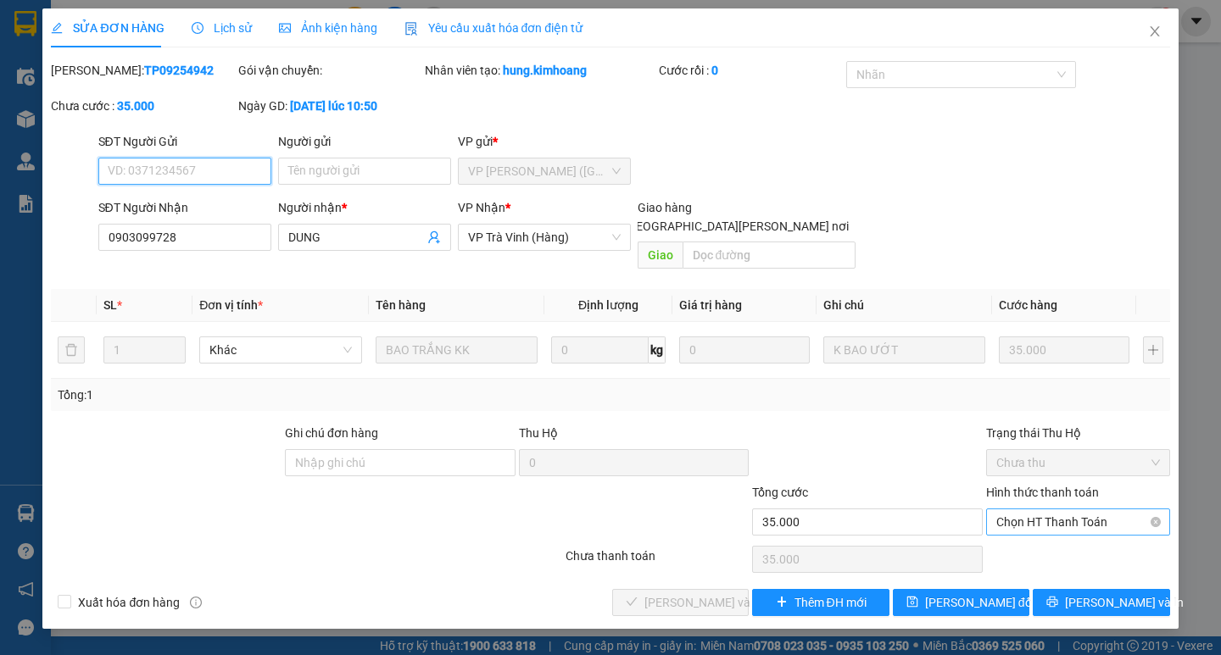
drag, startPoint x: 1081, startPoint y: 503, endPoint x: 1077, endPoint y: 515, distance: 12.6
click at [1081, 510] on span "Chọn HT Thanh Toán" at bounding box center [1078, 522] width 164 height 25
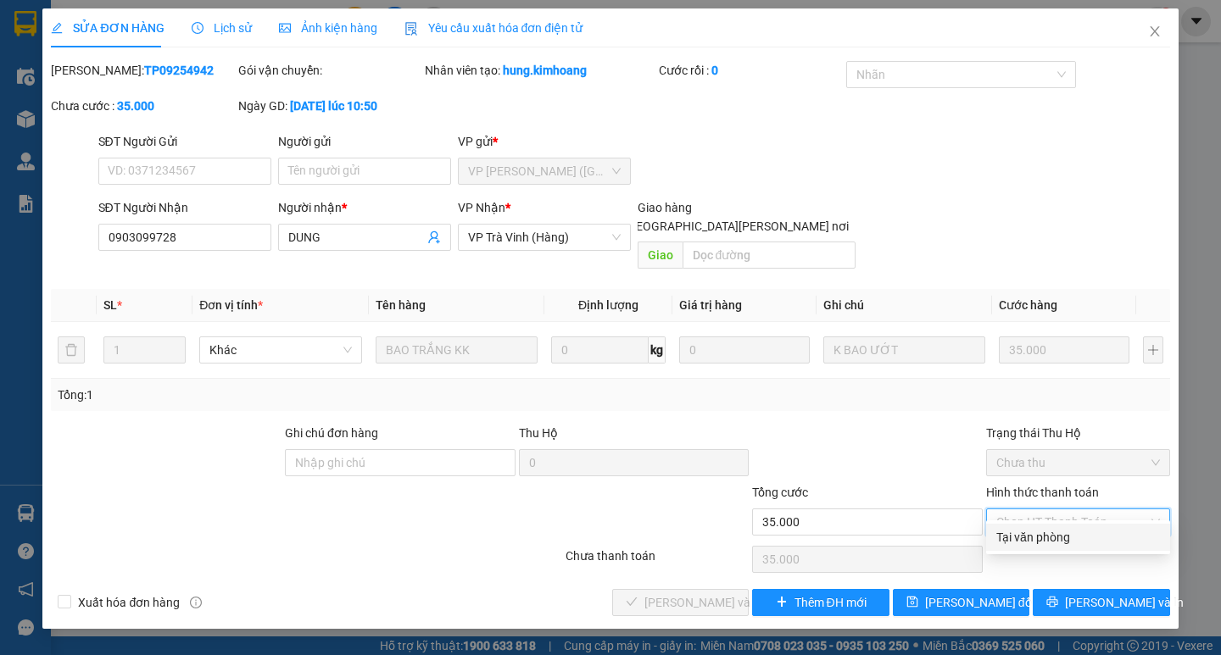
click at [1059, 542] on div "Tại văn phòng" at bounding box center [1078, 537] width 164 height 19
type input "0"
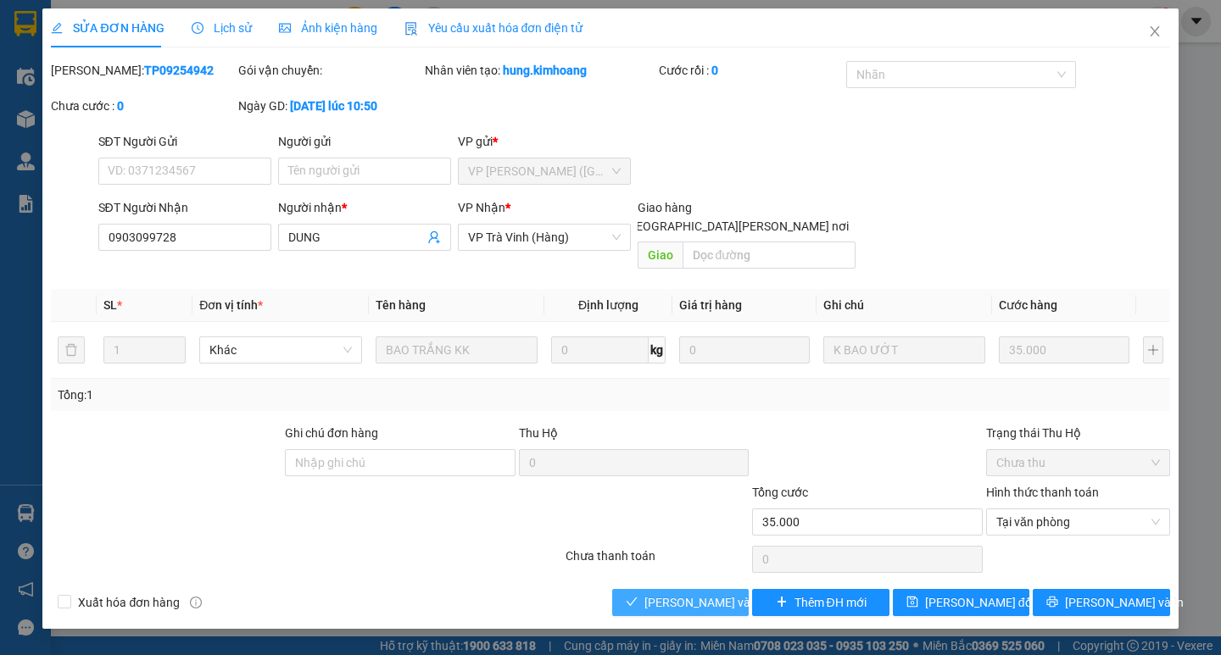
click at [717, 593] on span "[PERSON_NAME] và [PERSON_NAME] hàng" at bounding box center [758, 602] width 229 height 19
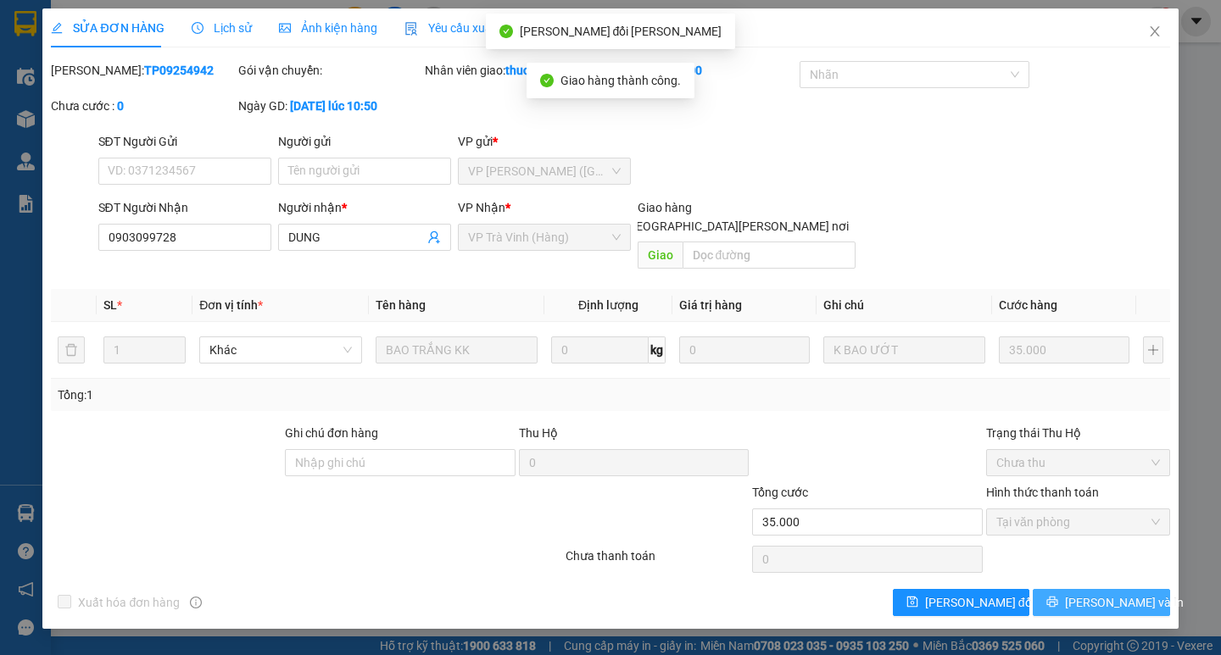
click at [1112, 593] on span "[PERSON_NAME] và In" at bounding box center [1124, 602] width 119 height 19
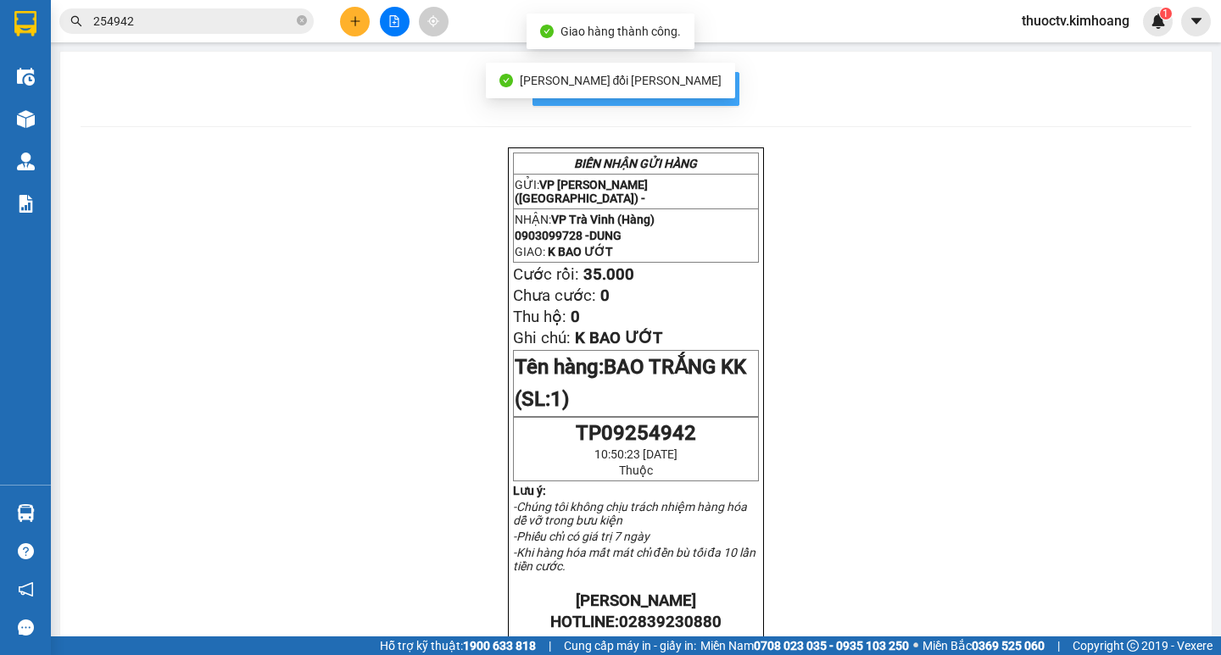
click at [713, 92] on span "In mẫu biên lai tự cấu hình" at bounding box center [645, 88] width 159 height 21
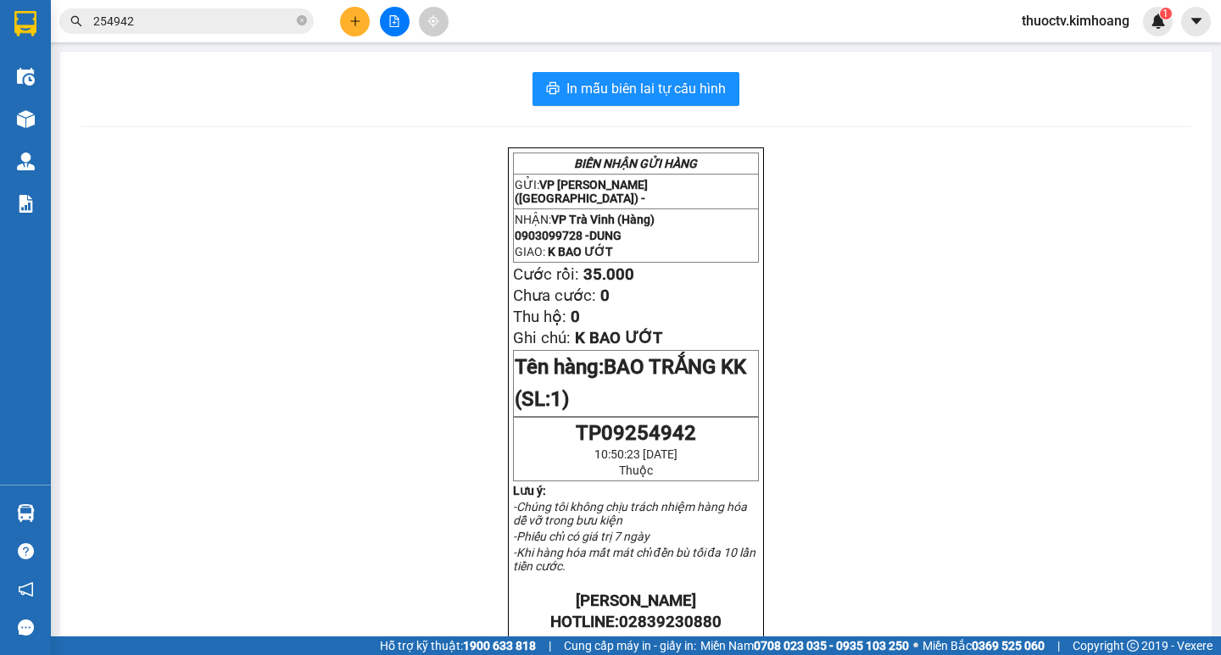
click at [138, 22] on input "254942" at bounding box center [193, 21] width 200 height 19
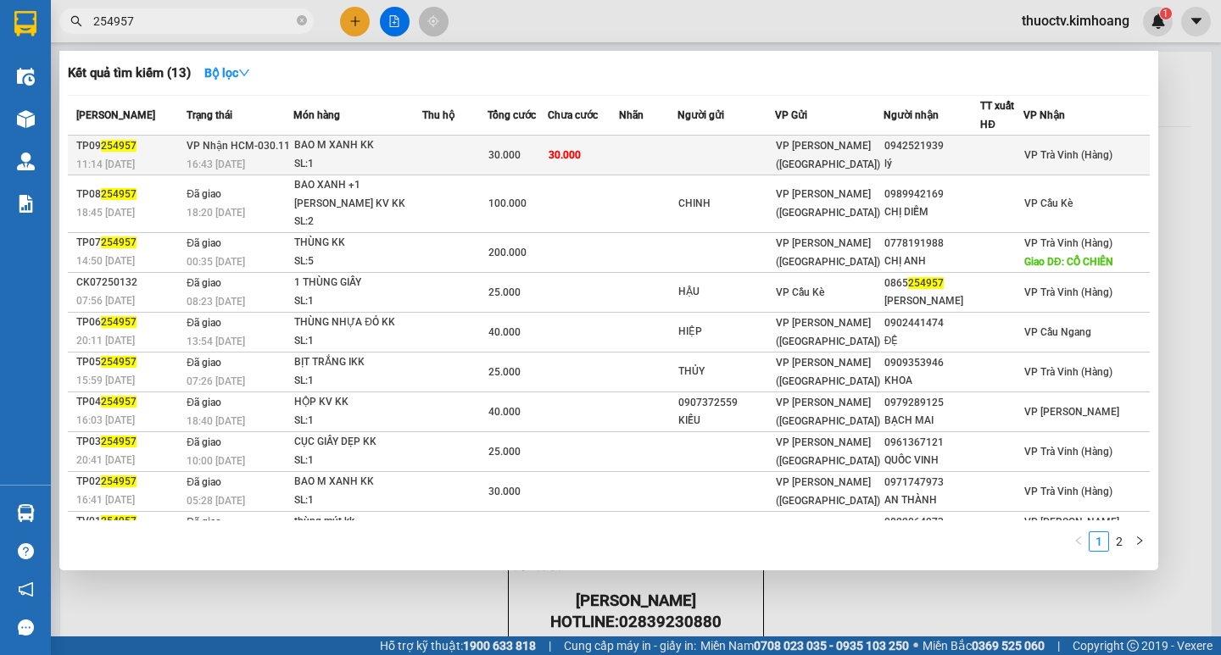
type input "254957"
click at [619, 155] on td "30.000" at bounding box center [584, 156] width 72 height 40
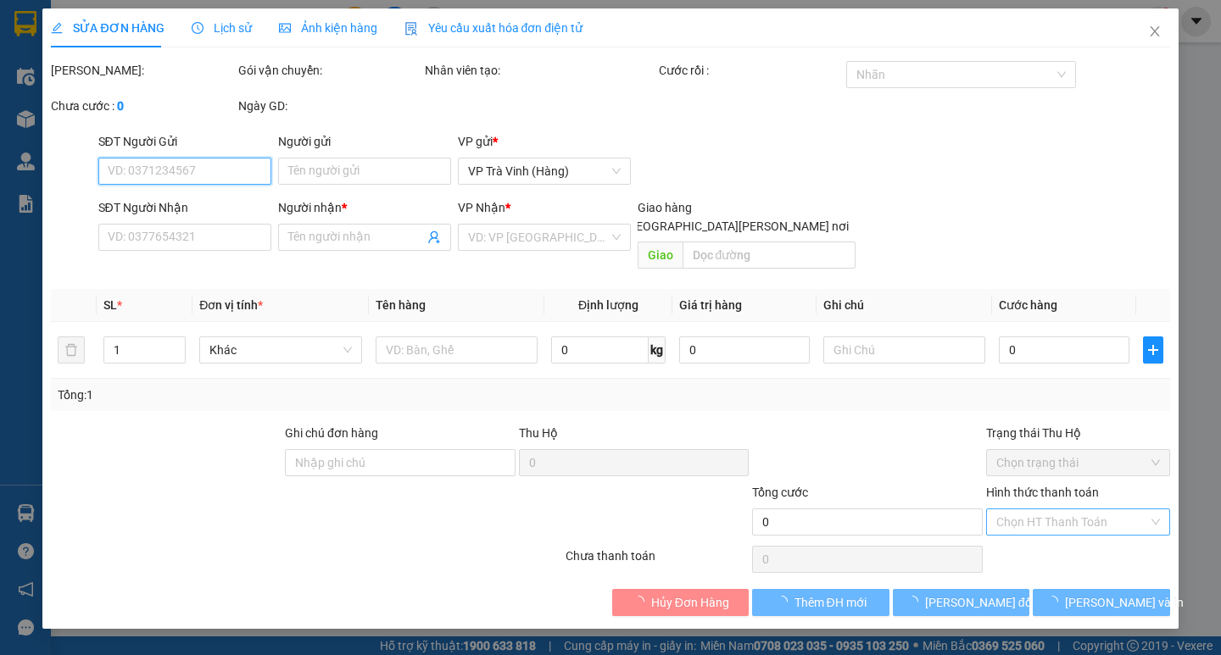
type input "0942521939"
type input "lý"
type input "30.000"
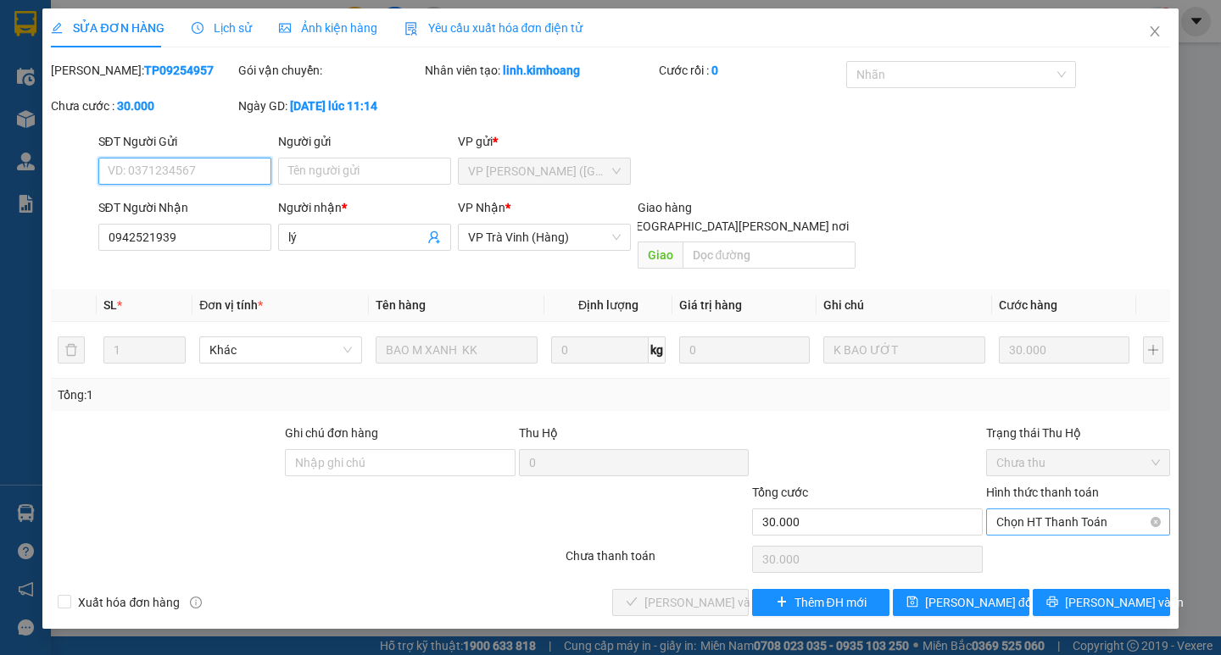
click at [1065, 510] on span "Chọn HT Thanh Toán" at bounding box center [1078, 522] width 164 height 25
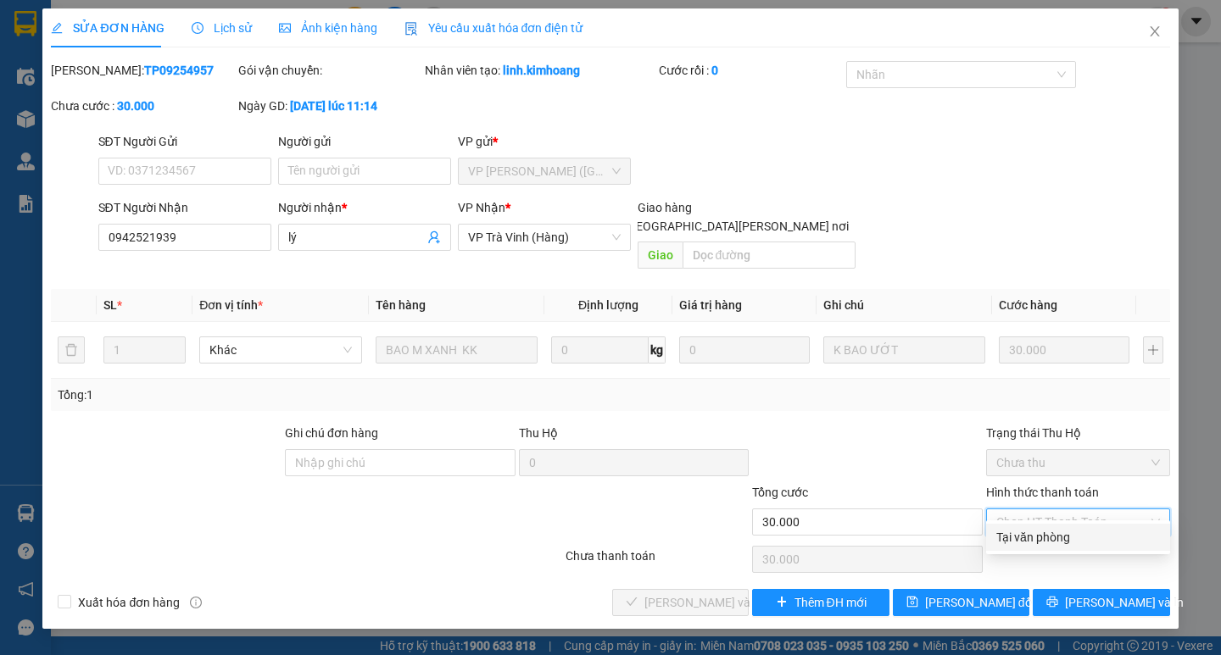
click at [1053, 532] on div "Tại văn phòng" at bounding box center [1078, 537] width 164 height 19
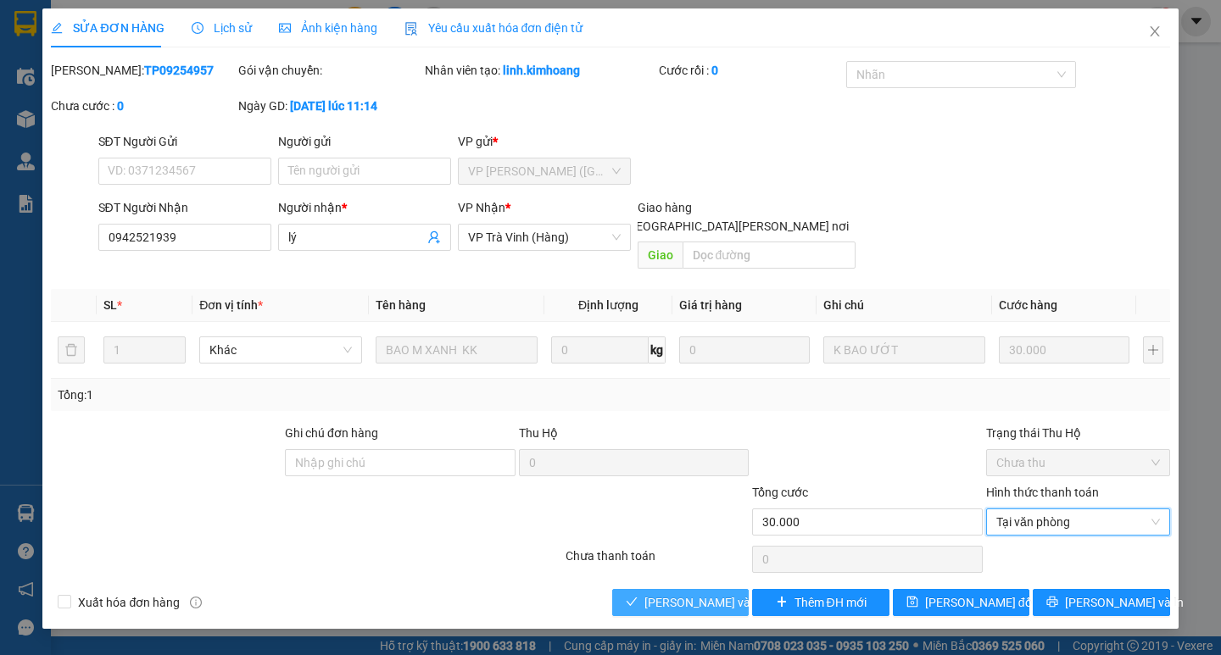
click at [702, 593] on span "[PERSON_NAME] và [PERSON_NAME] hàng" at bounding box center [758, 602] width 229 height 19
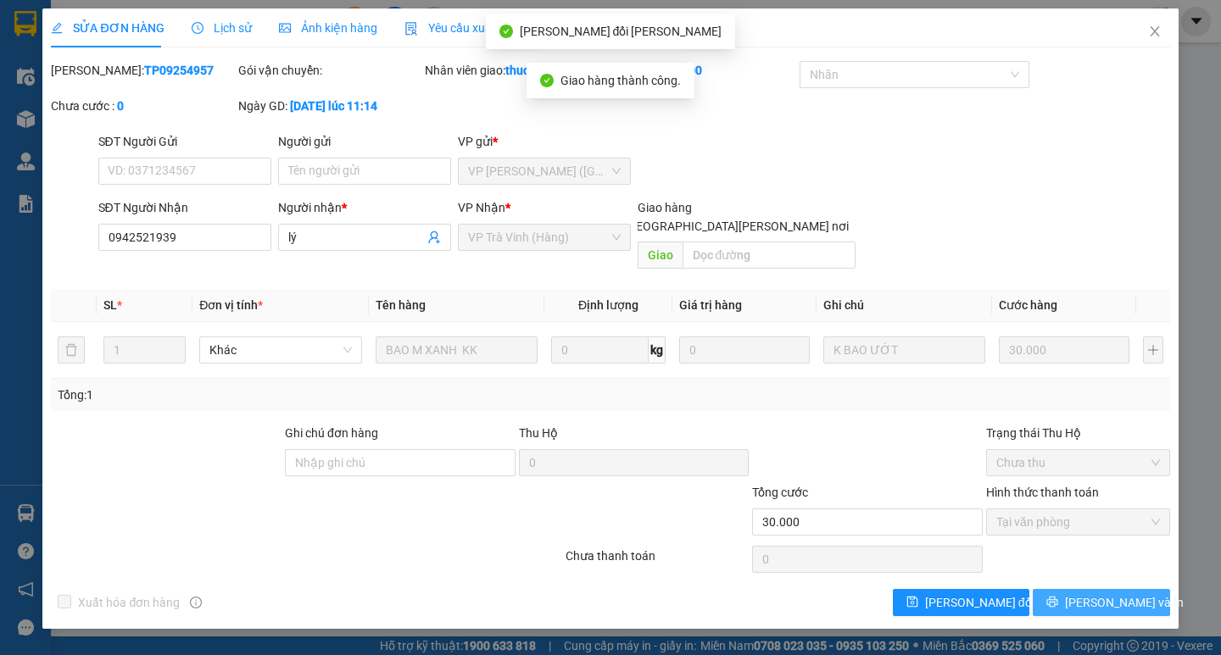
click at [1106, 593] on span "[PERSON_NAME] và In" at bounding box center [1124, 602] width 119 height 19
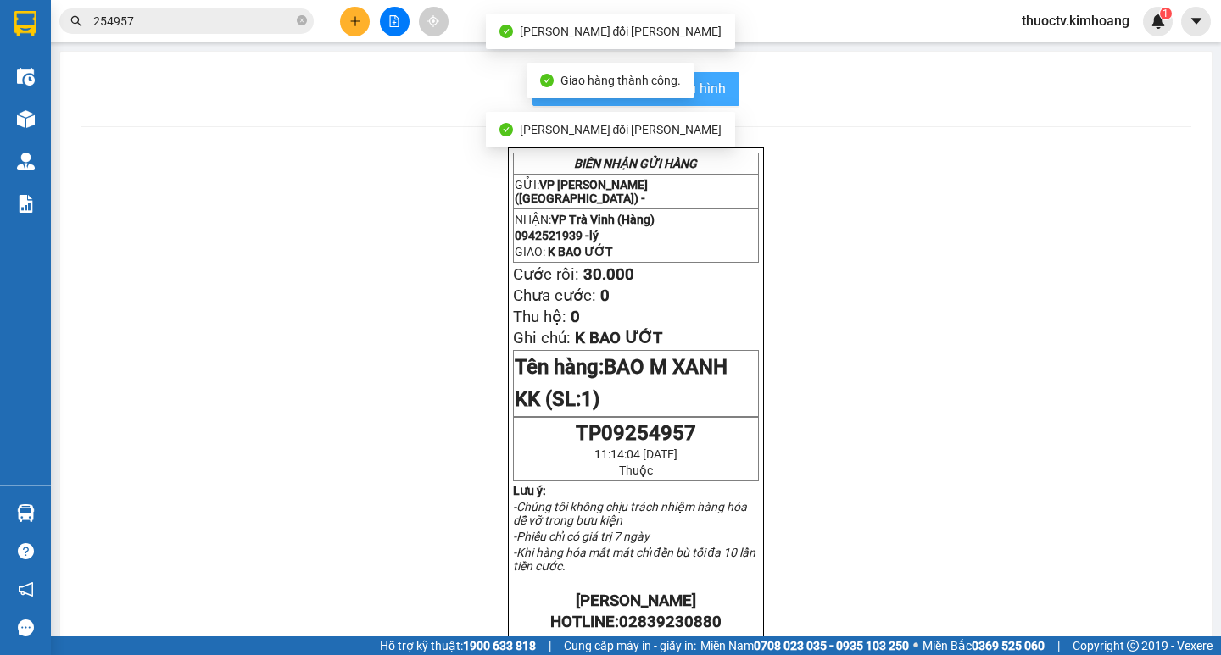
drag, startPoint x: 716, startPoint y: 88, endPoint x: 727, endPoint y: 91, distance: 10.5
click at [717, 88] on span "In mẫu biên lai tự cấu hình" at bounding box center [645, 88] width 159 height 21
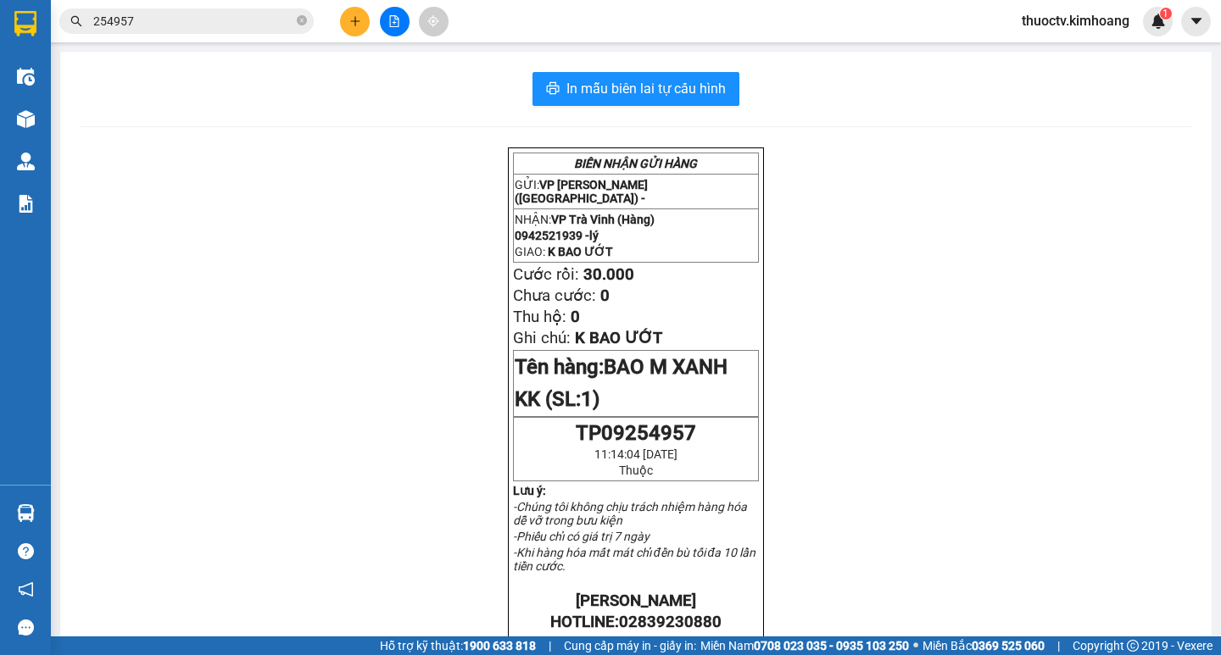
click at [155, 25] on input "254957" at bounding box center [193, 21] width 200 height 19
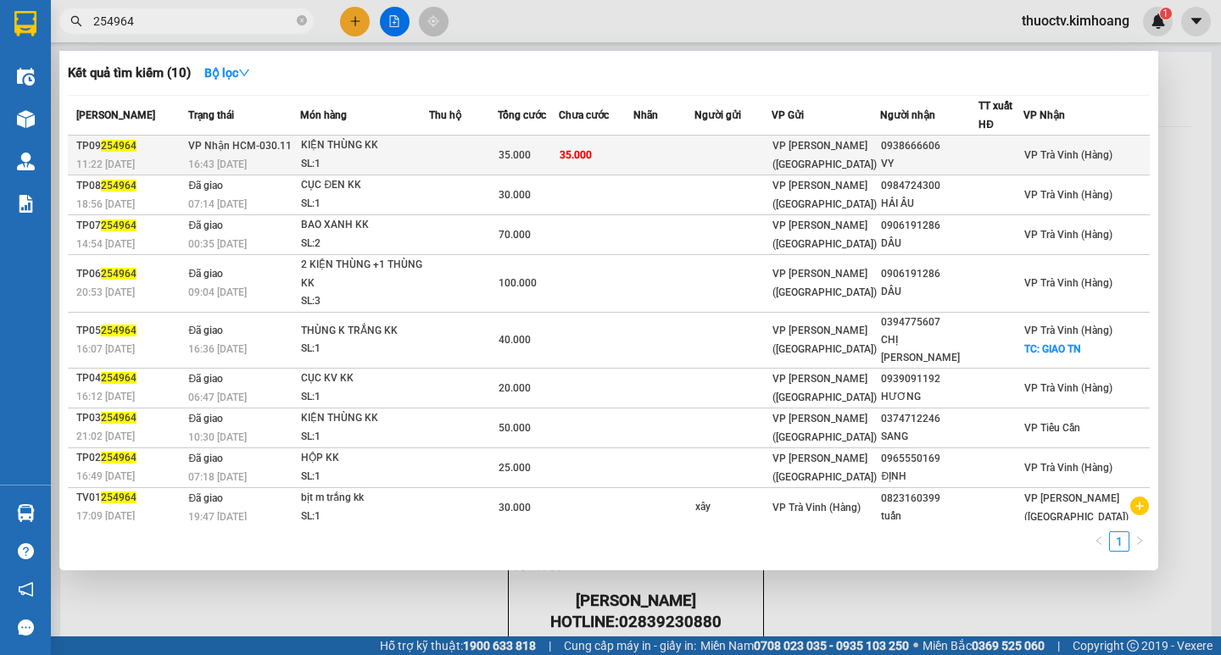
type input "254964"
click at [633, 150] on td "35.000" at bounding box center [596, 156] width 75 height 40
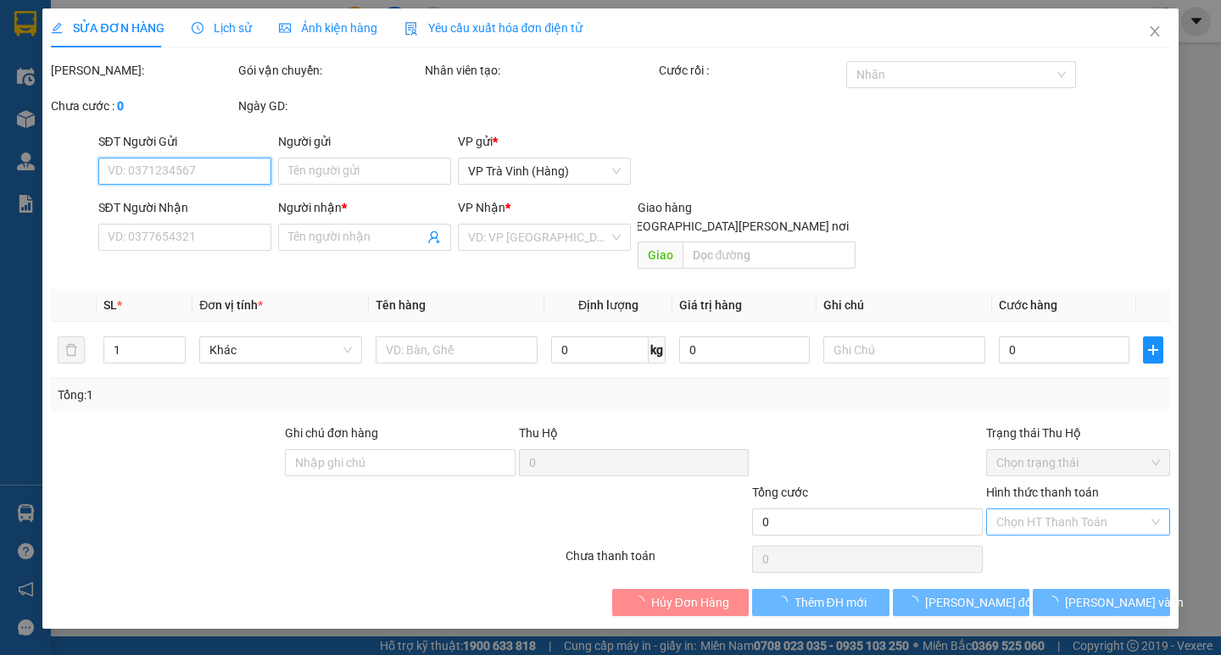
type input "0938666606"
type input "VY"
type input "35.000"
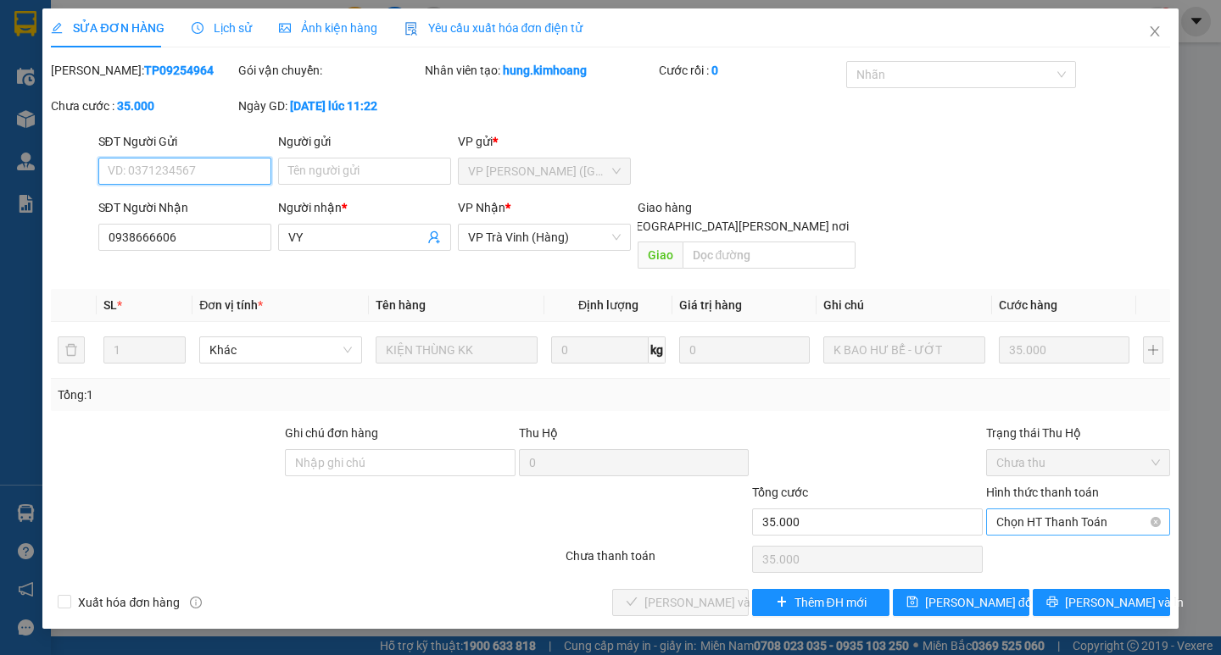
click at [1078, 510] on span "Chọn HT Thanh Toán" at bounding box center [1078, 522] width 164 height 25
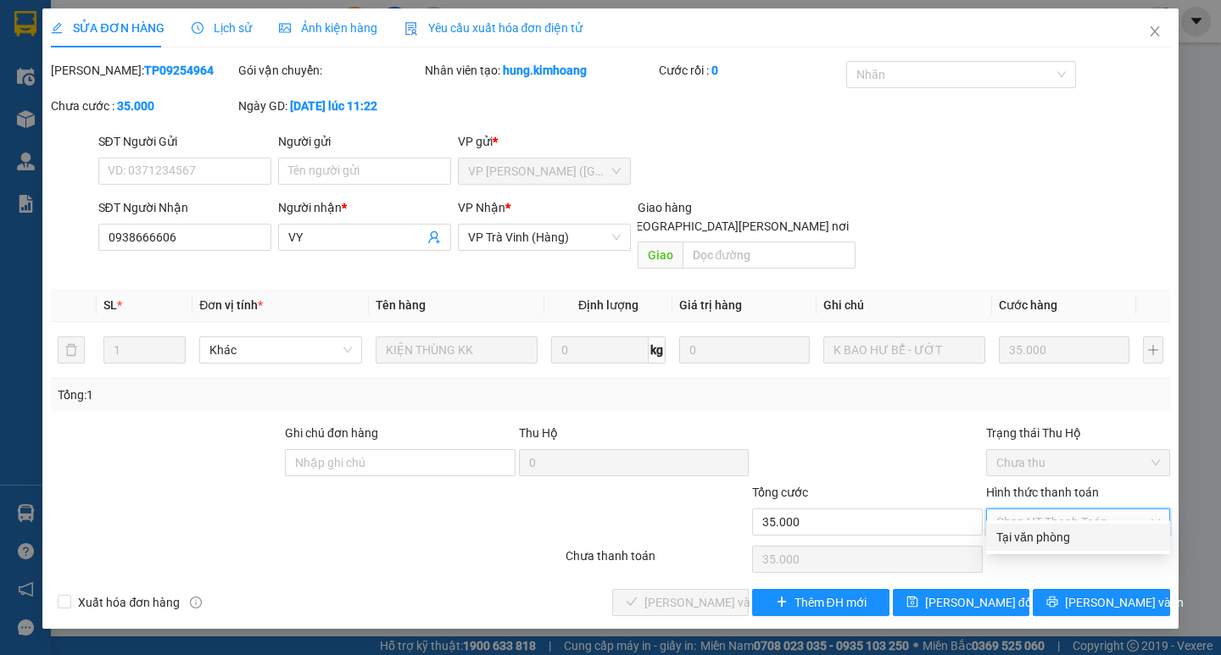
click at [1057, 534] on div "Tại văn phòng" at bounding box center [1078, 537] width 164 height 19
type input "0"
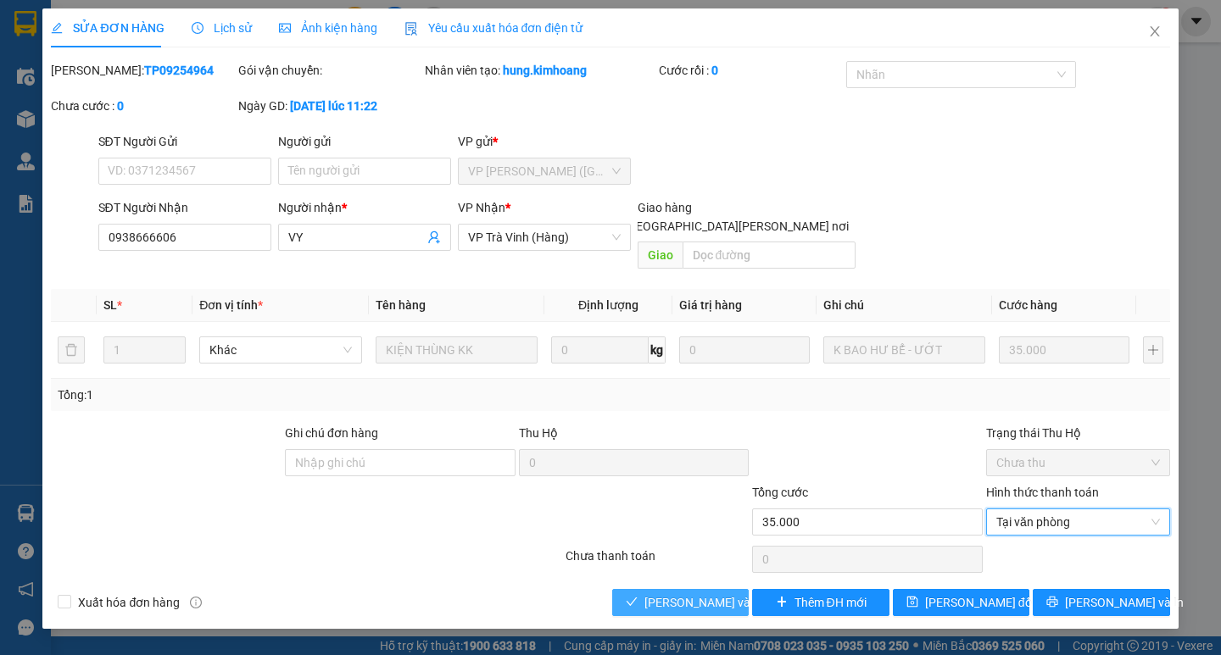
click at [712, 593] on span "[PERSON_NAME] và [PERSON_NAME] hàng" at bounding box center [758, 602] width 229 height 19
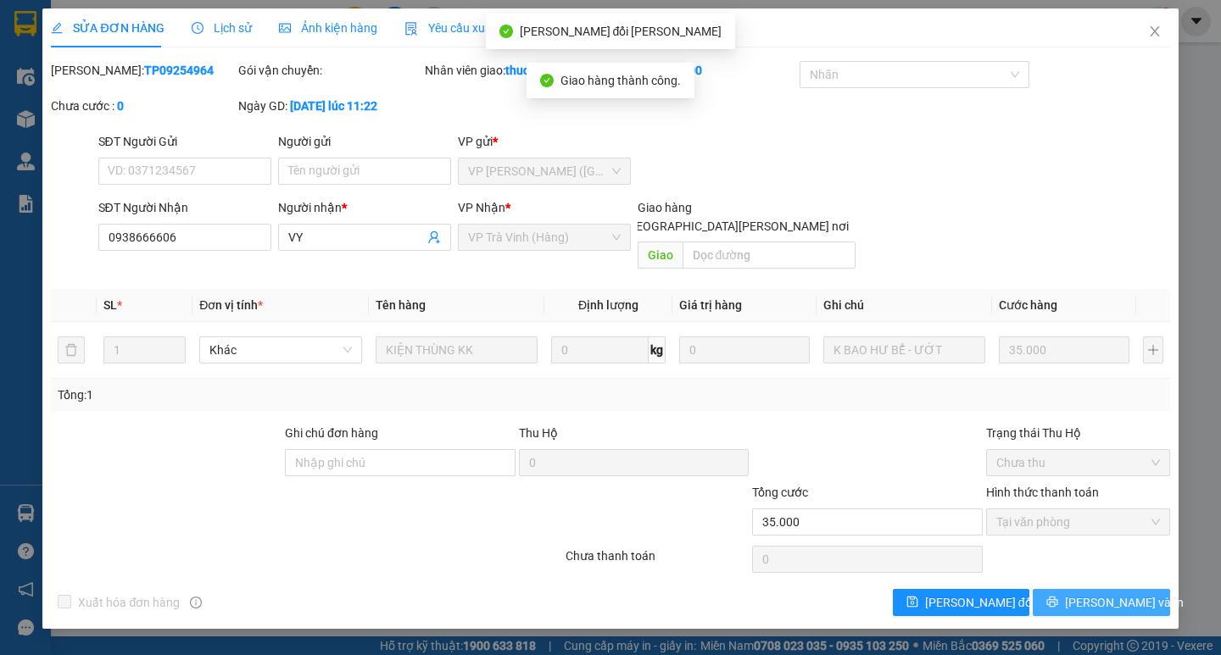
click at [1100, 593] on span "[PERSON_NAME] và In" at bounding box center [1124, 602] width 119 height 19
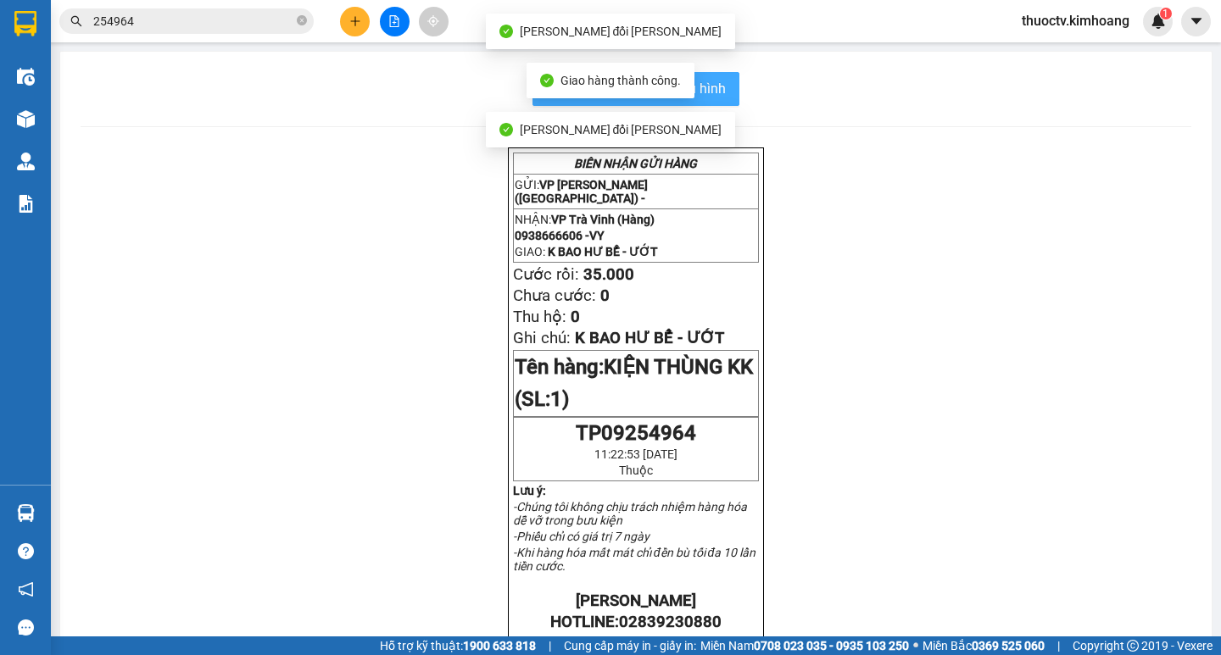
click at [710, 78] on span "In mẫu biên lai tự cấu hình" at bounding box center [645, 88] width 159 height 21
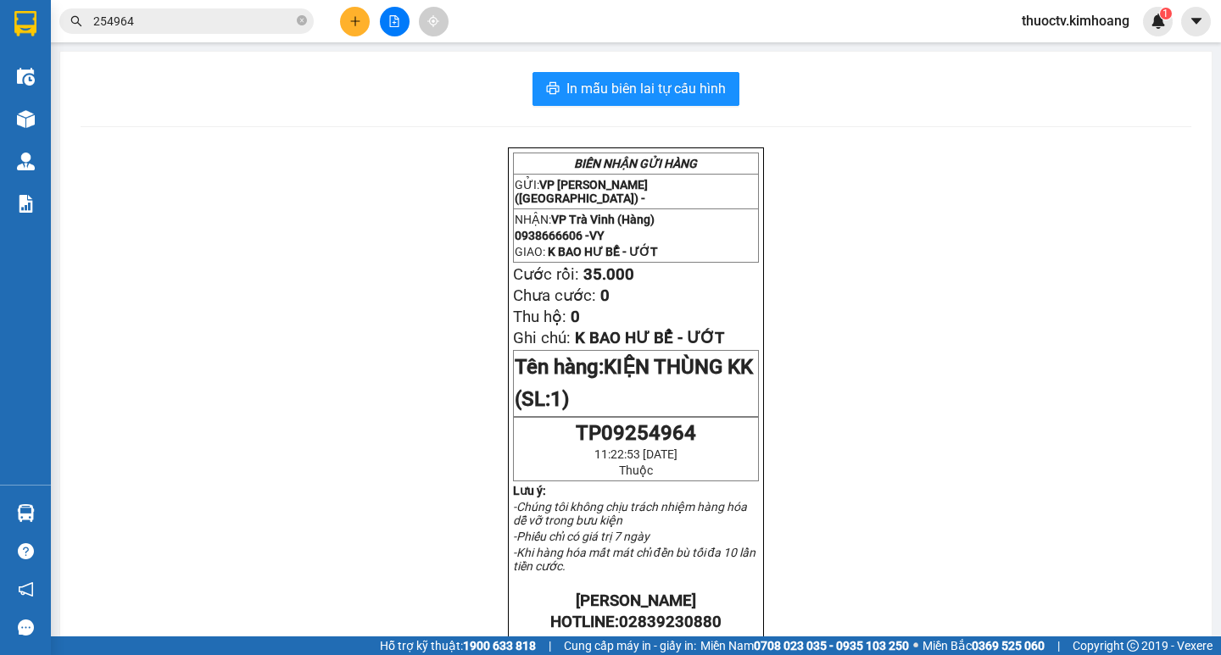
click at [154, 16] on input "254964" at bounding box center [193, 21] width 200 height 19
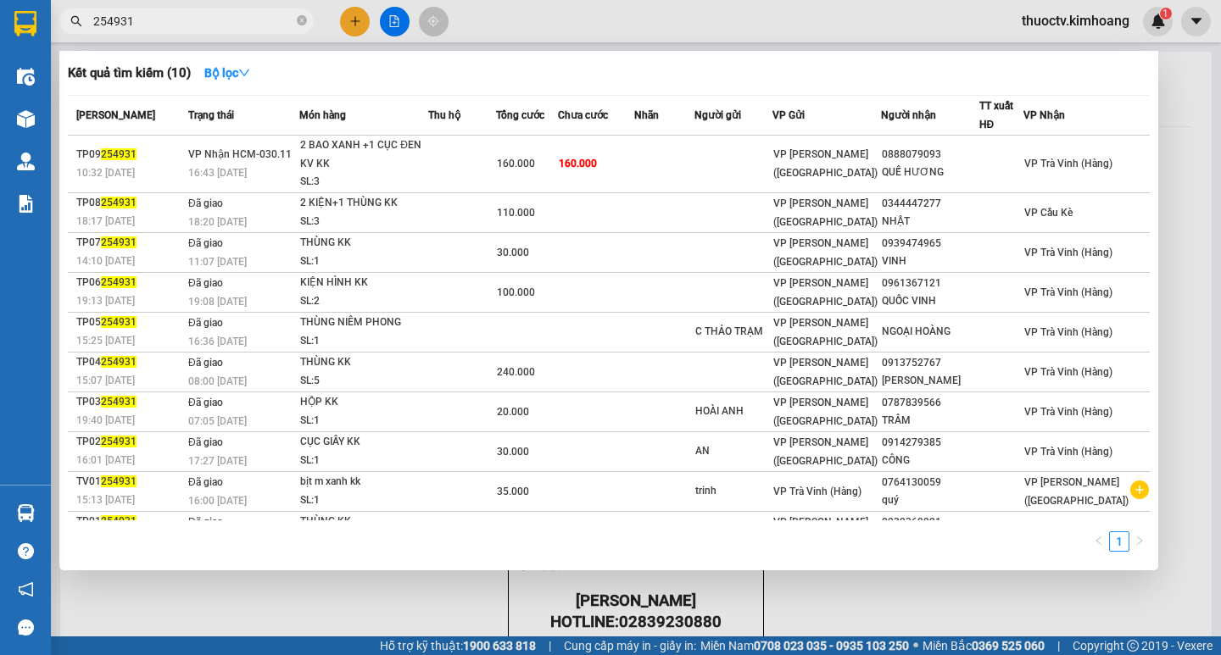
click at [147, 22] on input "254931" at bounding box center [193, 21] width 200 height 19
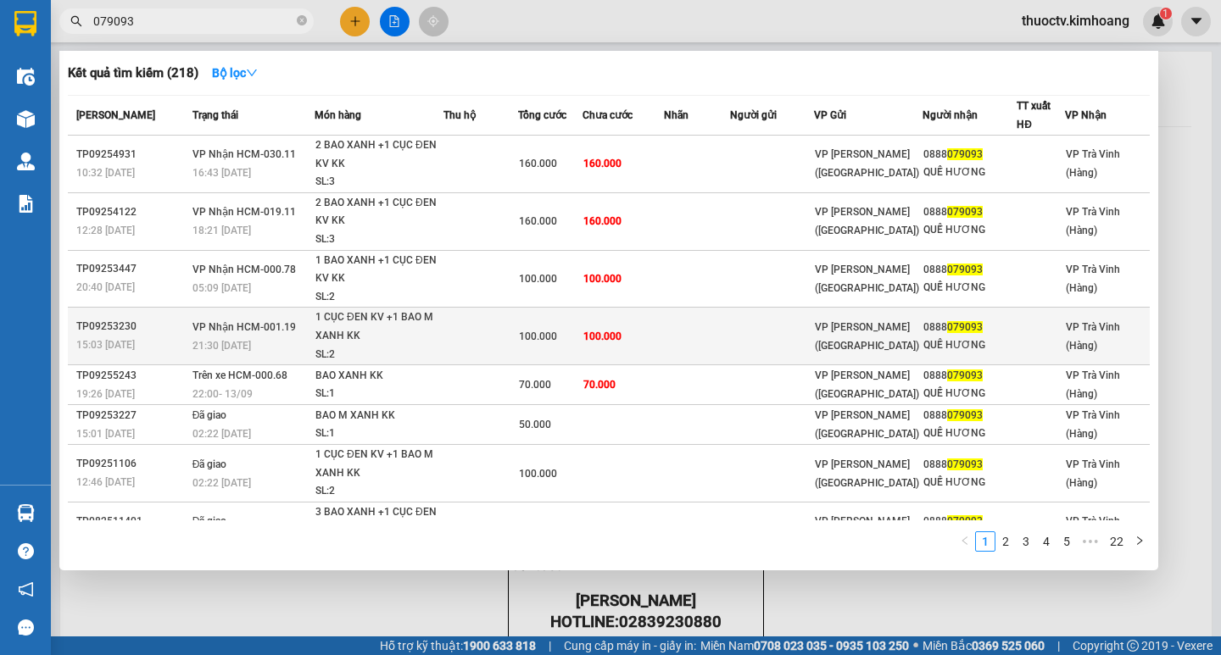
type input "079093"
click at [660, 334] on td "100.000" at bounding box center [622, 337] width 81 height 58
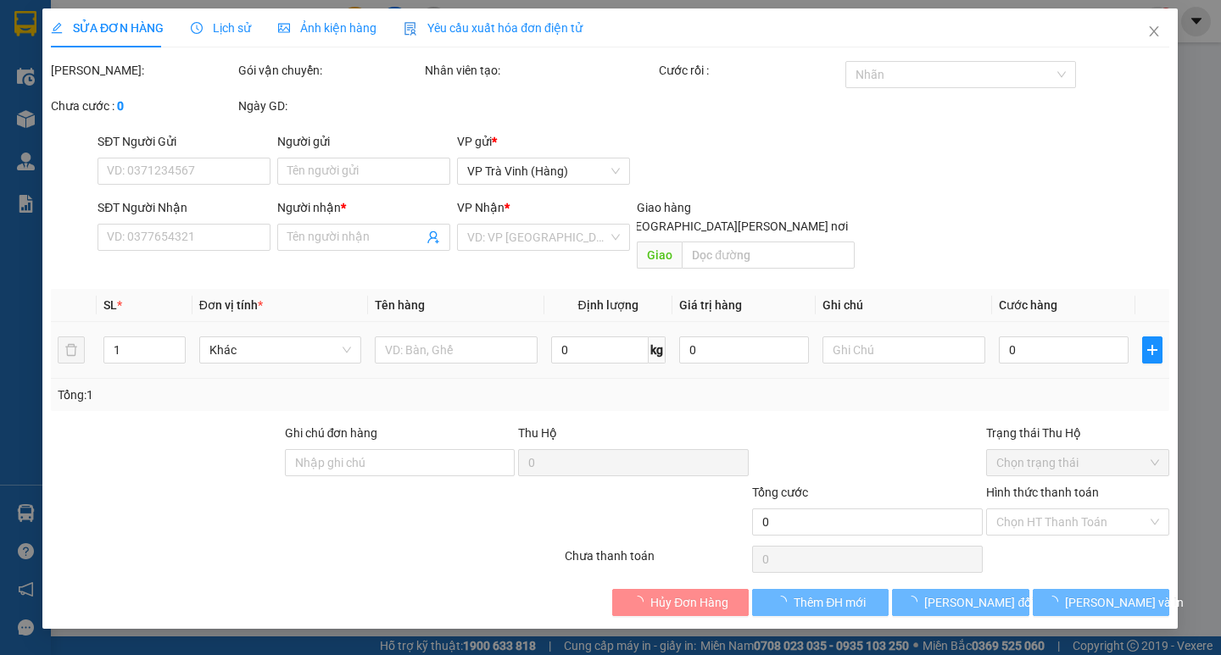
type input "0888079093"
type input "QUẾ HƯƠNG"
type input "100.000"
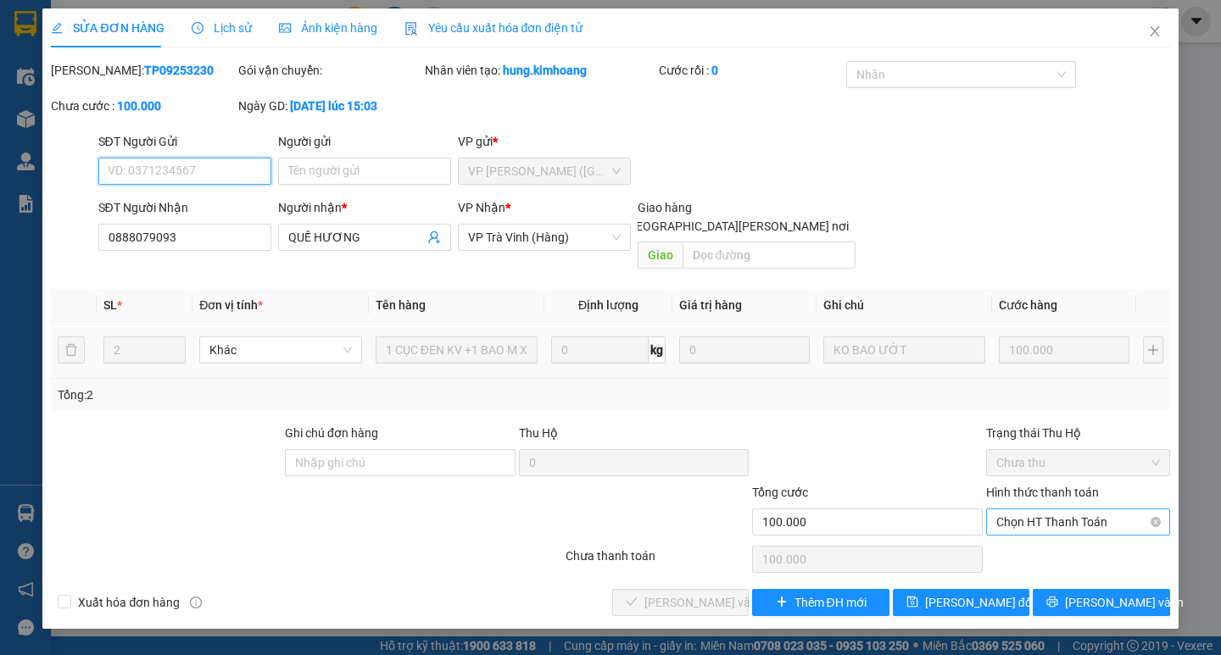
click at [1078, 510] on span "Chọn HT Thanh Toán" at bounding box center [1078, 522] width 164 height 25
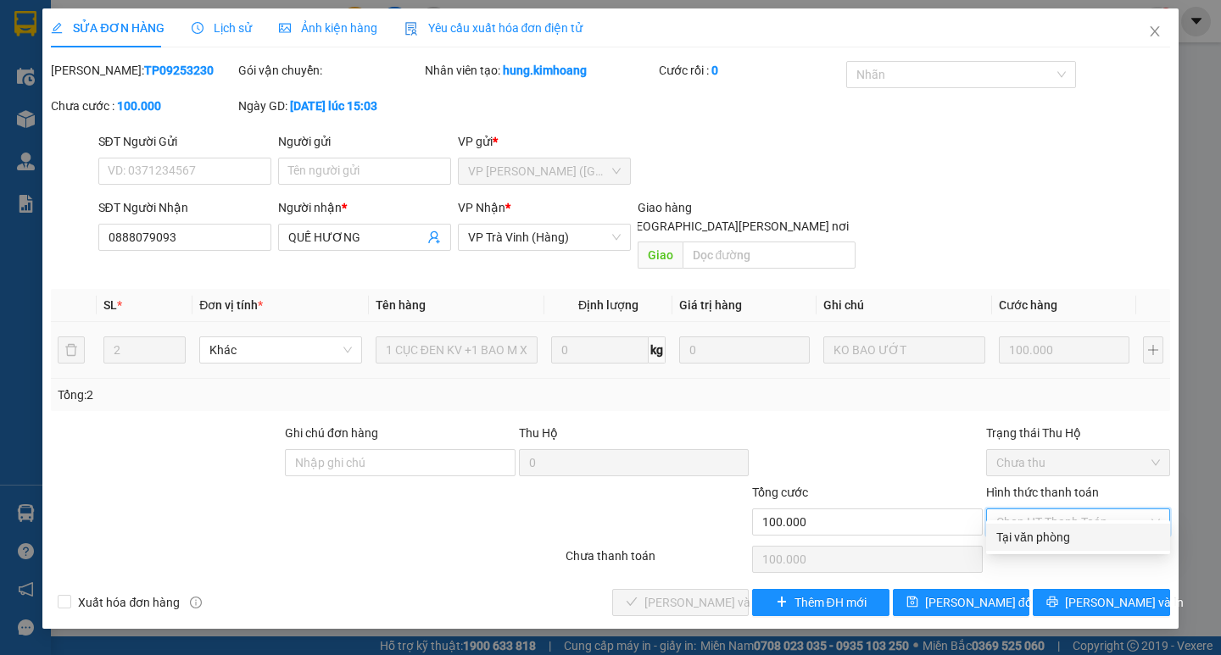
click at [1051, 537] on div "Tại văn phòng" at bounding box center [1078, 537] width 164 height 19
type input "0"
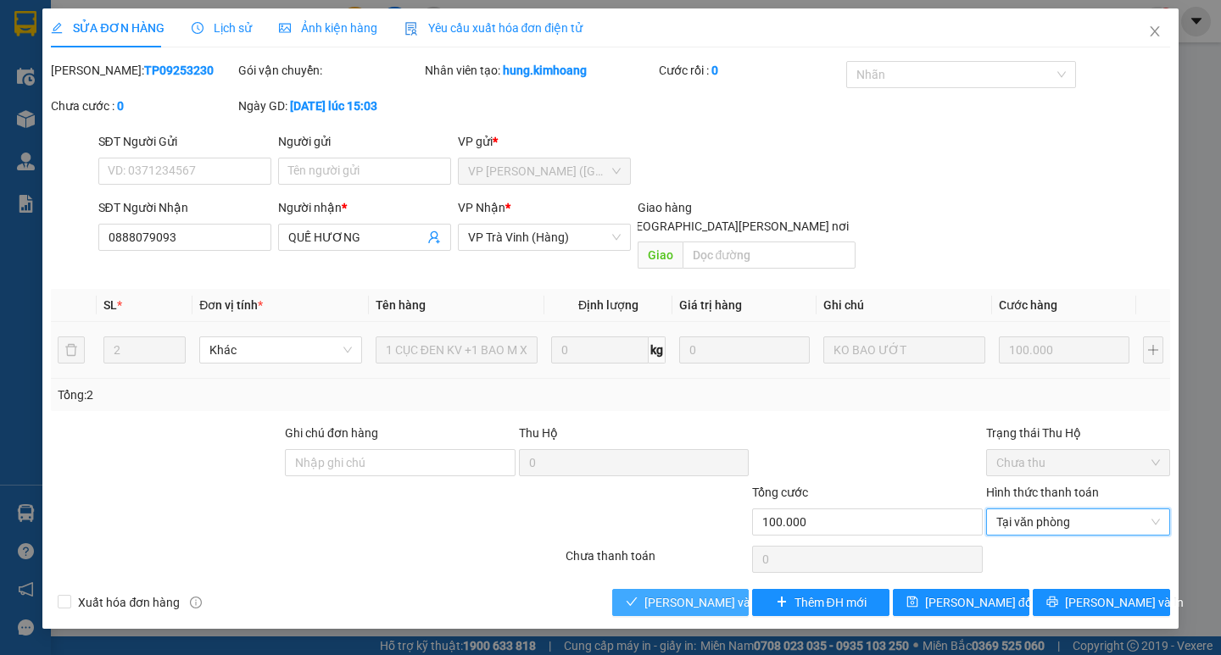
click at [711, 593] on span "[PERSON_NAME] và [PERSON_NAME] hàng" at bounding box center [758, 602] width 229 height 19
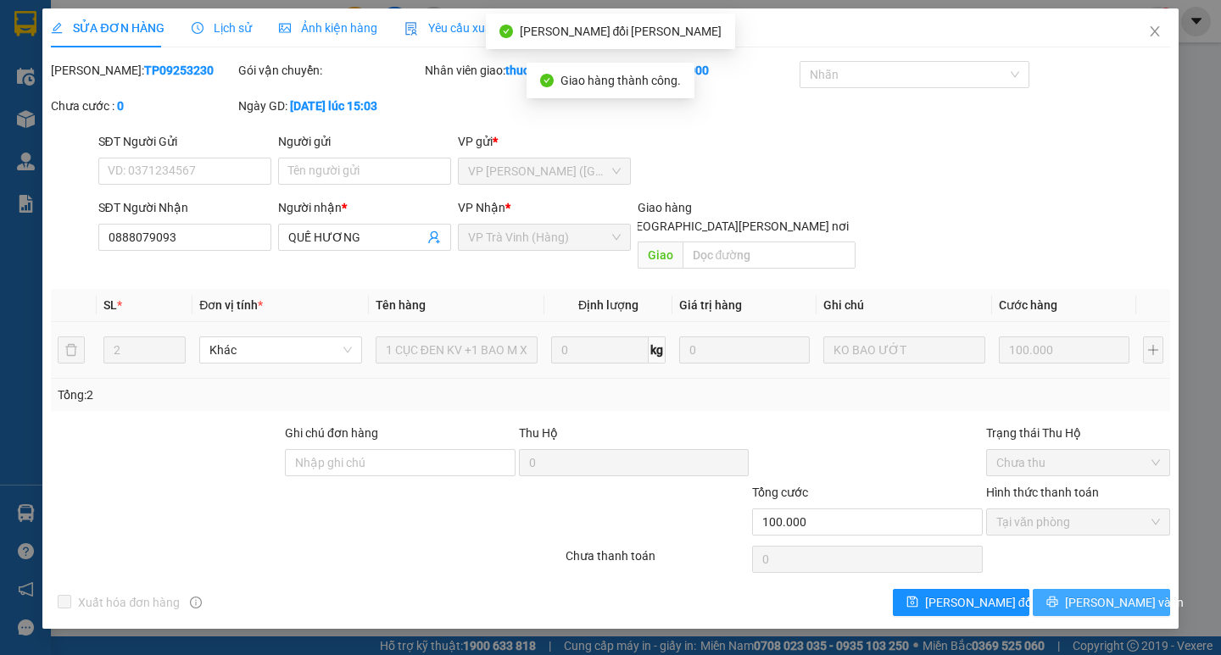
click at [1117, 593] on span "[PERSON_NAME] và In" at bounding box center [1124, 602] width 119 height 19
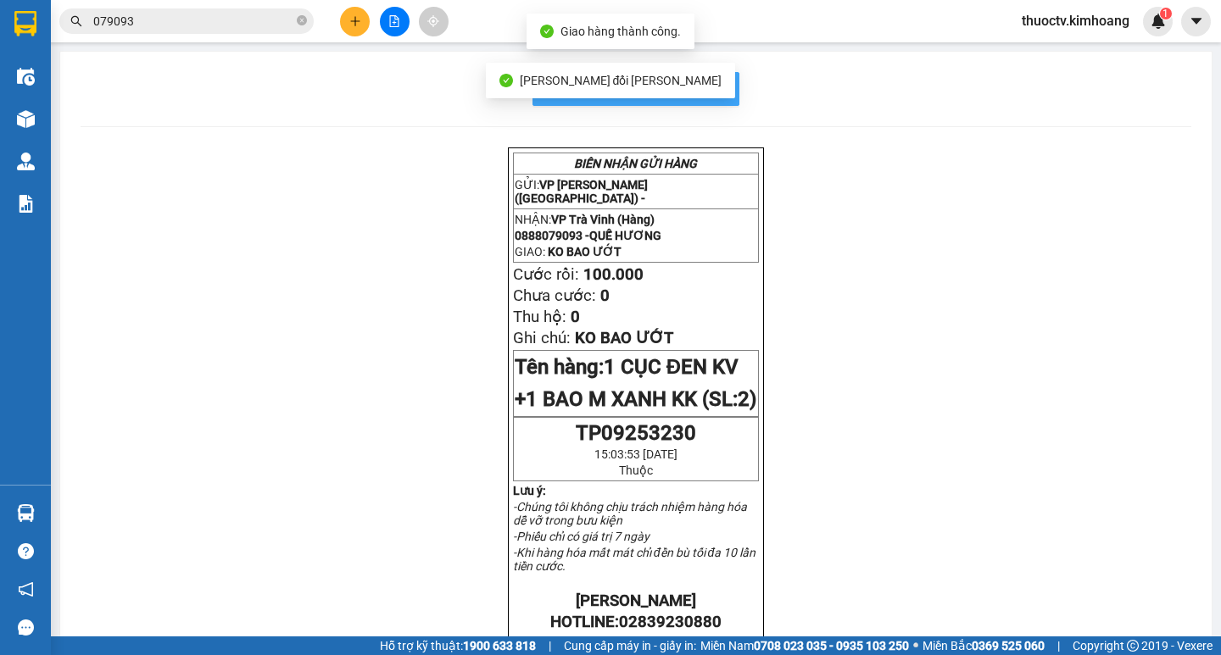
click at [710, 92] on span "In mẫu biên lai tự cấu hình" at bounding box center [645, 88] width 159 height 21
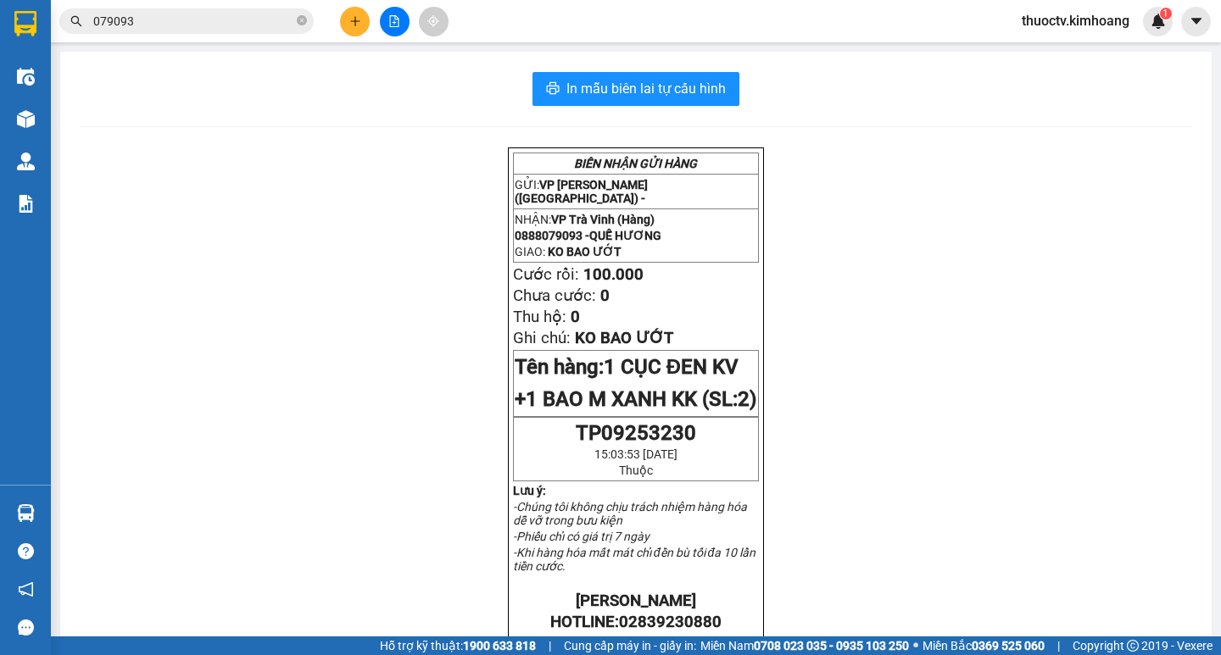
click at [163, 24] on input "079093" at bounding box center [193, 21] width 200 height 19
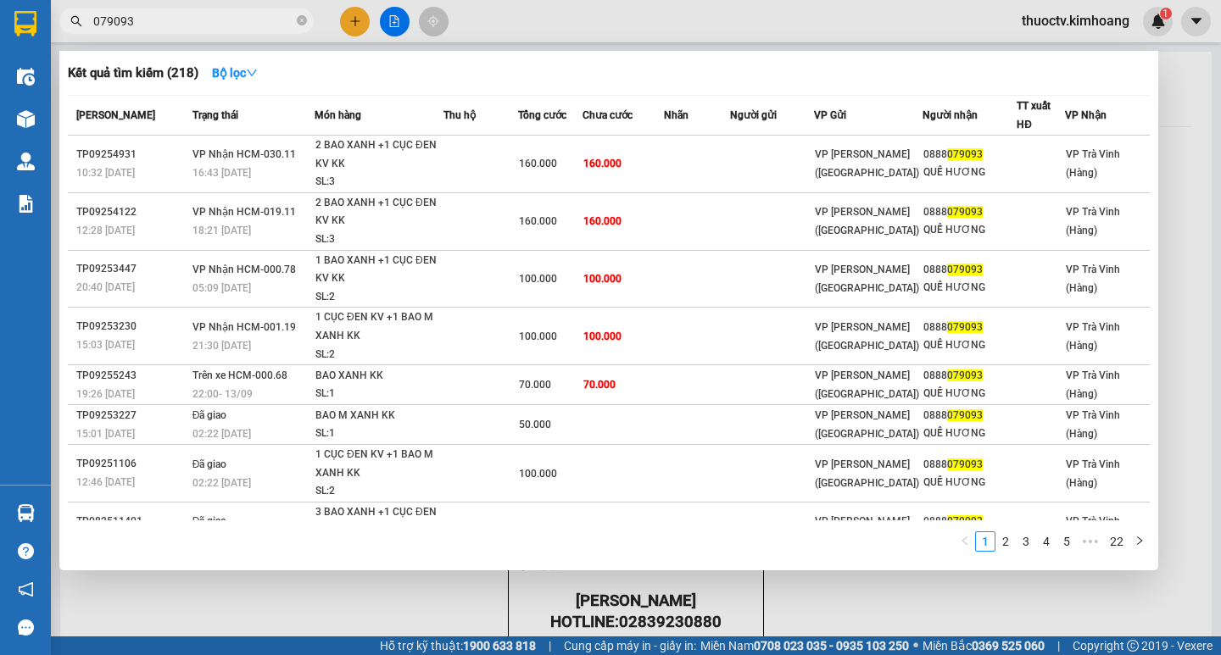
click at [162, 24] on input "079093" at bounding box center [193, 21] width 200 height 19
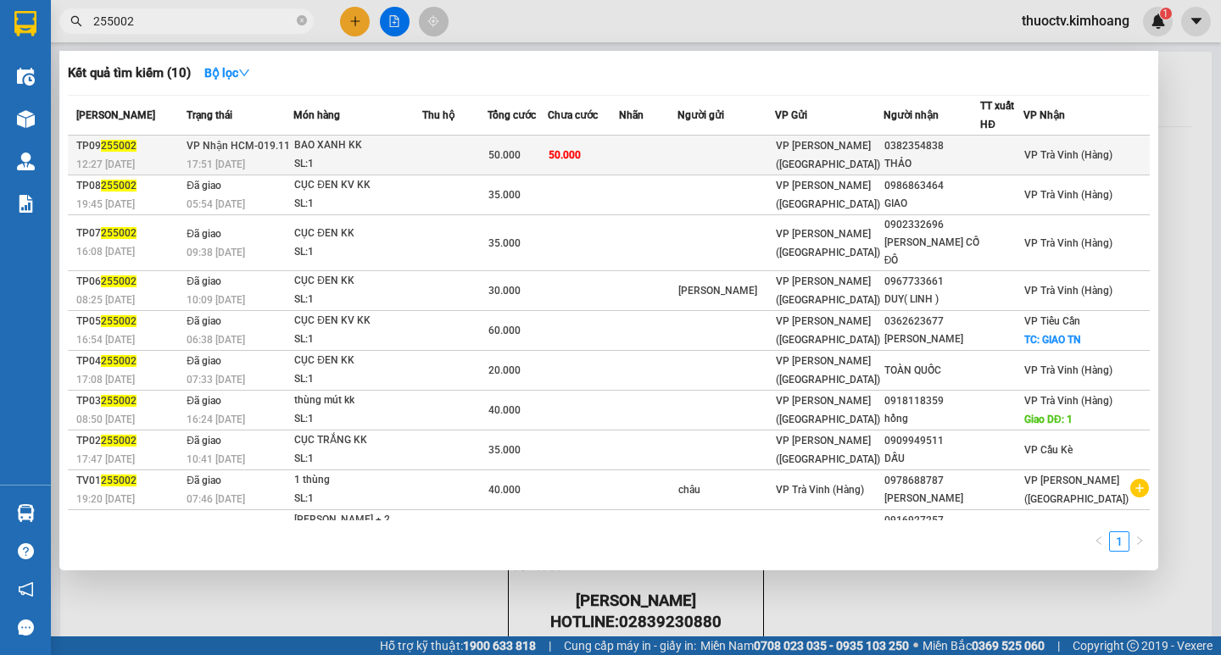
type input "255002"
click at [620, 157] on td "50.000" at bounding box center [584, 156] width 72 height 40
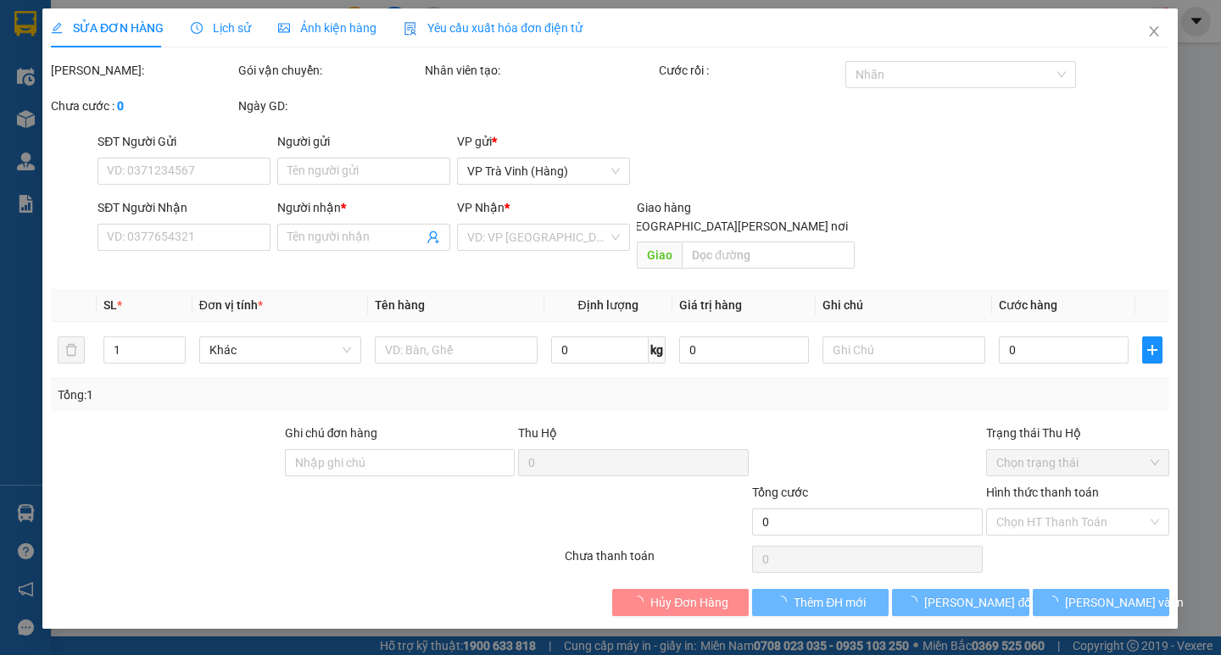
type input "0382354838"
type input "THẢO"
type input "50.000"
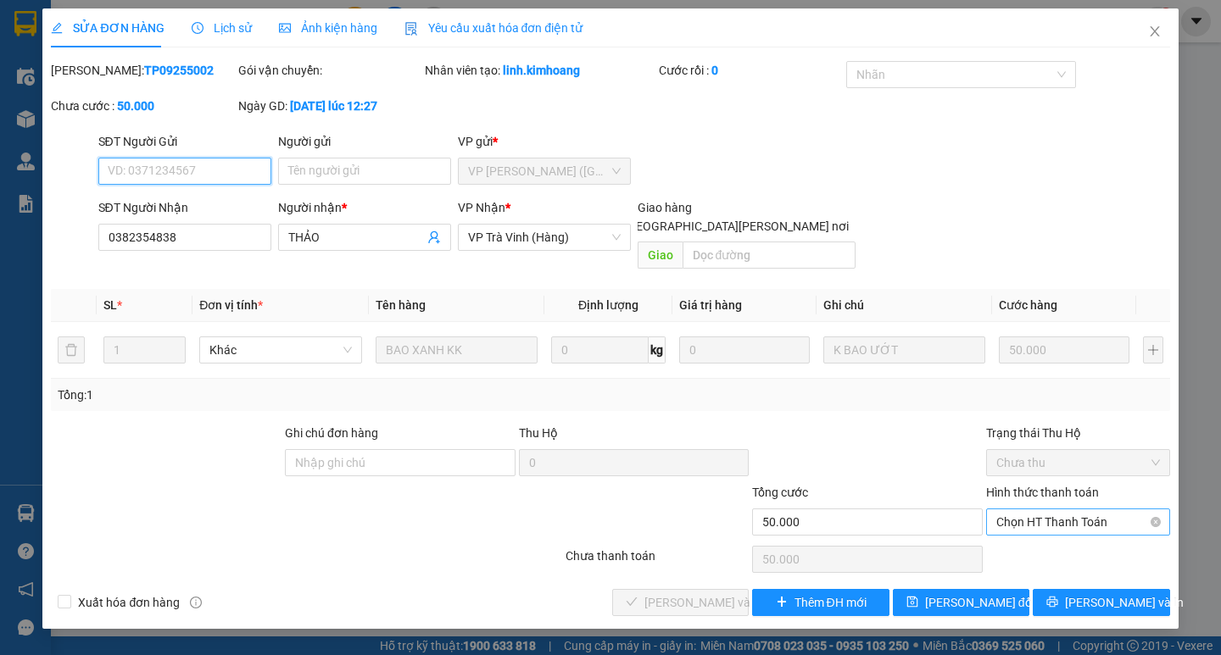
click at [1065, 510] on span "Chọn HT Thanh Toán" at bounding box center [1078, 522] width 164 height 25
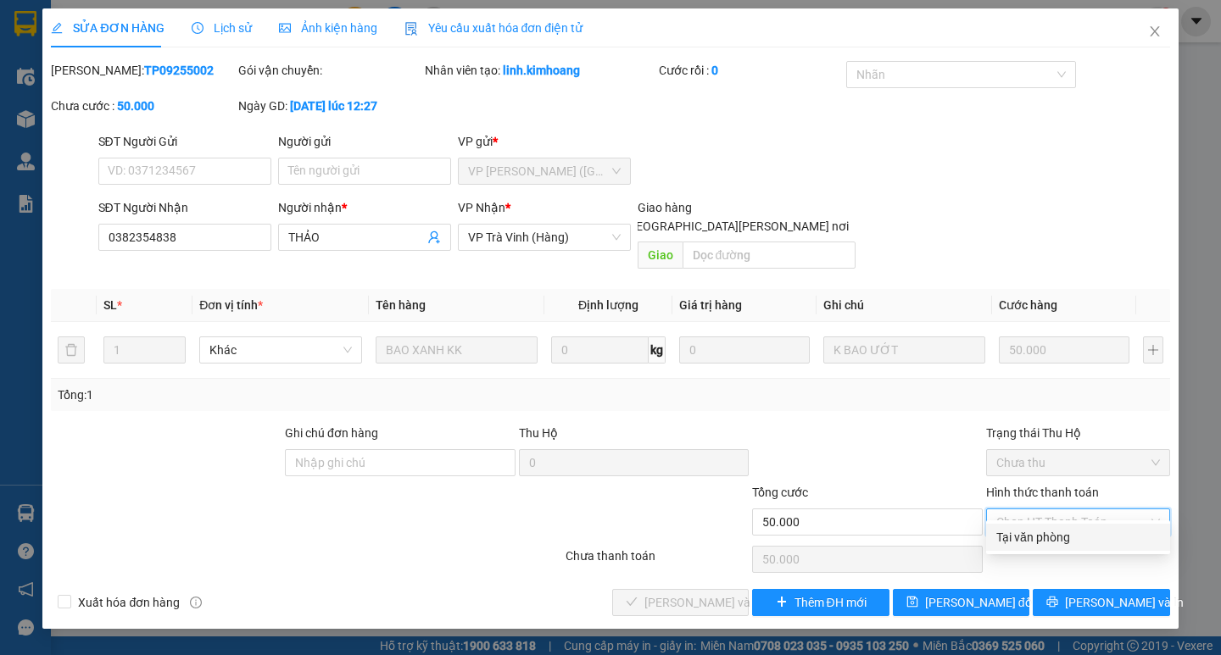
click at [1044, 530] on div "Tại văn phòng" at bounding box center [1078, 537] width 164 height 19
type input "0"
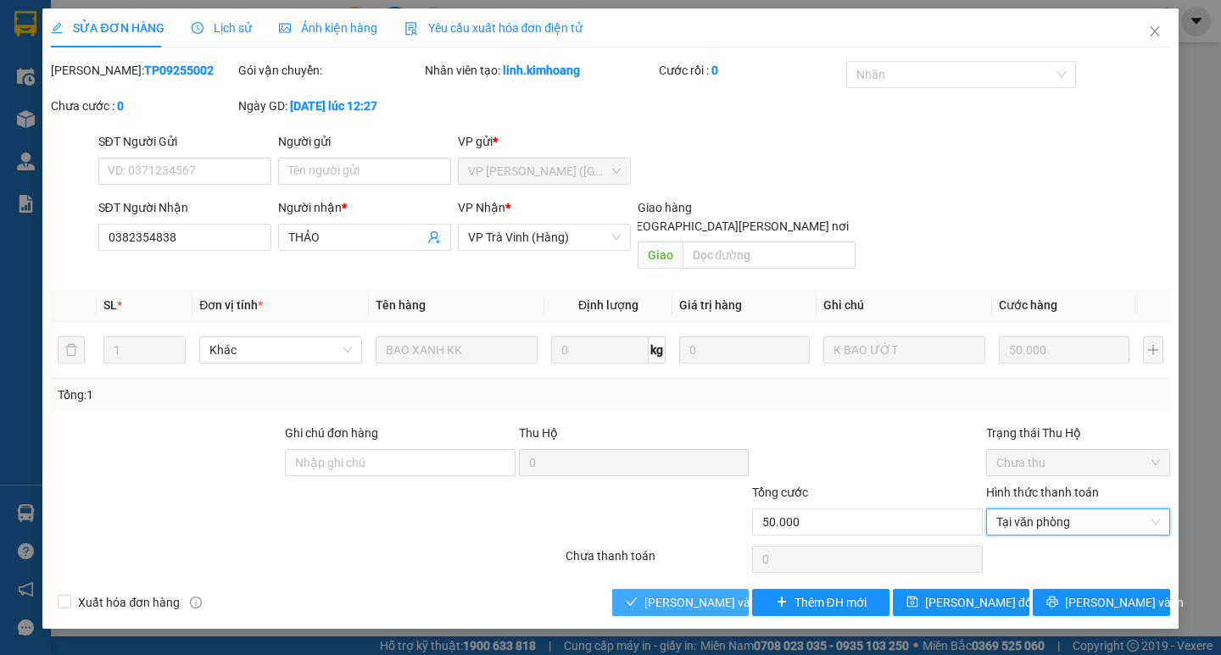
click at [693, 593] on span "[PERSON_NAME] và [PERSON_NAME] hàng" at bounding box center [758, 602] width 229 height 19
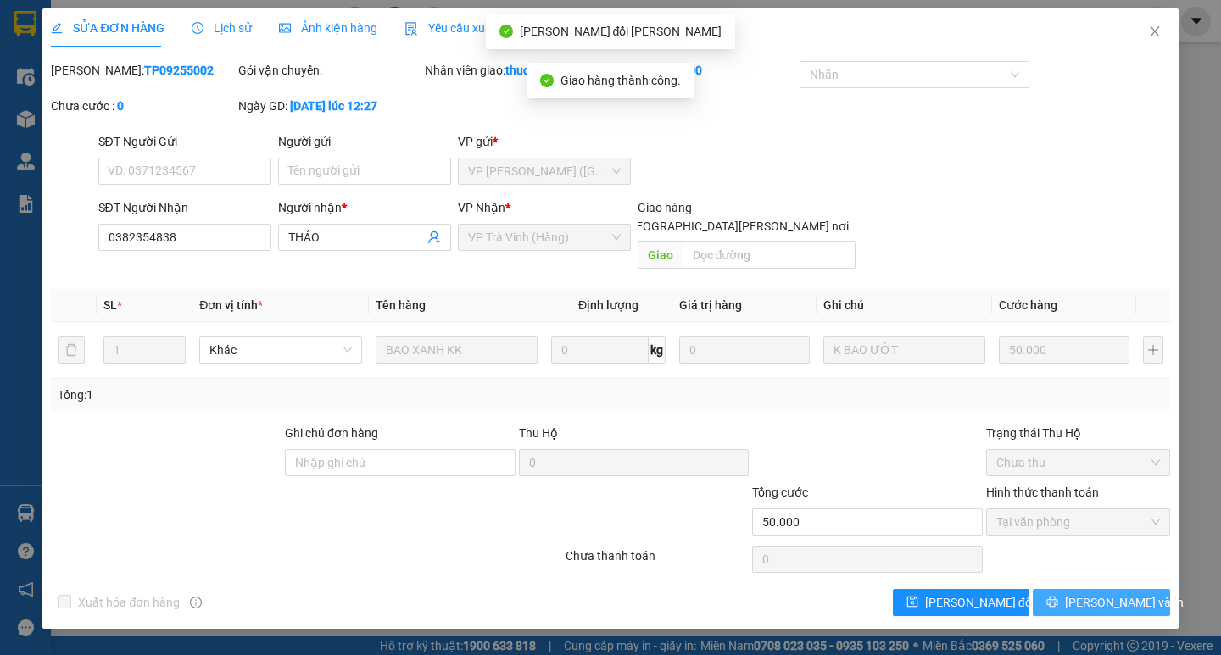
click at [1111, 593] on span "[PERSON_NAME] và In" at bounding box center [1124, 602] width 119 height 19
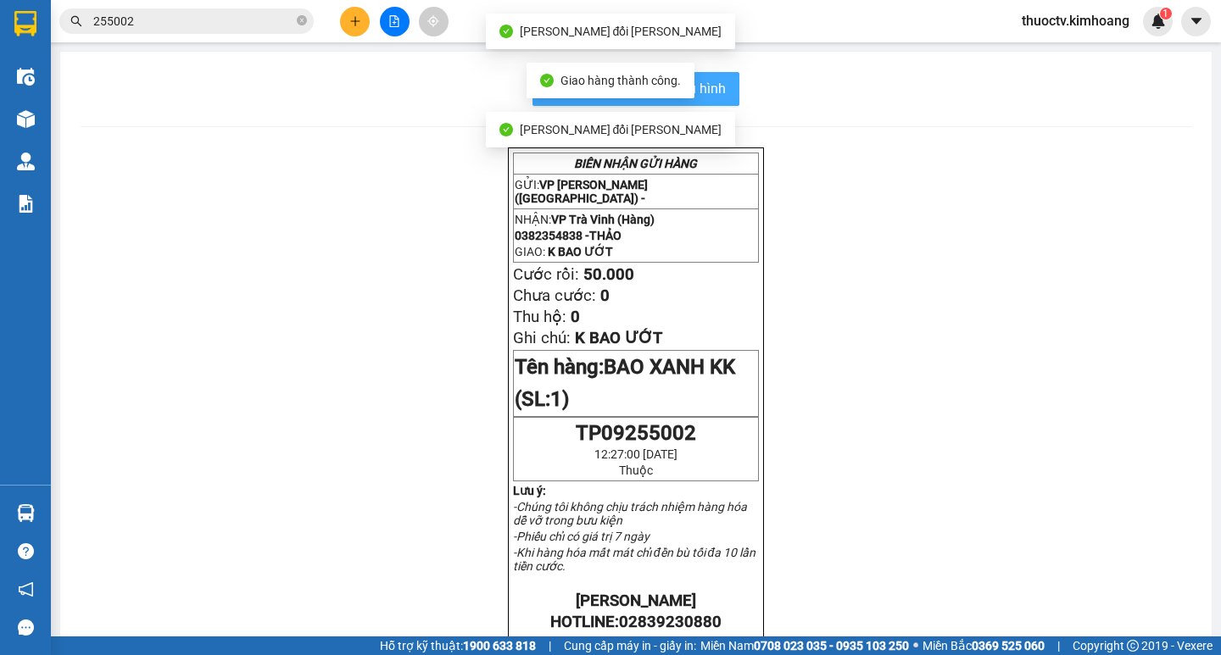
click at [714, 91] on span "In mẫu biên lai tự cấu hình" at bounding box center [645, 88] width 159 height 21
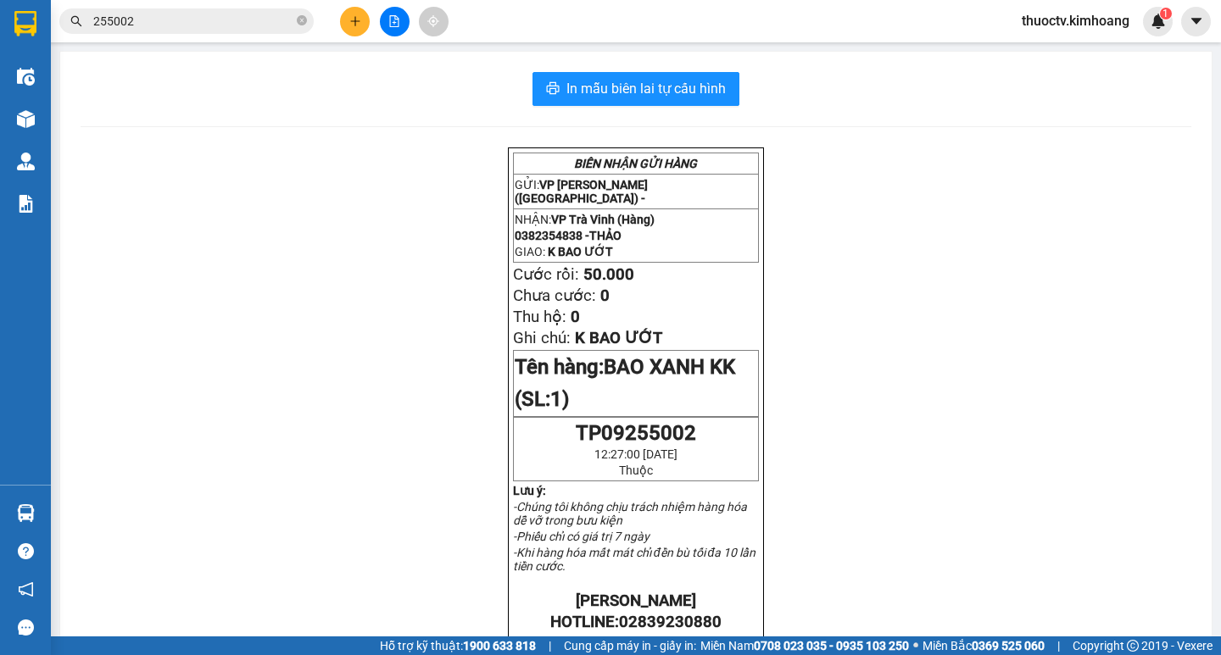
click at [136, 23] on input "255002" at bounding box center [193, 21] width 200 height 19
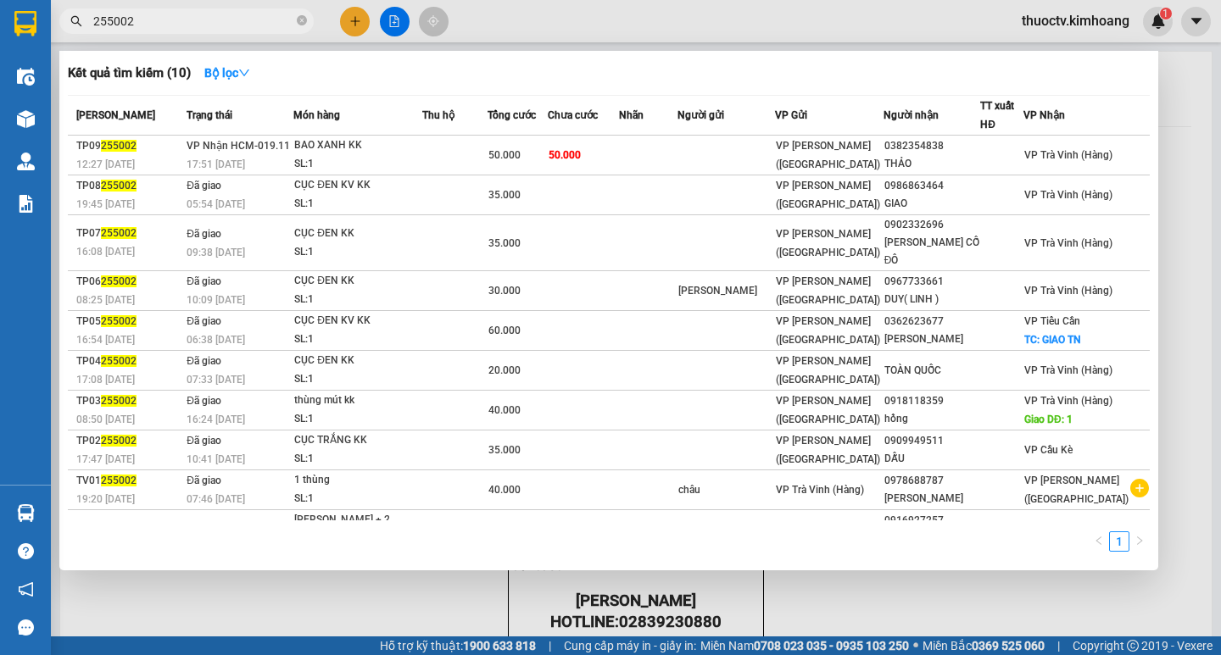
click at [136, 23] on input "255002" at bounding box center [193, 21] width 200 height 19
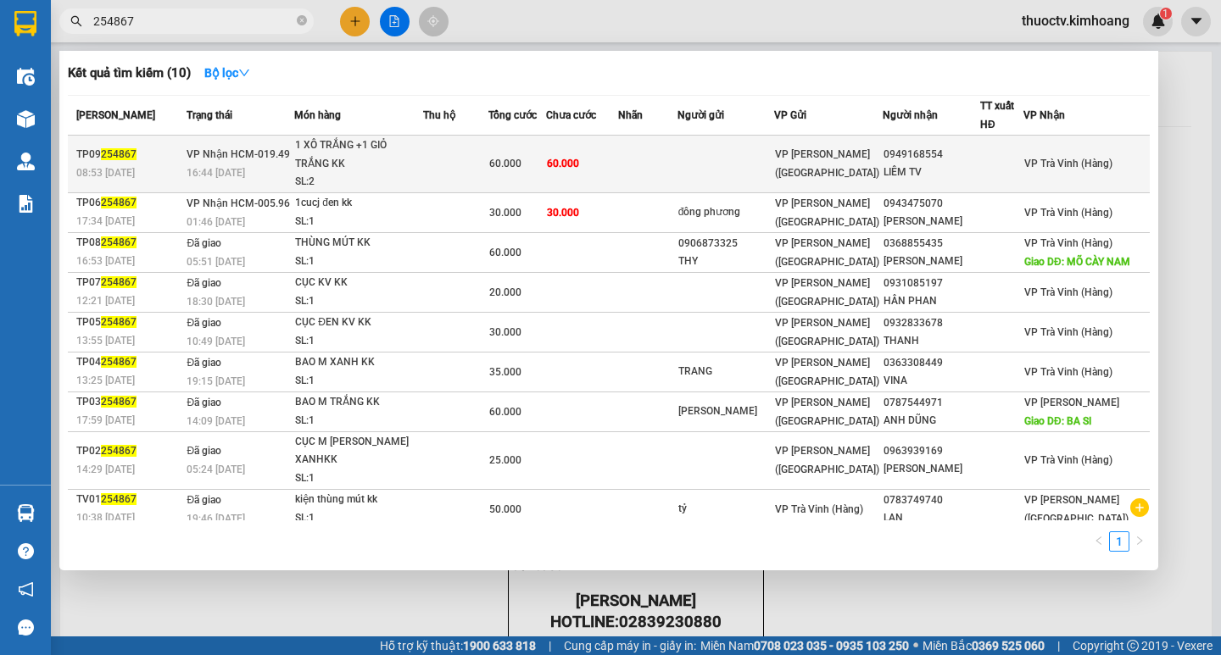
type input "254867"
click at [618, 164] on td "60.000" at bounding box center [582, 165] width 72 height 58
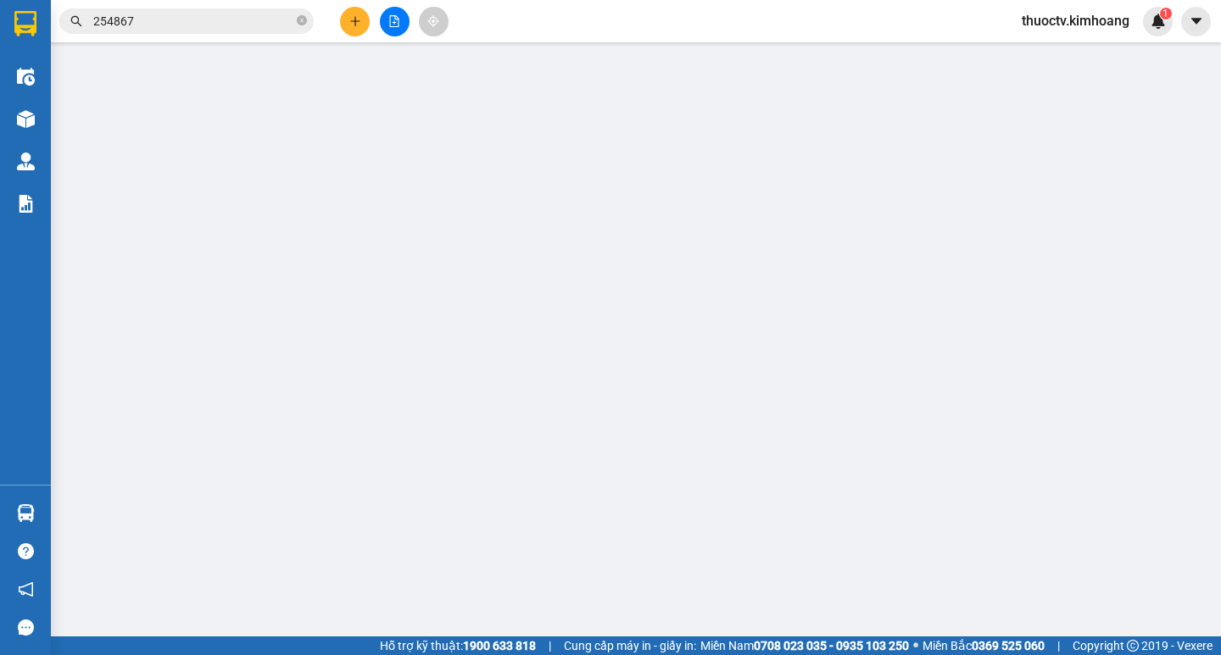
type input "0949168554"
type input "LIÊM TV"
type input "60.000"
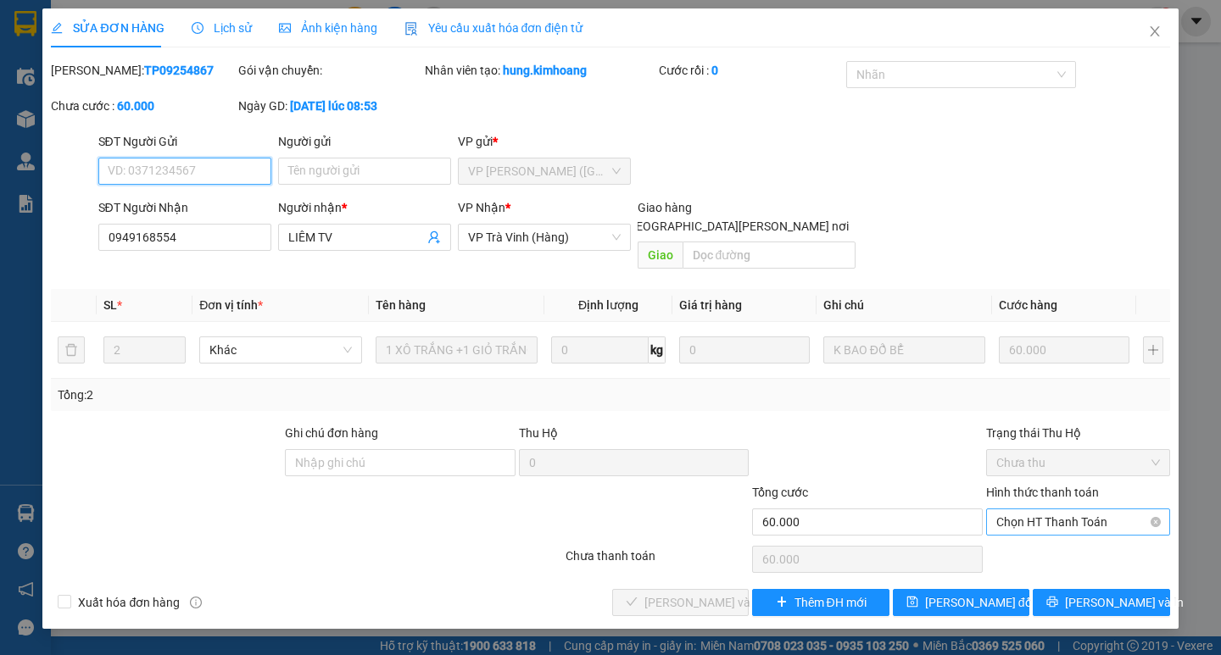
click at [1078, 510] on span "Chọn HT Thanh Toán" at bounding box center [1078, 522] width 164 height 25
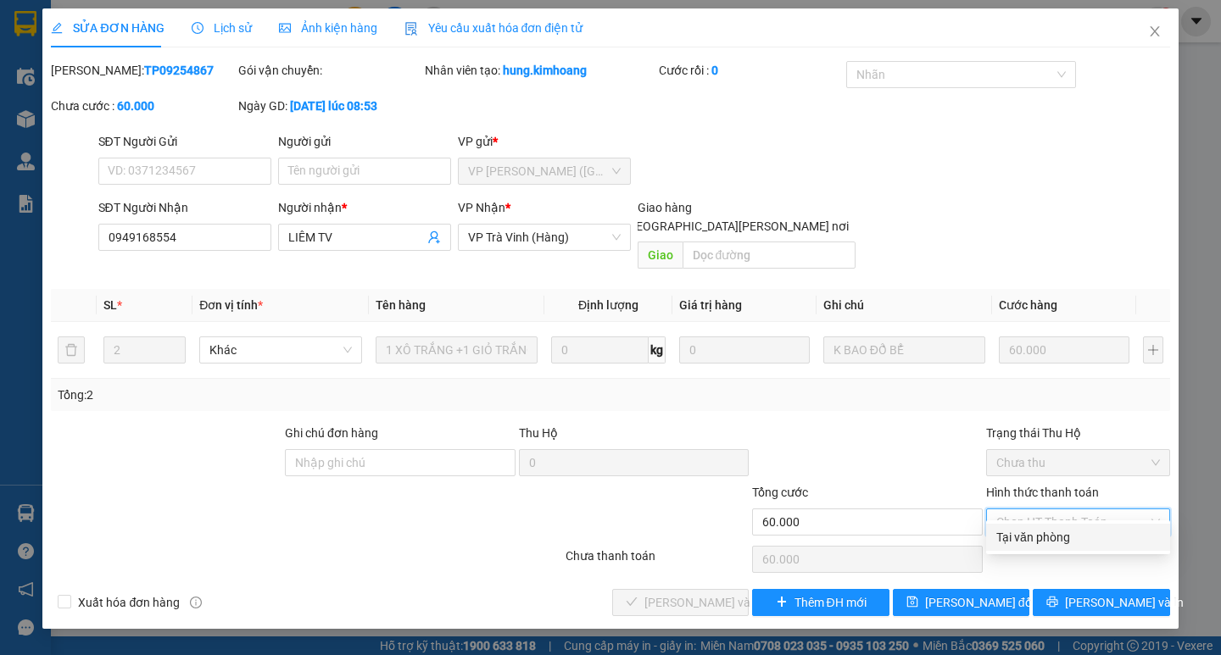
drag, startPoint x: 1054, startPoint y: 537, endPoint x: 920, endPoint y: 539, distance: 134.0
click at [1054, 537] on div "Tại văn phòng" at bounding box center [1078, 537] width 164 height 19
type input "0"
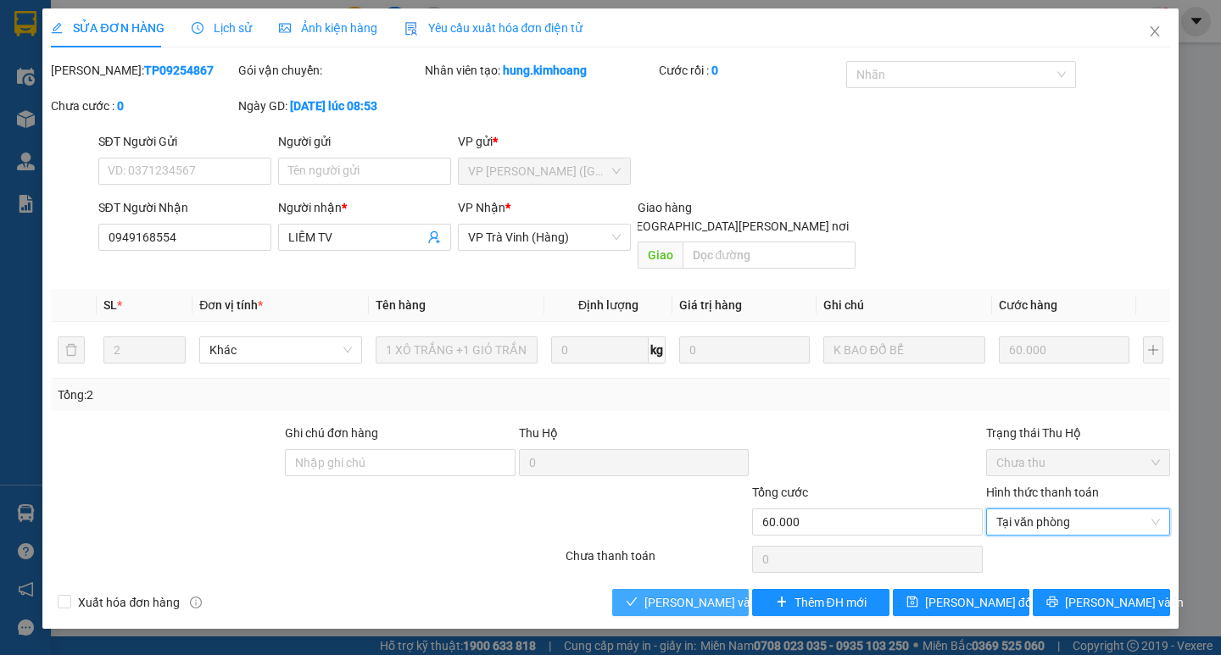
drag, startPoint x: 722, startPoint y: 584, endPoint x: 742, endPoint y: 579, distance: 20.2
click at [721, 593] on span "[PERSON_NAME] và [PERSON_NAME] hàng" at bounding box center [758, 602] width 229 height 19
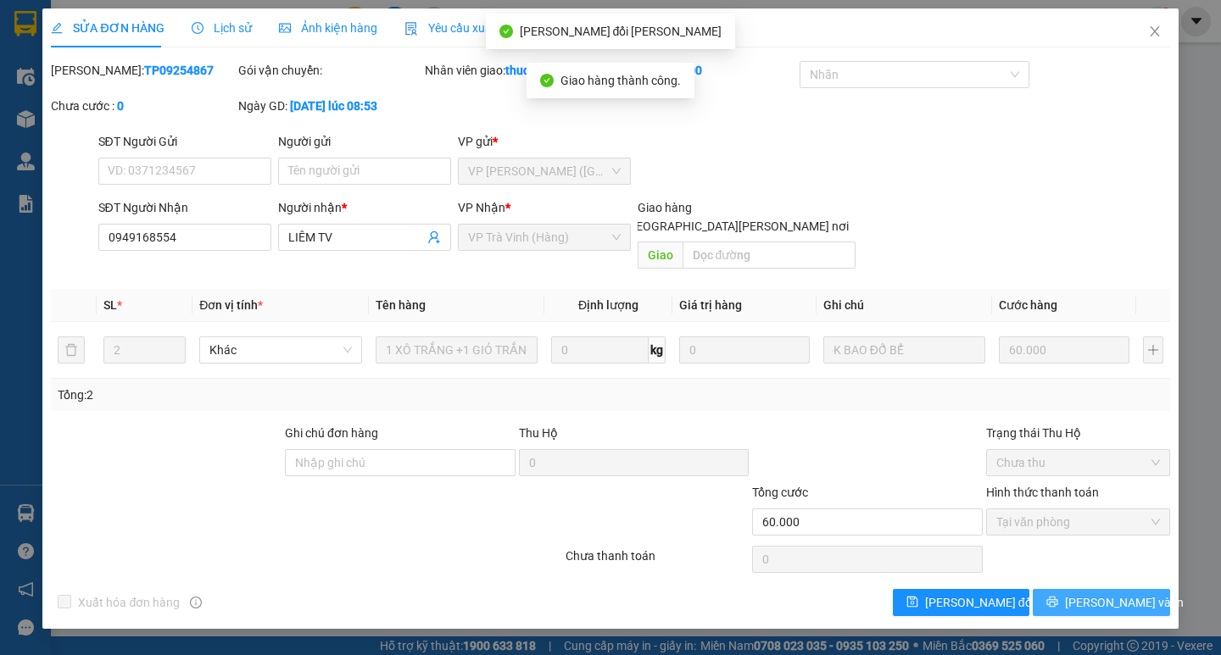
click at [1117, 593] on span "[PERSON_NAME] và In" at bounding box center [1124, 602] width 119 height 19
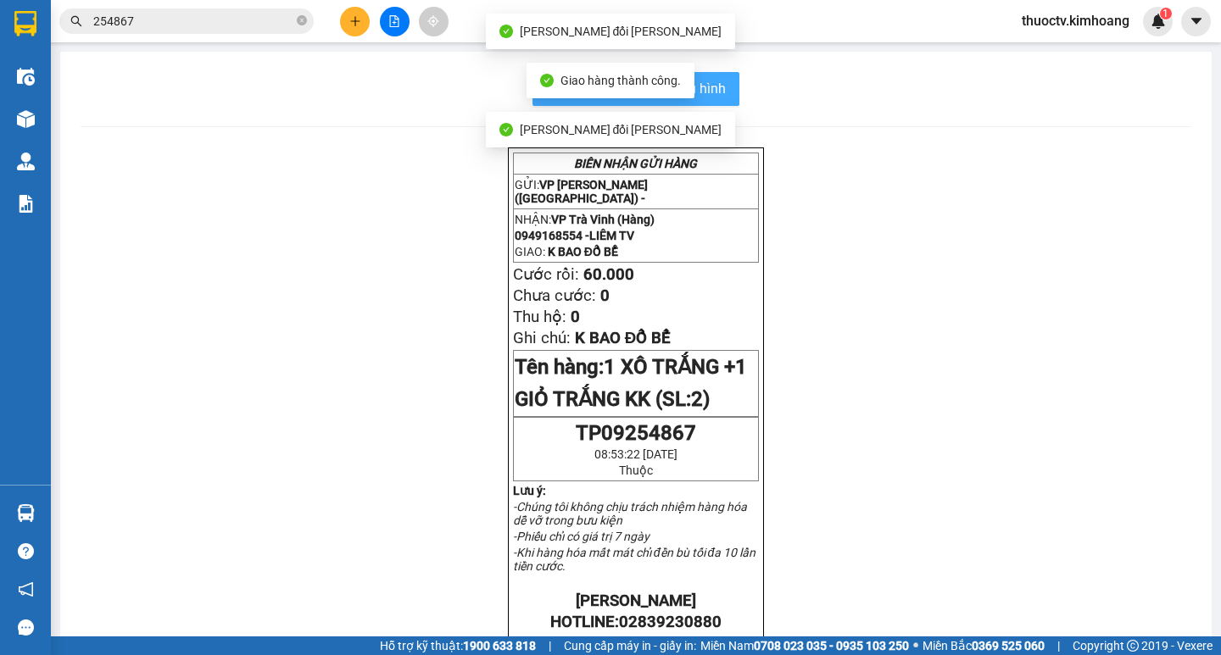
click at [715, 87] on span "In mẫu biên lai tự cấu hình" at bounding box center [645, 88] width 159 height 21
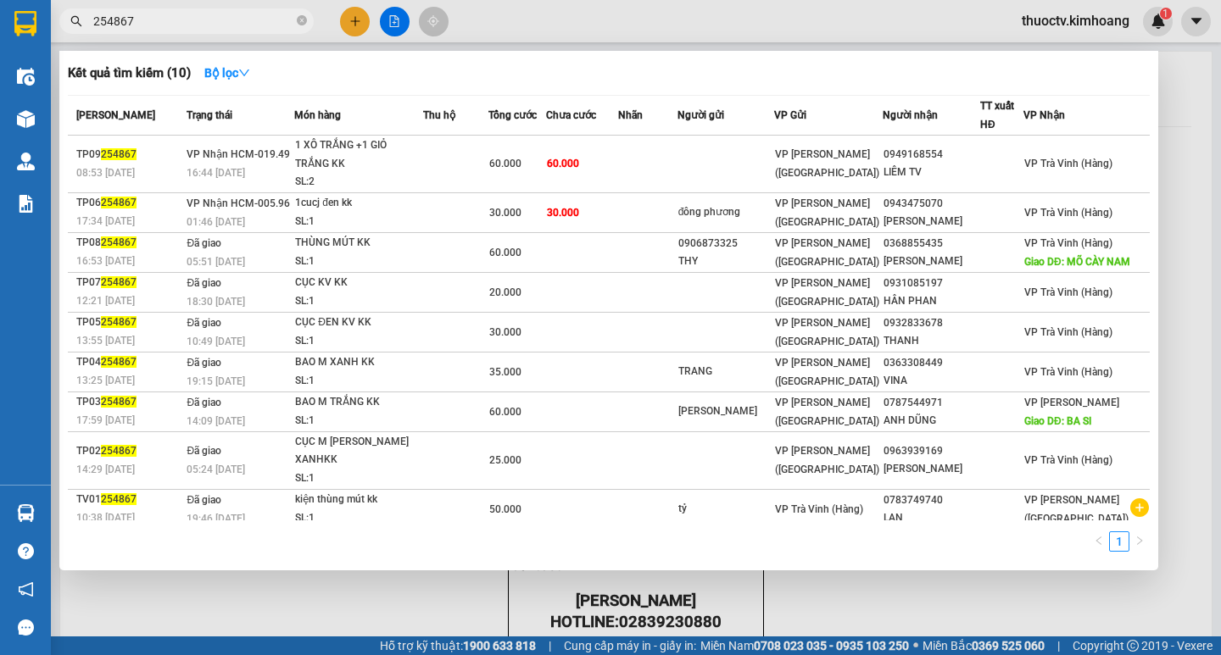
click at [134, 19] on input "254867" at bounding box center [193, 21] width 200 height 19
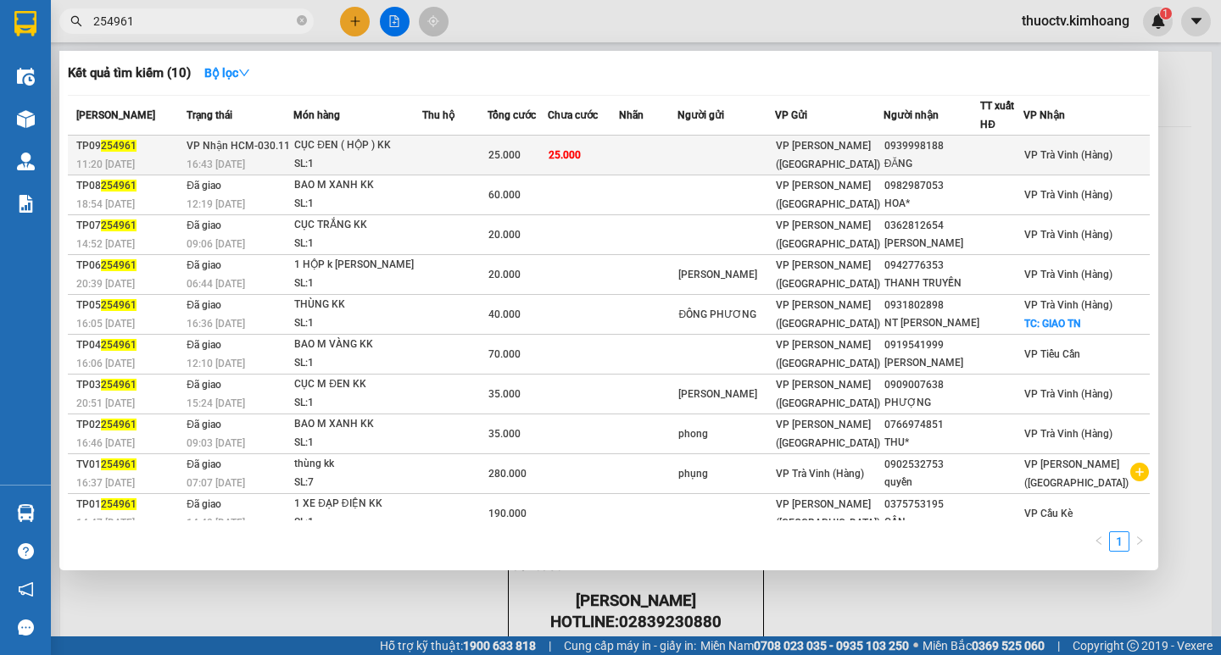
type input "254961"
click at [620, 153] on td "25.000" at bounding box center [584, 156] width 72 height 40
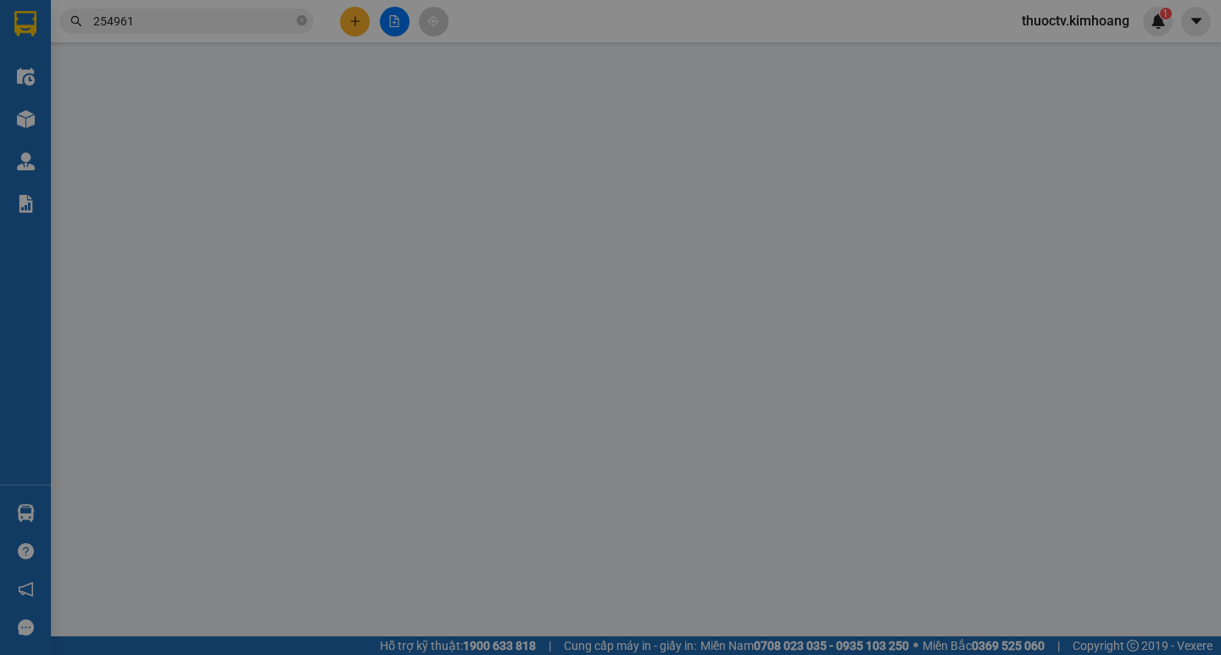
type input "0939998188"
type input "ĐĂNG"
type input "25.000"
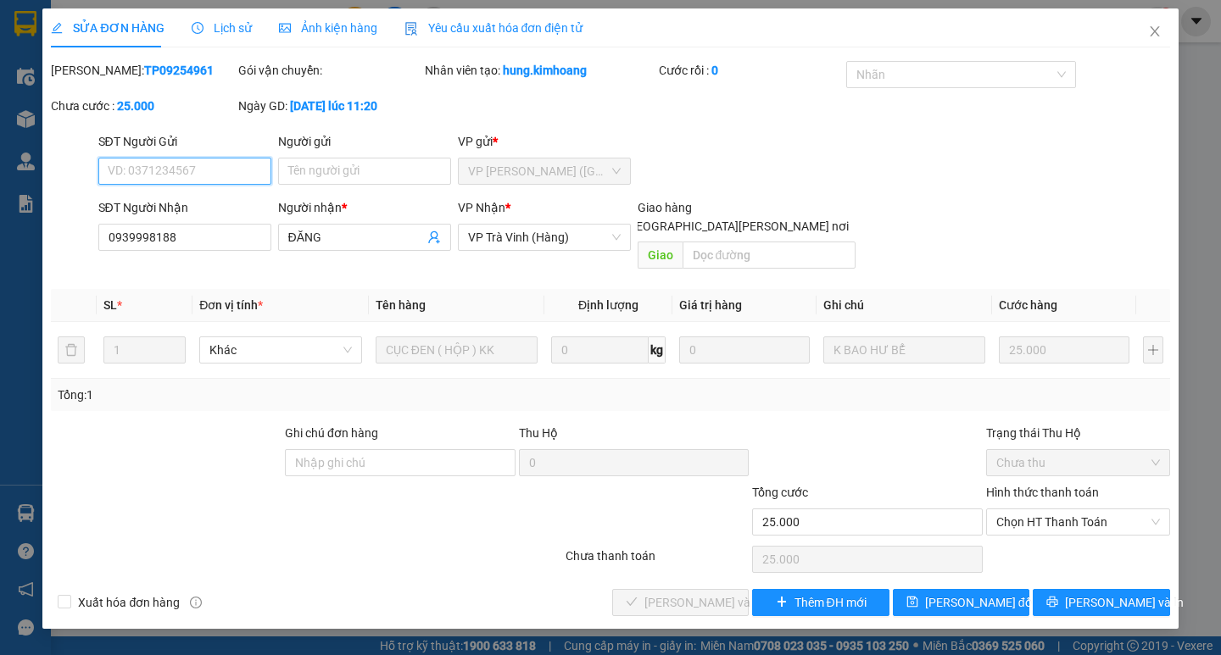
drag, startPoint x: 1074, startPoint y: 500, endPoint x: 1072, endPoint y: 520, distance: 19.7
click at [1074, 510] on span "Chọn HT Thanh Toán" at bounding box center [1078, 522] width 164 height 25
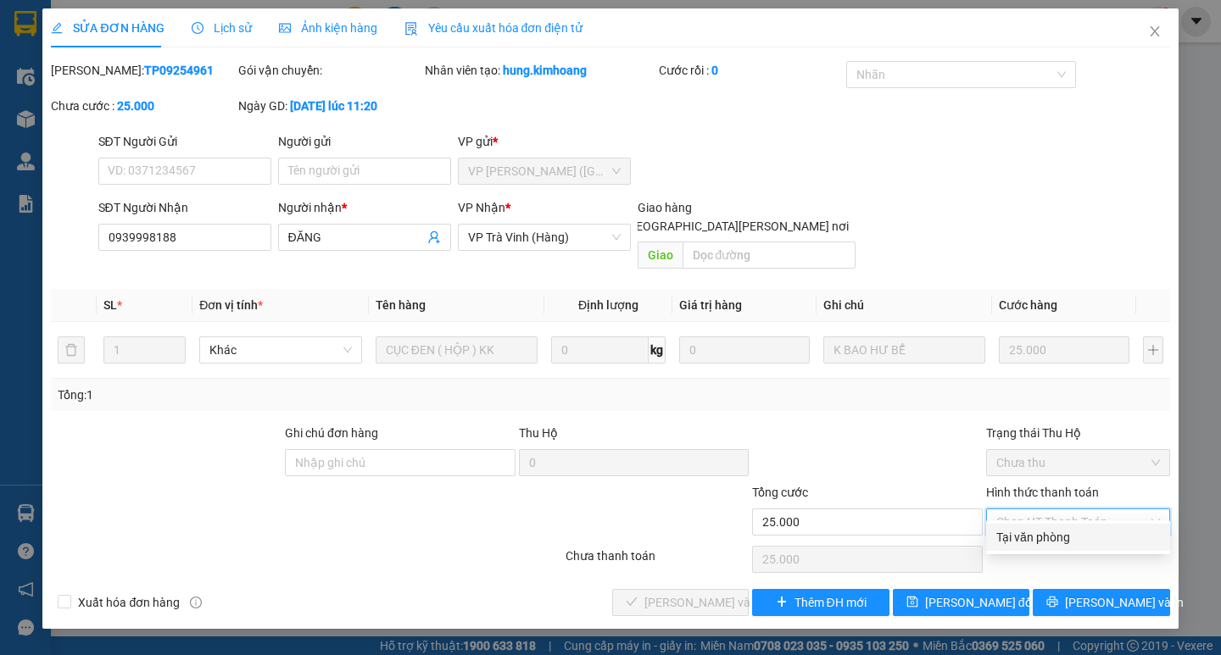
drag, startPoint x: 1072, startPoint y: 520, endPoint x: 1062, endPoint y: 537, distance: 20.1
click at [1062, 537] on div "Tại văn phòng" at bounding box center [1078, 537] width 164 height 19
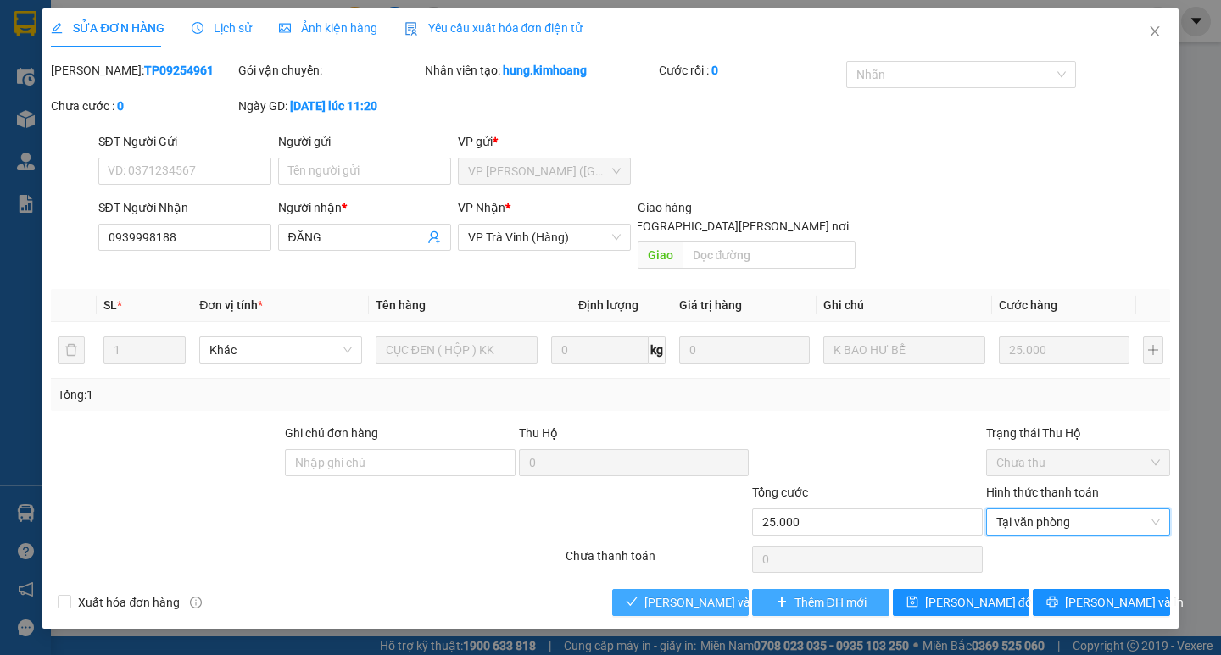
drag, startPoint x: 695, startPoint y: 580, endPoint x: 804, endPoint y: 575, distance: 108.6
click at [695, 593] on span "[PERSON_NAME] và [PERSON_NAME] hàng" at bounding box center [758, 602] width 229 height 19
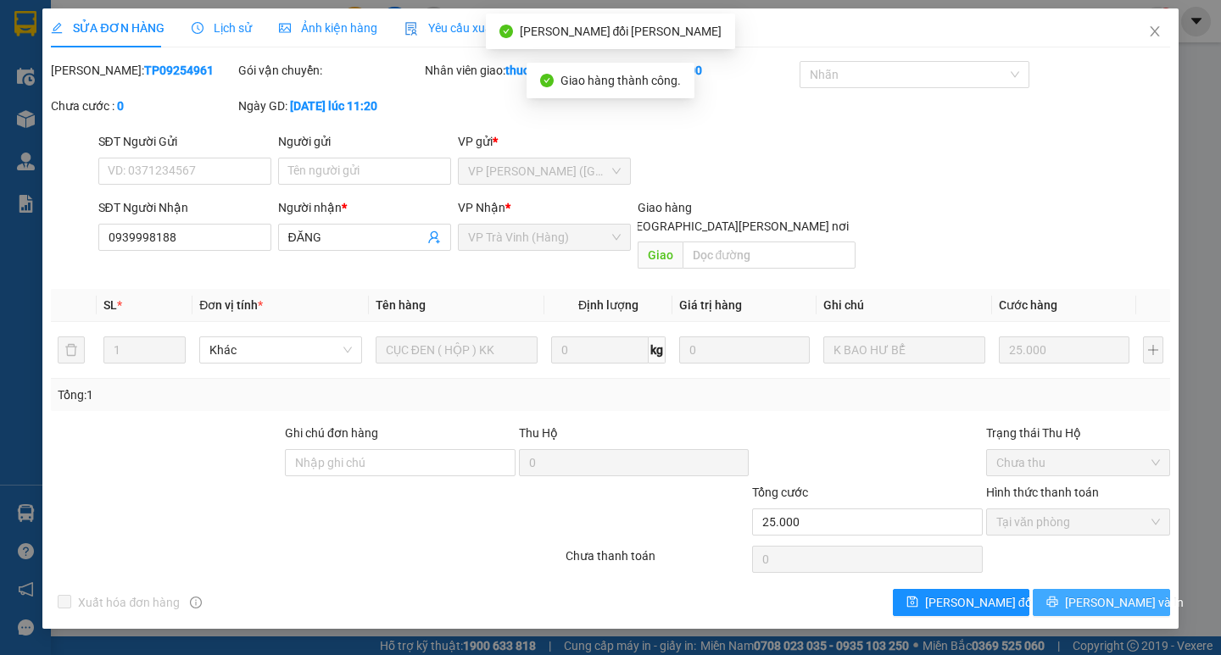
click at [1100, 593] on span "[PERSON_NAME] và In" at bounding box center [1124, 602] width 119 height 19
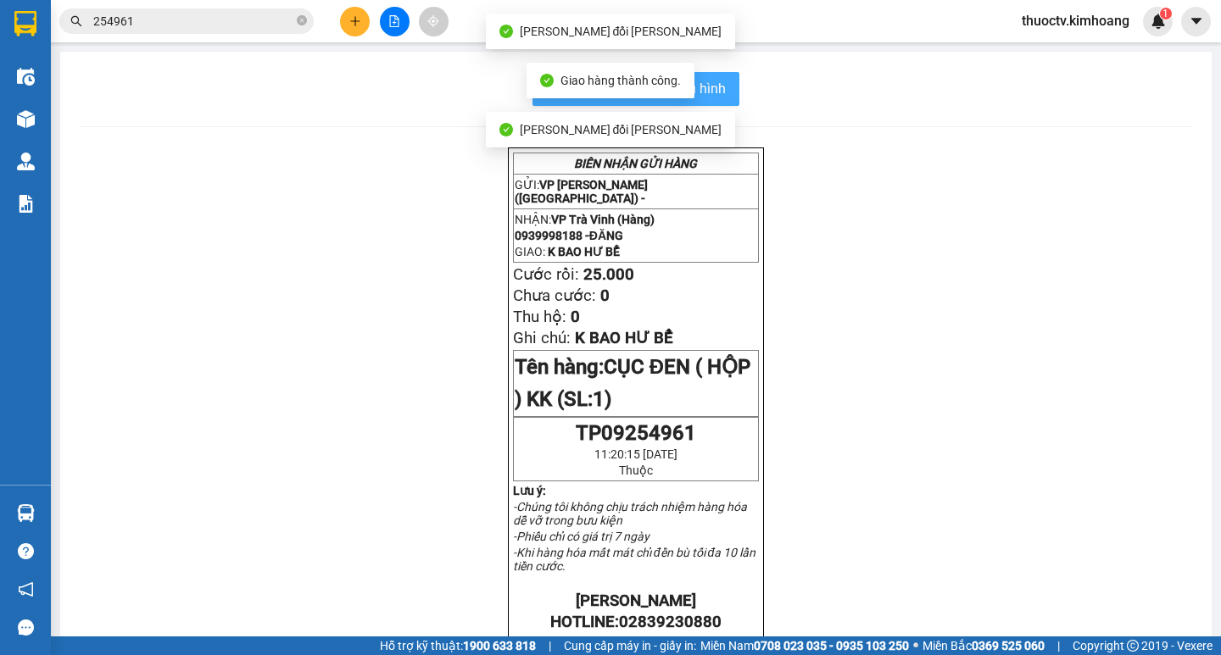
click at [704, 92] on span "In mẫu biên lai tự cấu hình" at bounding box center [645, 88] width 159 height 21
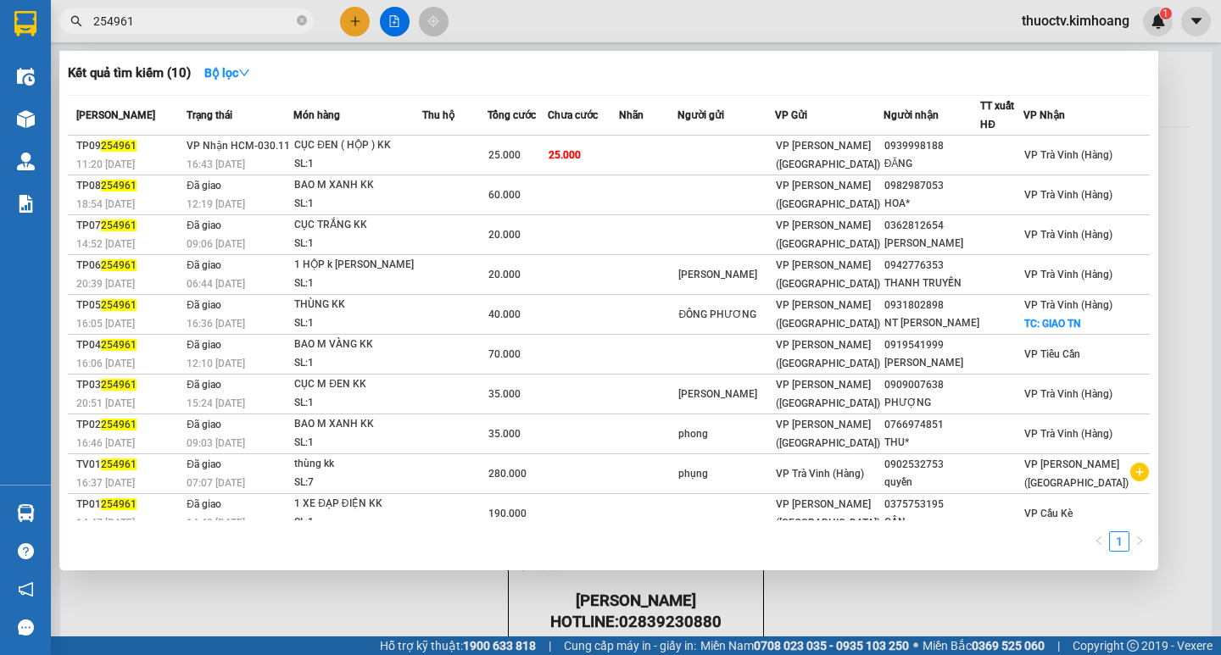
click at [145, 25] on input "254961" at bounding box center [193, 21] width 200 height 19
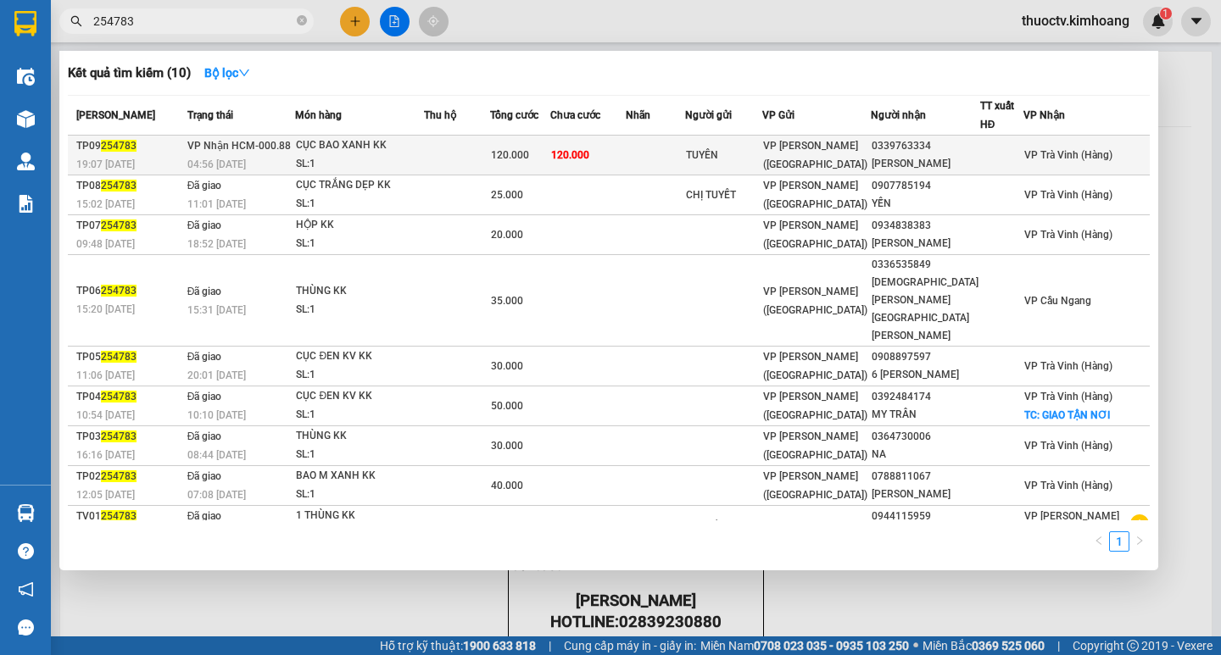
type input "254783"
click at [625, 158] on td "120.000" at bounding box center [587, 156] width 75 height 40
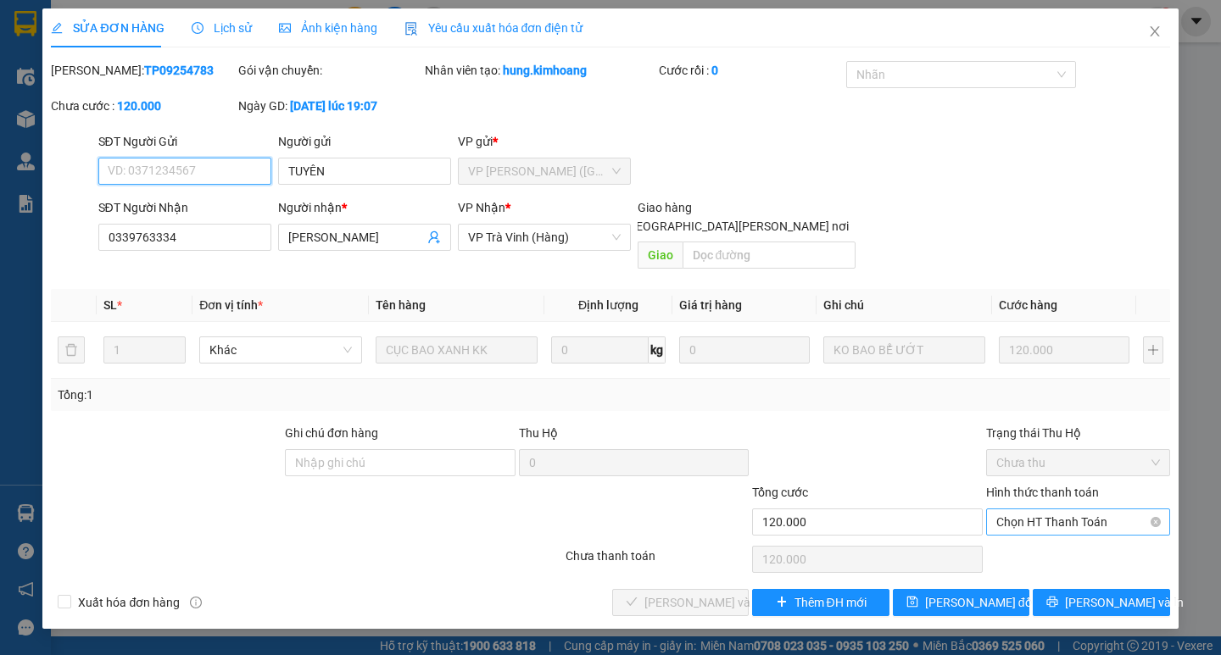
click at [1065, 510] on span "Chọn HT Thanh Toán" at bounding box center [1078, 522] width 164 height 25
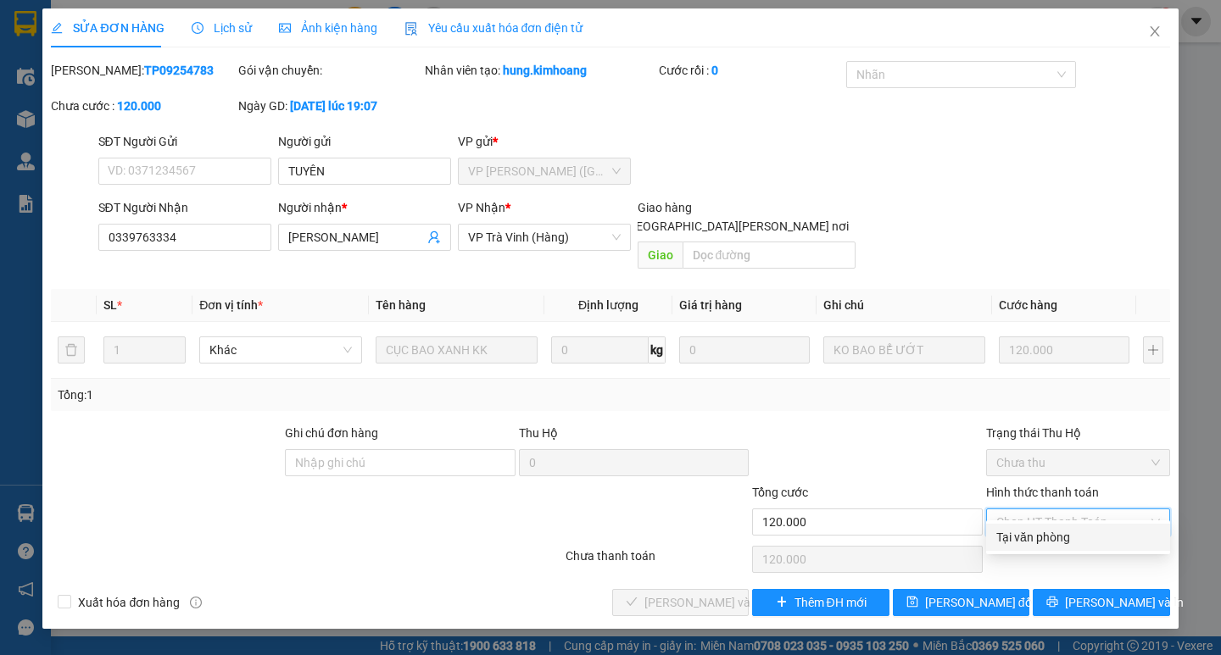
click at [1046, 532] on div "Tại văn phòng" at bounding box center [1078, 537] width 164 height 19
type input "0"
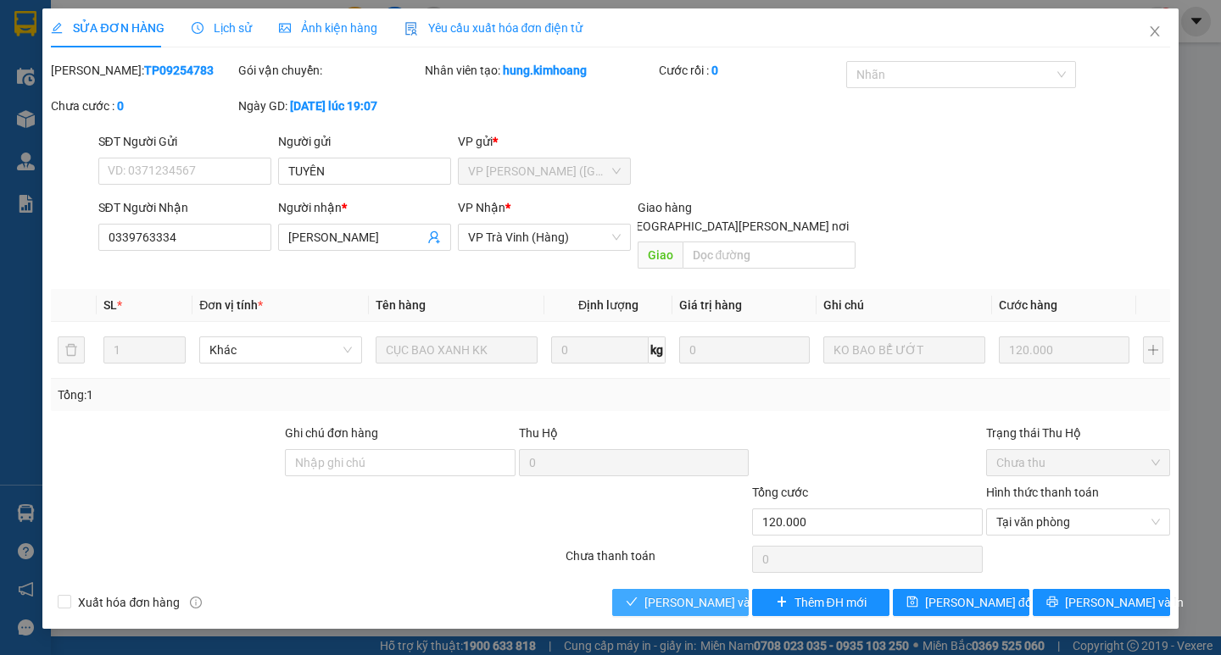
drag, startPoint x: 717, startPoint y: 584, endPoint x: 831, endPoint y: 585, distance: 113.6
click at [716, 593] on span "[PERSON_NAME] và [PERSON_NAME] hàng" at bounding box center [758, 602] width 229 height 19
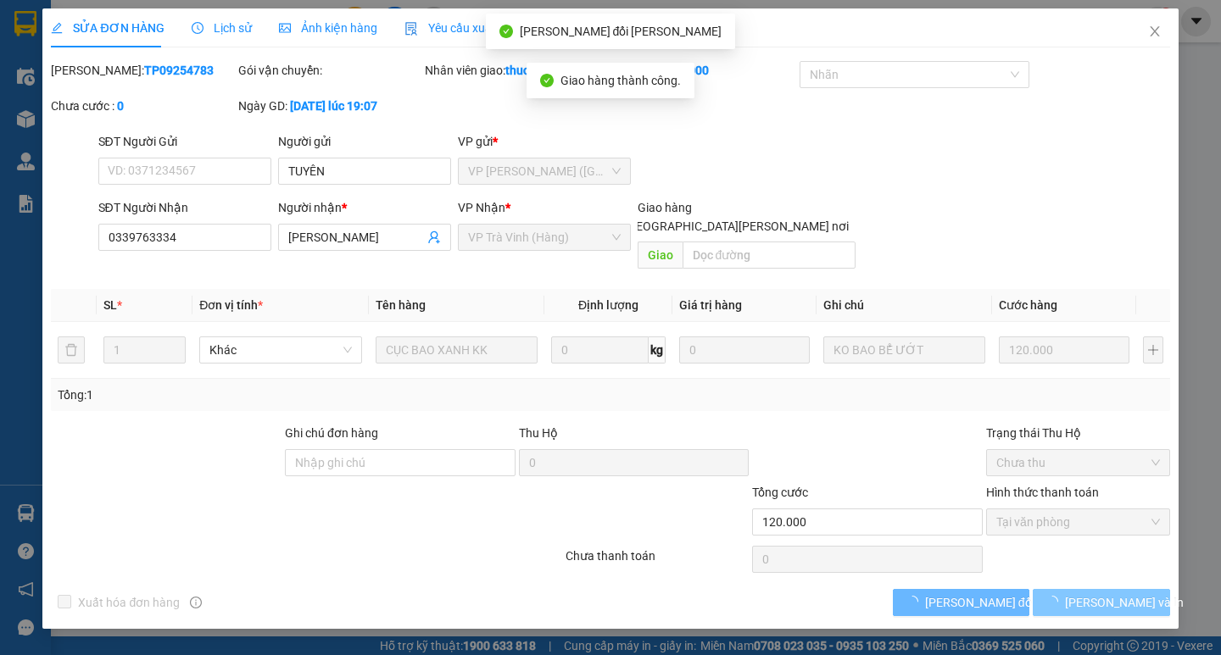
click at [1108, 593] on span "[PERSON_NAME] và In" at bounding box center [1124, 602] width 119 height 19
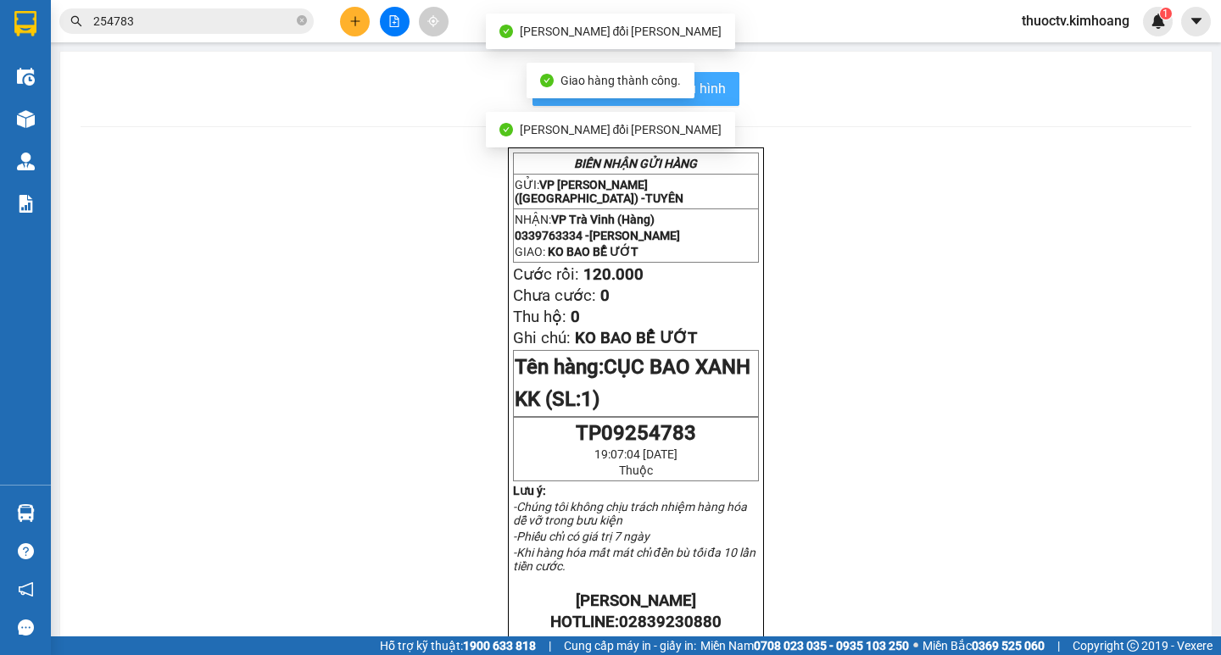
click at [721, 95] on button "In mẫu biên lai tự cấu hình" at bounding box center [635, 89] width 207 height 34
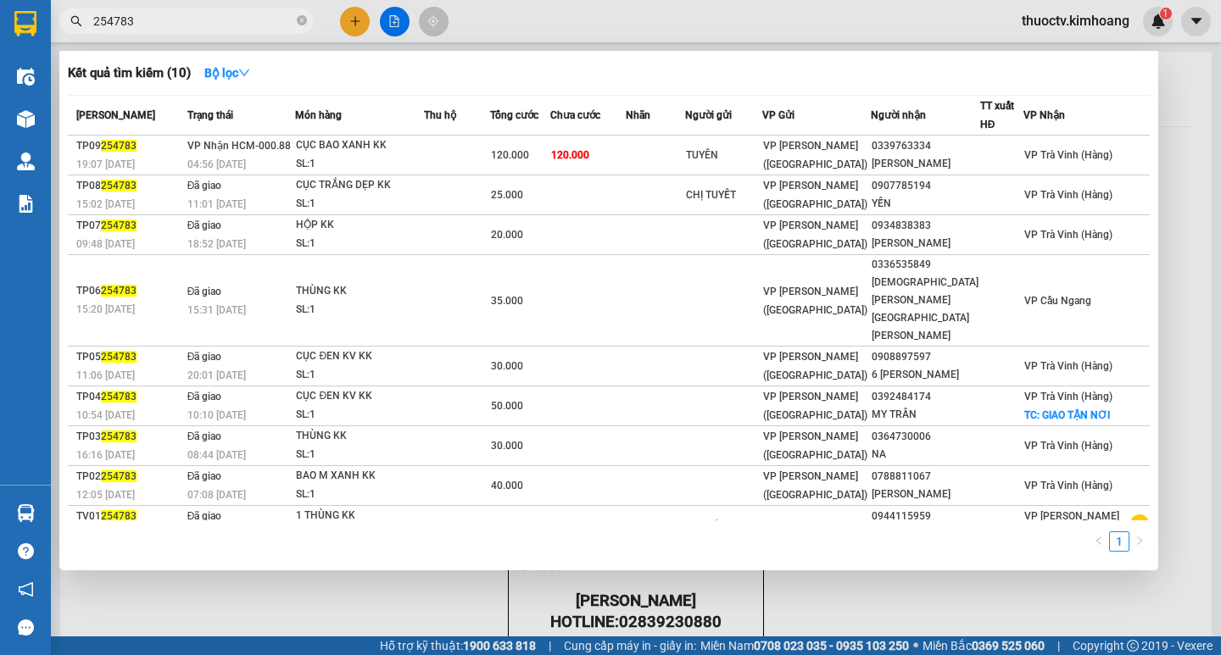
click at [153, 19] on input "254783" at bounding box center [193, 21] width 200 height 19
click at [151, 21] on input "254783" at bounding box center [193, 21] width 200 height 19
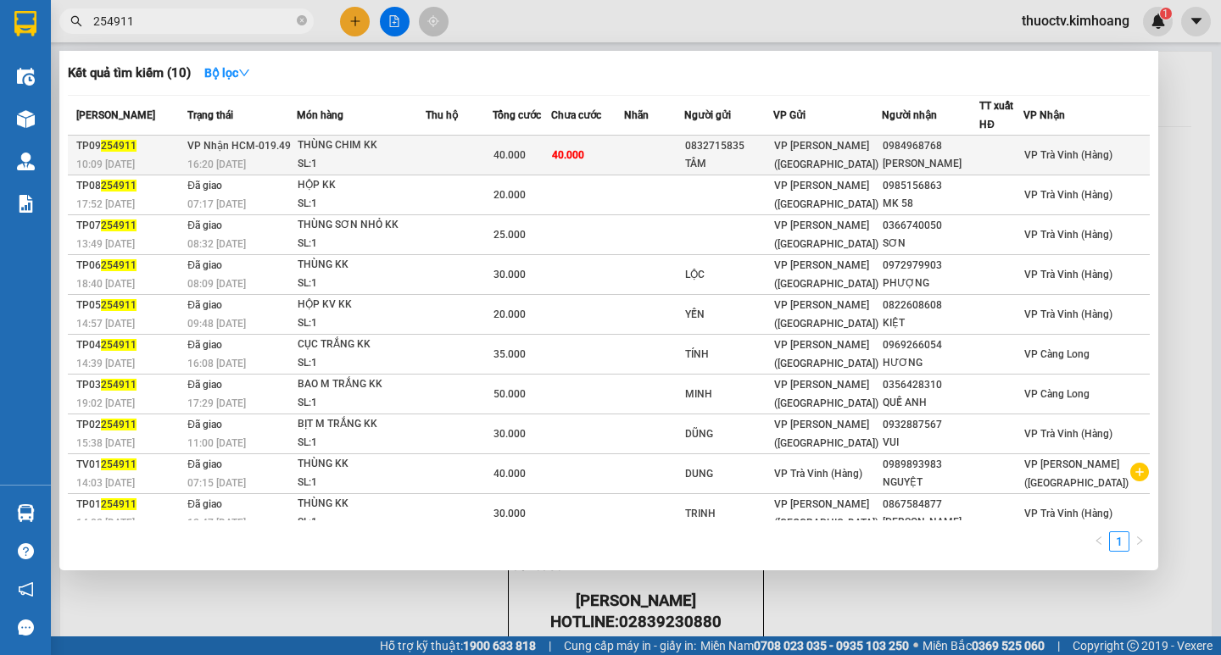
type input "254911"
click at [621, 155] on td "40.000" at bounding box center [587, 156] width 73 height 40
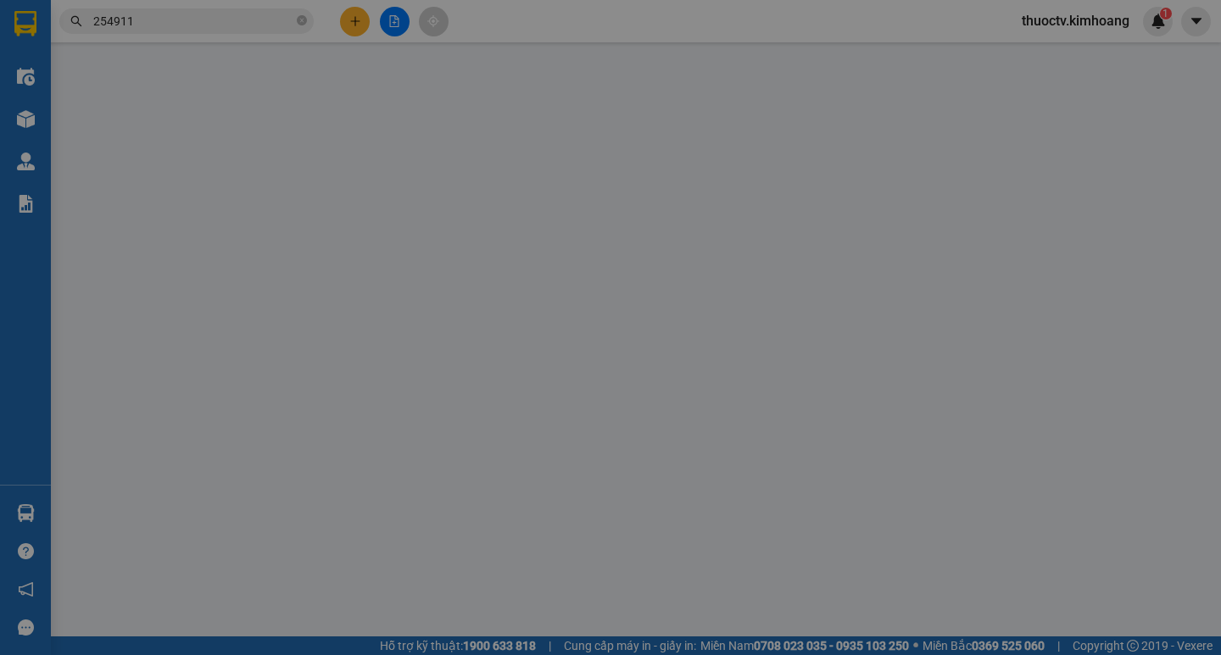
type input "0832715835"
type input "TÂM"
type input "0984968768"
type input "[PERSON_NAME]"
type input "40.000"
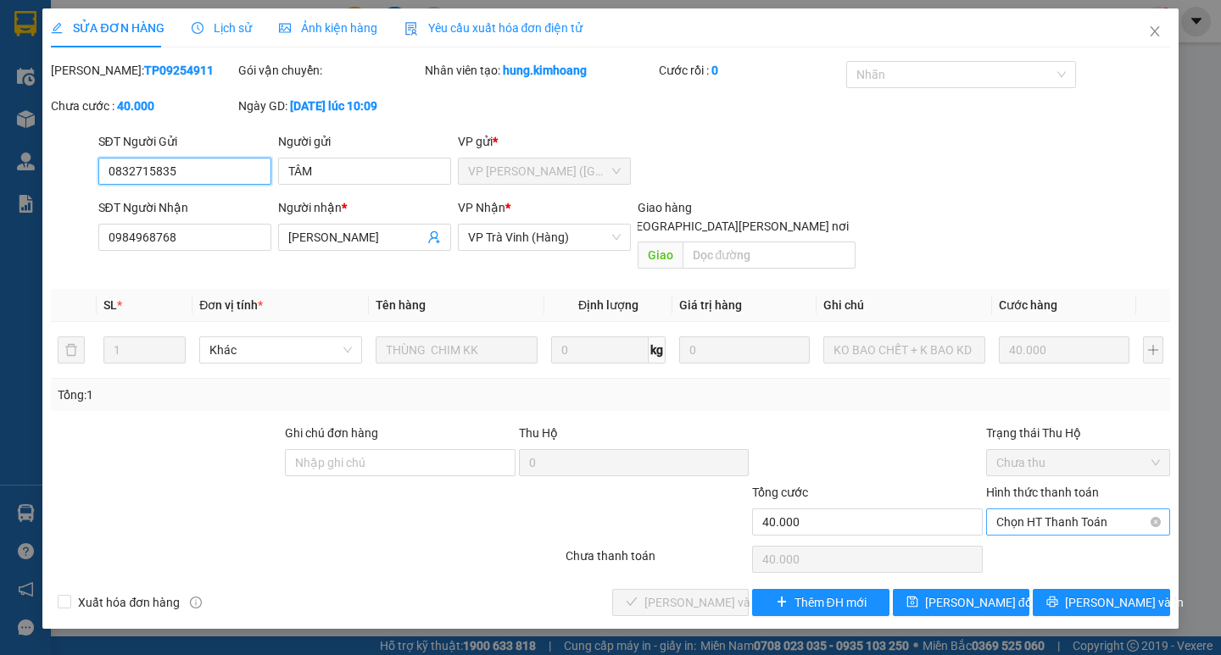
click at [1057, 510] on span "Chọn HT Thanh Toán" at bounding box center [1078, 522] width 164 height 25
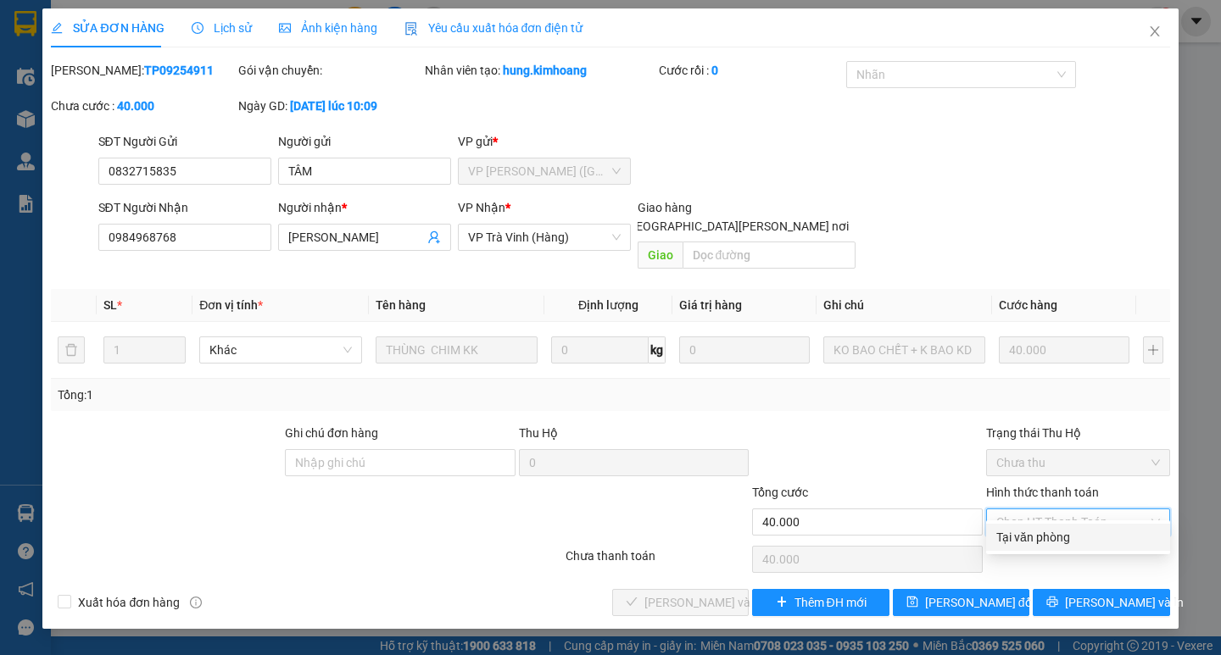
click at [1051, 533] on div "Tại văn phòng" at bounding box center [1078, 537] width 164 height 19
type input "0"
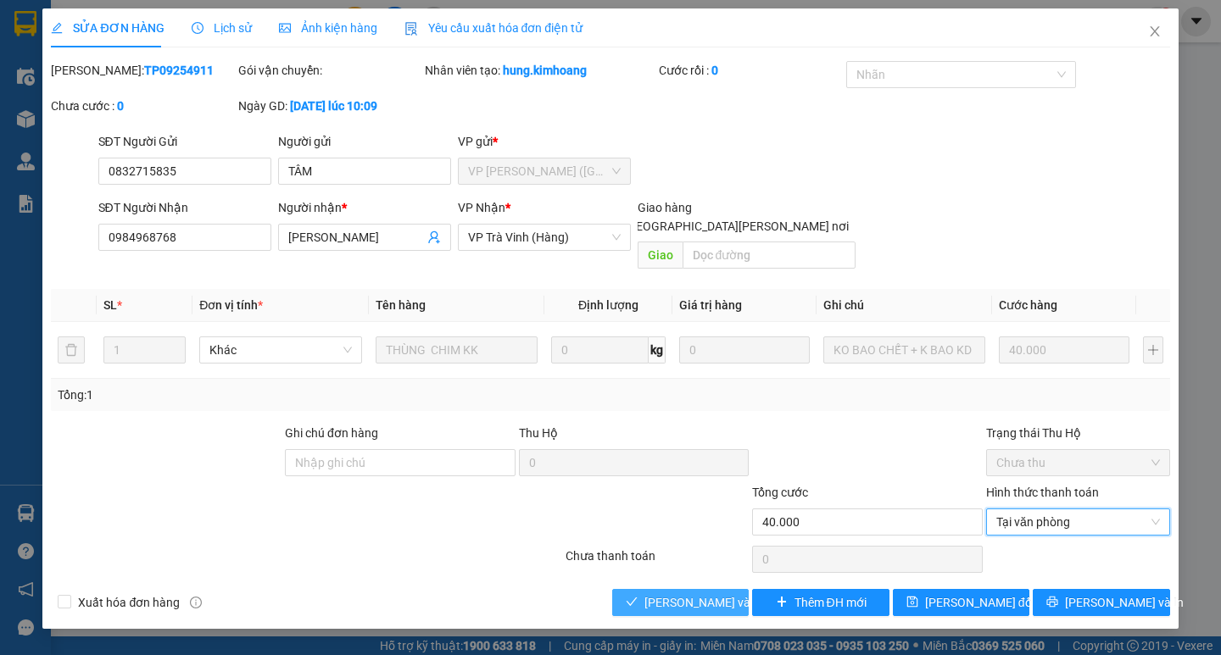
click at [694, 593] on span "[PERSON_NAME] và [PERSON_NAME] hàng" at bounding box center [758, 602] width 229 height 19
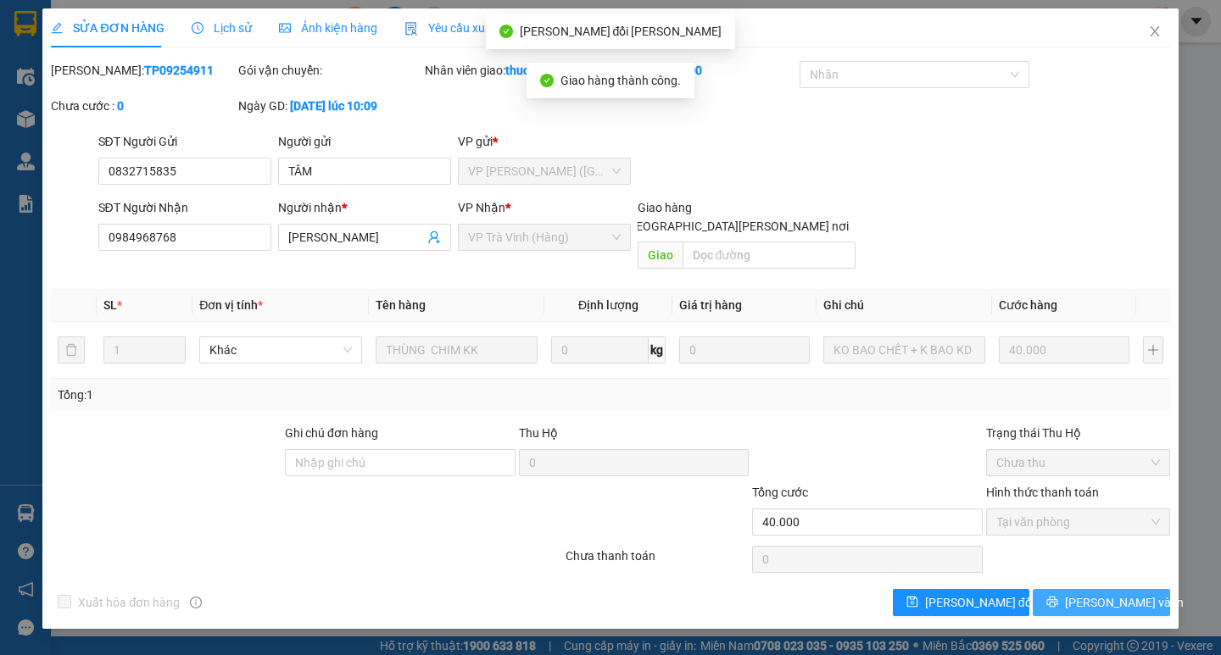
click at [1112, 593] on span "[PERSON_NAME] và In" at bounding box center [1124, 602] width 119 height 19
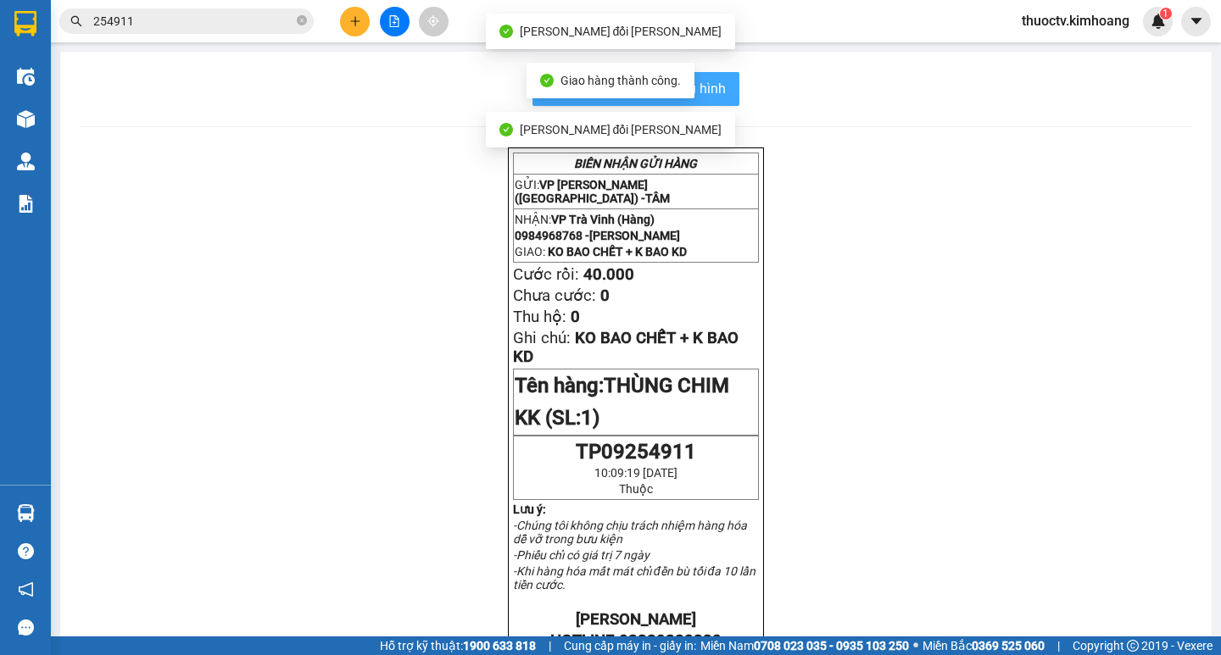
click at [716, 86] on span "In mẫu biên lai tự cấu hình" at bounding box center [645, 88] width 159 height 21
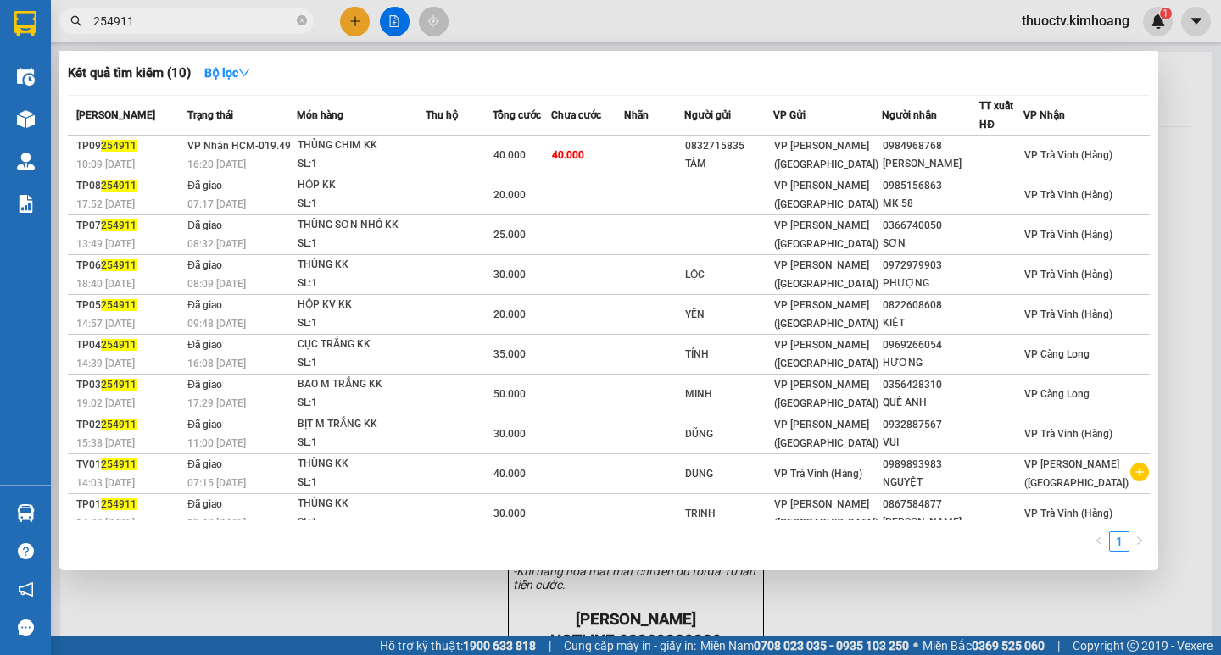
click at [149, 19] on input "254911" at bounding box center [193, 21] width 200 height 19
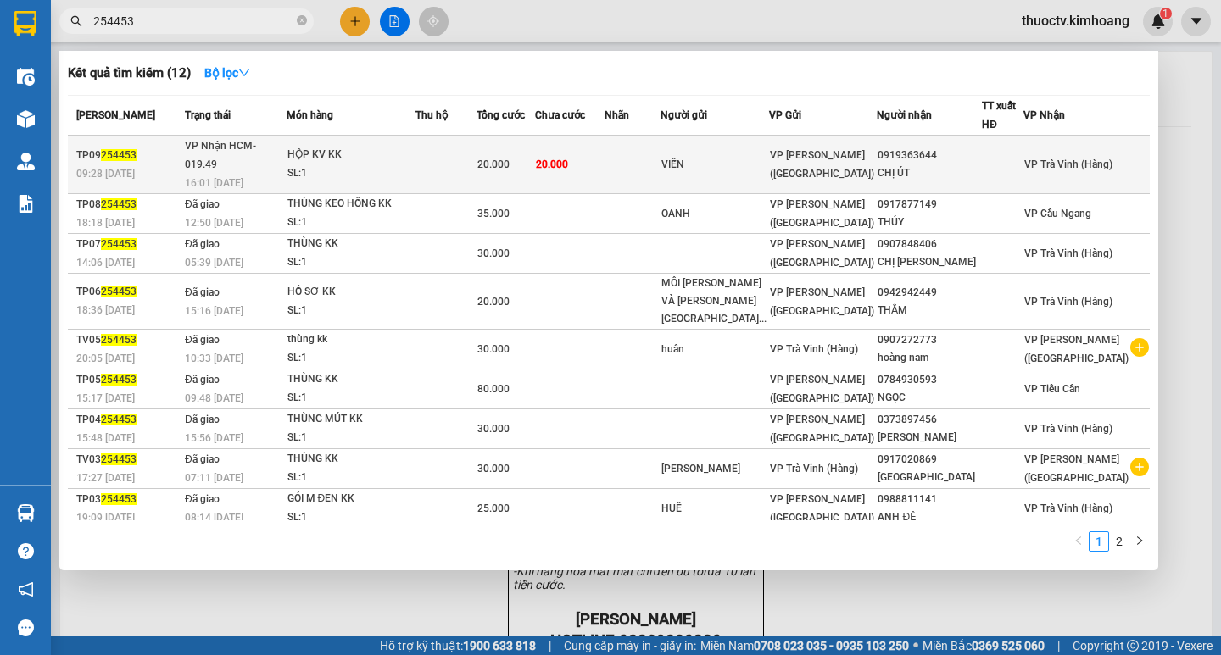
type input "254453"
click at [604, 157] on td "20.000" at bounding box center [569, 165] width 69 height 58
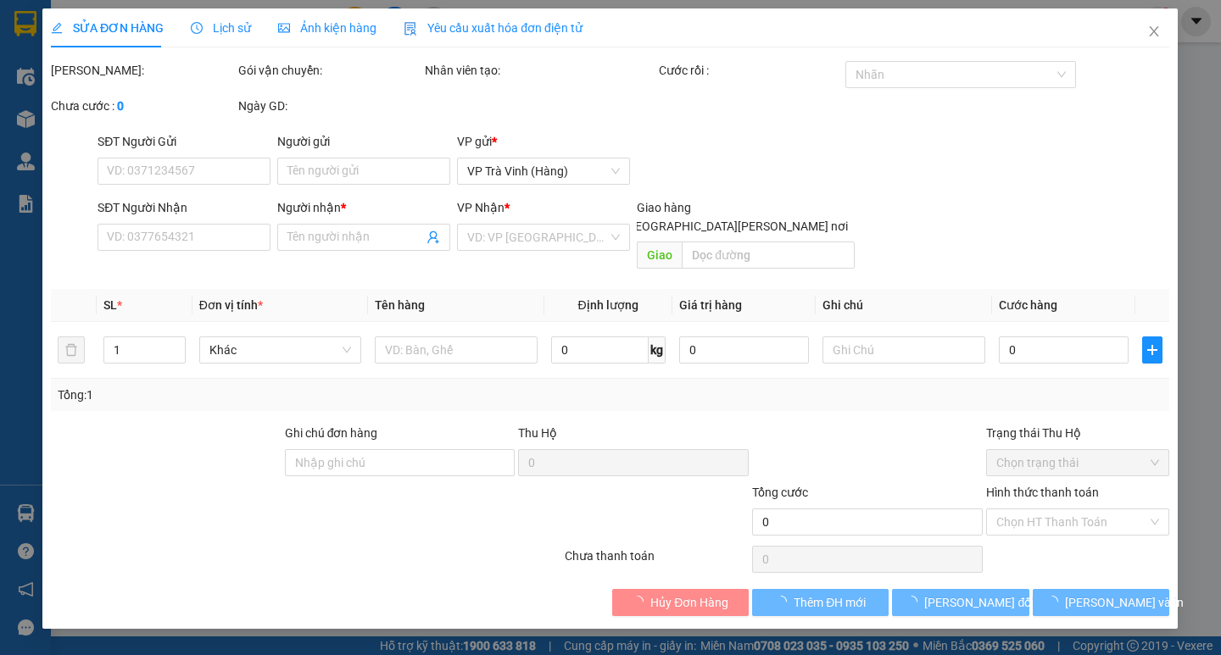
type input "VIỄN"
type input "0919363644"
type input "CHỊ ÚT"
type input "20.000"
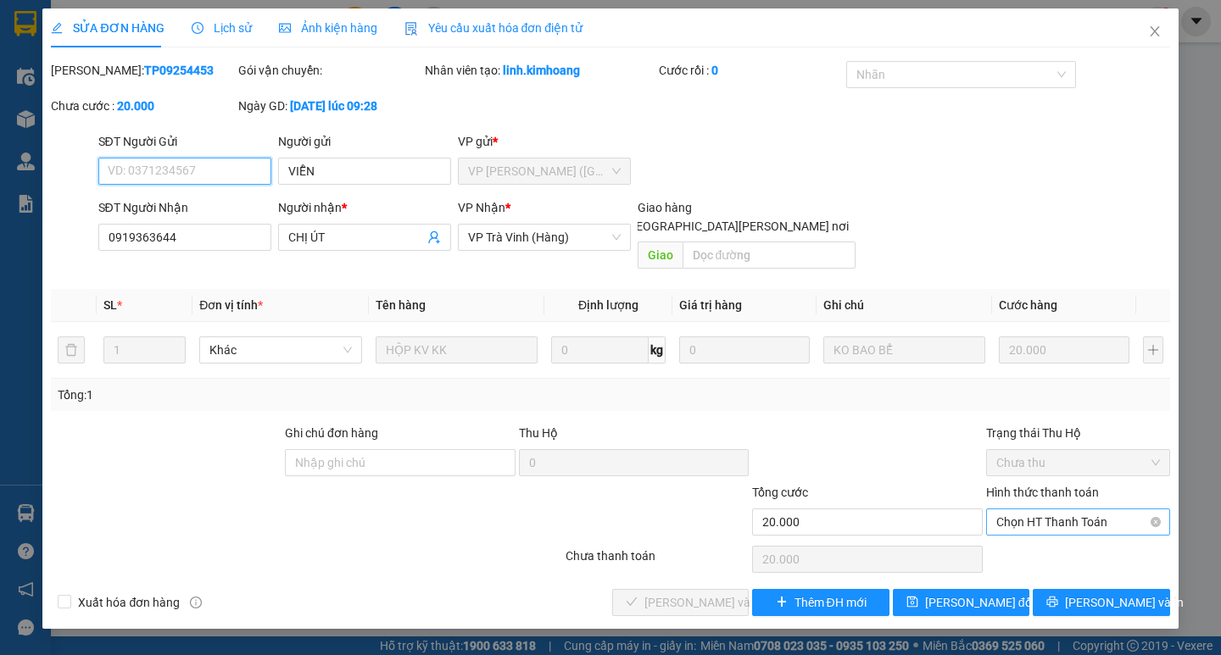
click at [1080, 510] on span "Chọn HT Thanh Toán" at bounding box center [1078, 522] width 164 height 25
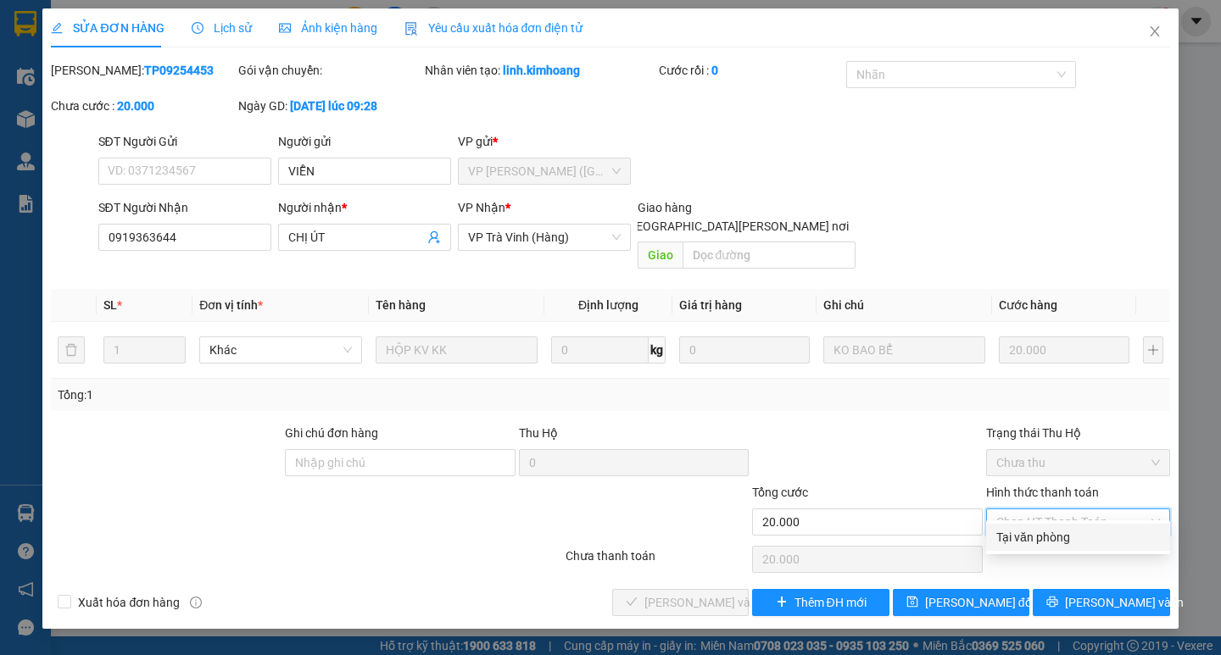
click at [1051, 537] on div "Tại văn phòng" at bounding box center [1078, 537] width 164 height 19
type input "0"
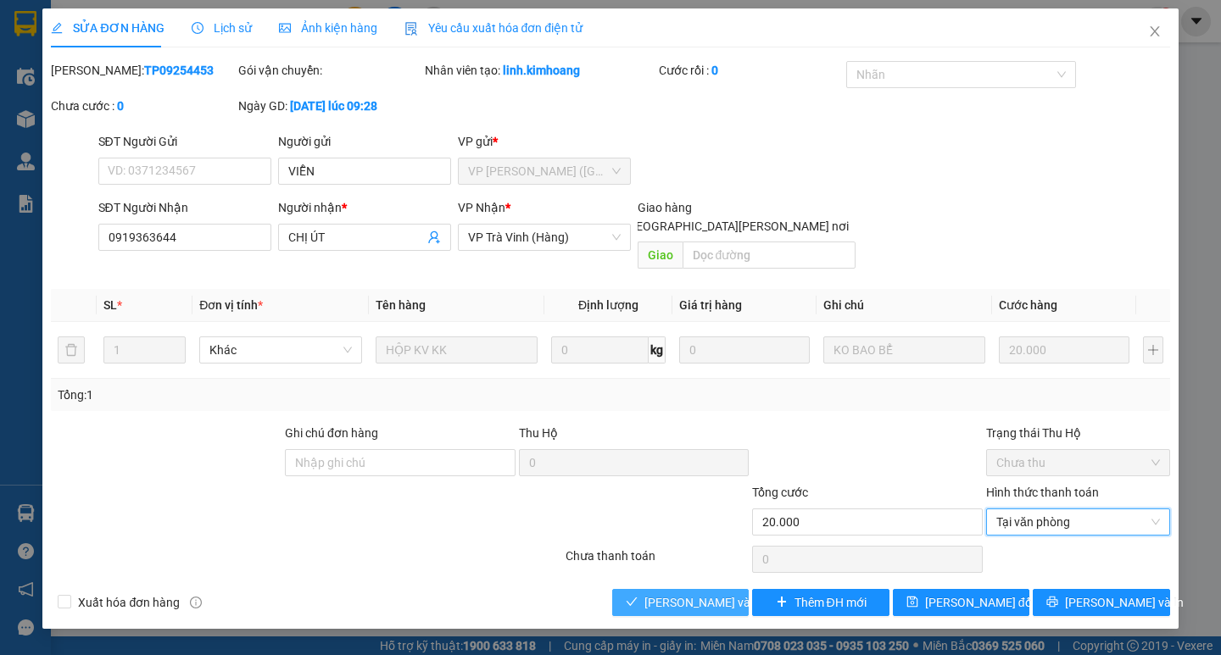
click at [723, 593] on span "[PERSON_NAME] và [PERSON_NAME] hàng" at bounding box center [758, 602] width 229 height 19
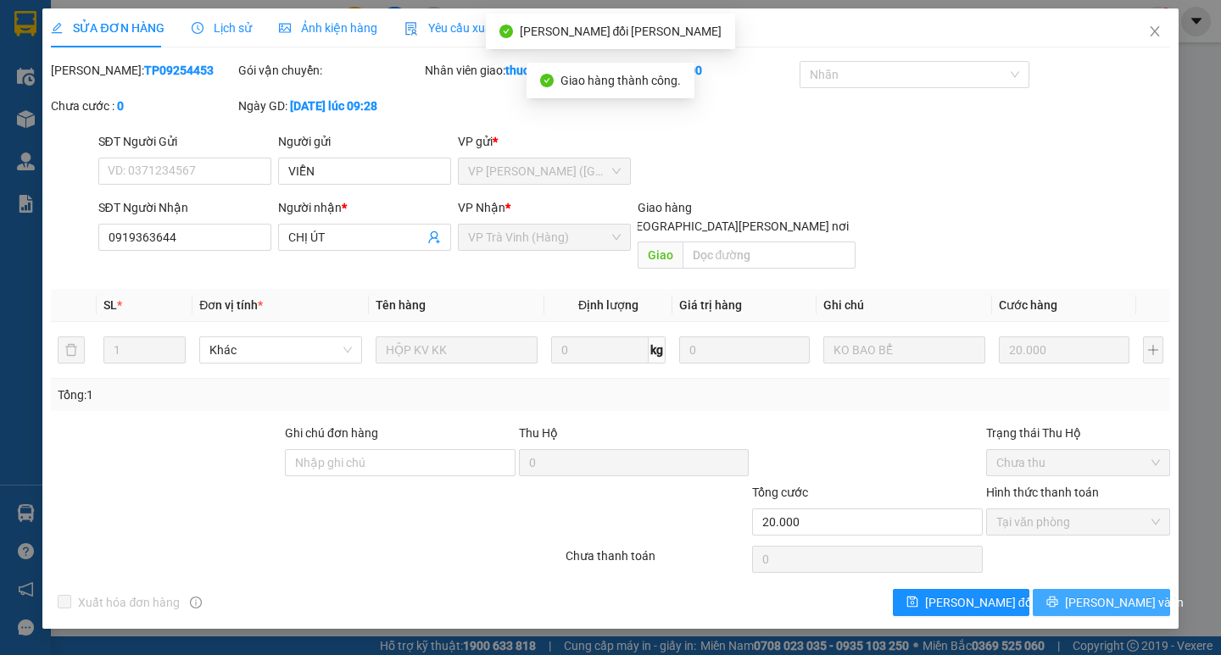
click at [1110, 593] on span "[PERSON_NAME] và In" at bounding box center [1124, 602] width 119 height 19
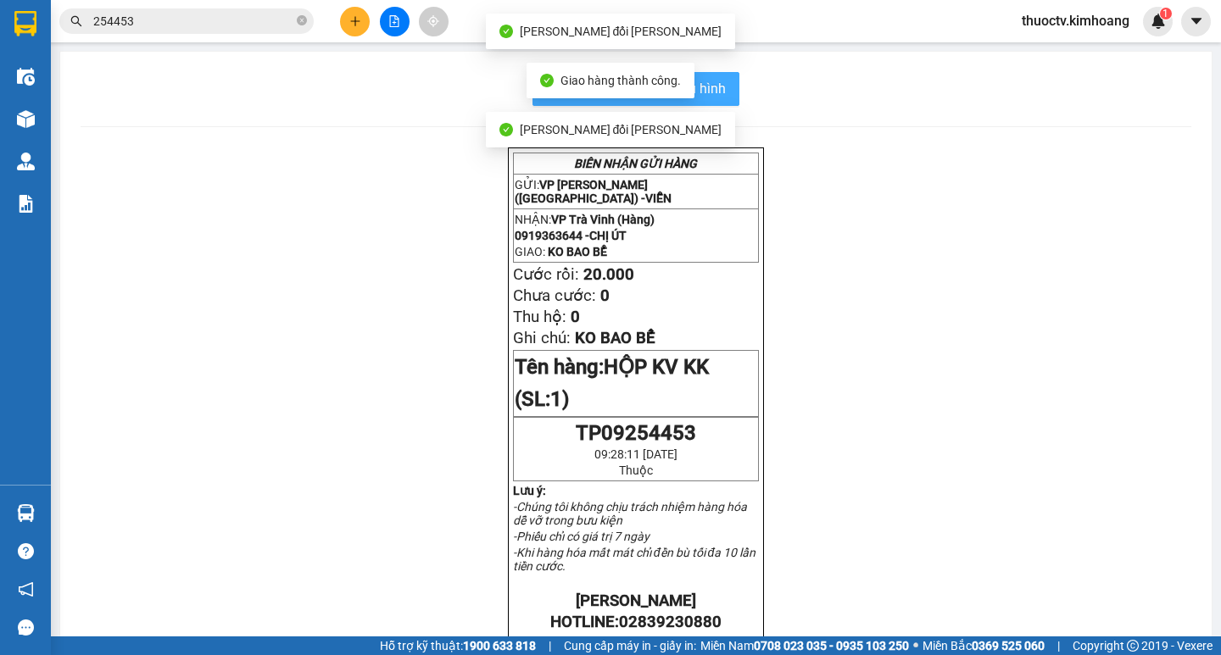
click at [711, 96] on span "In mẫu biên lai tự cấu hình" at bounding box center [645, 88] width 159 height 21
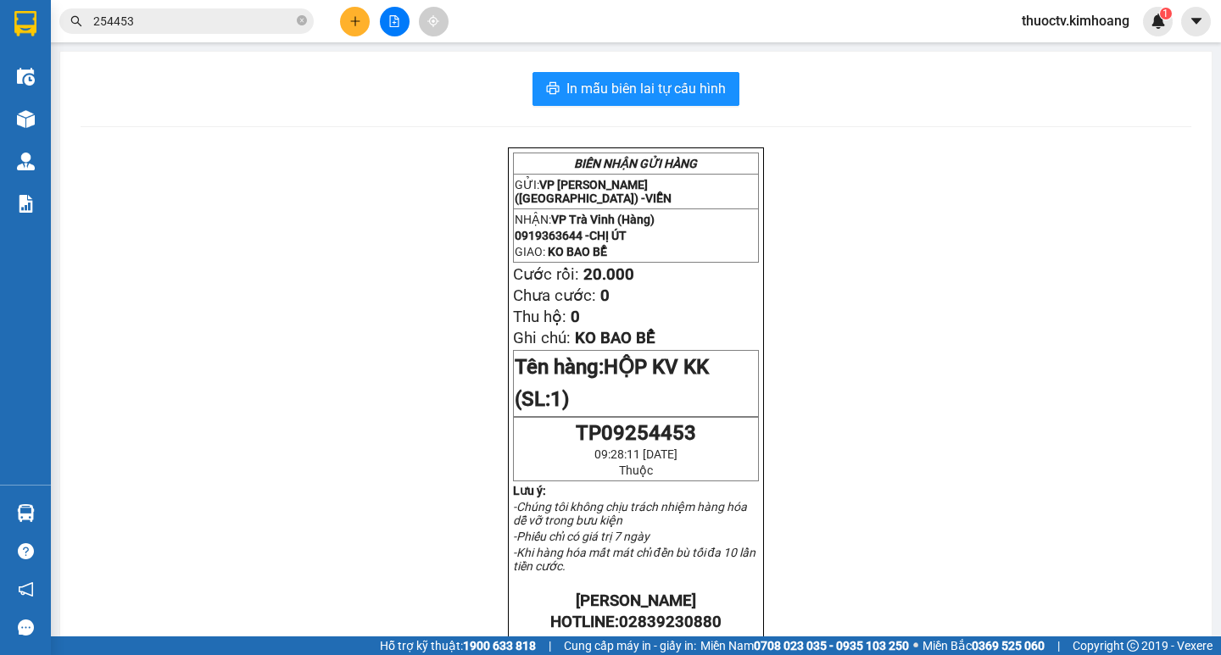
click at [134, 26] on input "254453" at bounding box center [193, 21] width 200 height 19
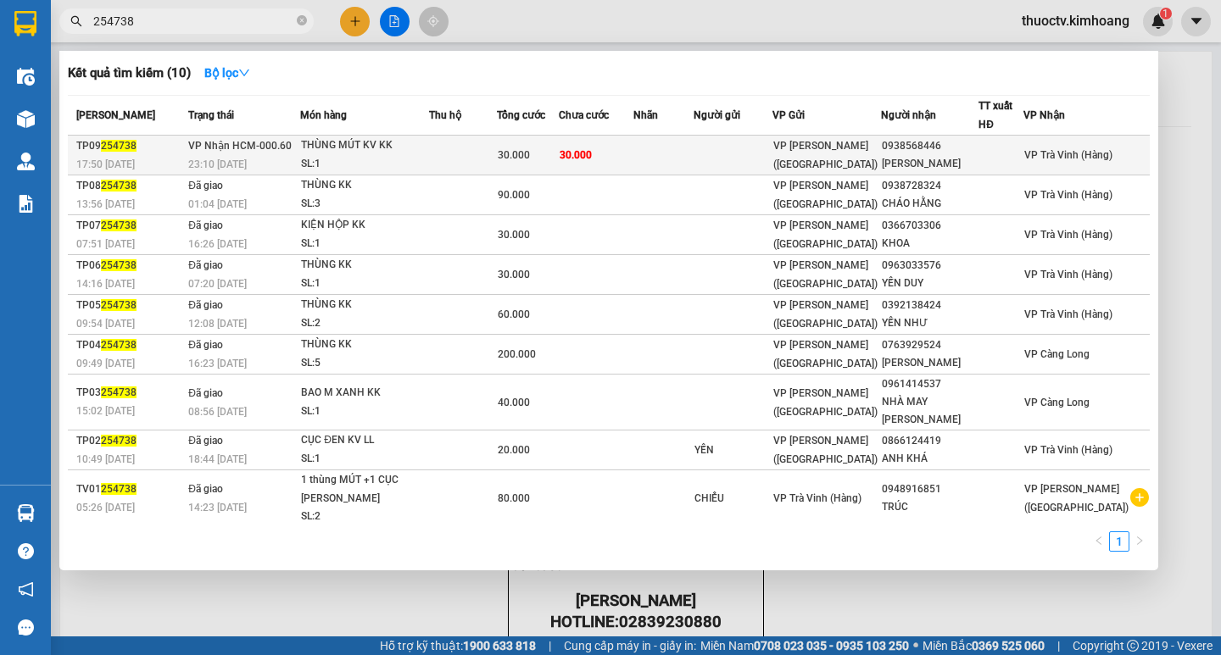
type input "254738"
click at [669, 156] on td at bounding box center [663, 156] width 61 height 40
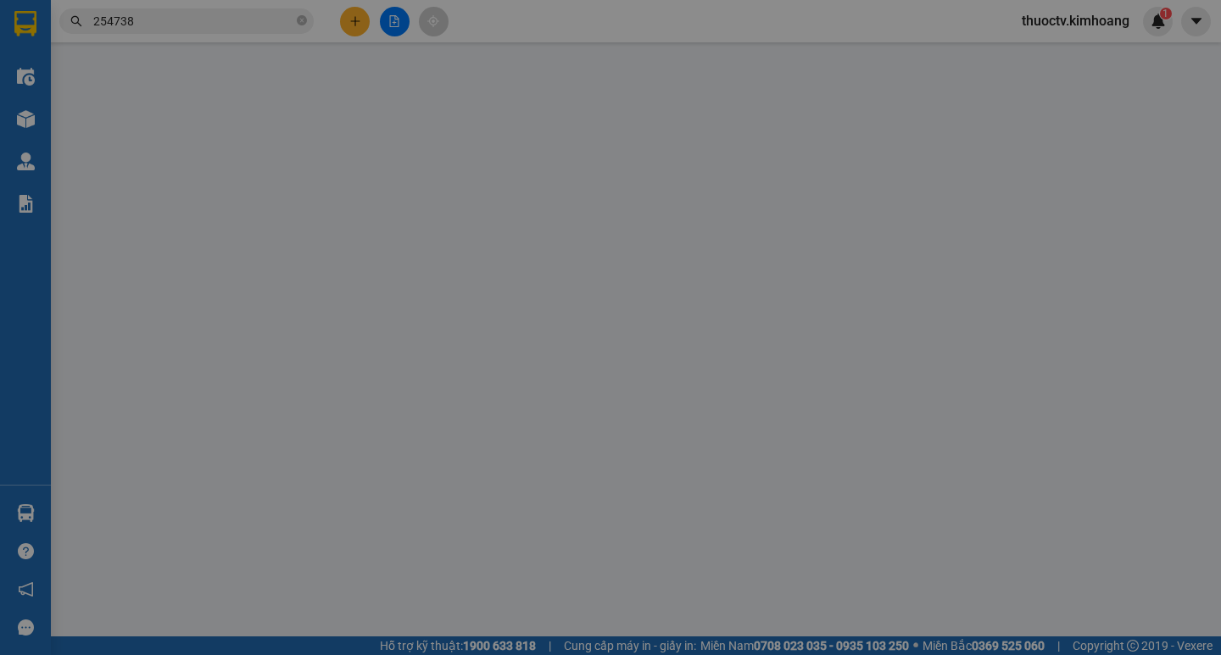
type input "0938568446"
type input "[PERSON_NAME]"
type input "30.000"
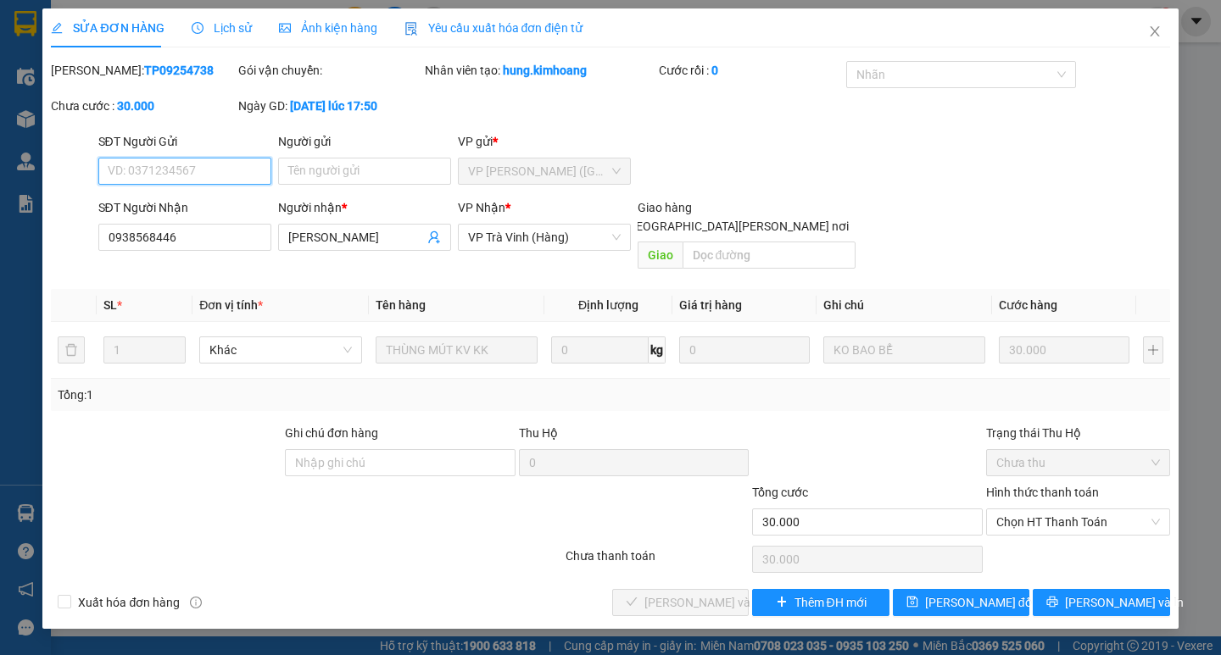
drag, startPoint x: 1069, startPoint y: 502, endPoint x: 1063, endPoint y: 520, distance: 18.8
click at [1069, 510] on span "Chọn HT Thanh Toán" at bounding box center [1078, 522] width 164 height 25
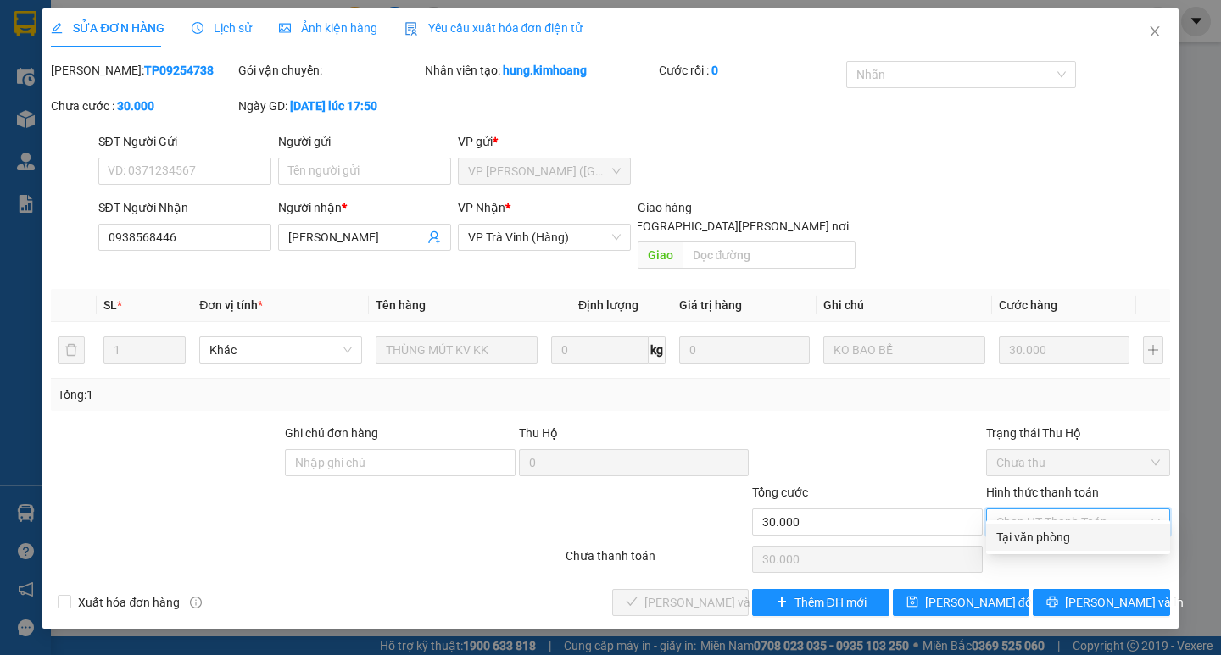
click at [1057, 535] on div "Tại văn phòng" at bounding box center [1078, 537] width 164 height 19
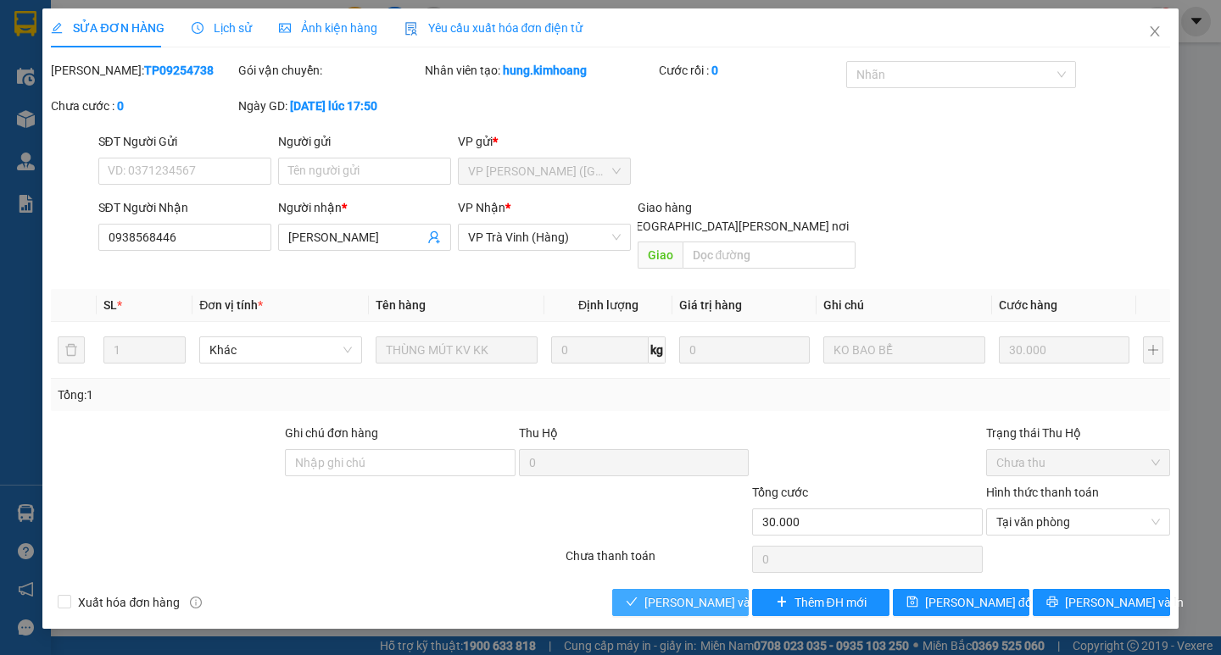
click at [727, 593] on span "[PERSON_NAME] và [PERSON_NAME] hàng" at bounding box center [758, 602] width 229 height 19
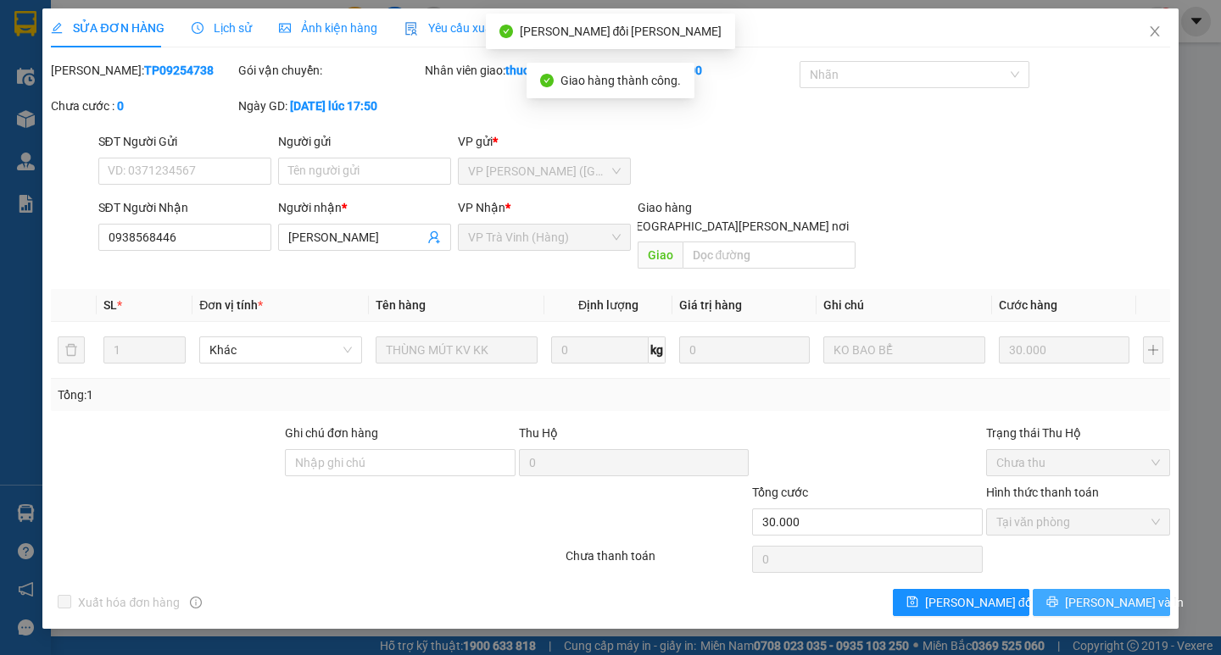
click at [1108, 593] on span "[PERSON_NAME] và In" at bounding box center [1124, 602] width 119 height 19
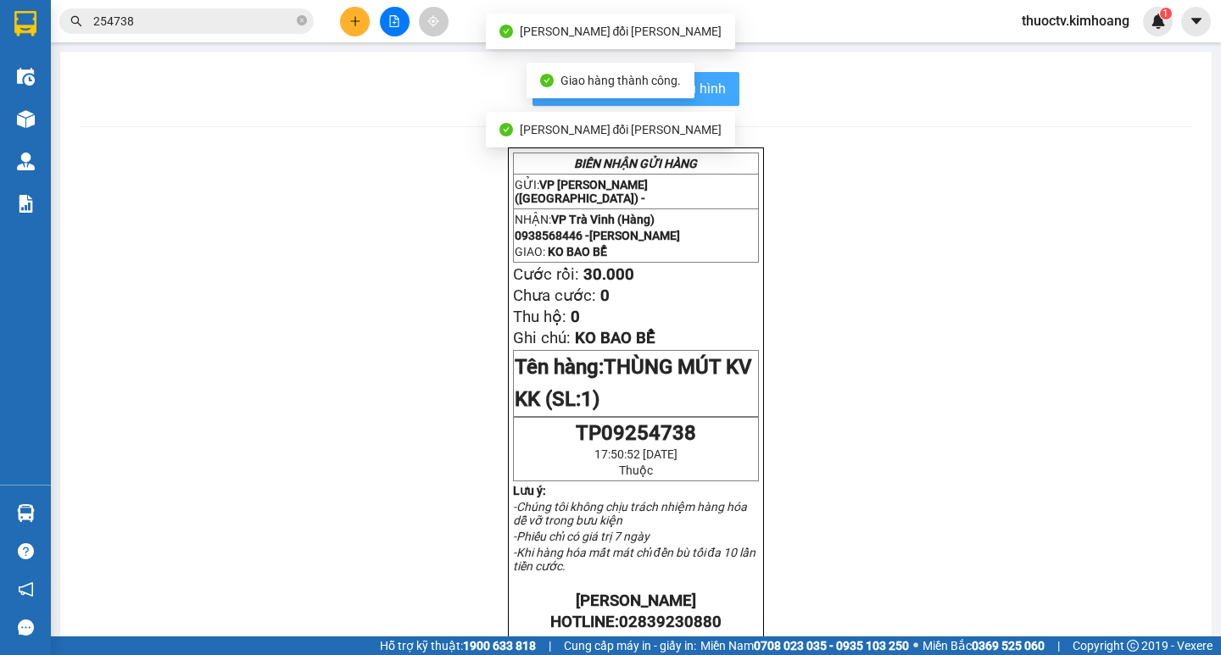
click at [715, 83] on span "In mẫu biên lai tự cấu hình" at bounding box center [645, 88] width 159 height 21
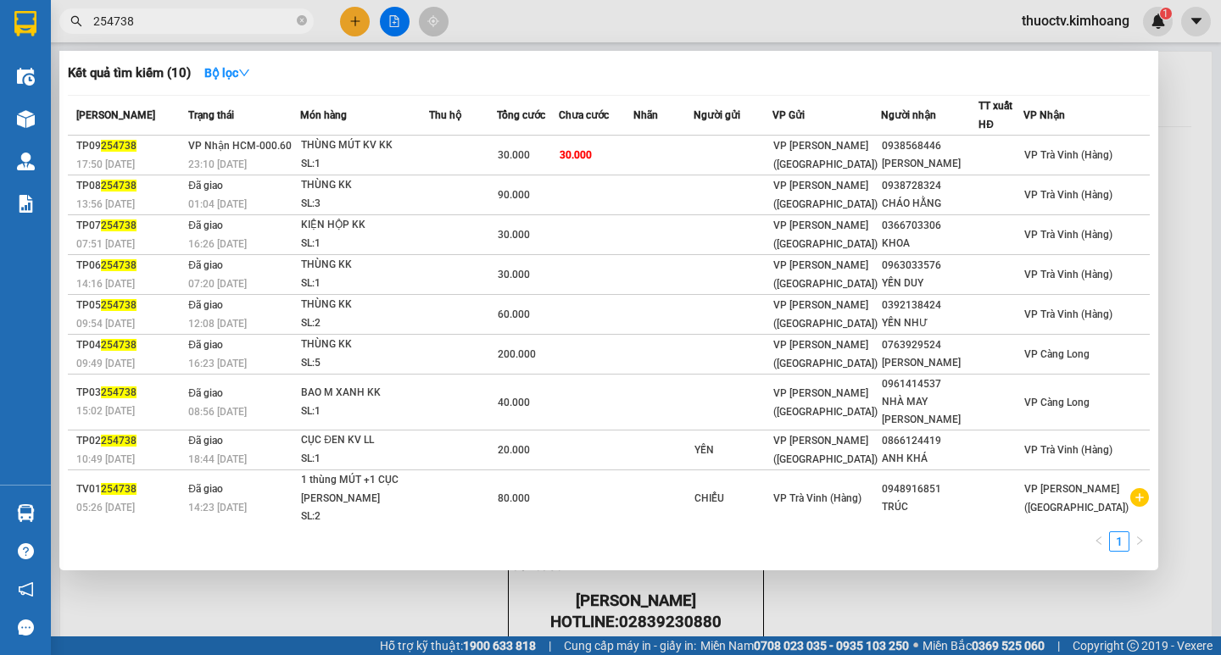
click at [154, 22] on input "254738" at bounding box center [193, 21] width 200 height 19
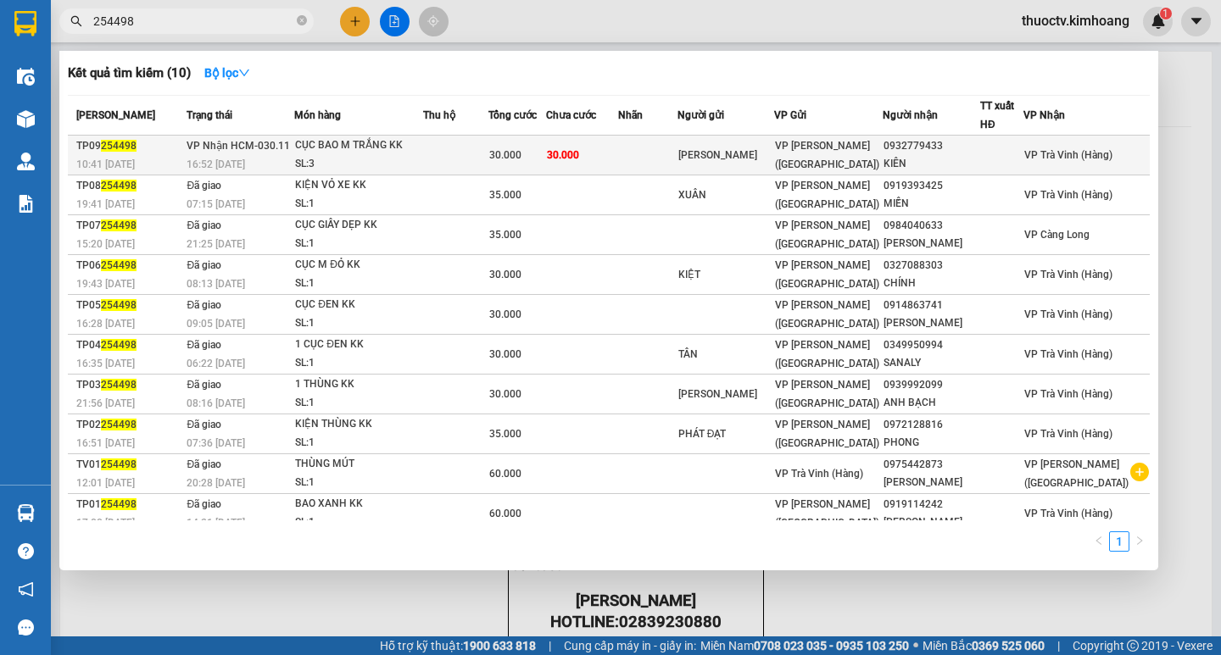
type input "254498"
click at [618, 152] on td "30.000" at bounding box center [582, 156] width 72 height 40
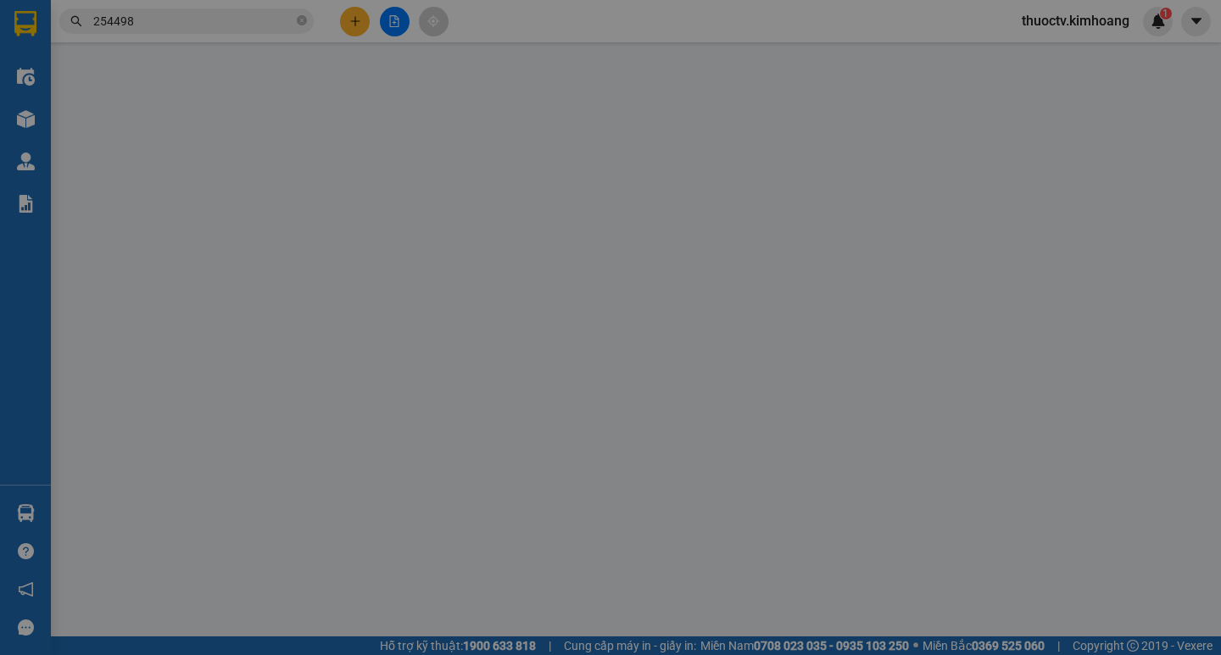
type input "[PERSON_NAME]"
type input "0932779433"
type input "KIÊN"
type input "30.000"
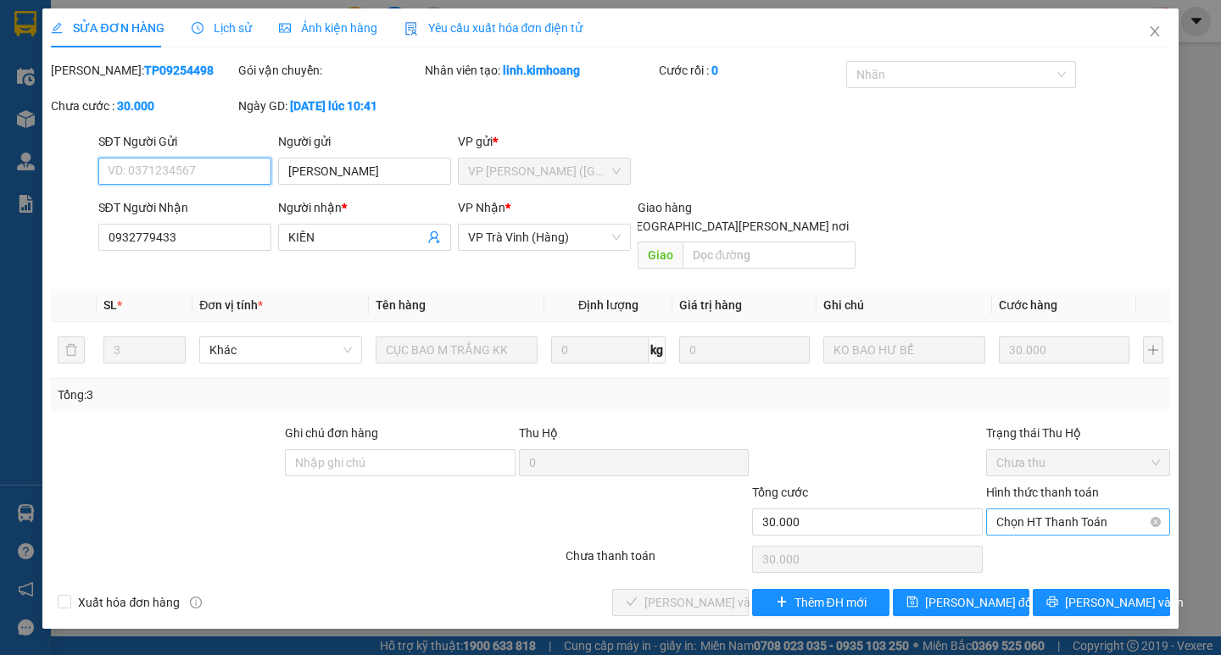
click at [1072, 510] on span "Chọn HT Thanh Toán" at bounding box center [1078, 522] width 164 height 25
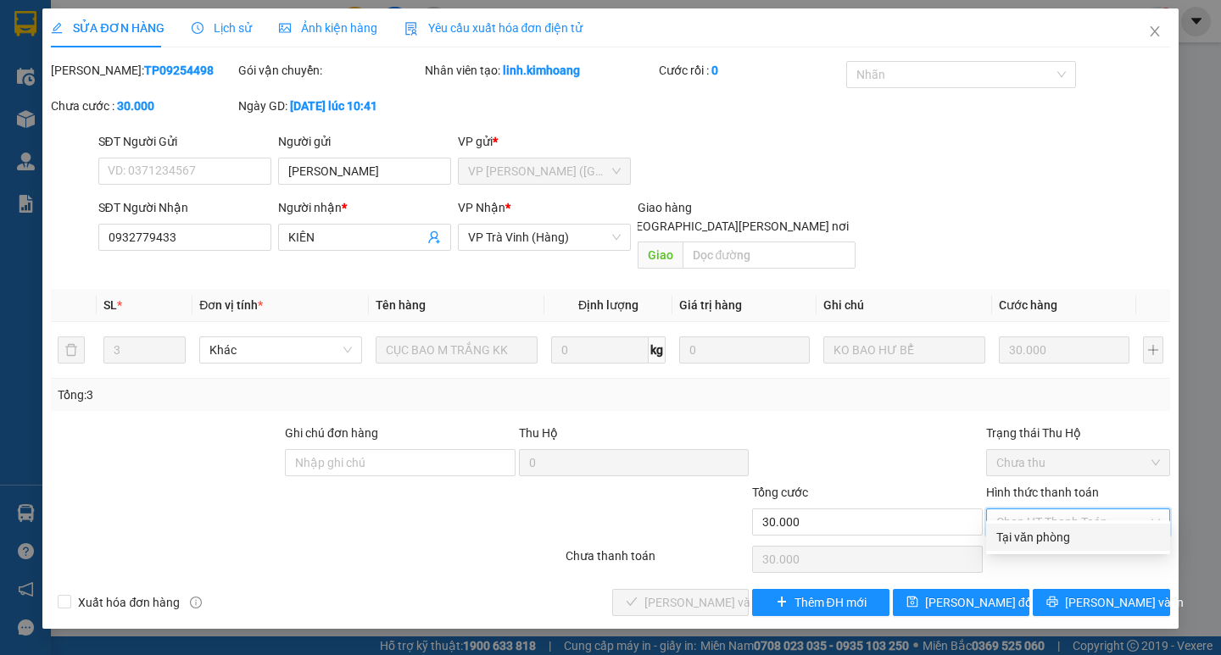
click at [1051, 535] on div "Tại văn phòng" at bounding box center [1078, 537] width 164 height 19
type input "0"
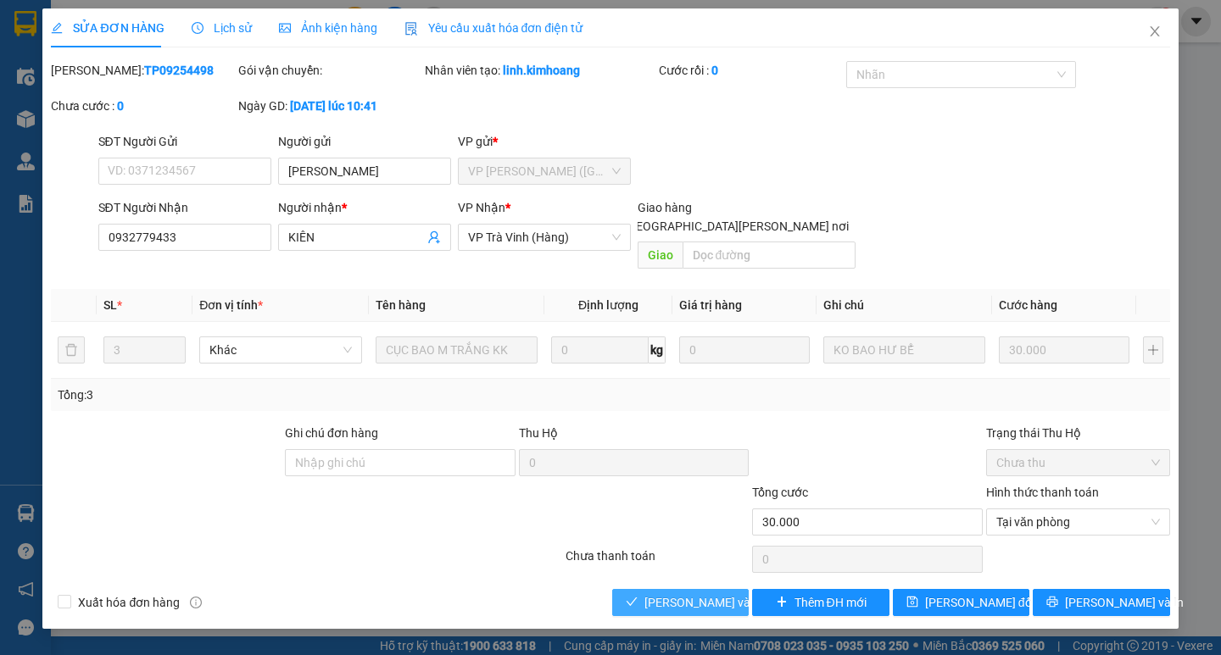
click at [715, 593] on span "[PERSON_NAME] và [PERSON_NAME] hàng" at bounding box center [758, 602] width 229 height 19
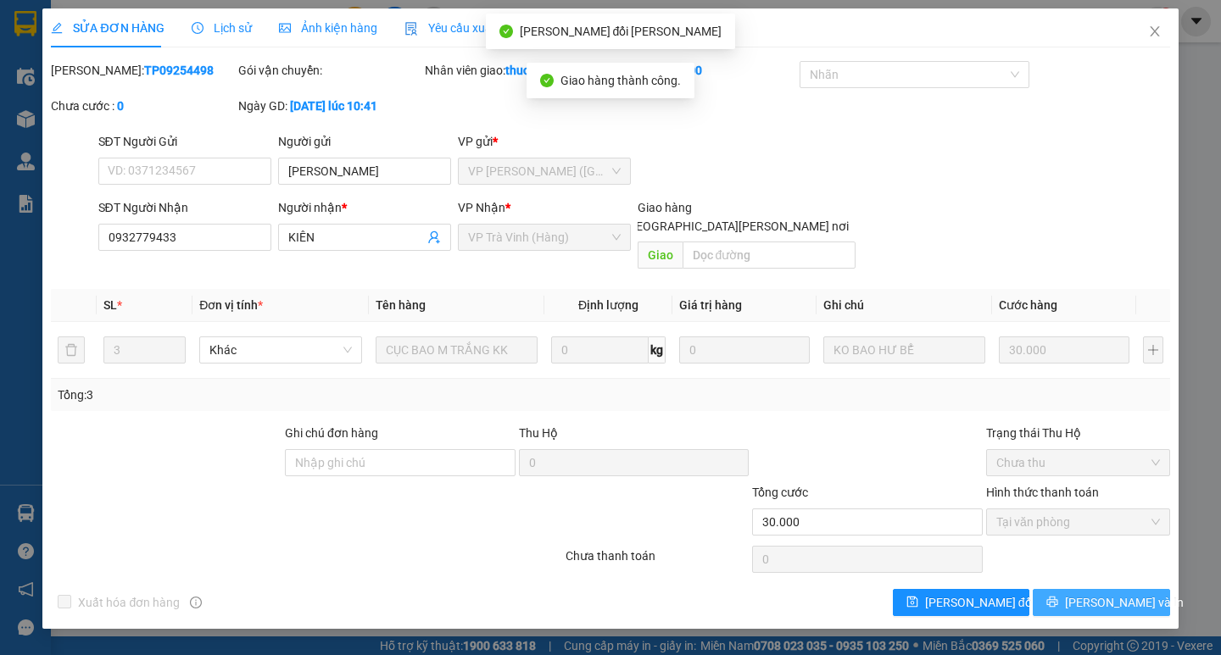
click at [1125, 593] on span "[PERSON_NAME] và In" at bounding box center [1124, 602] width 119 height 19
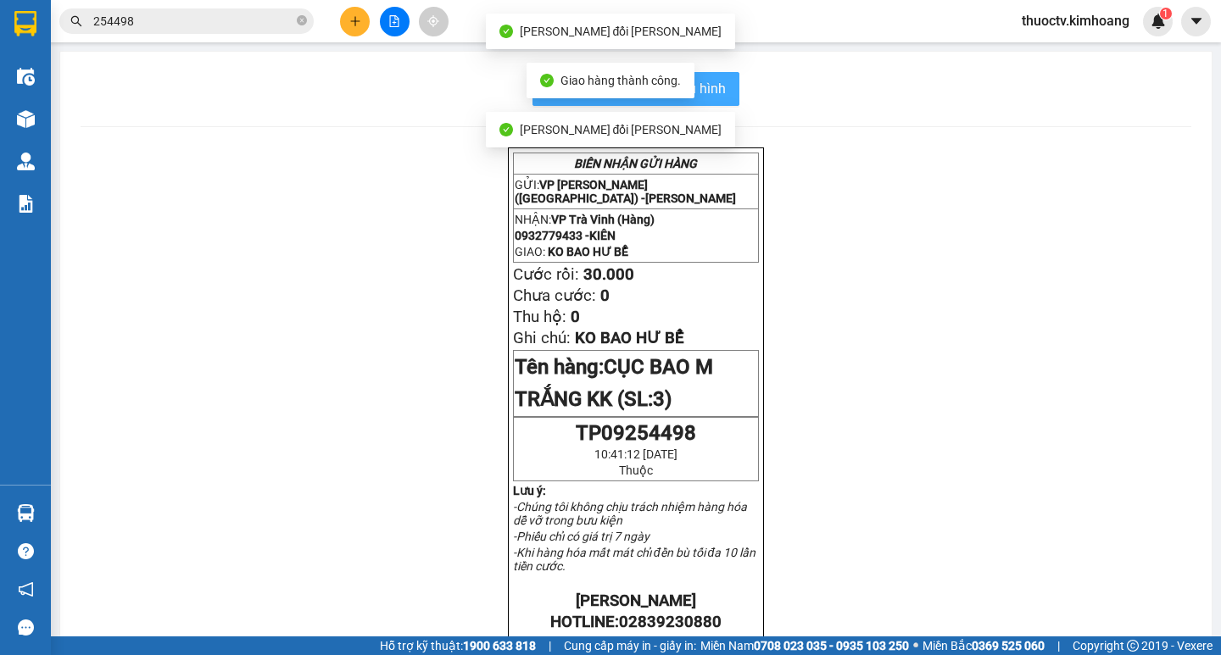
click at [717, 86] on span "In mẫu biên lai tự cấu hình" at bounding box center [645, 88] width 159 height 21
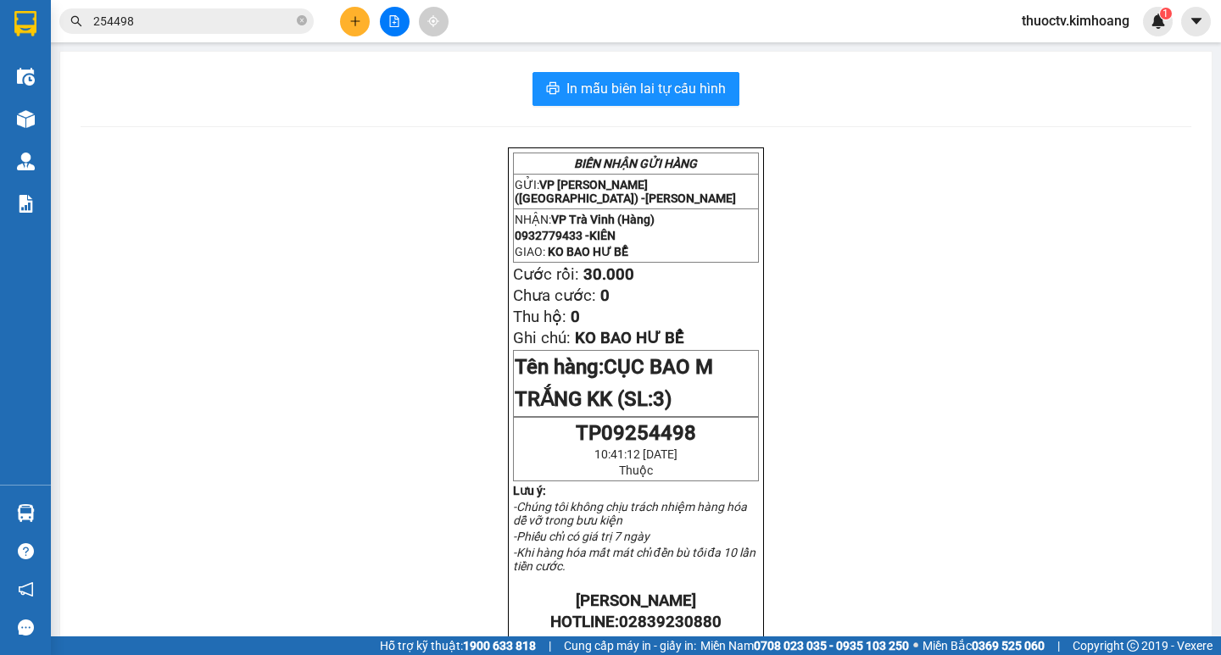
click at [142, 19] on input "254498" at bounding box center [193, 21] width 200 height 19
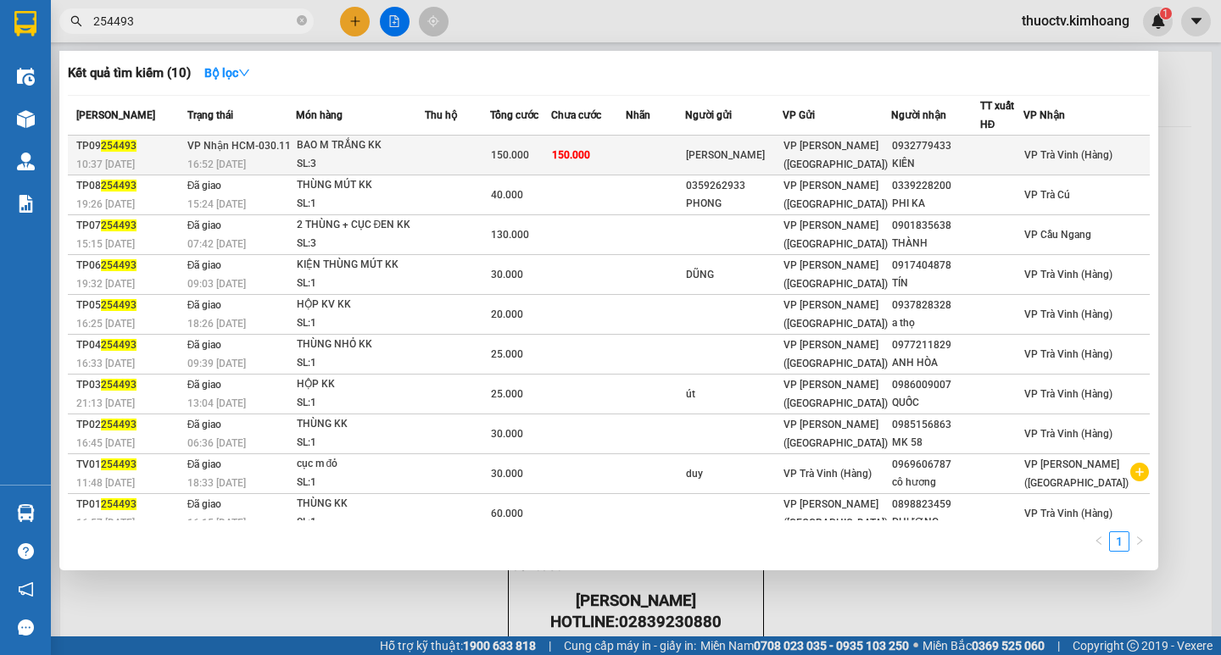
type input "254493"
click at [626, 155] on td "150.000" at bounding box center [588, 156] width 75 height 40
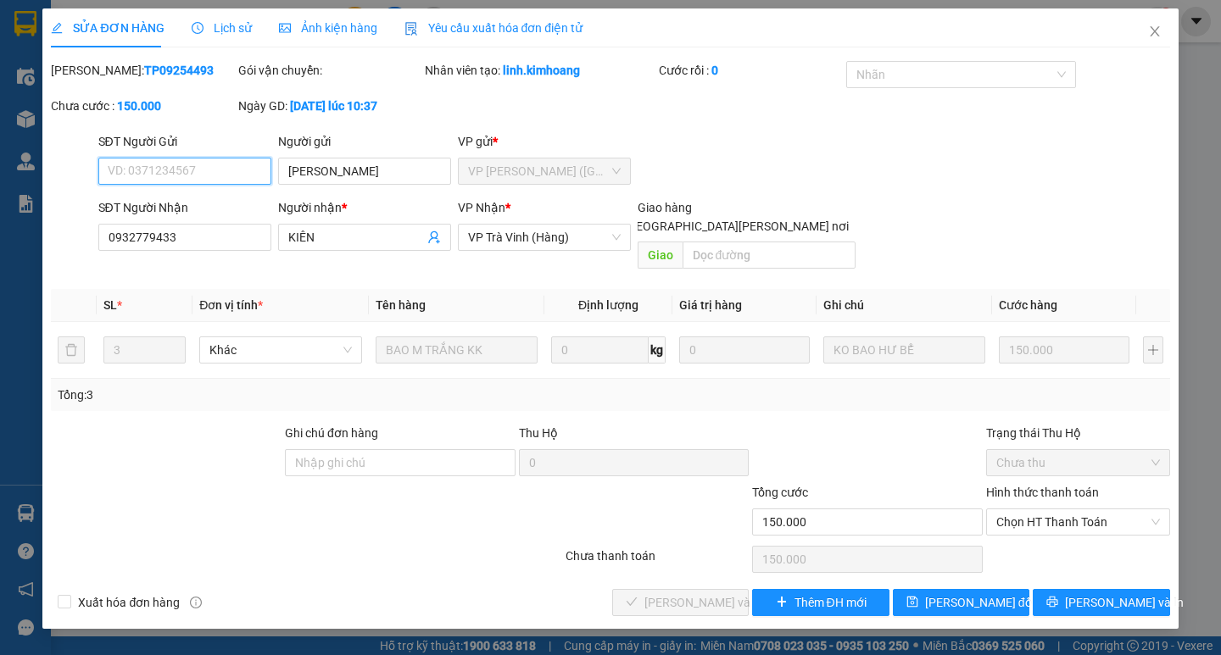
type input "[PERSON_NAME]"
type input "0932779433"
type input "KIÊN"
type input "150.000"
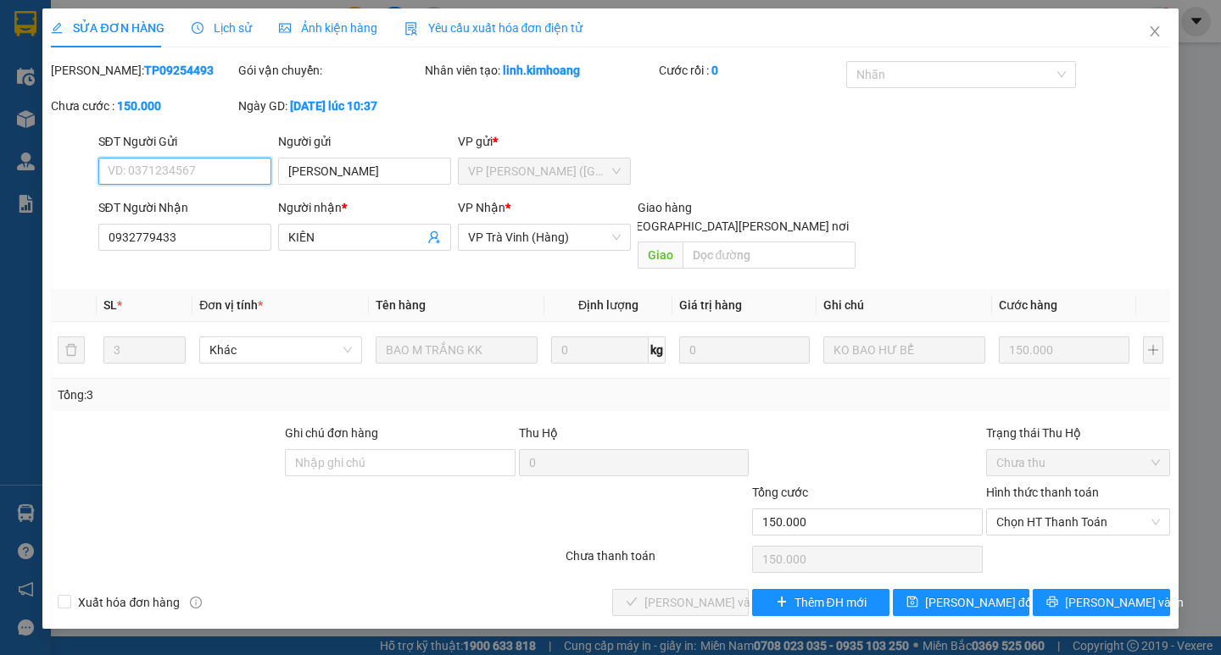
click at [1073, 510] on span "Chọn HT Thanh Toán" at bounding box center [1078, 522] width 164 height 25
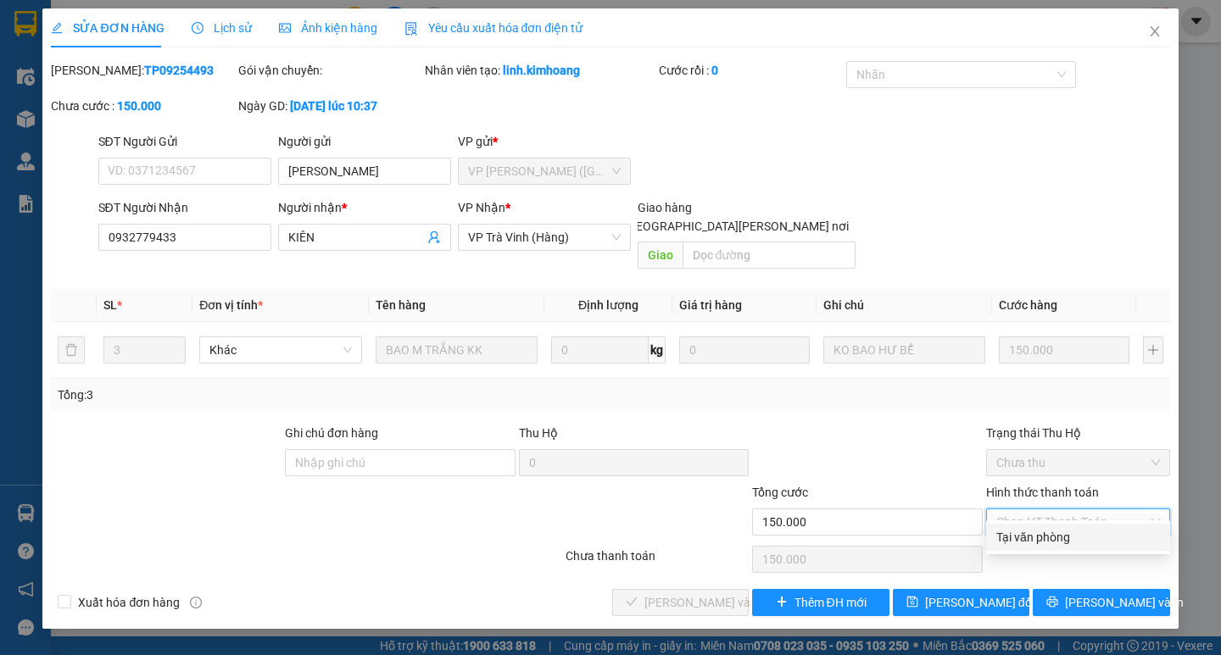
click at [1049, 528] on div "Tại văn phòng" at bounding box center [1078, 537] width 164 height 19
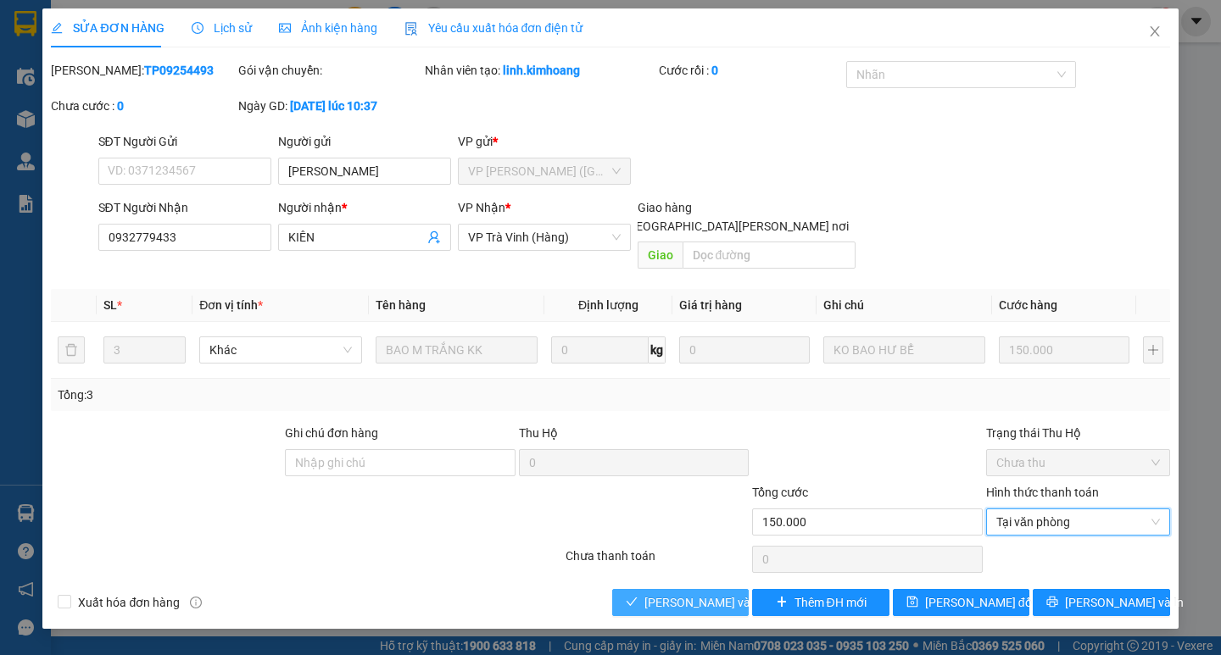
click at [670, 593] on span "[PERSON_NAME] và [PERSON_NAME] hàng" at bounding box center [758, 602] width 229 height 19
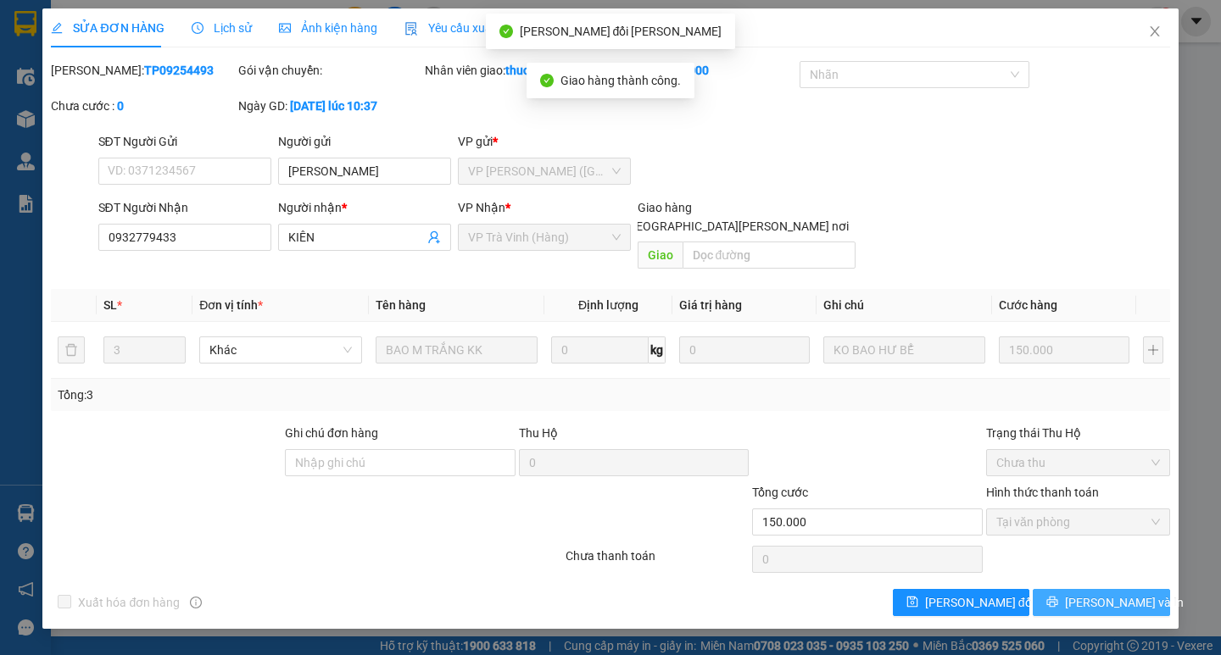
click at [1107, 593] on span "[PERSON_NAME] và In" at bounding box center [1124, 602] width 119 height 19
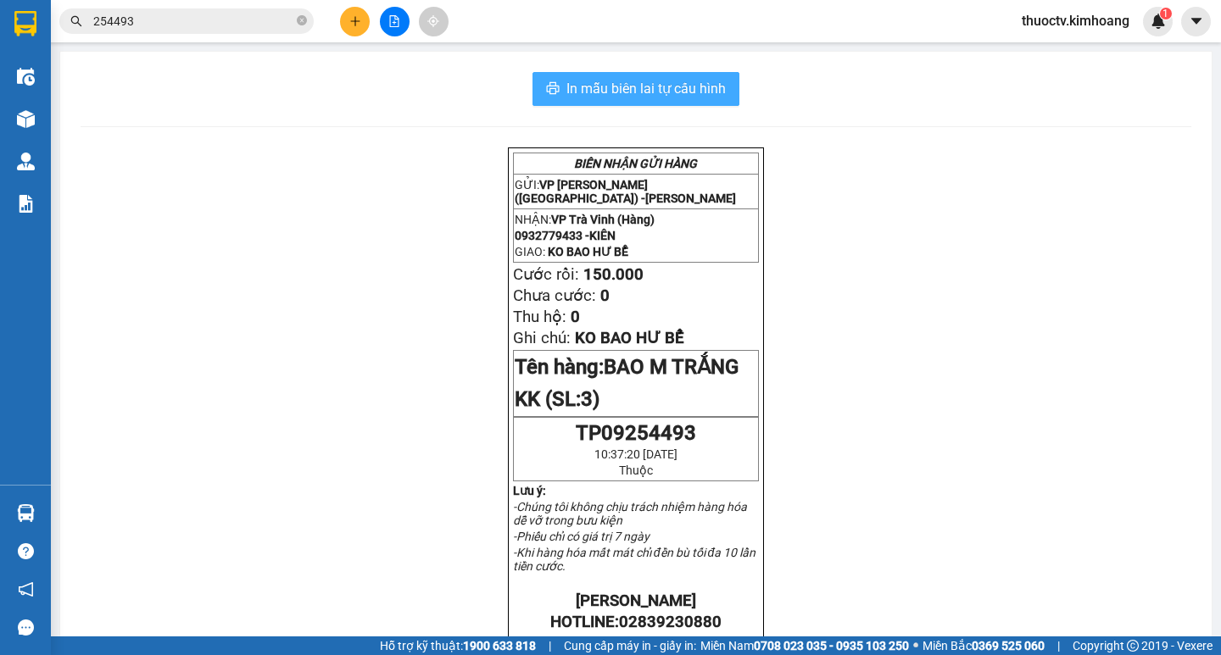
click at [590, 83] on span "In mẫu biên lai tự cấu hình" at bounding box center [645, 88] width 159 height 21
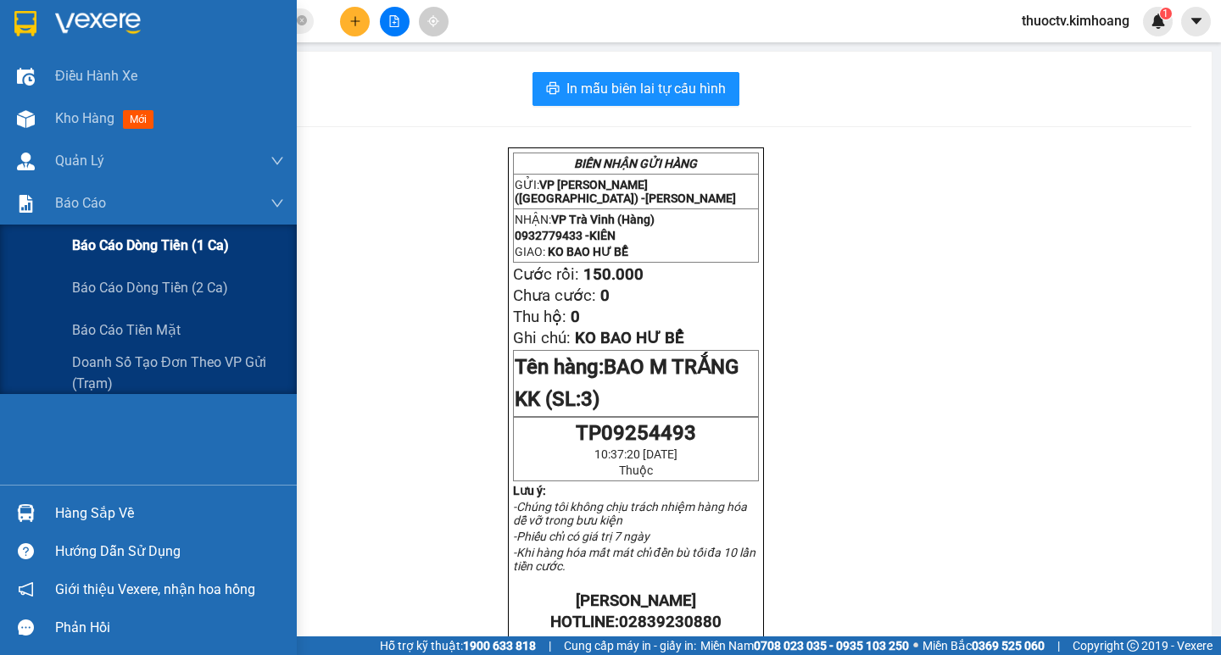
click at [131, 245] on span "Báo cáo dòng tiền (1 ca)" at bounding box center [150, 245] width 157 height 21
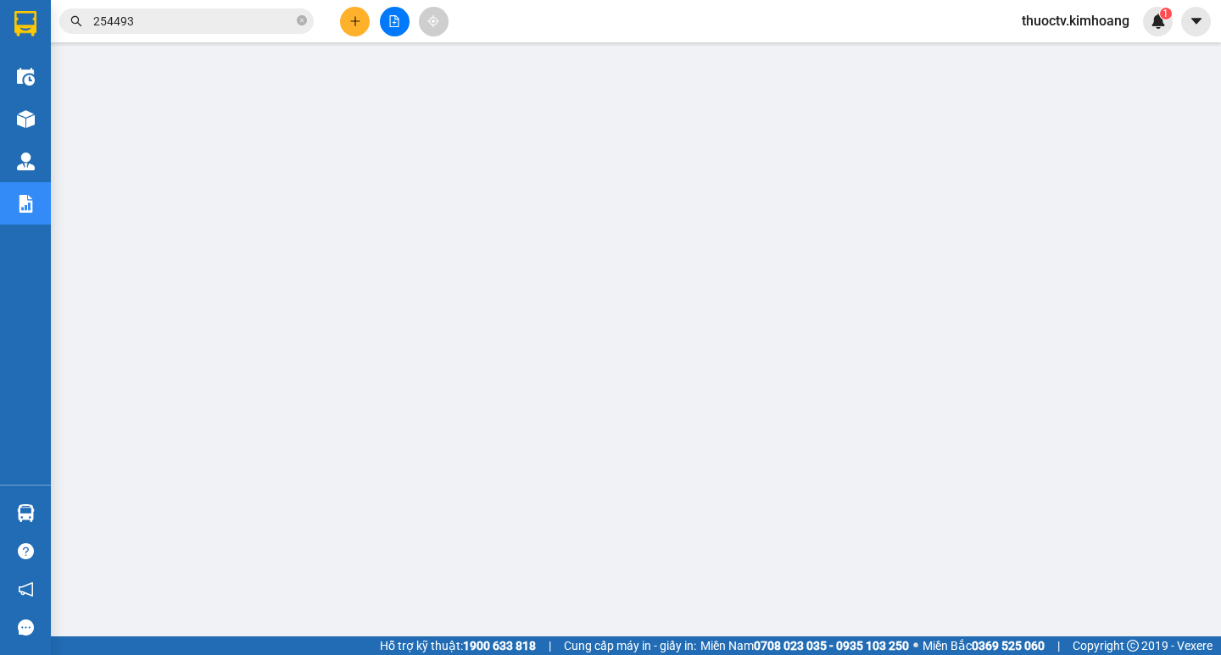
click at [152, 27] on input "254493" at bounding box center [193, 21] width 200 height 19
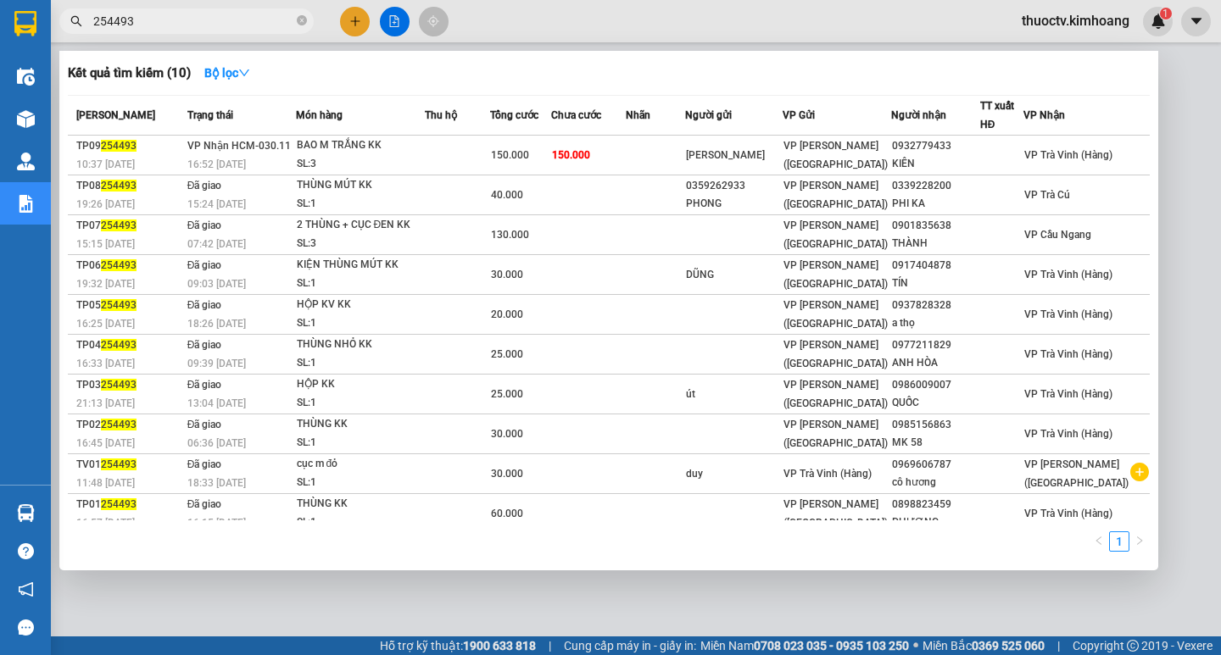
click at [151, 27] on input "254493" at bounding box center [193, 21] width 200 height 19
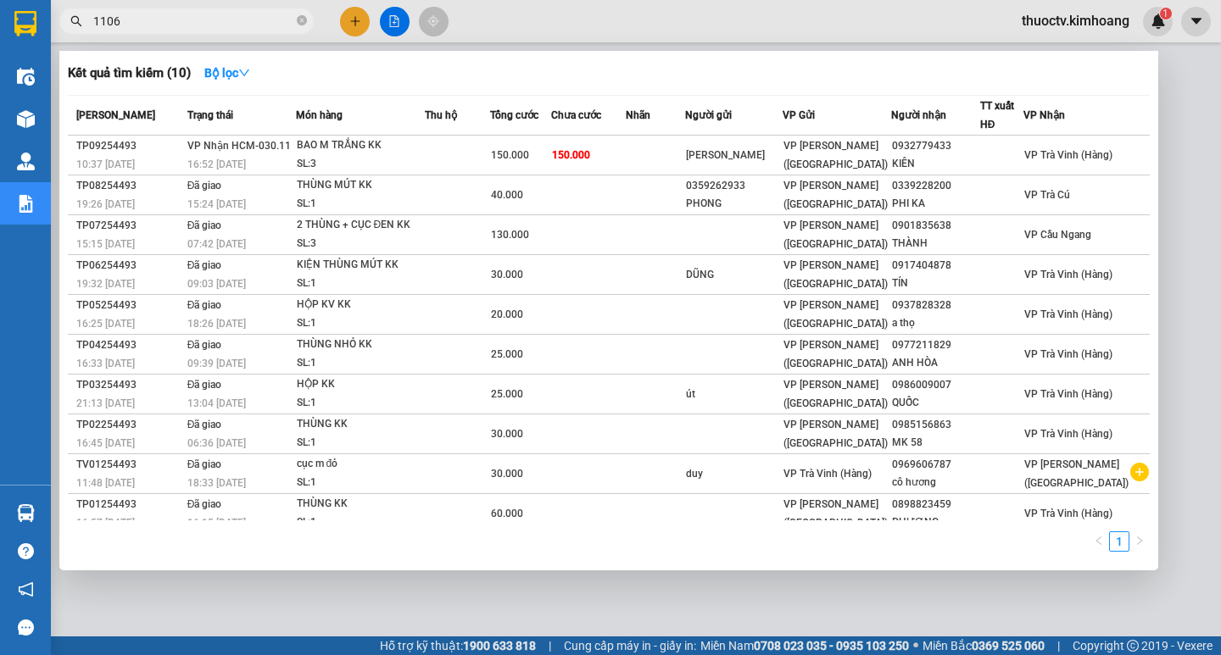
type input "11067"
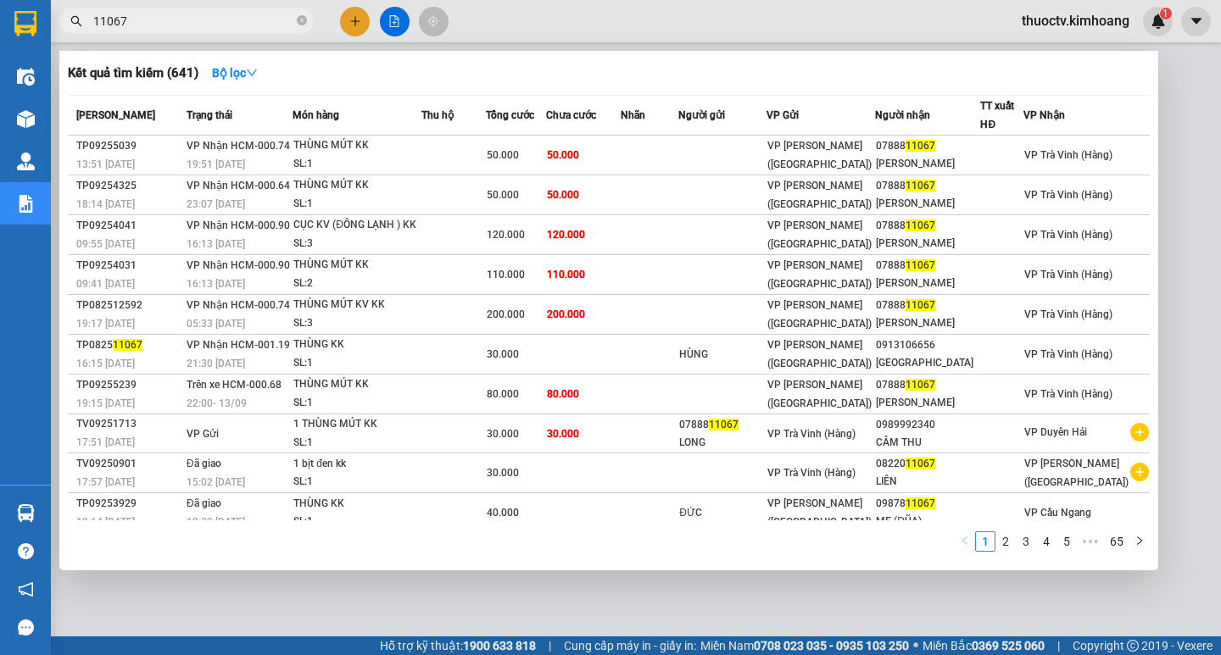
click at [129, 23] on input "11067" at bounding box center [193, 21] width 200 height 19
click at [131, 23] on input "11067" at bounding box center [193, 21] width 200 height 19
